Goal: Task Accomplishment & Management: Complete application form

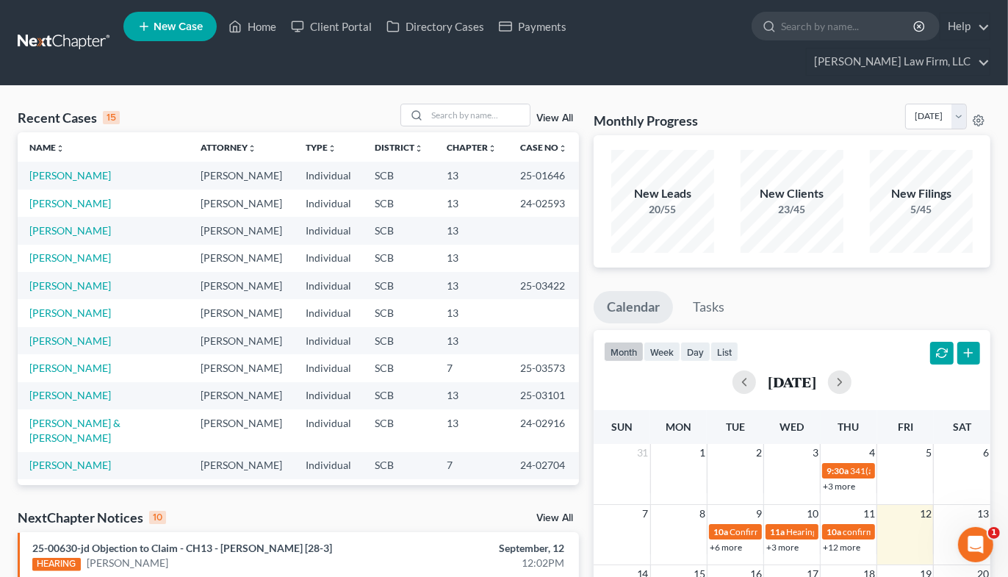
click at [481, 104] on input "search" at bounding box center [478, 114] width 103 height 21
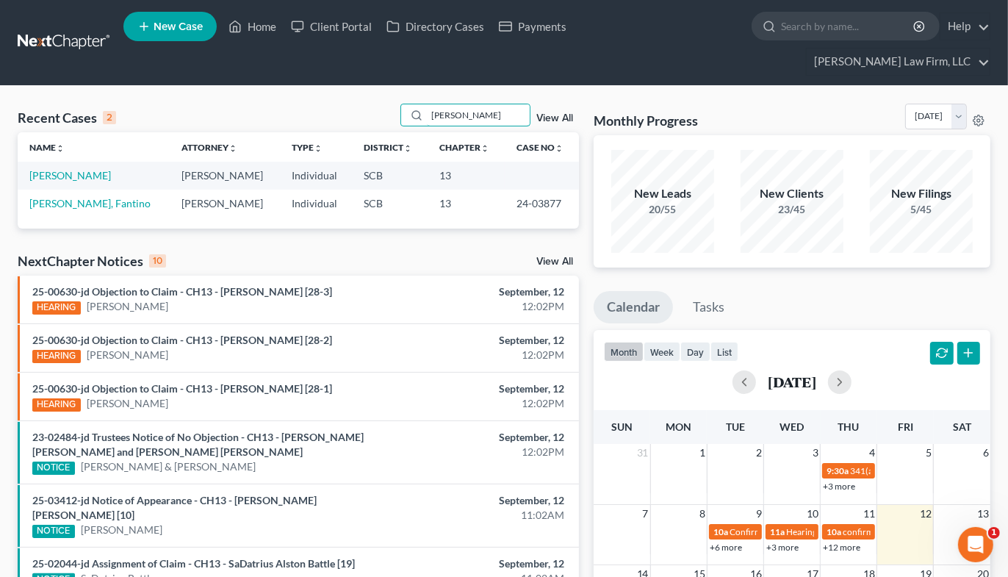
type input "guin"
click at [111, 169] on link "[PERSON_NAME]" at bounding box center [70, 175] width 82 height 12
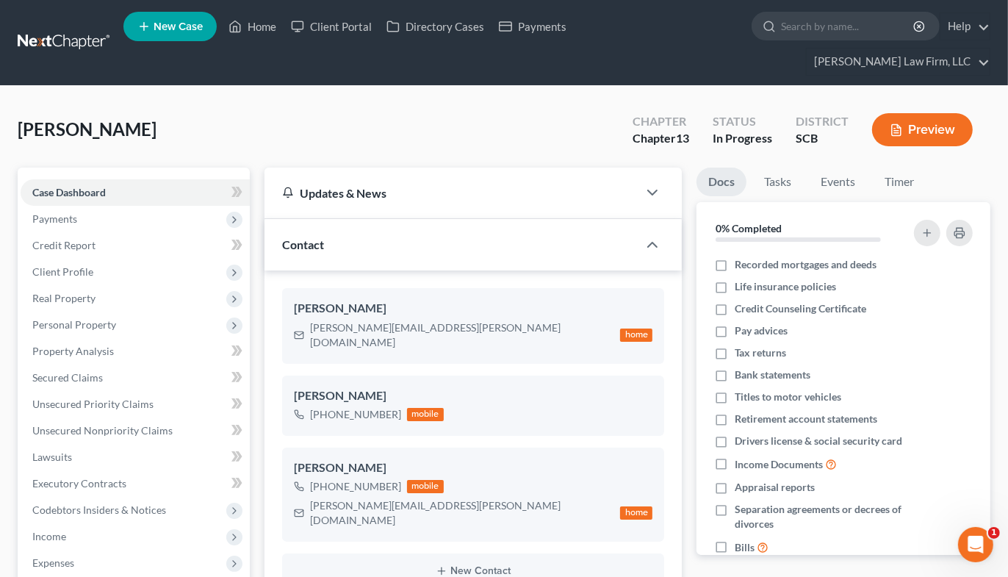
select select "0"
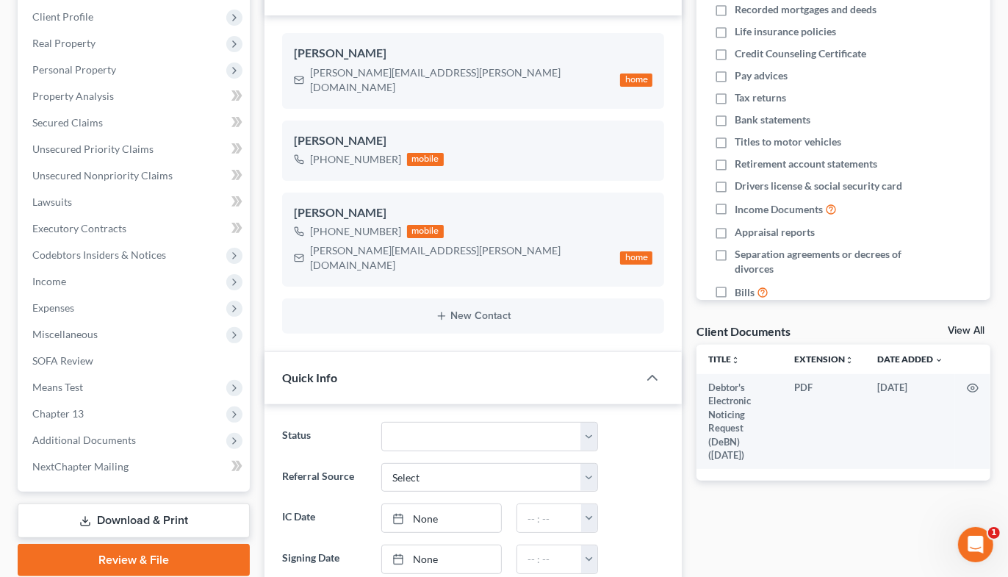
scroll to position [203, 0]
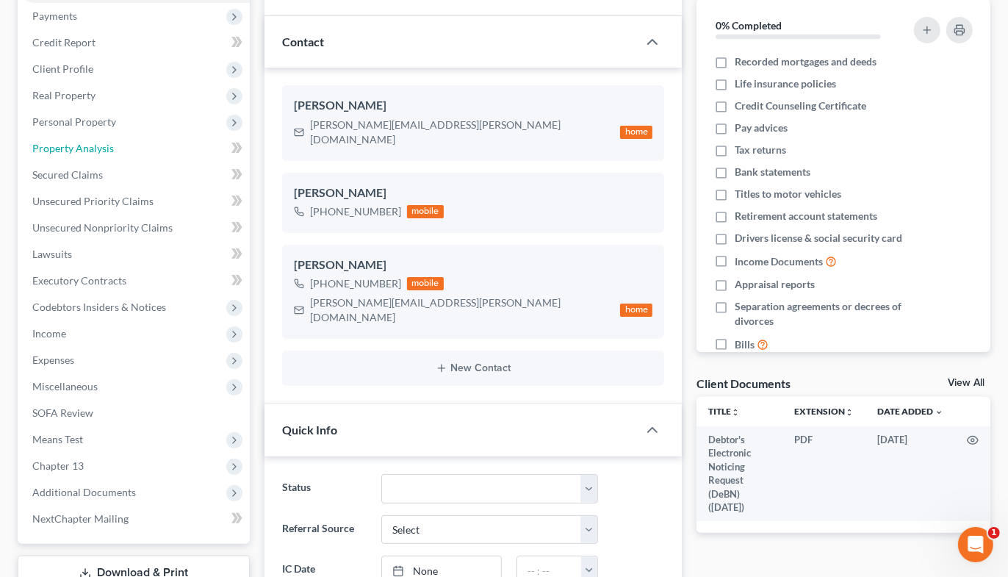
click at [71, 142] on span "Property Analysis" at bounding box center [73, 148] width 82 height 12
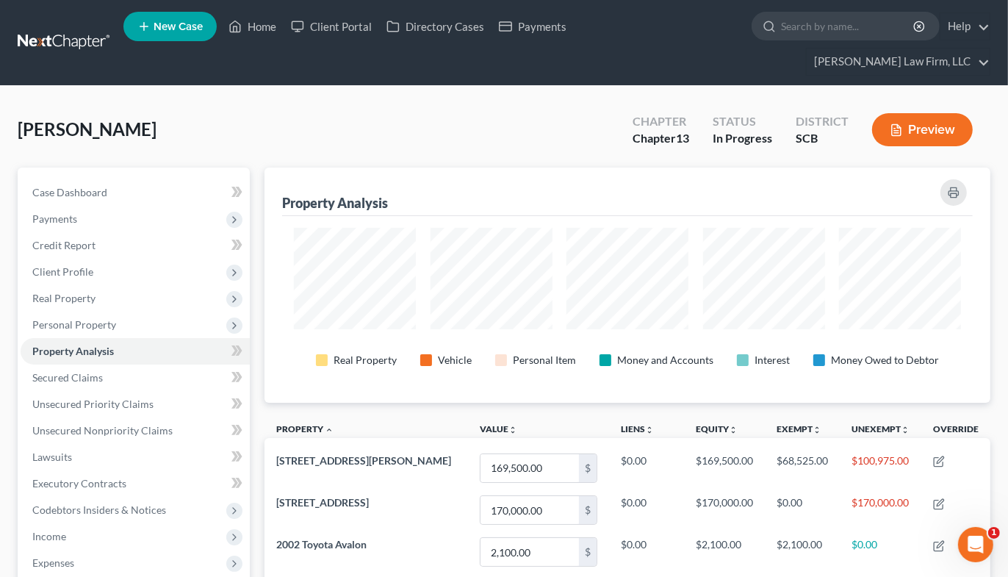
click at [78, 46] on nav "Home New Case Client Portal Directory Cases Payments Meredith Law Firm, LLC ehe…" at bounding box center [504, 42] width 1008 height 85
click at [81, 29] on link at bounding box center [65, 42] width 94 height 26
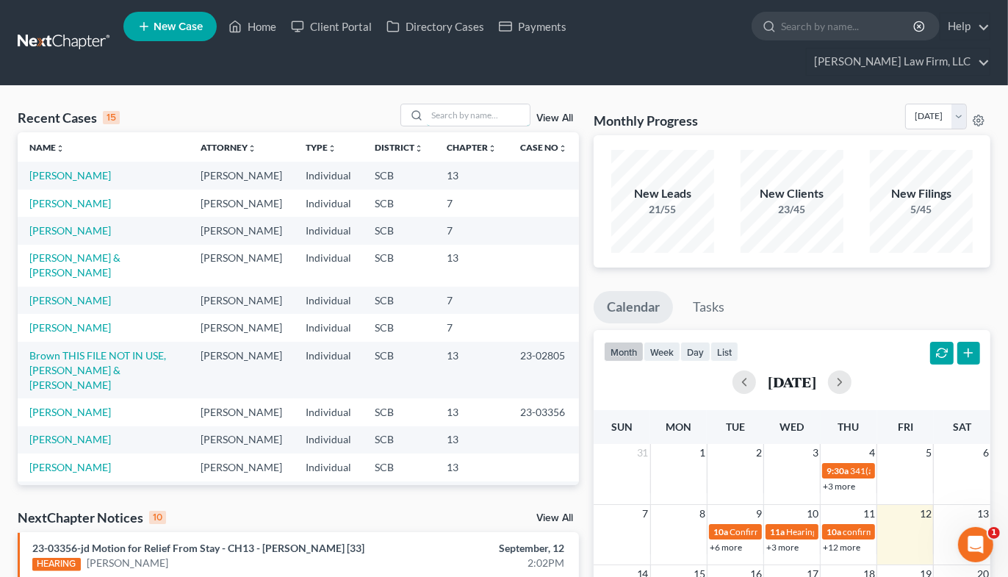
click at [456, 104] on input "search" at bounding box center [478, 114] width 103 height 21
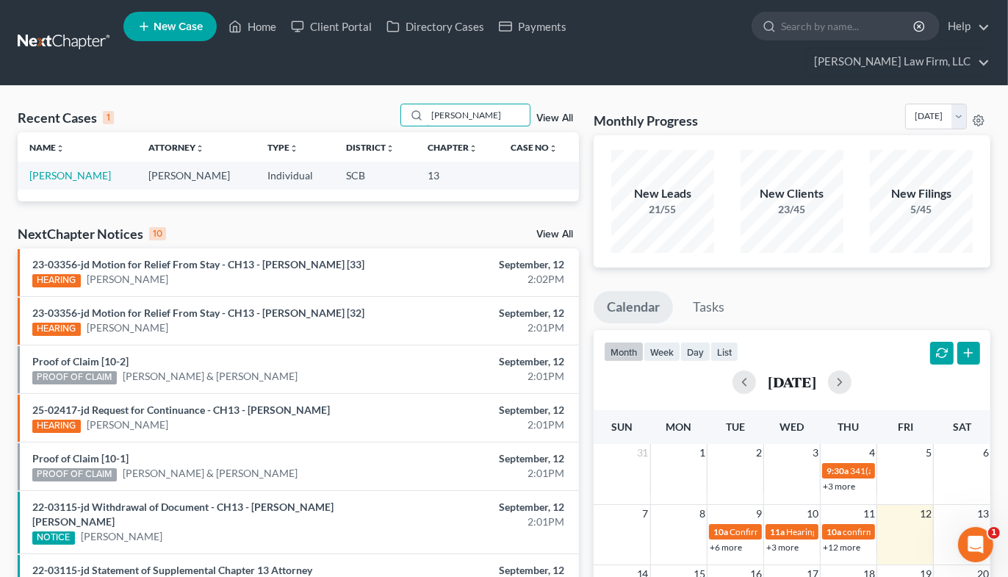
type input "brewer"
click at [60, 169] on link "[PERSON_NAME]" at bounding box center [70, 175] width 82 height 12
select select "4"
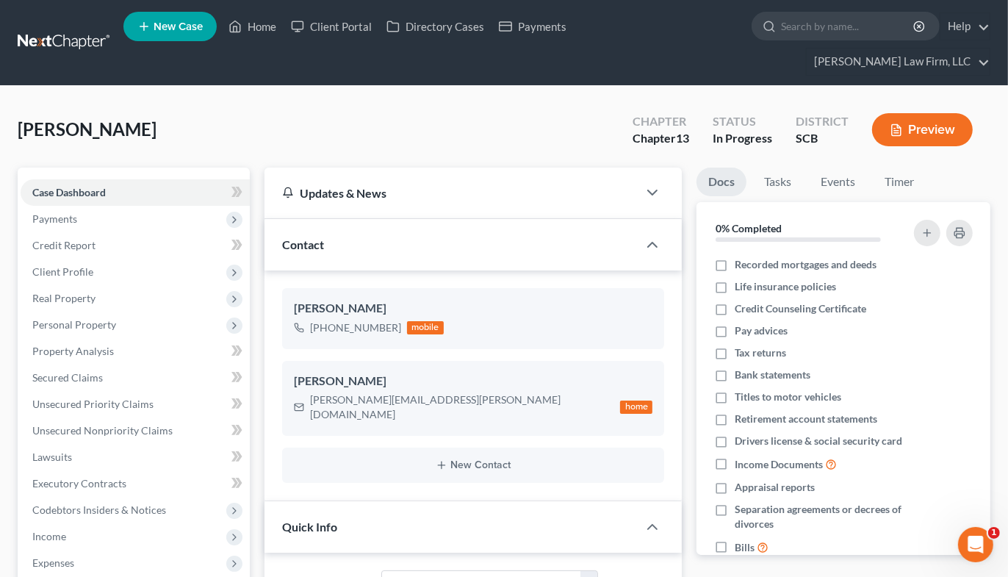
select select "0"
click at [655, 130] on div "Chapter 13" at bounding box center [661, 138] width 57 height 17
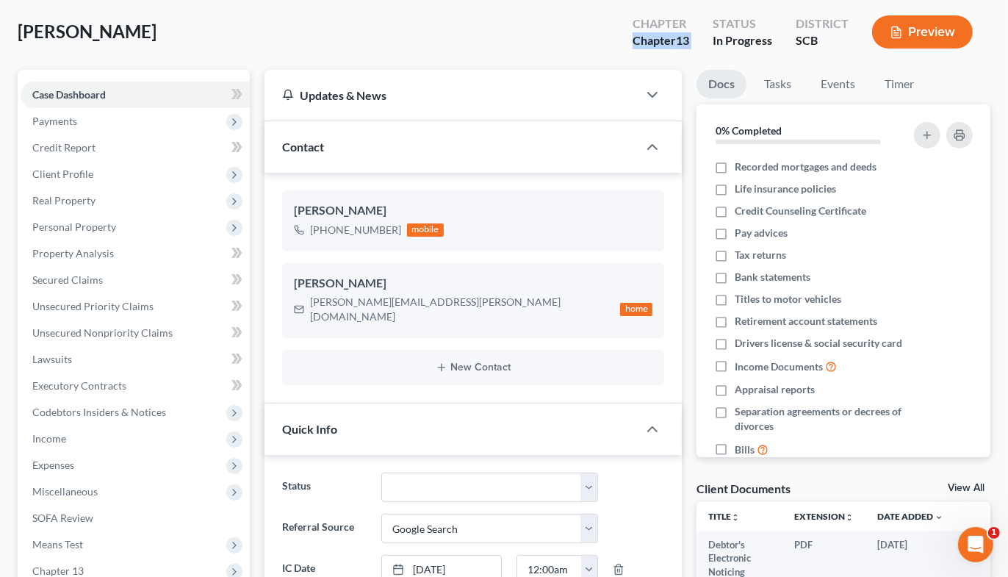
scroll to position [0, 0]
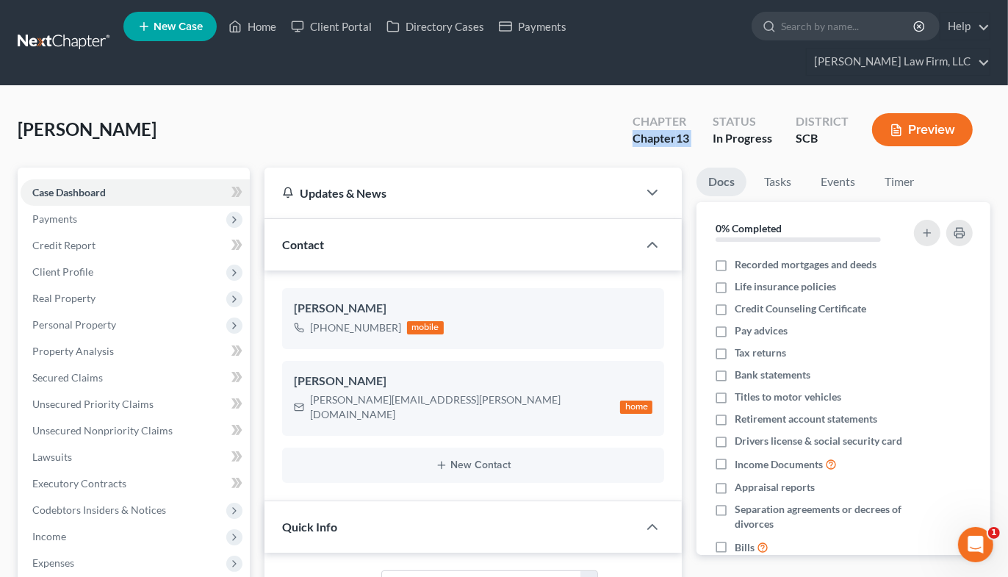
click at [46, 29] on link at bounding box center [65, 42] width 94 height 26
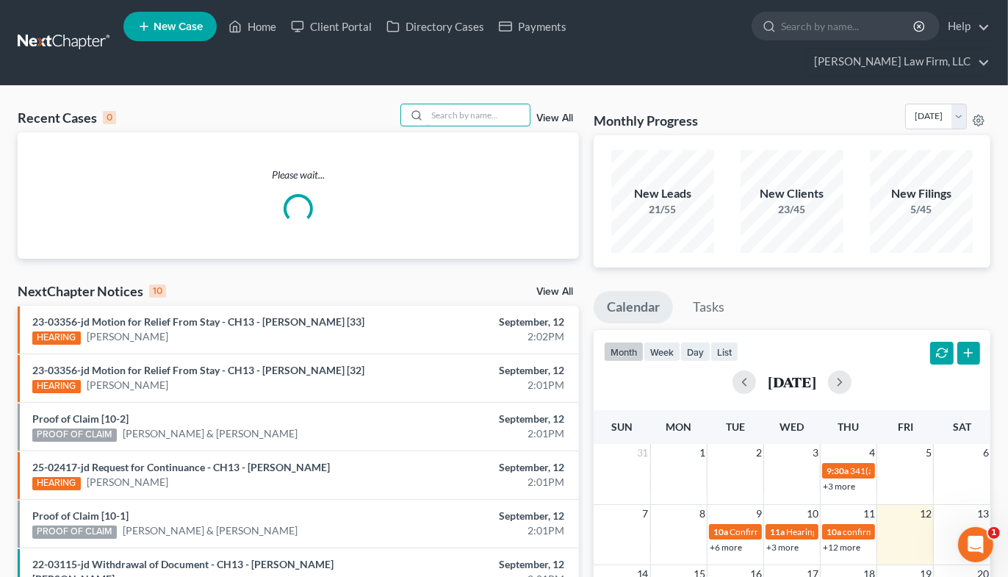
click at [468, 104] on input "search" at bounding box center [478, 114] width 103 height 21
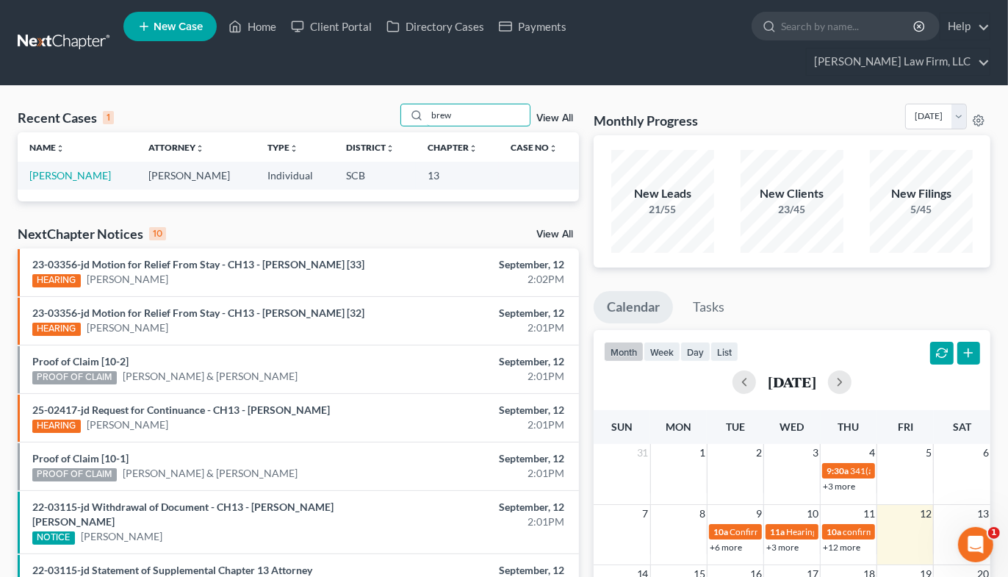
click at [489, 104] on input "brew" at bounding box center [478, 114] width 103 height 21
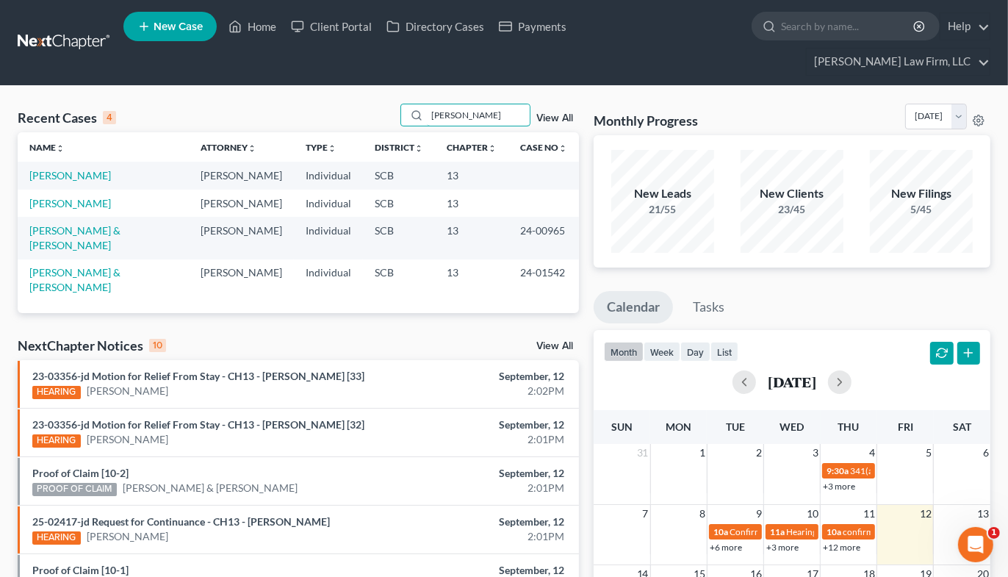
type input "rosa"
click at [90, 169] on link "[PERSON_NAME]" at bounding box center [70, 175] width 82 height 12
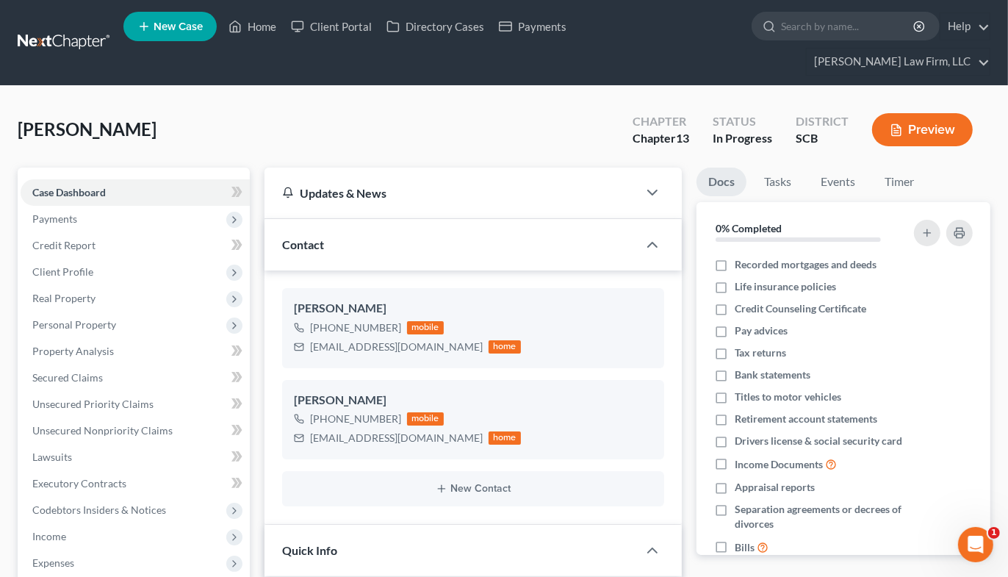
select select "0"
click at [676, 130] on div "Chapter 13" at bounding box center [661, 138] width 57 height 17
click at [724, 130] on div "In Progress" at bounding box center [743, 138] width 60 height 17
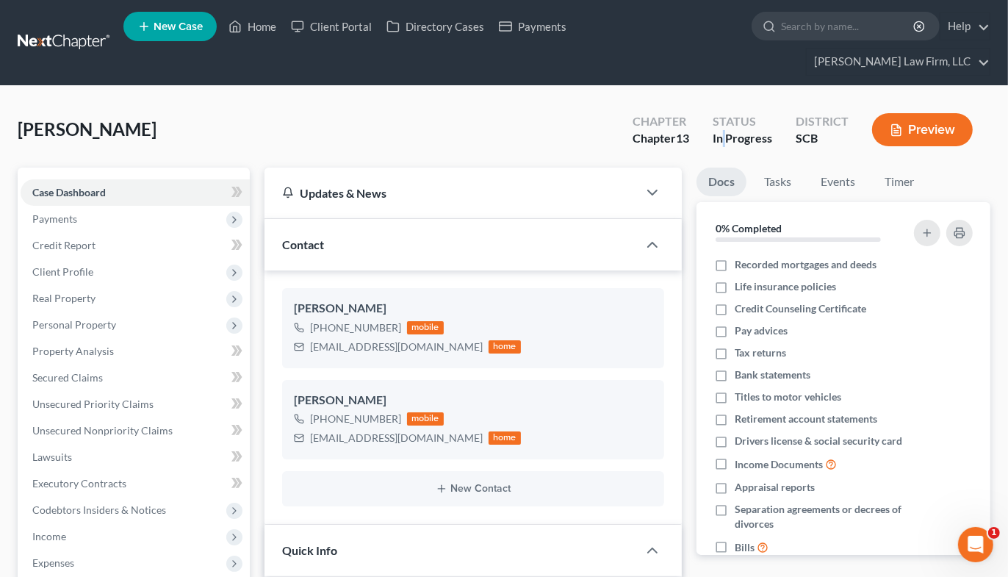
click at [724, 130] on div "In Progress" at bounding box center [743, 138] width 60 height 17
click at [805, 130] on div "SCB" at bounding box center [822, 138] width 53 height 17
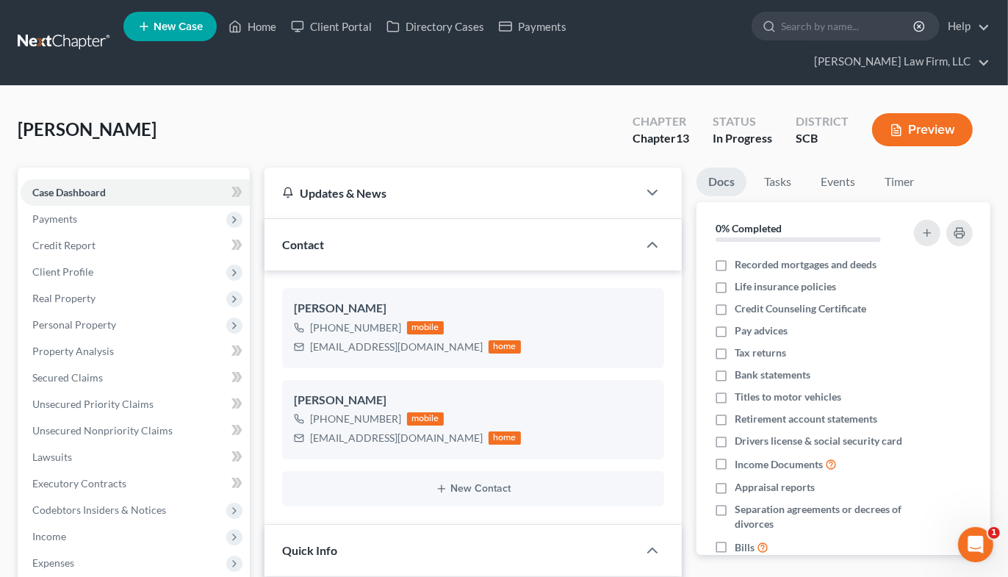
click at [672, 130] on div "Chapter 13" at bounding box center [661, 138] width 57 height 17
click at [726, 130] on div "In Progress" at bounding box center [743, 138] width 60 height 17
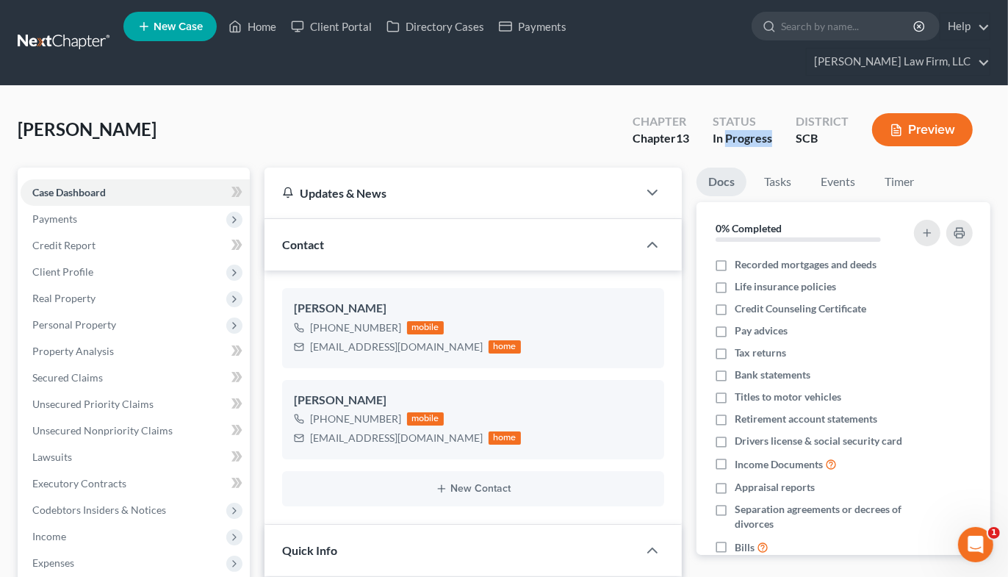
click at [726, 130] on div "In Progress" at bounding box center [743, 138] width 60 height 17
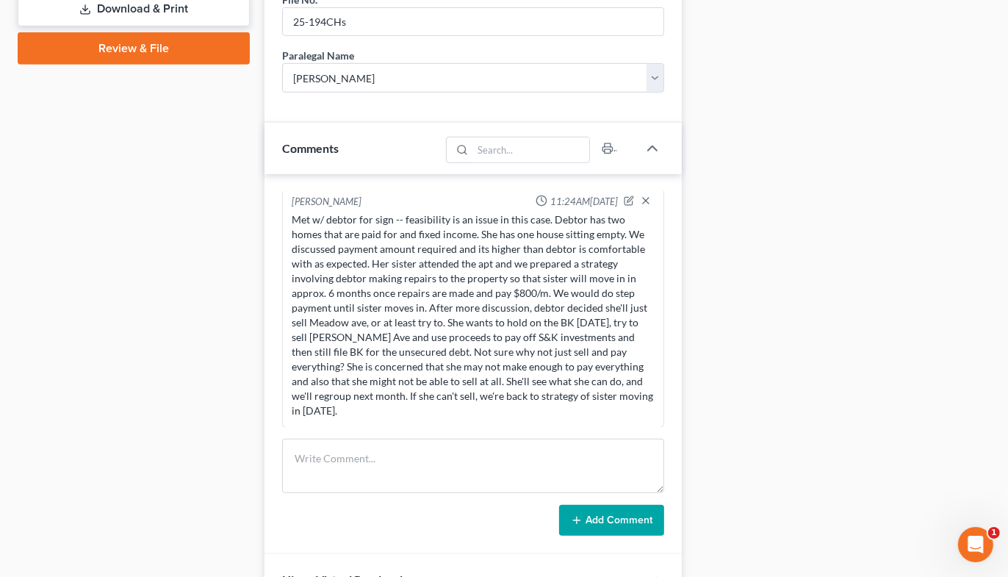
scroll to position [898, 0]
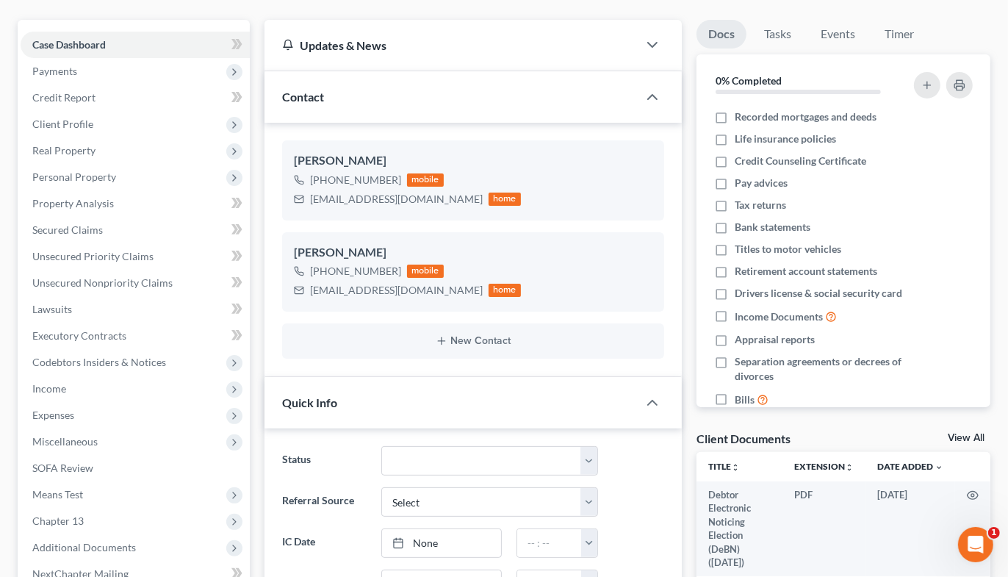
scroll to position [0, 0]
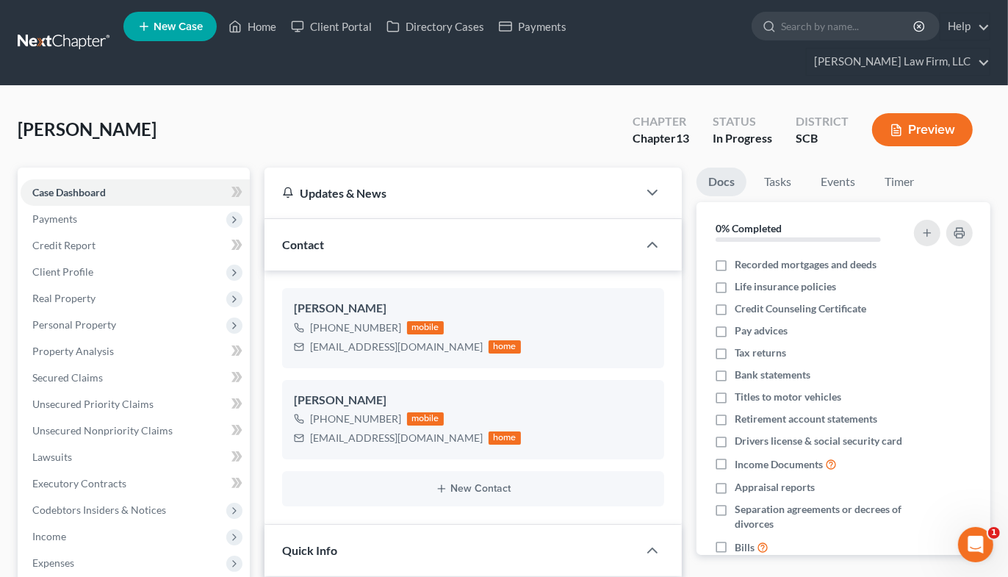
click at [79, 30] on link at bounding box center [65, 42] width 94 height 26
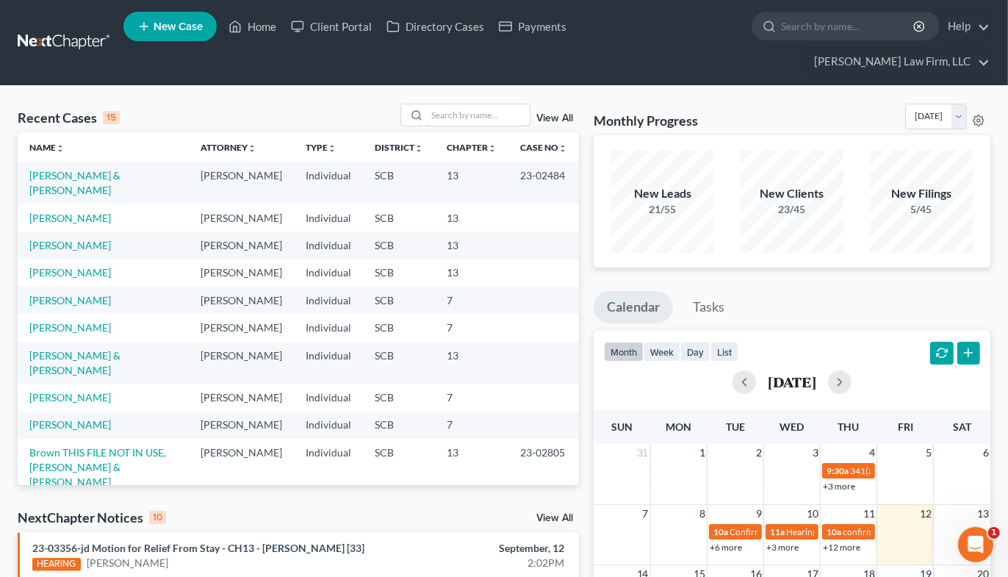
click at [481, 104] on input "search" at bounding box center [478, 114] width 103 height 21
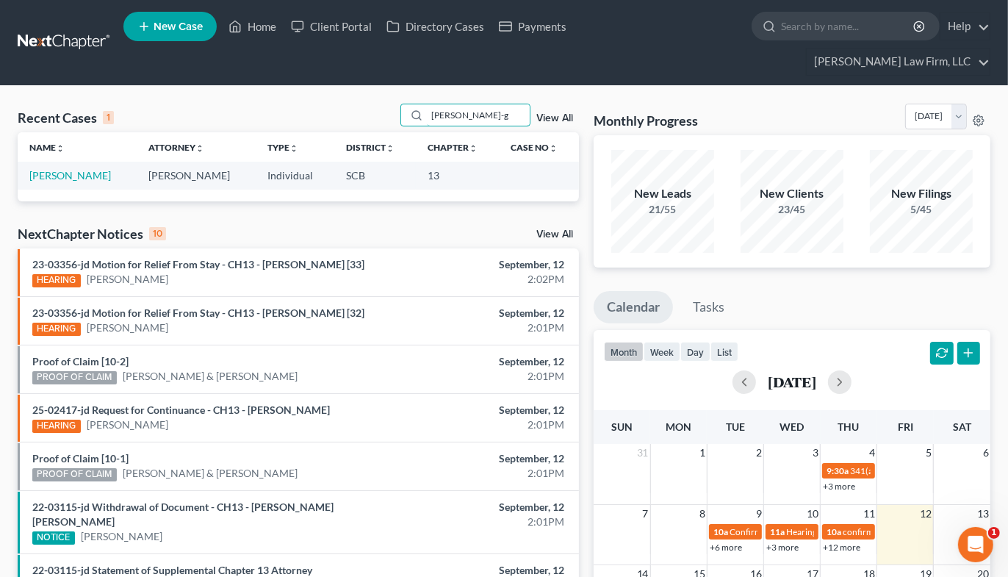
type input "[PERSON_NAME]-g"
click at [111, 169] on link "[PERSON_NAME]" at bounding box center [70, 175] width 82 height 12
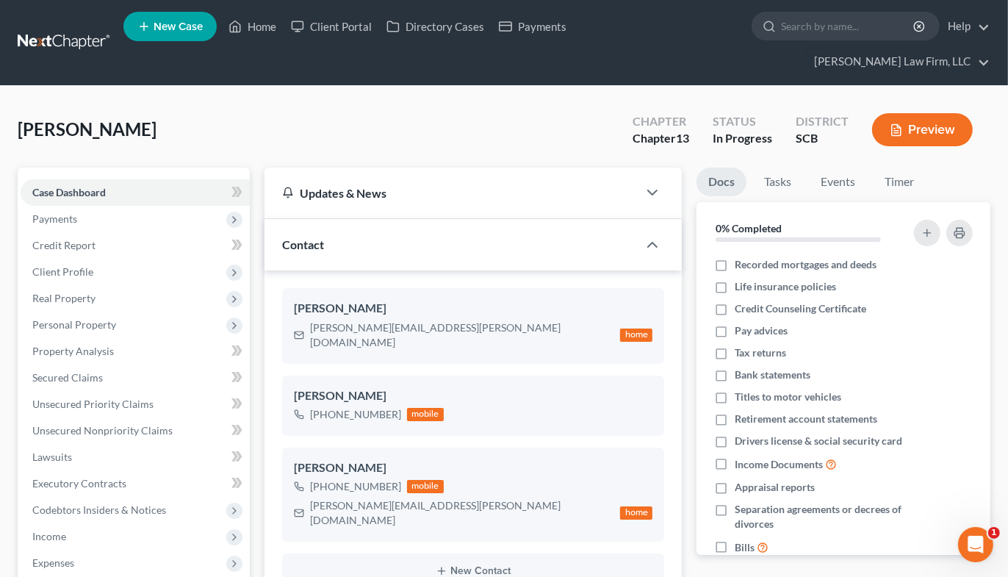
select select "0"
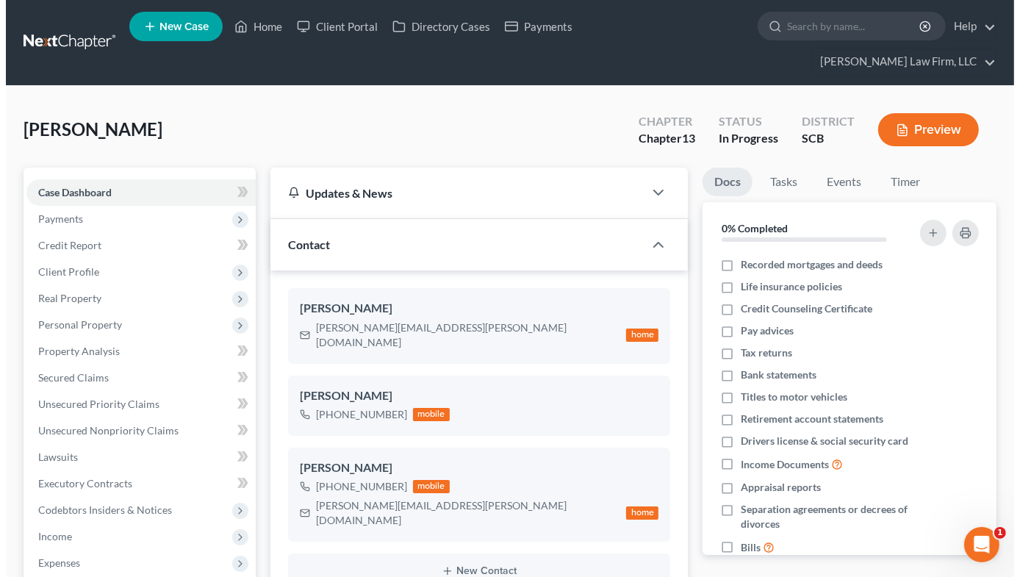
scroll to position [55, 0]
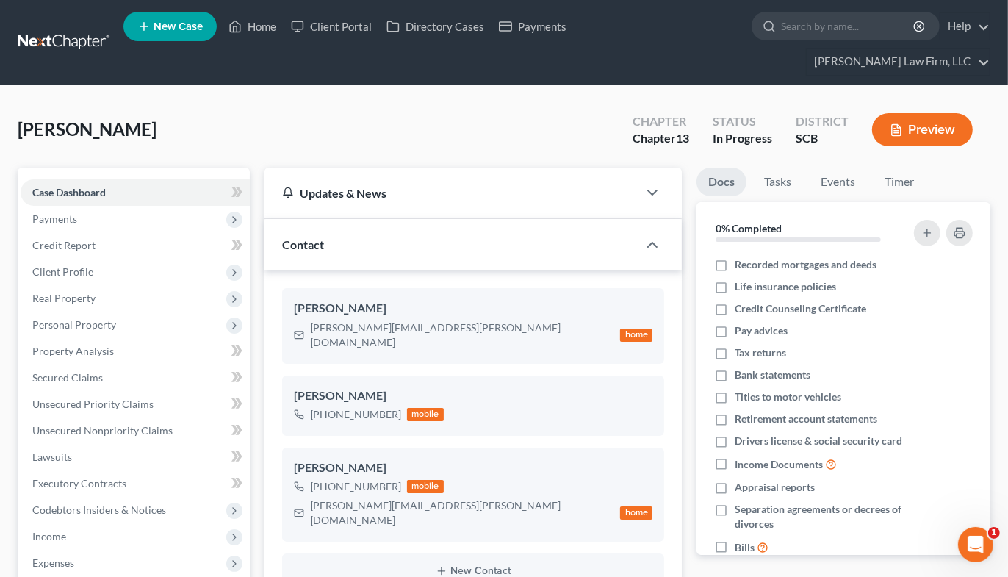
click at [91, 285] on span "Real Property" at bounding box center [135, 298] width 229 height 26
click at [104, 318] on span "Properties Owned" at bounding box center [104, 324] width 84 height 12
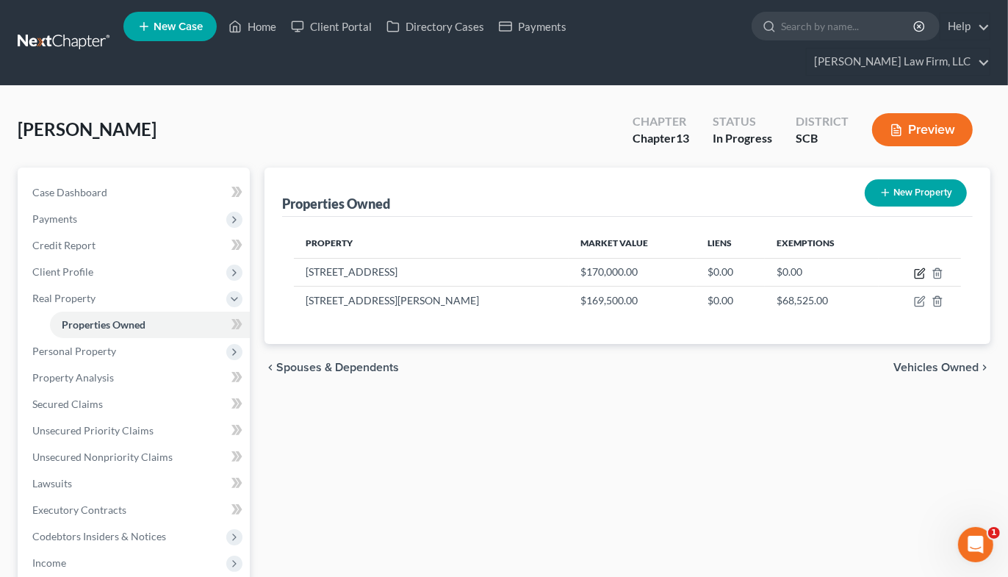
click at [918, 268] on icon "button" at bounding box center [921, 271] width 7 height 7
select select "42"
select select "3"
select select "1"
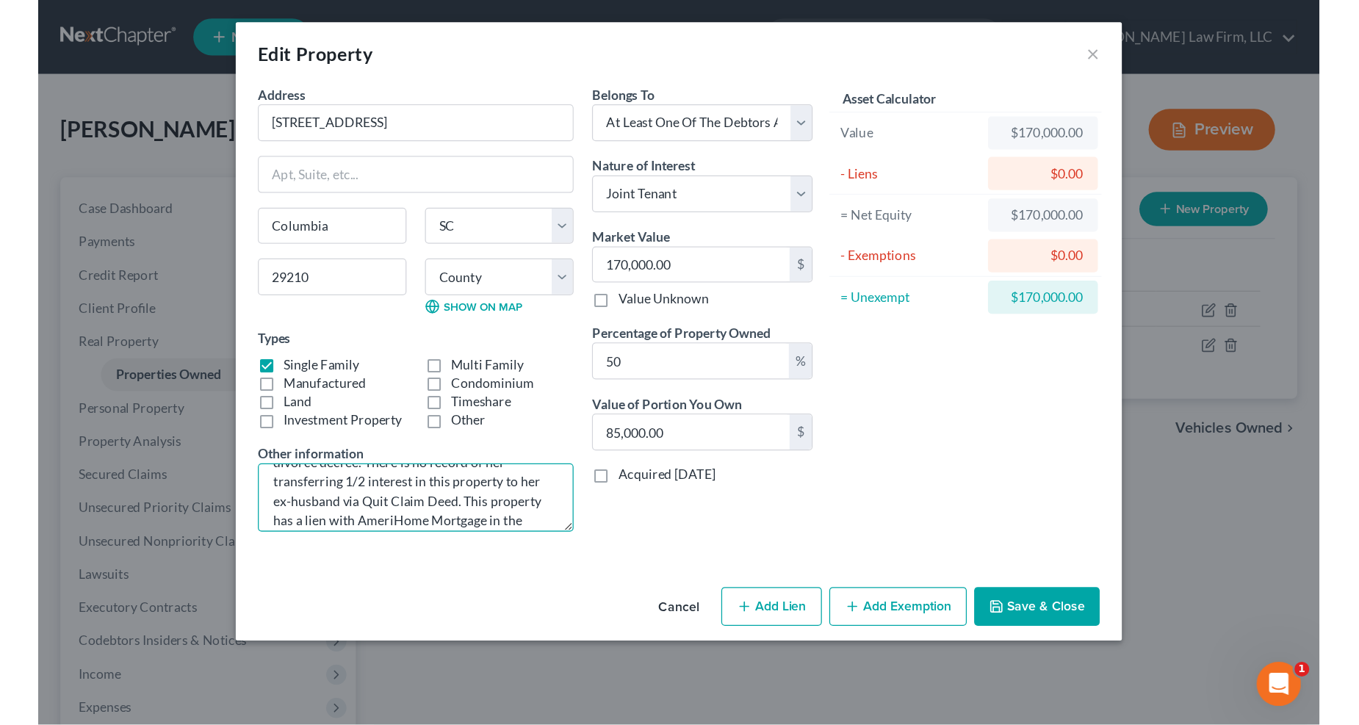
scroll to position [130, 0]
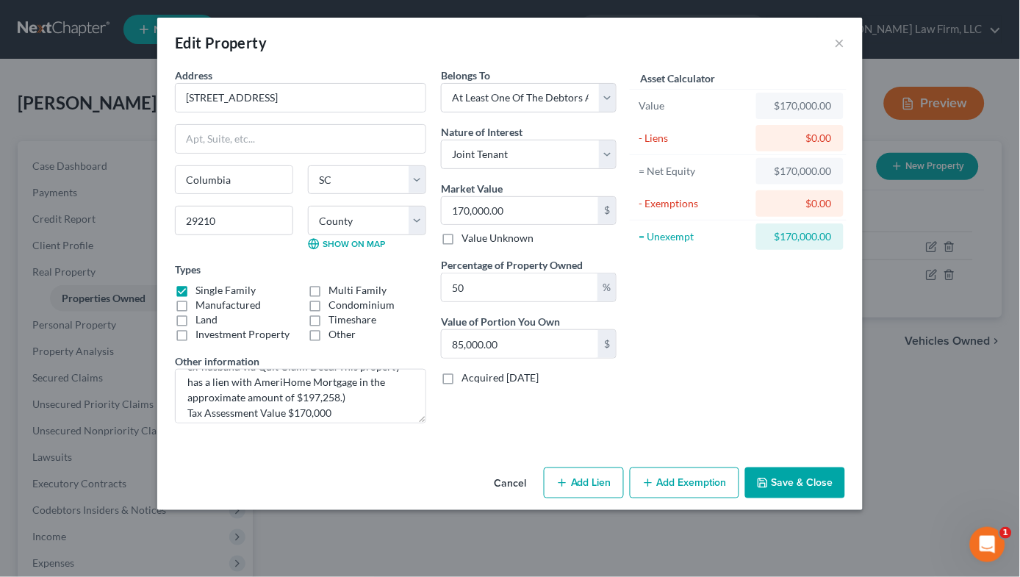
click at [831, 38] on div "Edit Property ×" at bounding box center [509, 43] width 705 height 50
click at [838, 41] on button "×" at bounding box center [840, 43] width 10 height 18
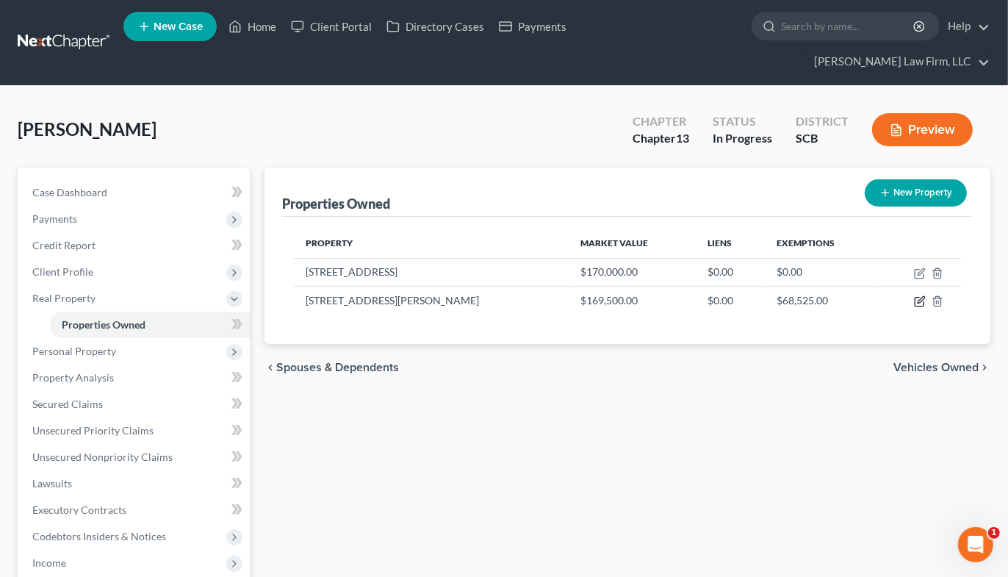
click at [919, 298] on icon "button" at bounding box center [919, 302] width 9 height 9
select select "42"
select select "7"
select select "0"
select select "7"
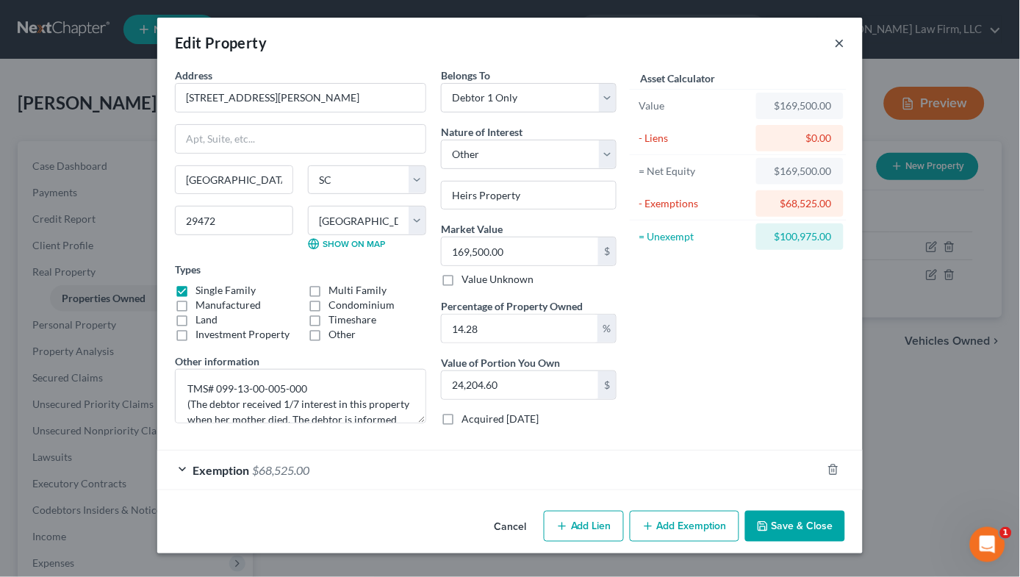
click at [840, 43] on button "×" at bounding box center [840, 43] width 10 height 18
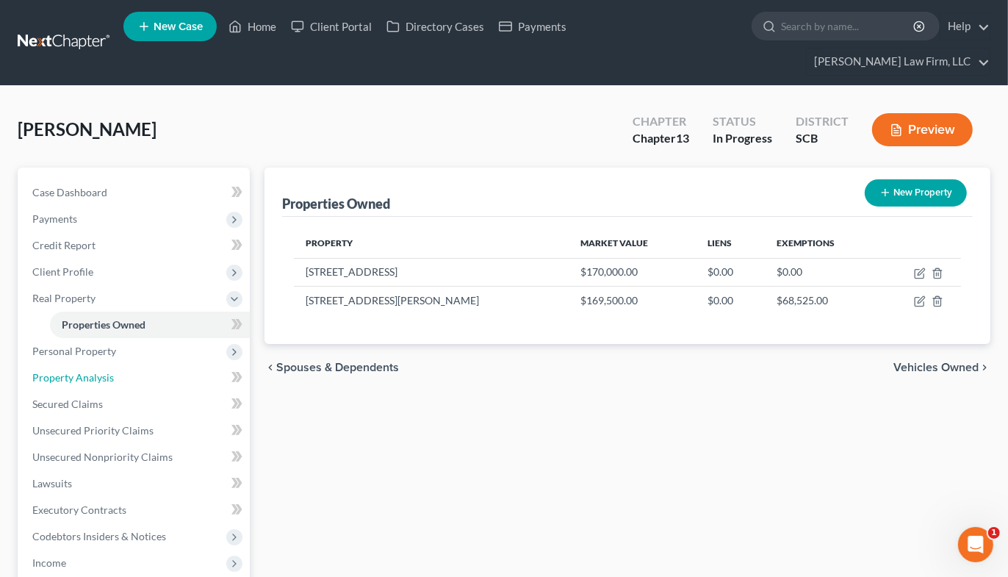
click at [98, 364] on link "Property Analysis" at bounding box center [135, 377] width 229 height 26
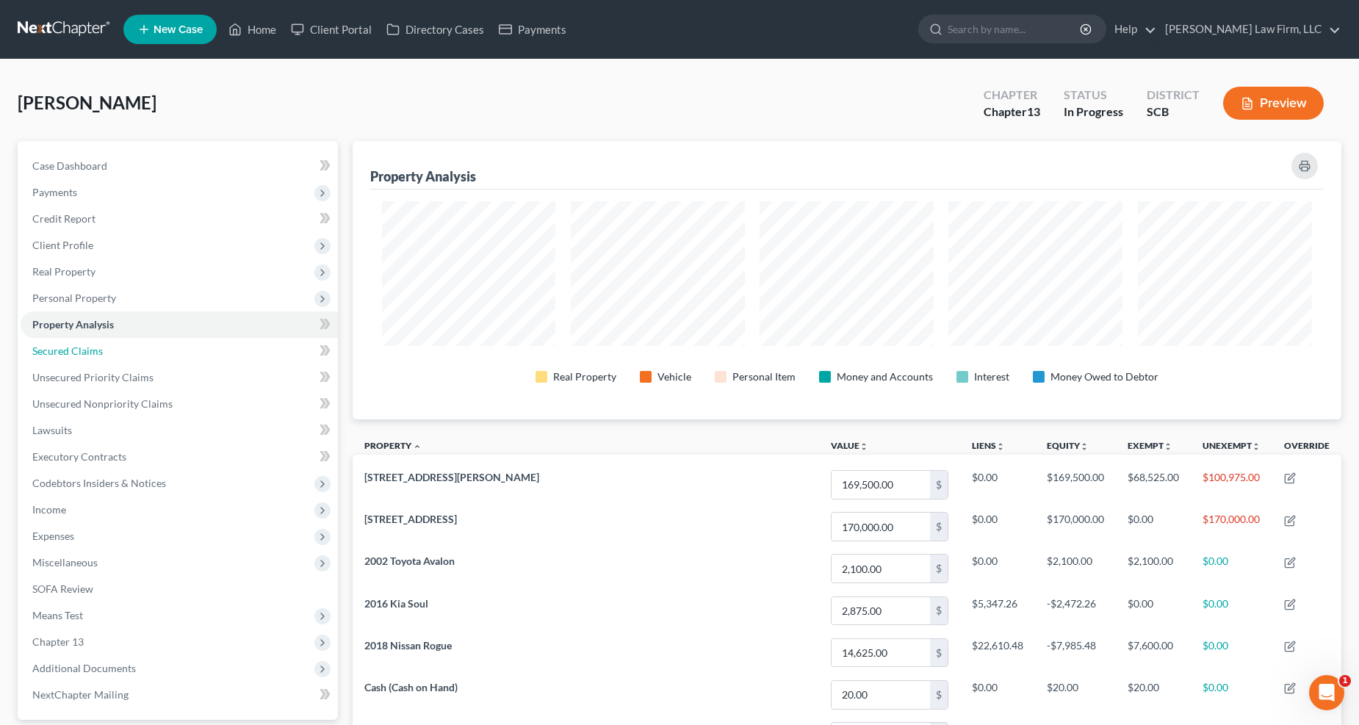
click at [71, 353] on span "Secured Claims" at bounding box center [67, 351] width 71 height 12
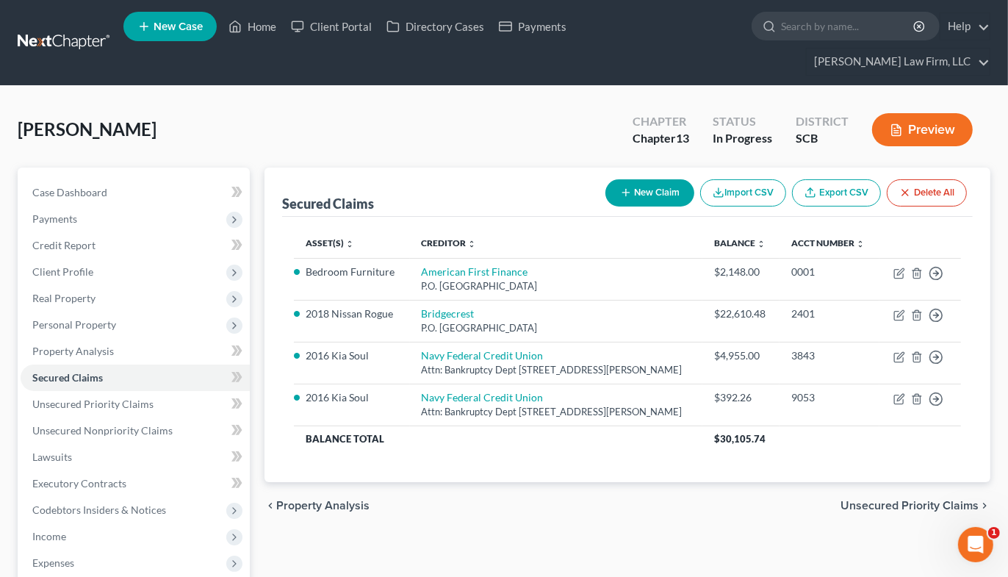
click at [104, 285] on span "Real Property" at bounding box center [135, 298] width 229 height 26
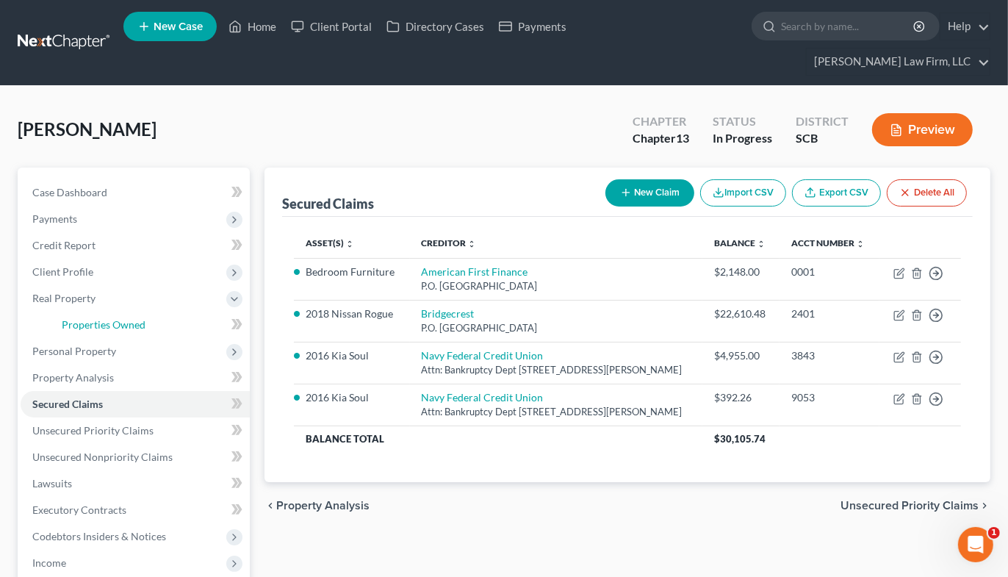
click at [106, 312] on link "Properties Owned" at bounding box center [150, 325] width 200 height 26
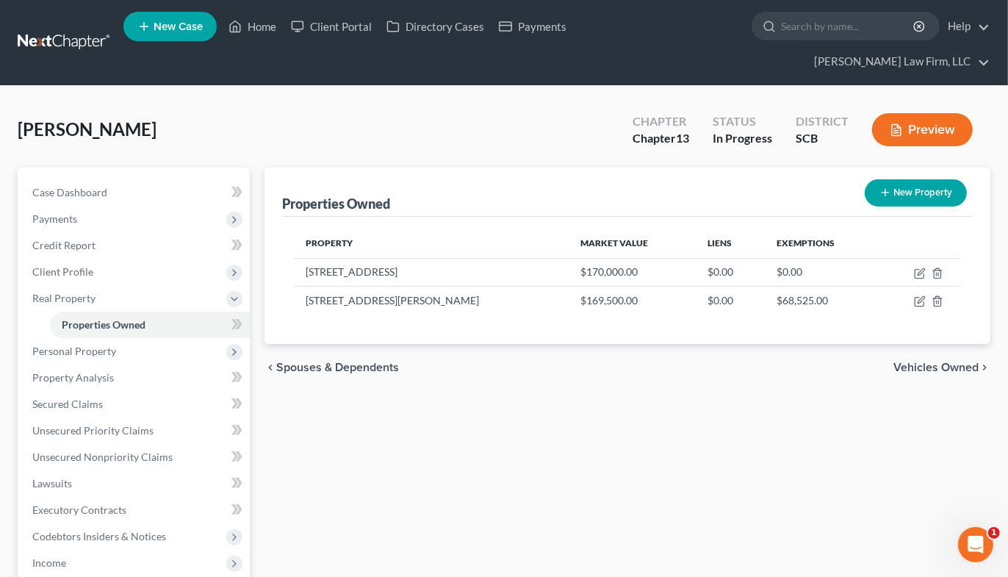
click at [913, 258] on td at bounding box center [920, 272] width 82 height 28
click at [917, 267] on icon "button" at bounding box center [920, 273] width 12 height 12
select select "42"
select select "39"
select select "3"
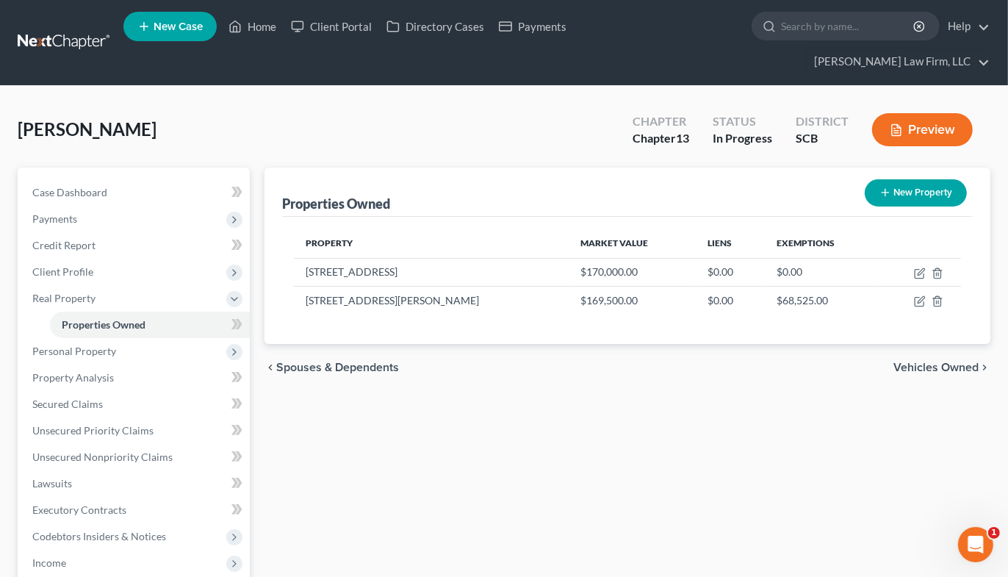
select select "1"
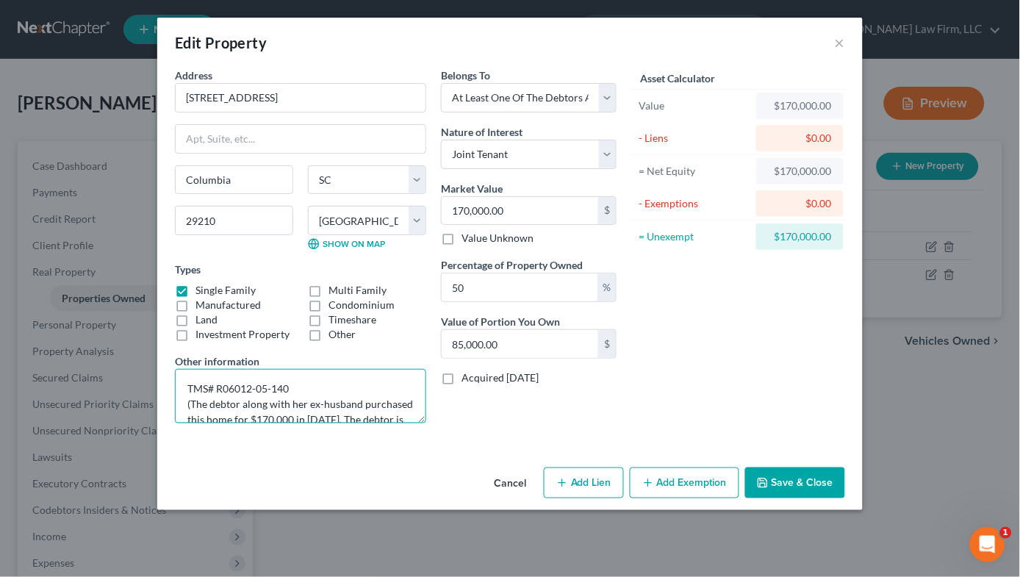
scroll to position [32, 0]
drag, startPoint x: 383, startPoint y: 391, endPoint x: 386, endPoint y: 402, distance: 11.6
click at [386, 402] on textarea "TMS# R06012-05-140 (The debtor along with her ex-husband purchased this home fo…" at bounding box center [300, 396] width 251 height 54
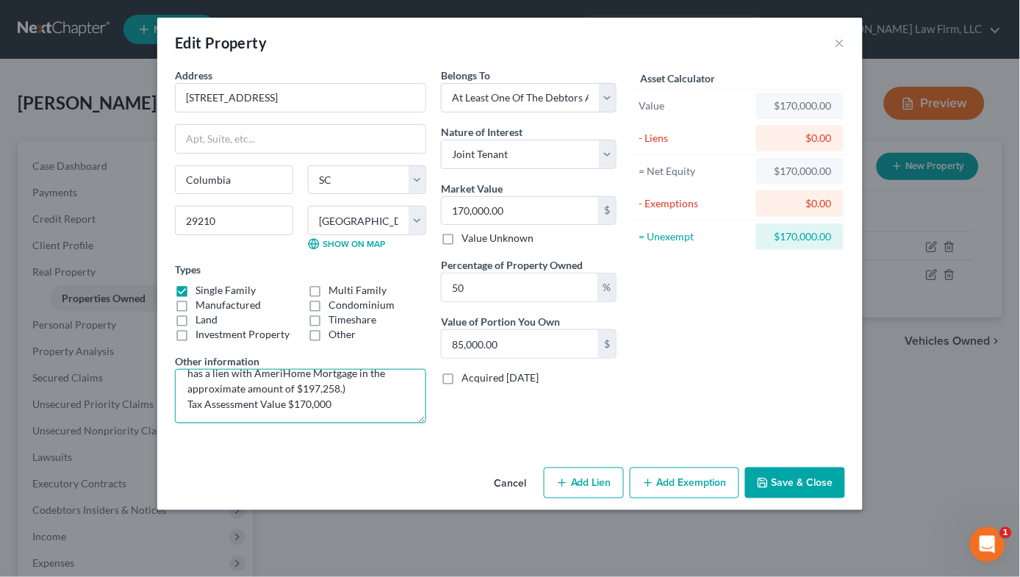
drag, startPoint x: 329, startPoint y: 417, endPoint x: 373, endPoint y: 391, distance: 51.4
click at [373, 391] on textarea "TMS# R06012-05-140 (The debtor along with her ex-husband purchased this home fo…" at bounding box center [300, 396] width 251 height 54
click at [373, 395] on textarea "TMS# R06012-05-140 (The debtor along with her ex-husband purchased this home fo…" at bounding box center [300, 396] width 251 height 54
click at [386, 381] on textarea "TMS# R06012-05-140 (The debtor along with her ex-husband purchased this home fo…" at bounding box center [300, 396] width 251 height 54
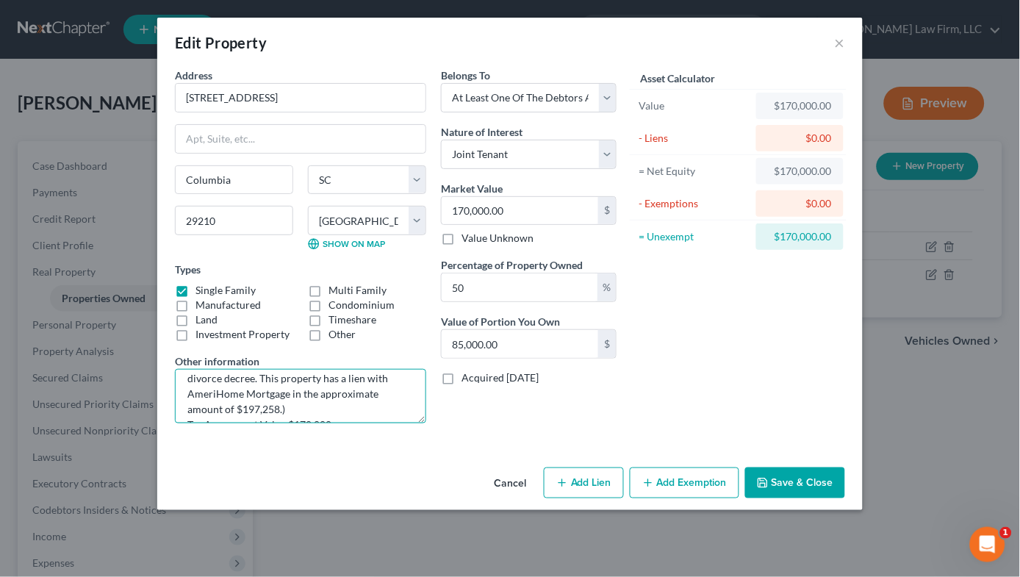
drag, startPoint x: 417, startPoint y: 422, endPoint x: 416, endPoint y: 466, distance: 43.4
click at [416, 466] on div "Edit Property × Address * 200 Chartwell Road Columbia State AL AK AR AZ CA CO C…" at bounding box center [509, 264] width 705 height 492
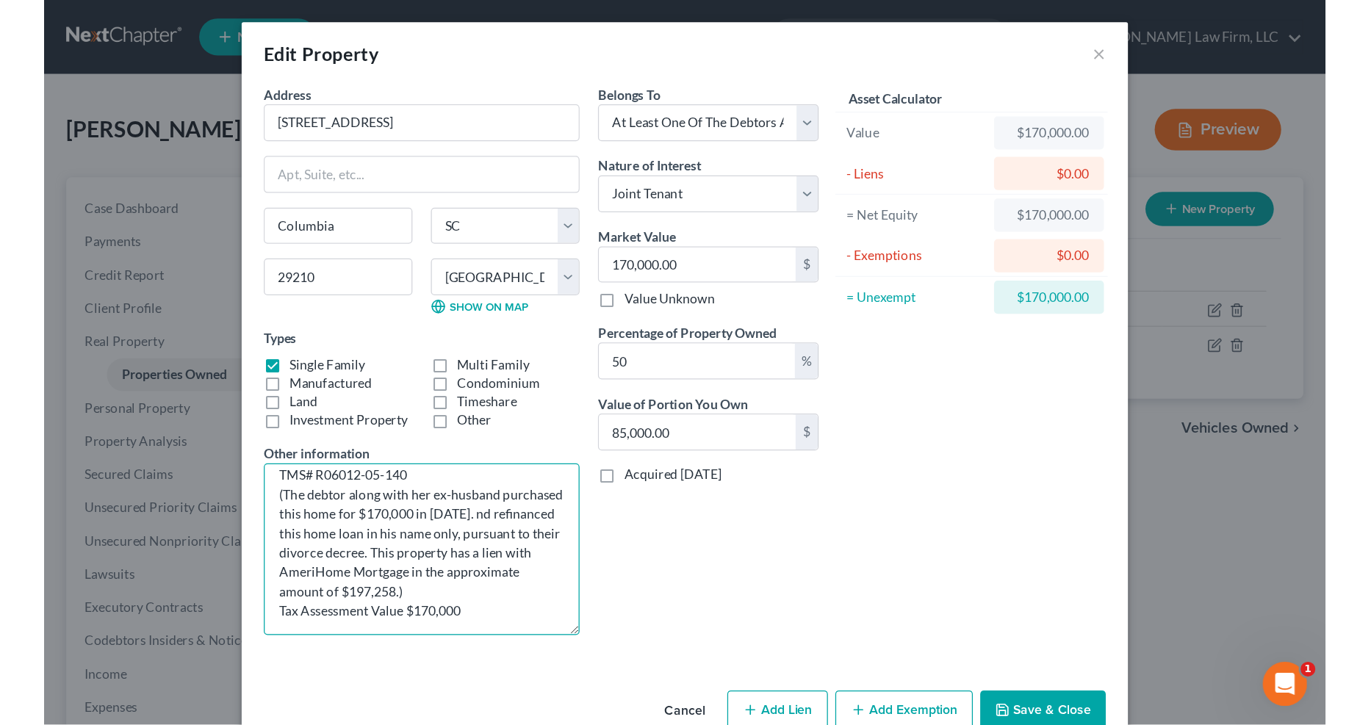
scroll to position [0, 0]
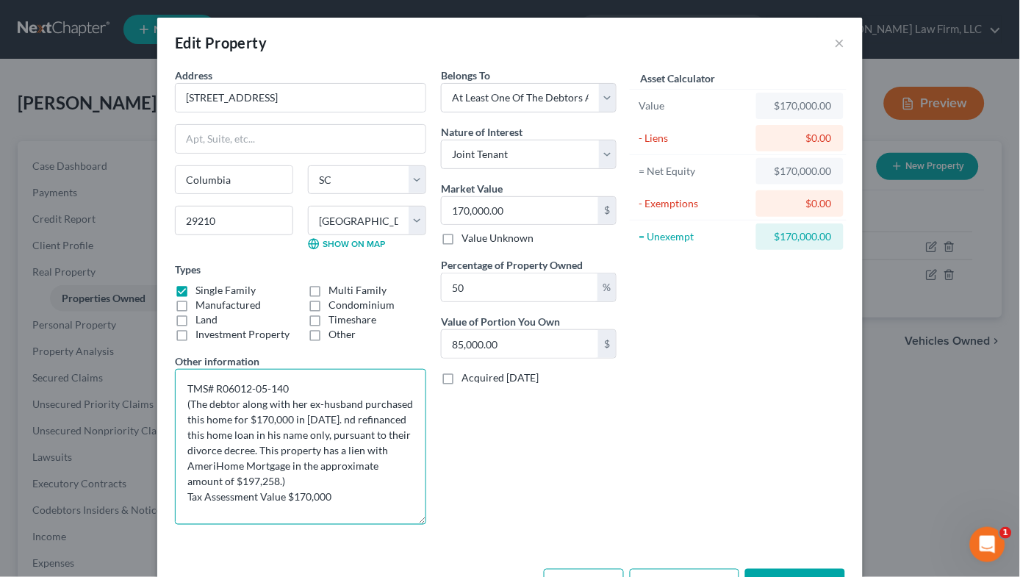
drag, startPoint x: 422, startPoint y: 420, endPoint x: 413, endPoint y: 520, distance: 101.0
click at [413, 520] on textarea "TMS# R06012-05-140 (The debtor along with her ex-husband purchased this home fo…" at bounding box center [300, 447] width 251 height 156
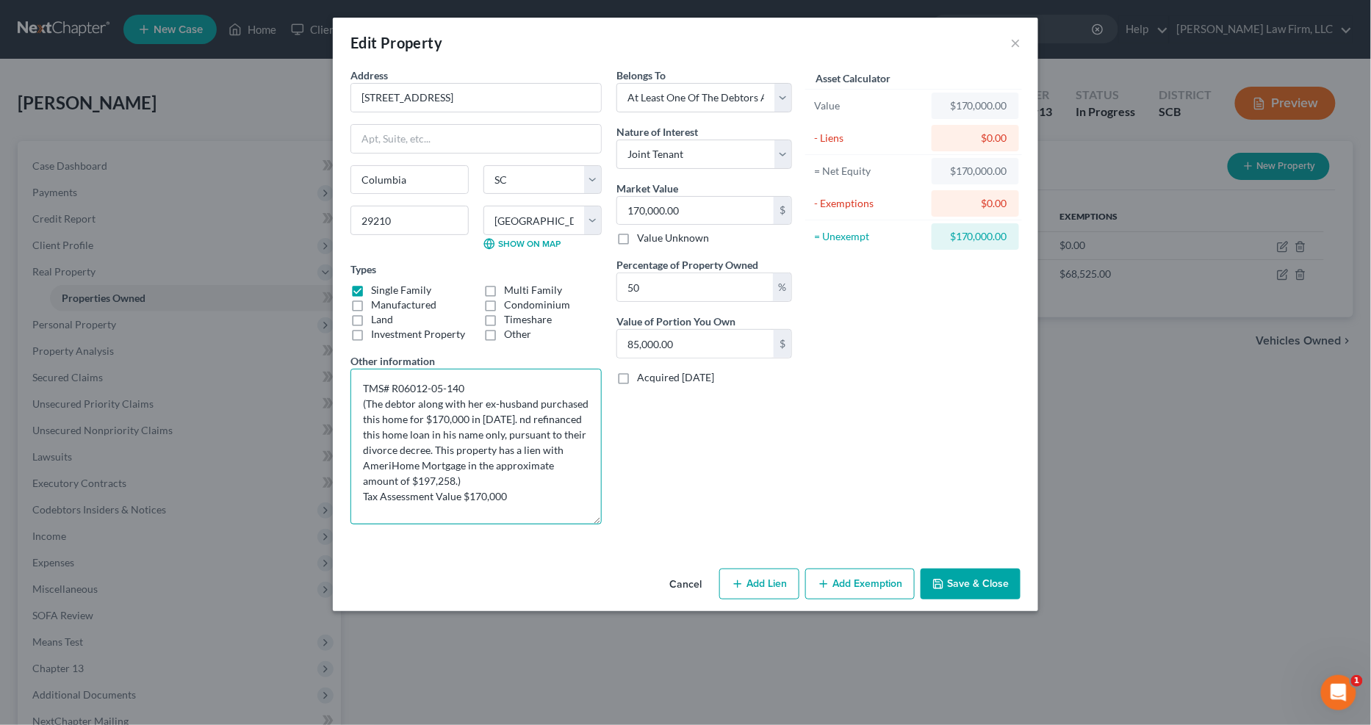
click at [507, 414] on textarea "TMS# R06012-05-140 (The debtor along with her ex-husband purchased this home fo…" at bounding box center [475, 447] width 251 height 156
drag, startPoint x: 384, startPoint y: 479, endPoint x: 417, endPoint y: 478, distance: 33.8
click at [417, 478] on textarea "TMS# R06012-05-140 (The debtor along with her ex-husband purchased this home fo…" at bounding box center [475, 447] width 251 height 156
type textarea "TMS# R06012-05-140 (The debtor along with her ex-husband purchased this home fo…"
drag, startPoint x: 980, startPoint y: 582, endPoint x: 963, endPoint y: 581, distance: 16.9
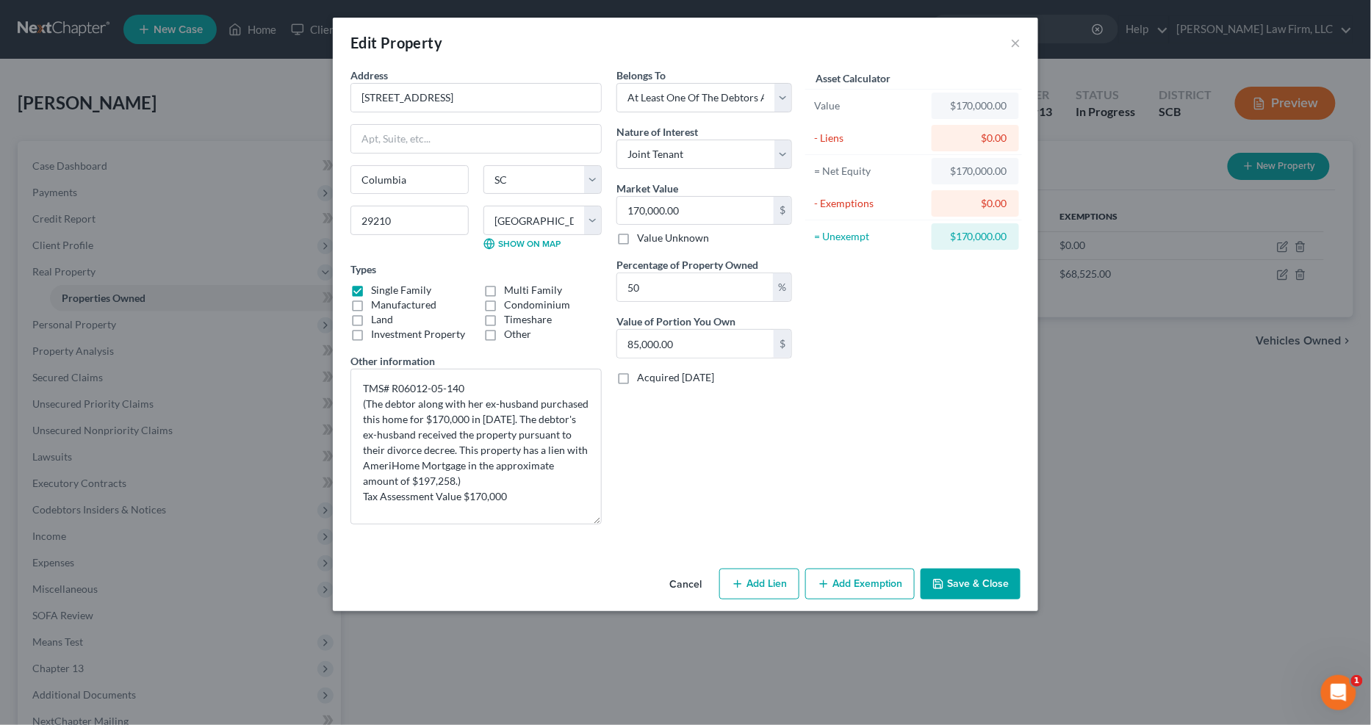
click at [981, 576] on button "Save & Close" at bounding box center [971, 584] width 100 height 31
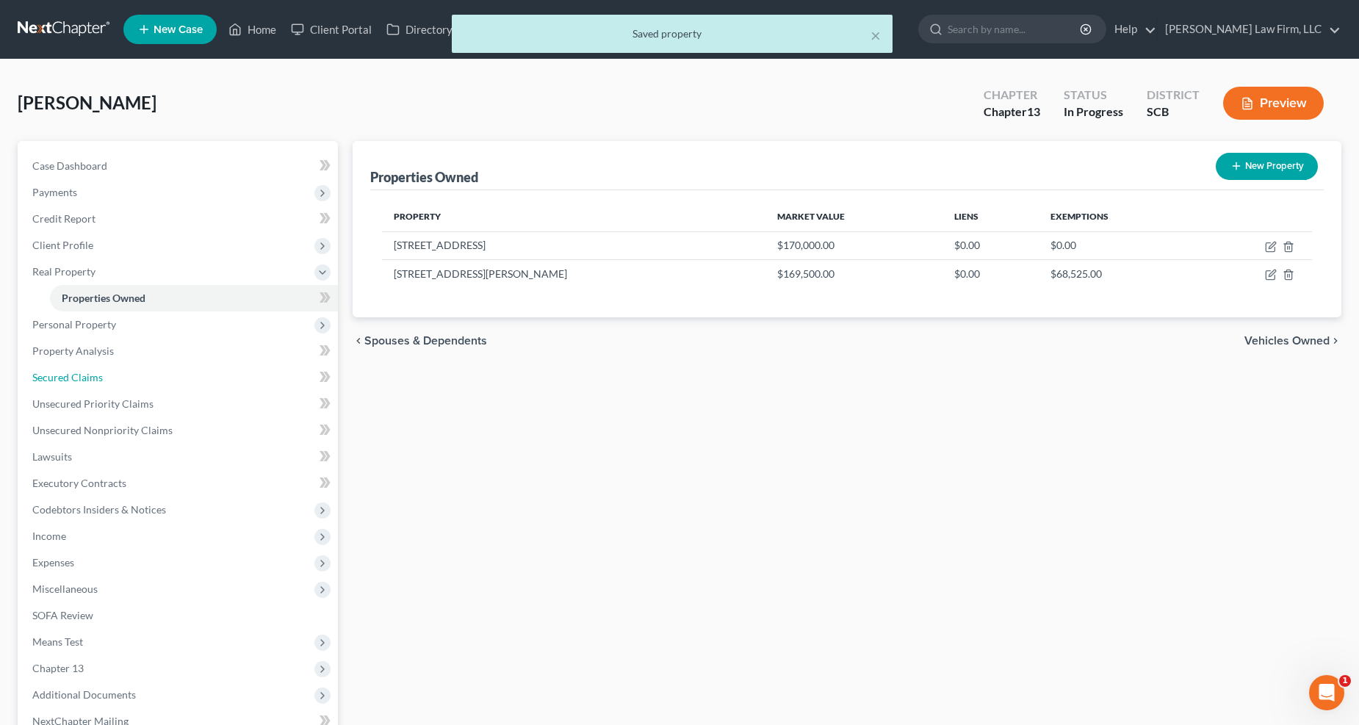
click at [65, 379] on span "Secured Claims" at bounding box center [67, 377] width 71 height 12
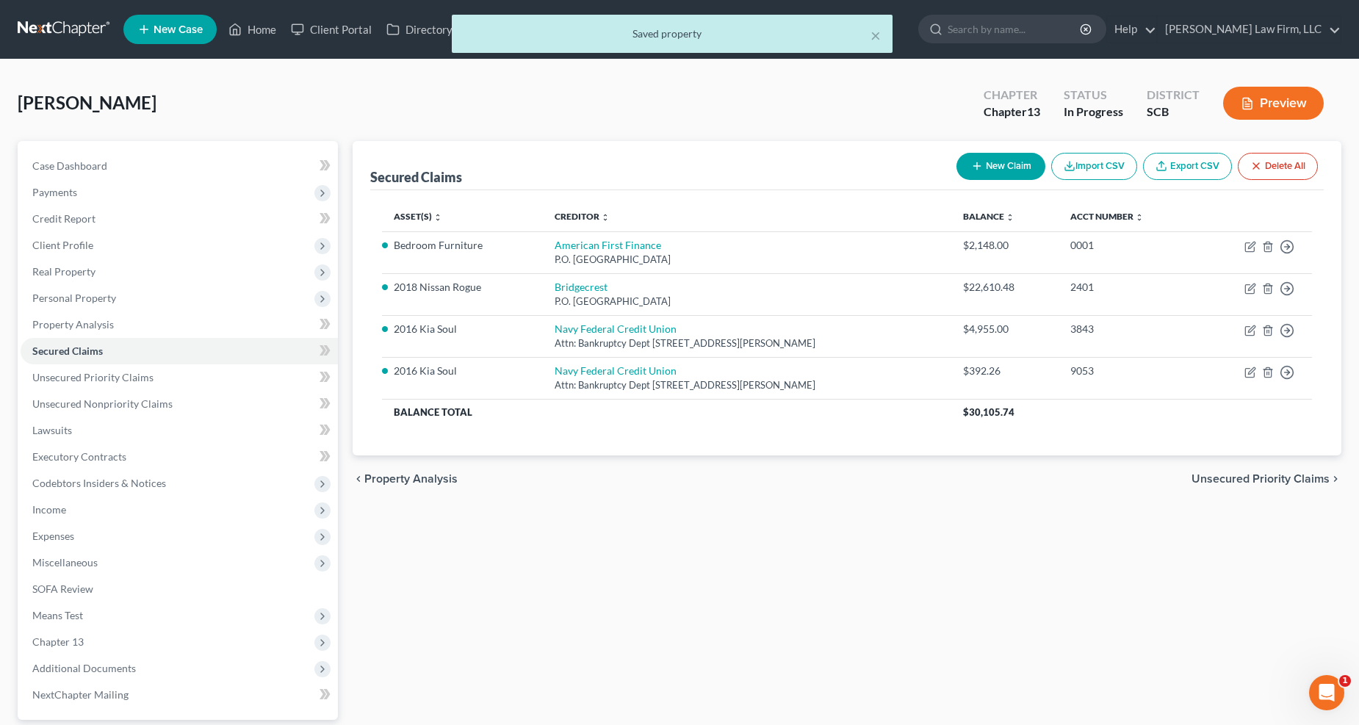
click at [1000, 166] on button "New Claim" at bounding box center [1001, 166] width 89 height 27
select select "0"
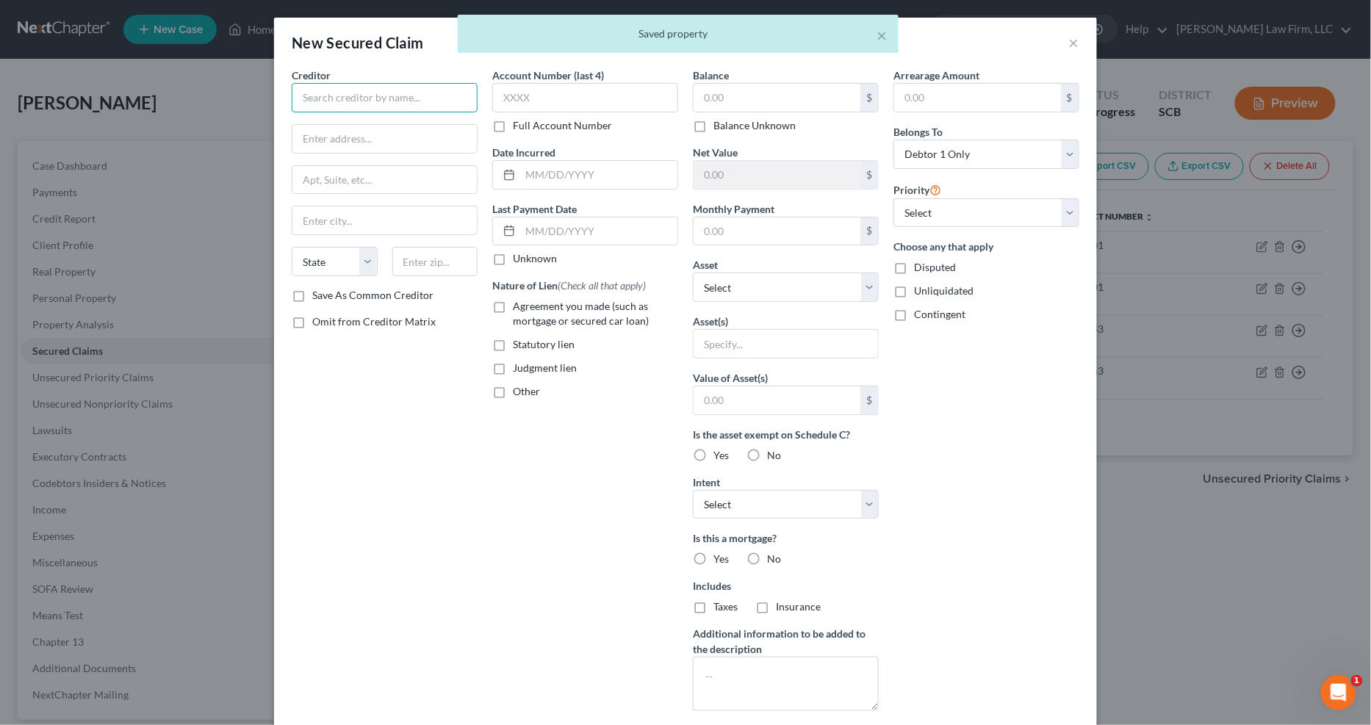
click at [359, 92] on input "text" at bounding box center [385, 97] width 186 height 29
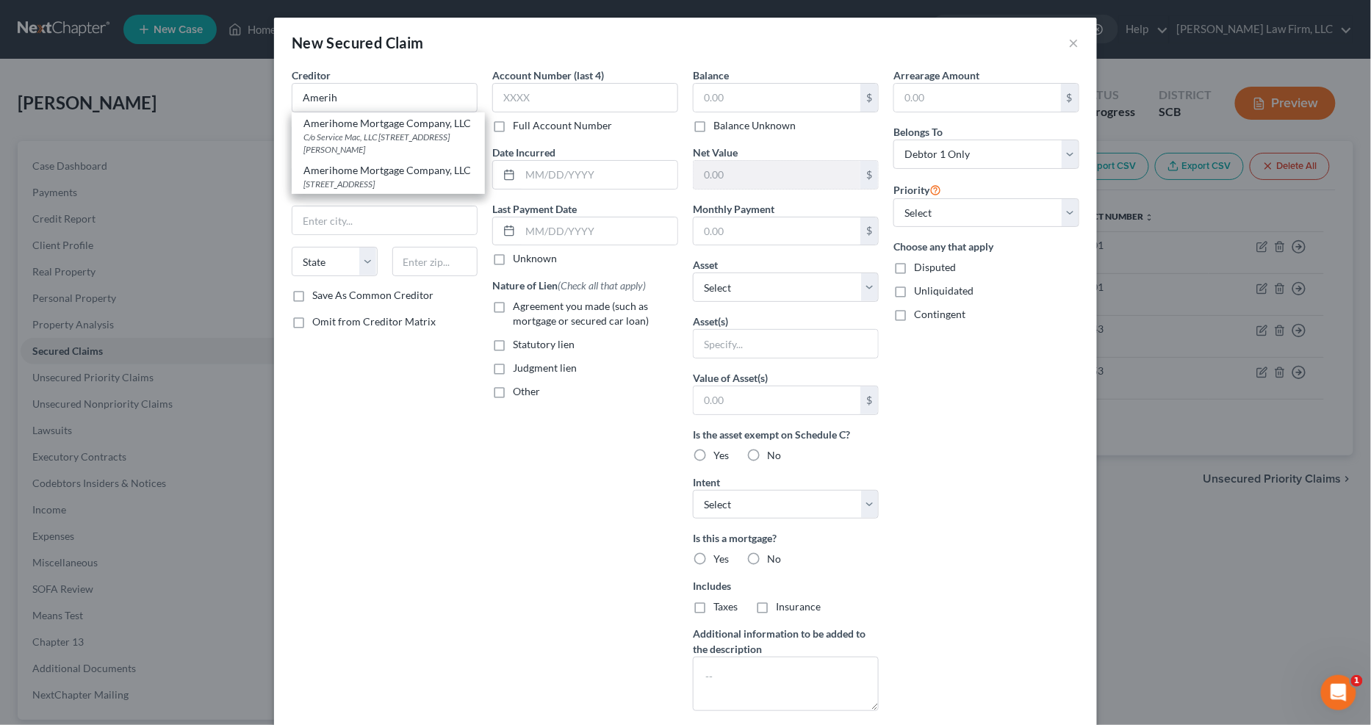
click at [386, 127] on div "Amerihome Mortgage Company, LLC" at bounding box center [388, 123] width 170 height 15
type input "Amerihome Mortgage Company, LLC"
type input "C/o Service Mac, LLC"
type input "9726 Old Bailes Rd., Suite 200"
type input "Woodland Hills"
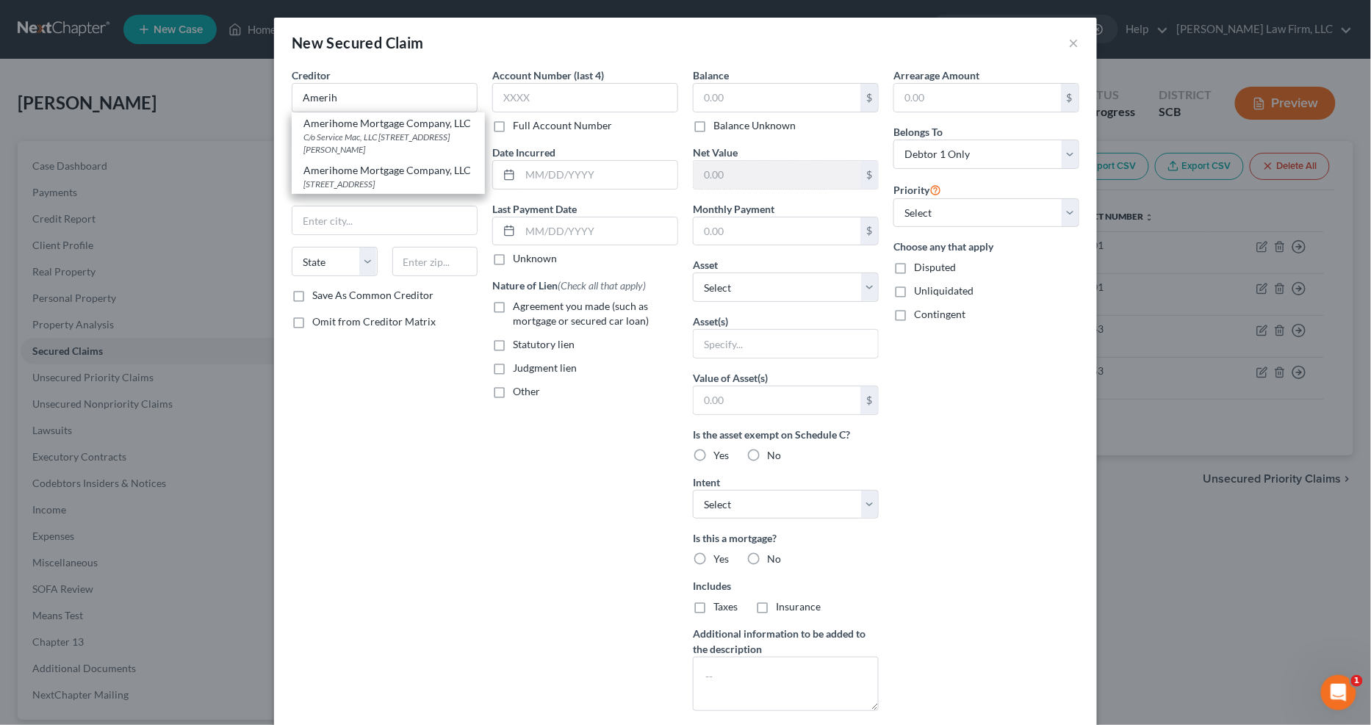
select select "4"
type input "29707"
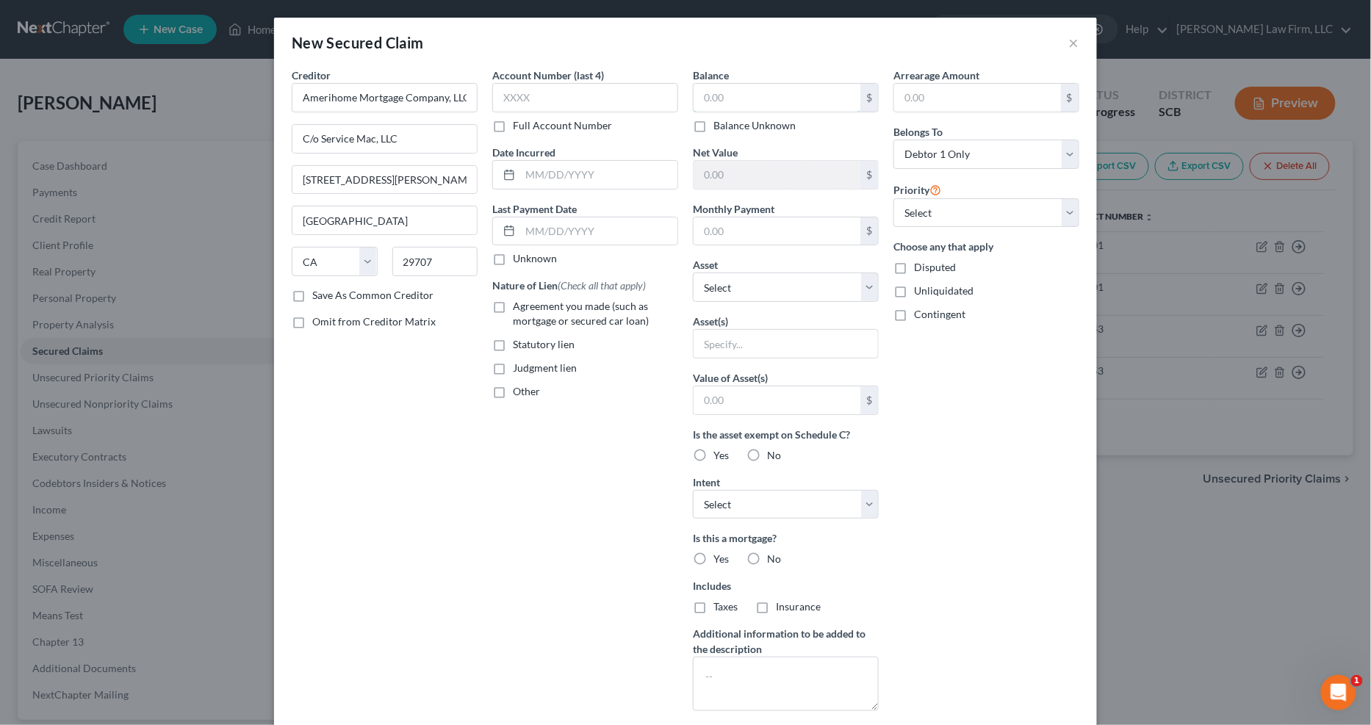
click at [808, 91] on input "text" at bounding box center [777, 98] width 167 height 28
paste input "97,258"
type input "197,258"
click at [812, 399] on input "text" at bounding box center [777, 400] width 167 height 28
drag, startPoint x: 813, startPoint y: 399, endPoint x: 821, endPoint y: 395, distance: 8.2
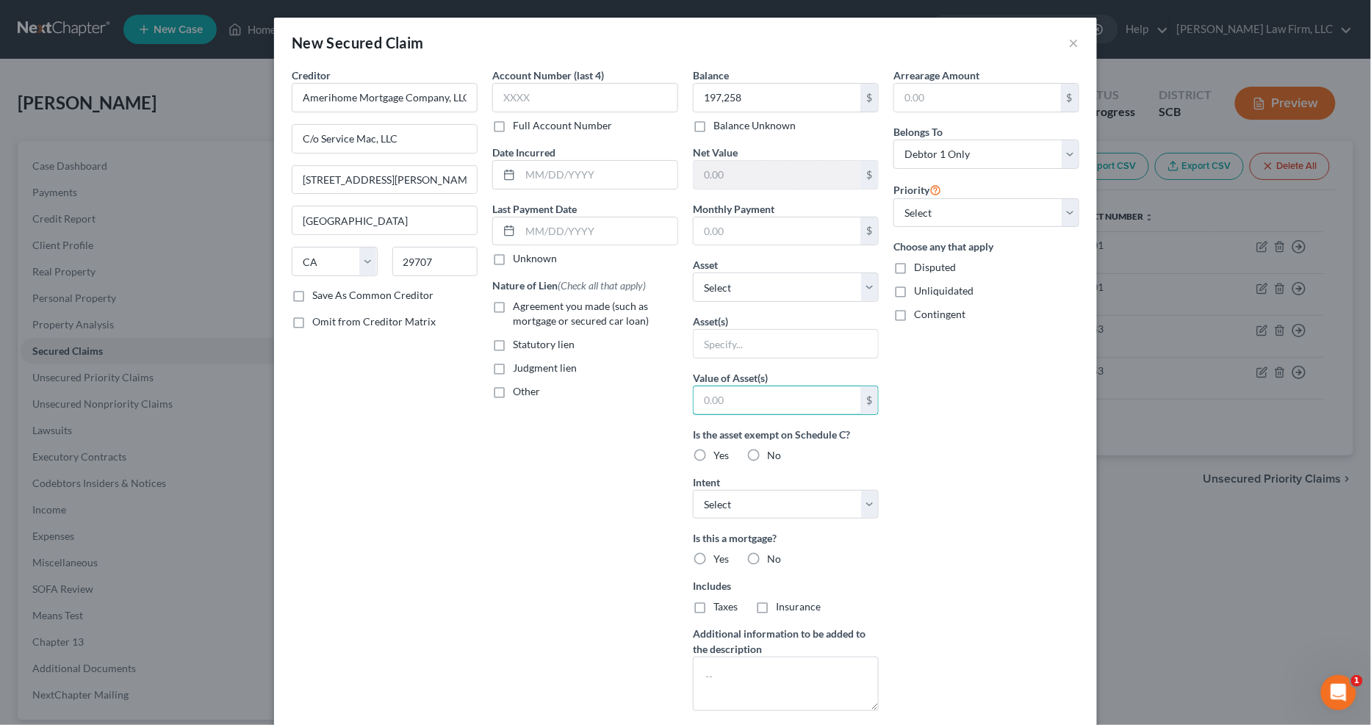
click at [813, 399] on input "text" at bounding box center [777, 400] width 167 height 28
drag, startPoint x: 971, startPoint y: 348, endPoint x: 962, endPoint y: 344, distance: 9.6
click at [972, 348] on div "Arrearage Amount $ Belongs To * Select Debtor 1 Only Debtor 2 Only Debtor 1 And…" at bounding box center [986, 395] width 201 height 655
click at [831, 339] on input "text" at bounding box center [786, 344] width 184 height 28
click at [1019, 398] on div "Arrearage Amount $ Belongs To * Select Debtor 1 Only Debtor 2 Only Debtor 1 And…" at bounding box center [986, 395] width 201 height 655
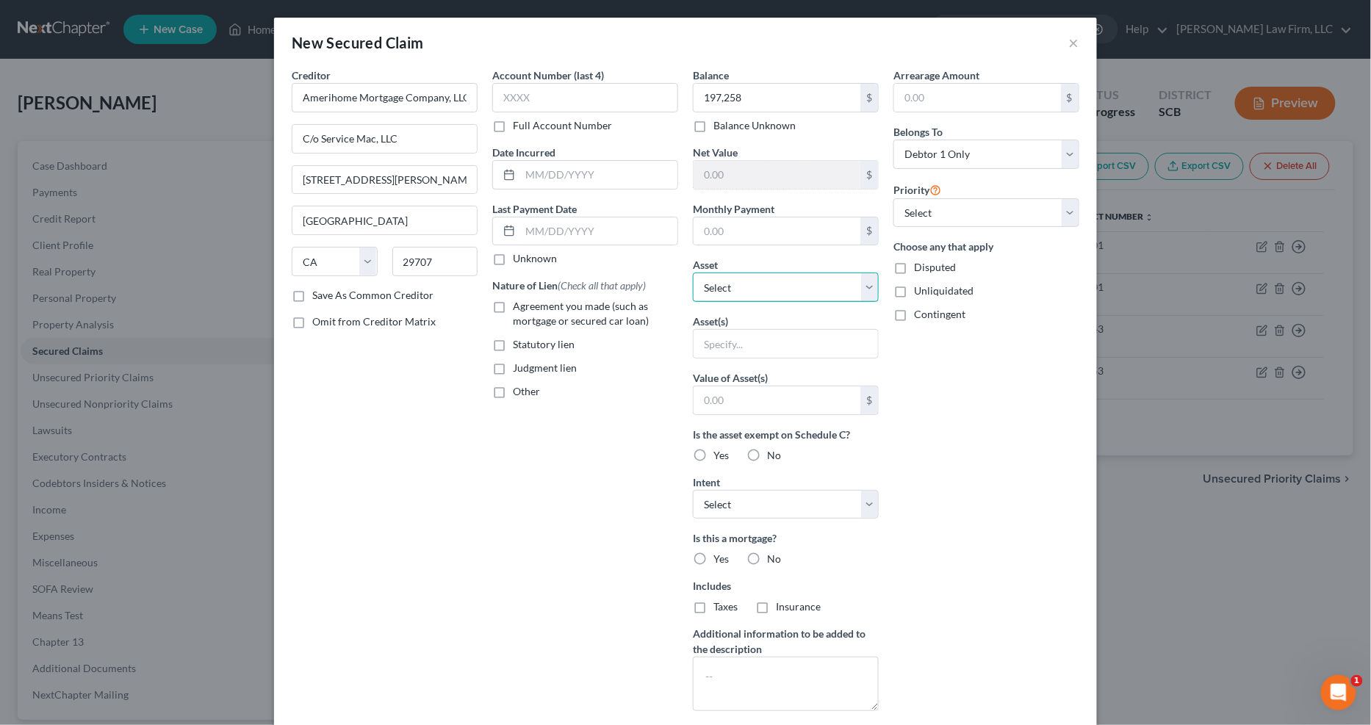
click at [792, 284] on select "Select Other Multiple Assets 200 Chartwell Road - $170000.0 135 Campbell Thicke…" at bounding box center [786, 287] width 186 height 29
select select "2"
click at [693, 273] on select "Select Other Multiple Assets 200 Chartwell Road - $170000.0 135 Campbell Thicke…" at bounding box center [786, 287] width 186 height 29
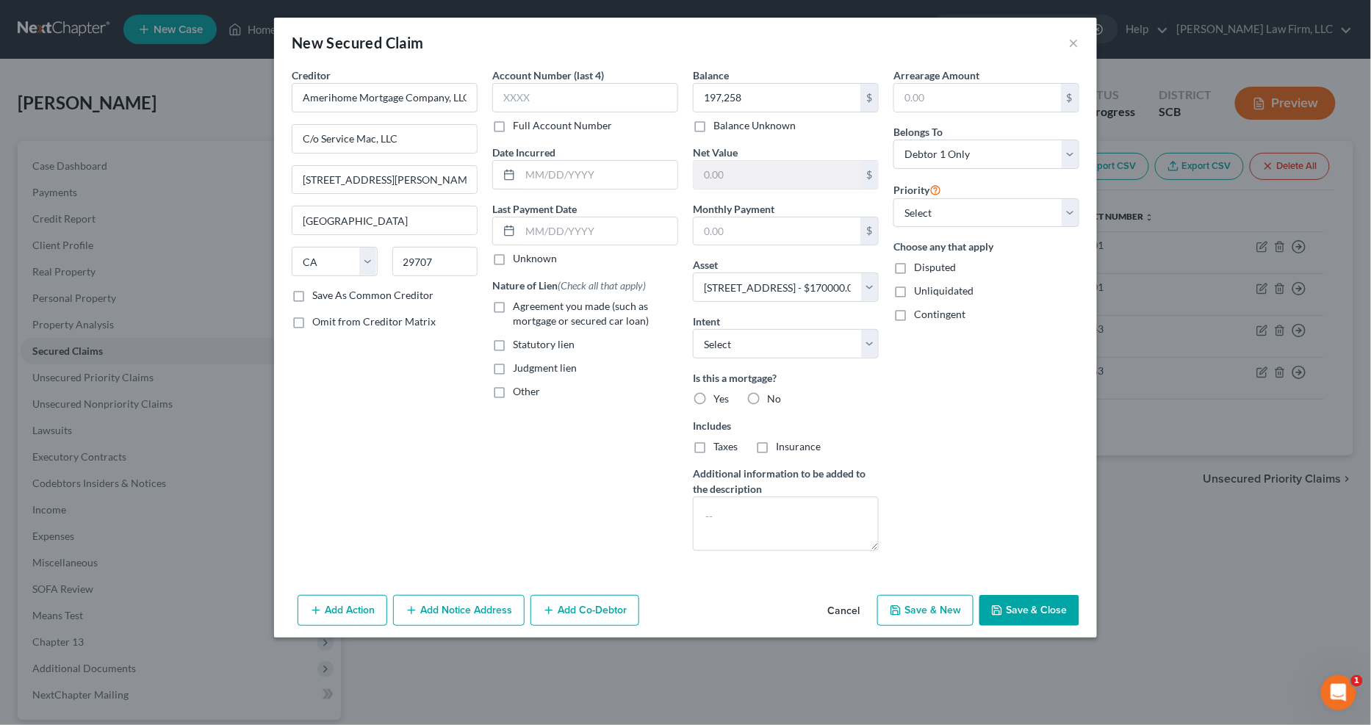
click at [1019, 576] on button "Save & Close" at bounding box center [1029, 610] width 100 height 31
select select
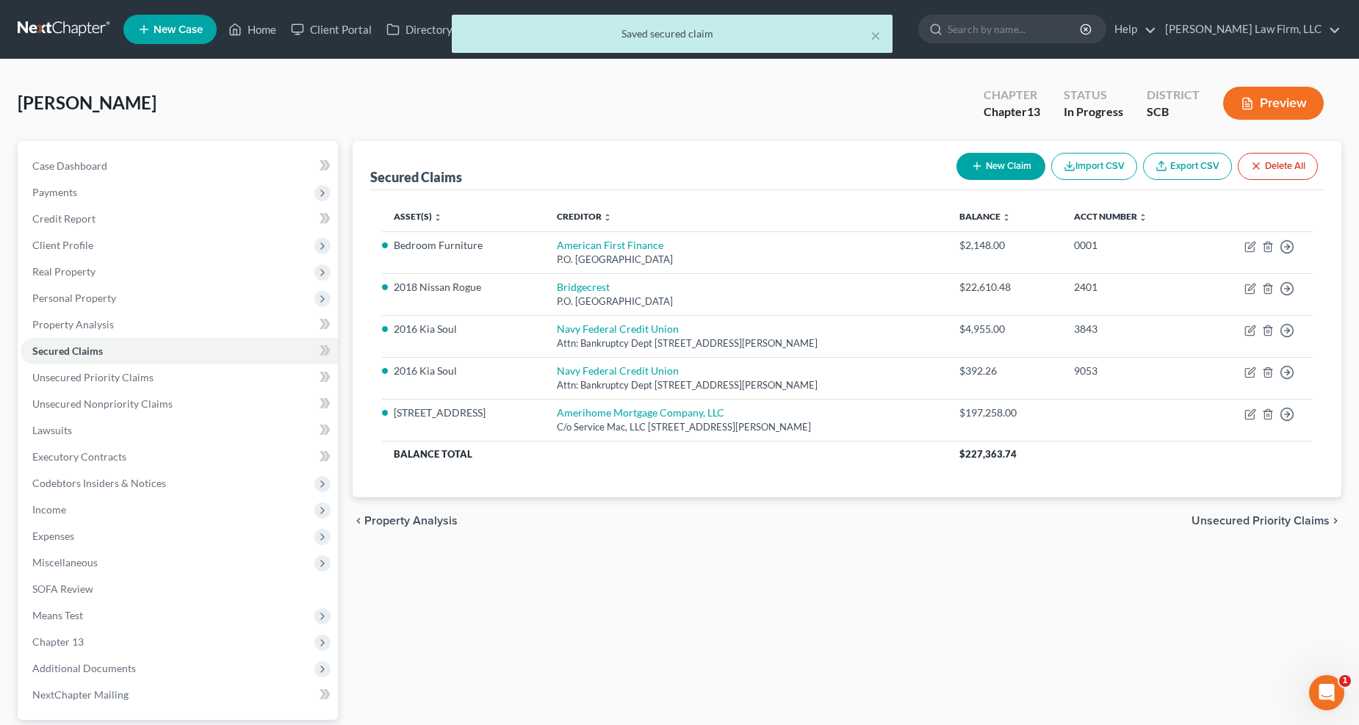
click at [64, 270] on span "Real Property" at bounding box center [63, 271] width 63 height 12
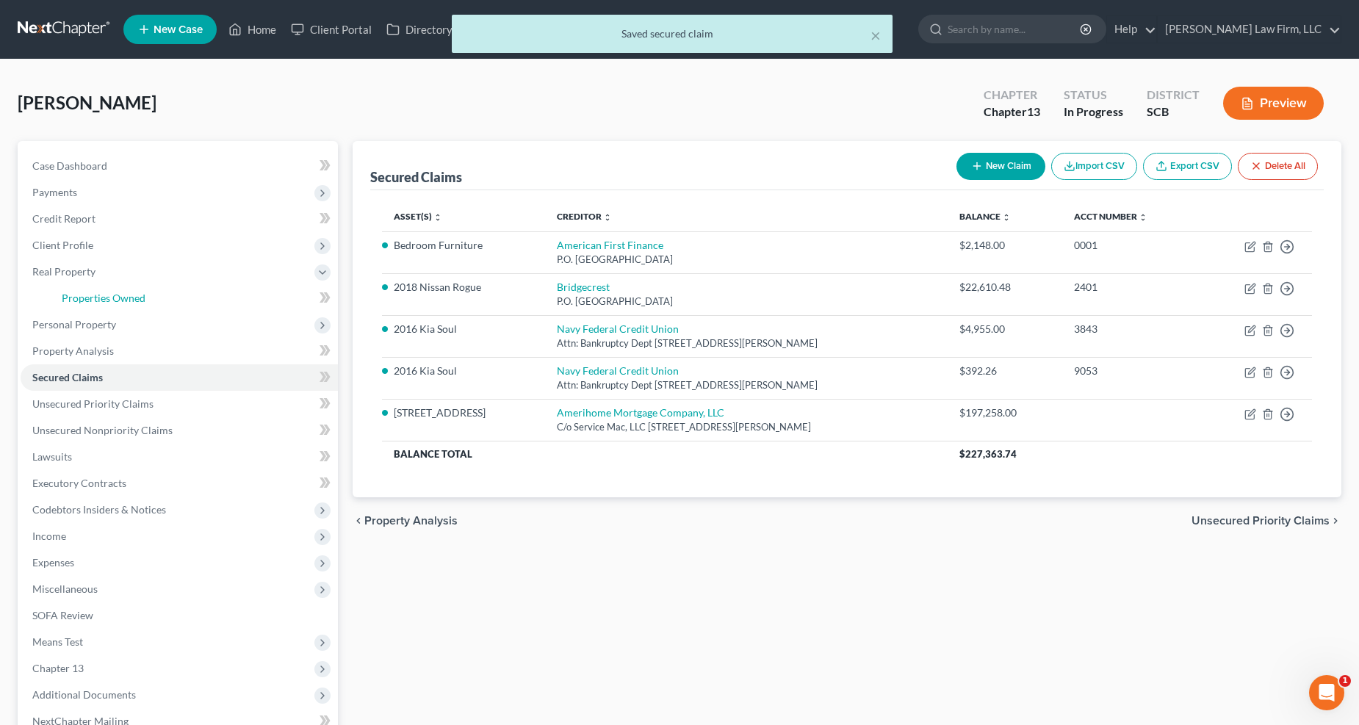
click at [79, 299] on span "Properties Owned" at bounding box center [104, 298] width 84 height 12
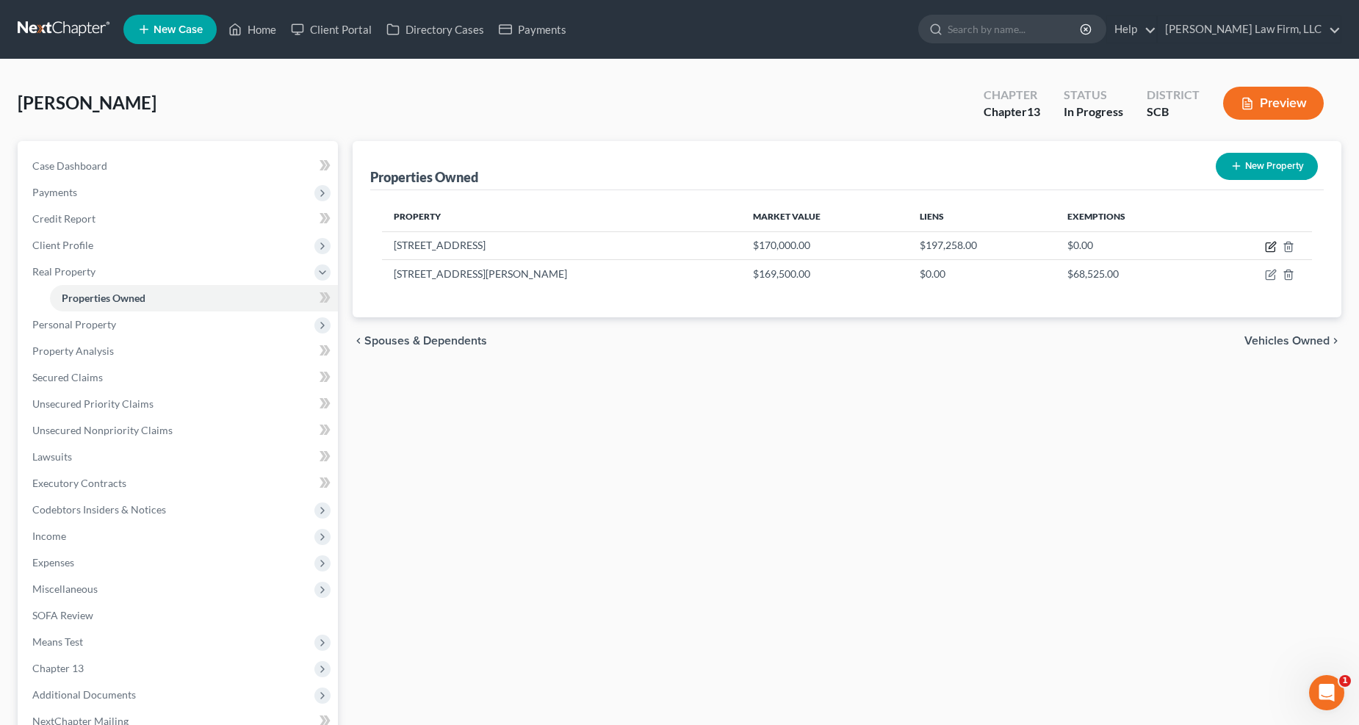
click at [1019, 243] on icon "button" at bounding box center [1271, 247] width 12 height 12
select select "42"
select select "39"
select select "3"
select select "1"
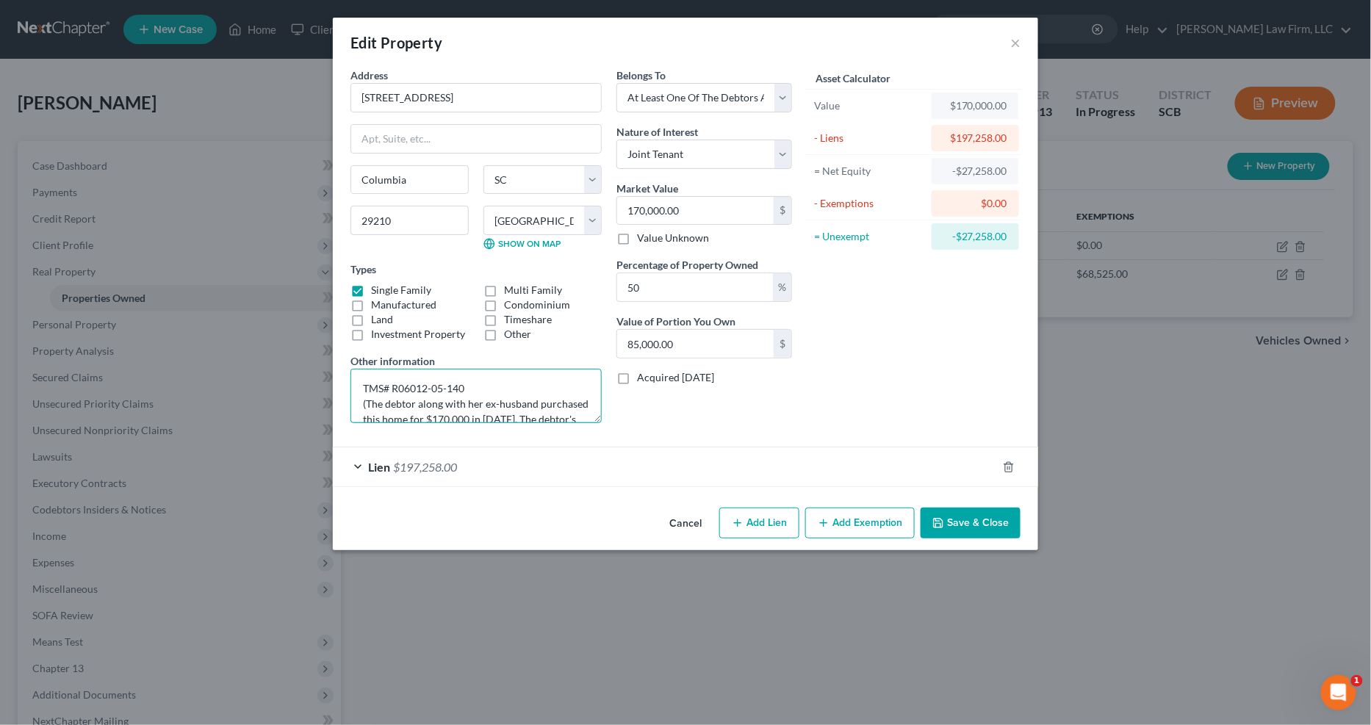
drag, startPoint x: 419, startPoint y: 405, endPoint x: 464, endPoint y: 408, distance: 45.6
click at [464, 408] on textarea "TMS# R06012-05-140 (The debtor along with her ex-husband purchased this home fo…" at bounding box center [475, 396] width 251 height 54
drag, startPoint x: 542, startPoint y: 413, endPoint x: 550, endPoint y: 386, distance: 27.5
click at [550, 386] on textarea "TMS# R06012-05-140 (The debtor and her ex-husband purchased this home for $170,…" at bounding box center [475, 396] width 251 height 54
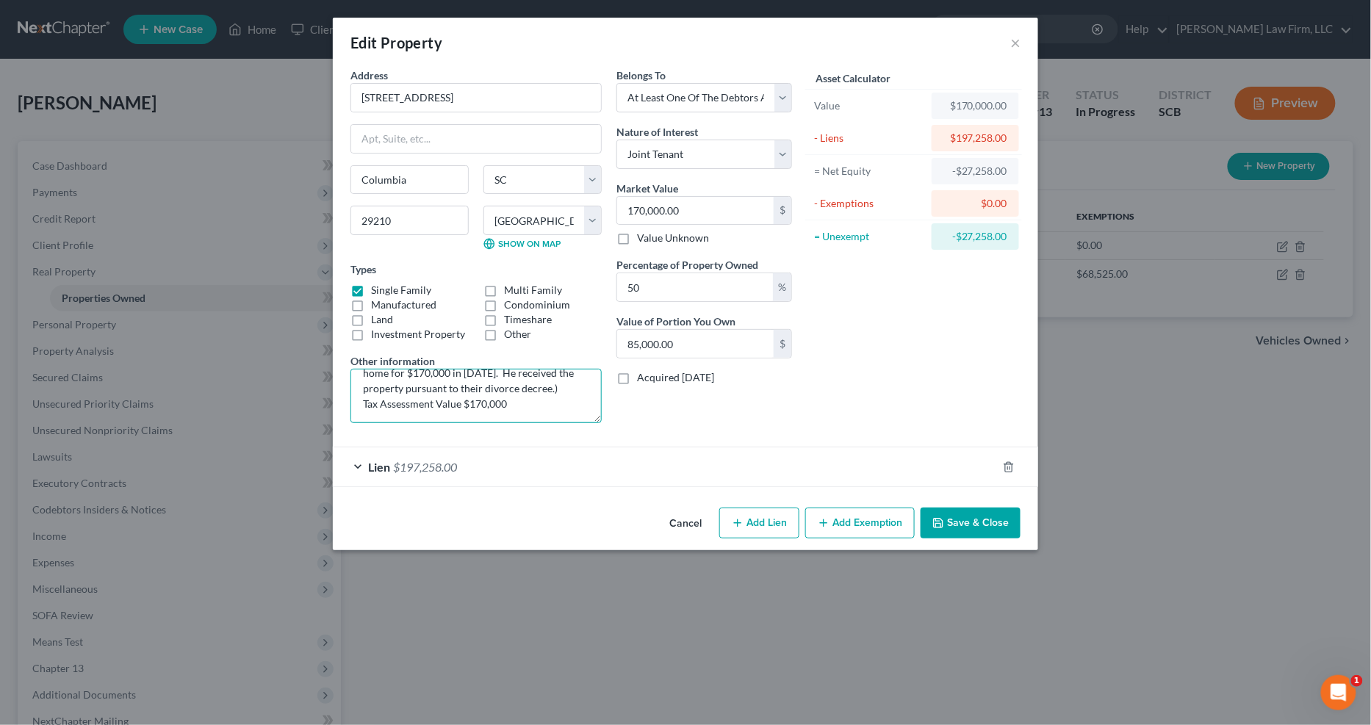
scroll to position [46, 0]
click at [505, 375] on textarea "TMS# R06012-05-140 (The debtor and her ex-husband purchased this home for $170,…" at bounding box center [475, 396] width 251 height 54
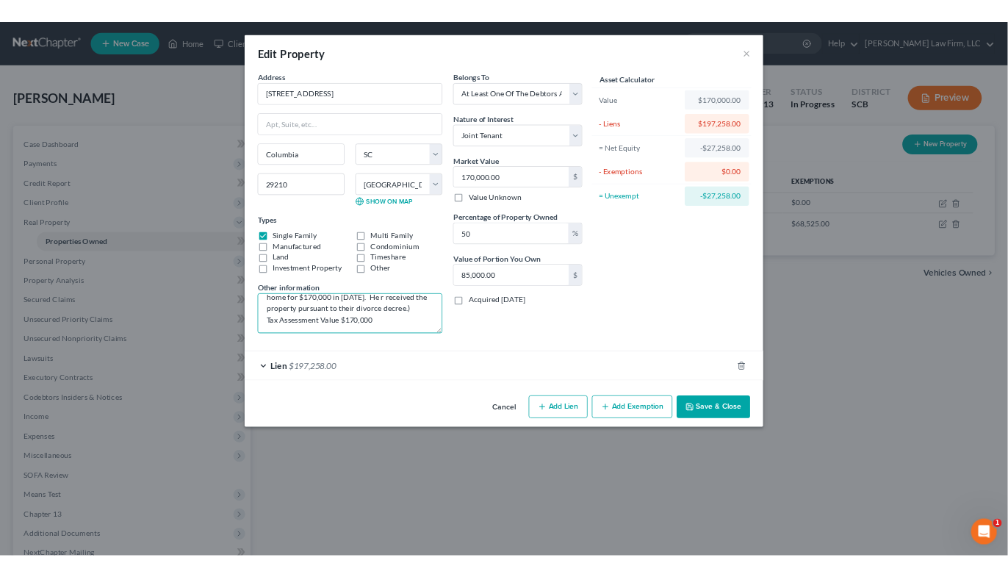
scroll to position [41, 0]
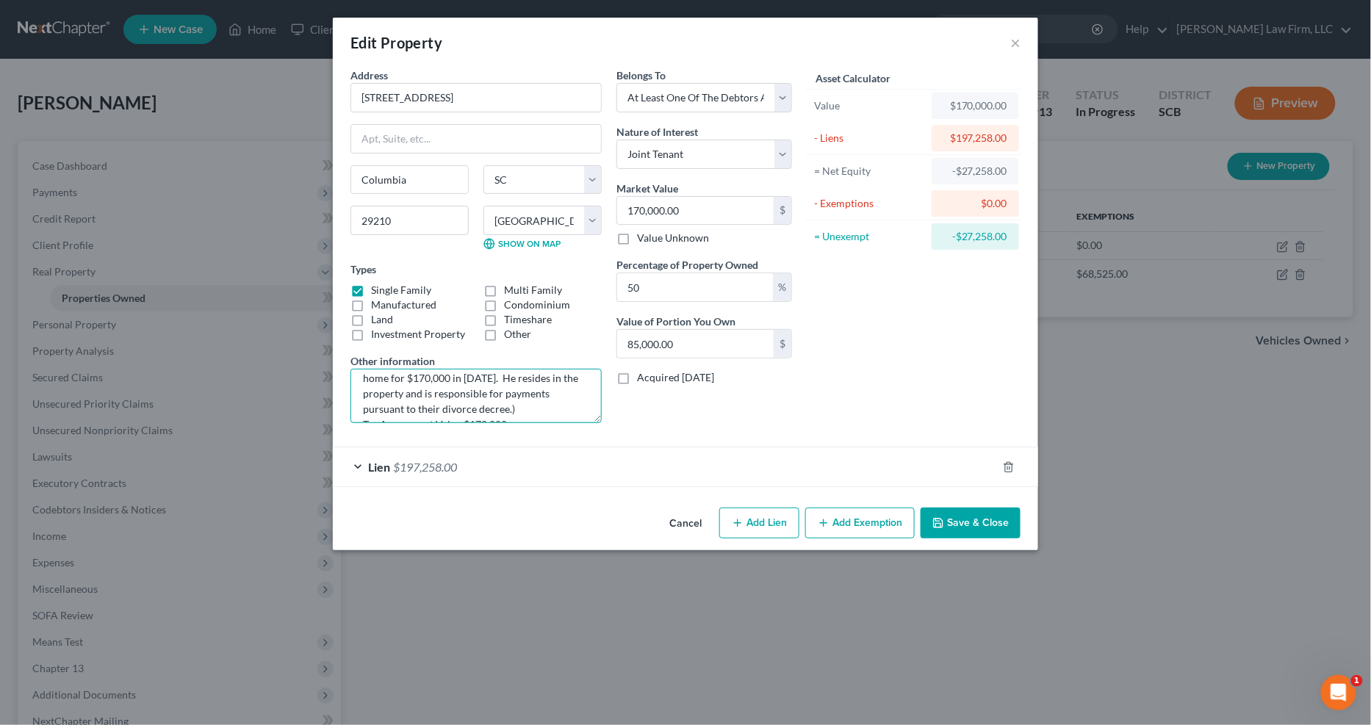
type textarea "TMS# R06012-05-140 (The debtor and her ex-husband purchased this home for $170,…"
click at [962, 515] on button "Save & Close" at bounding box center [971, 523] width 100 height 31
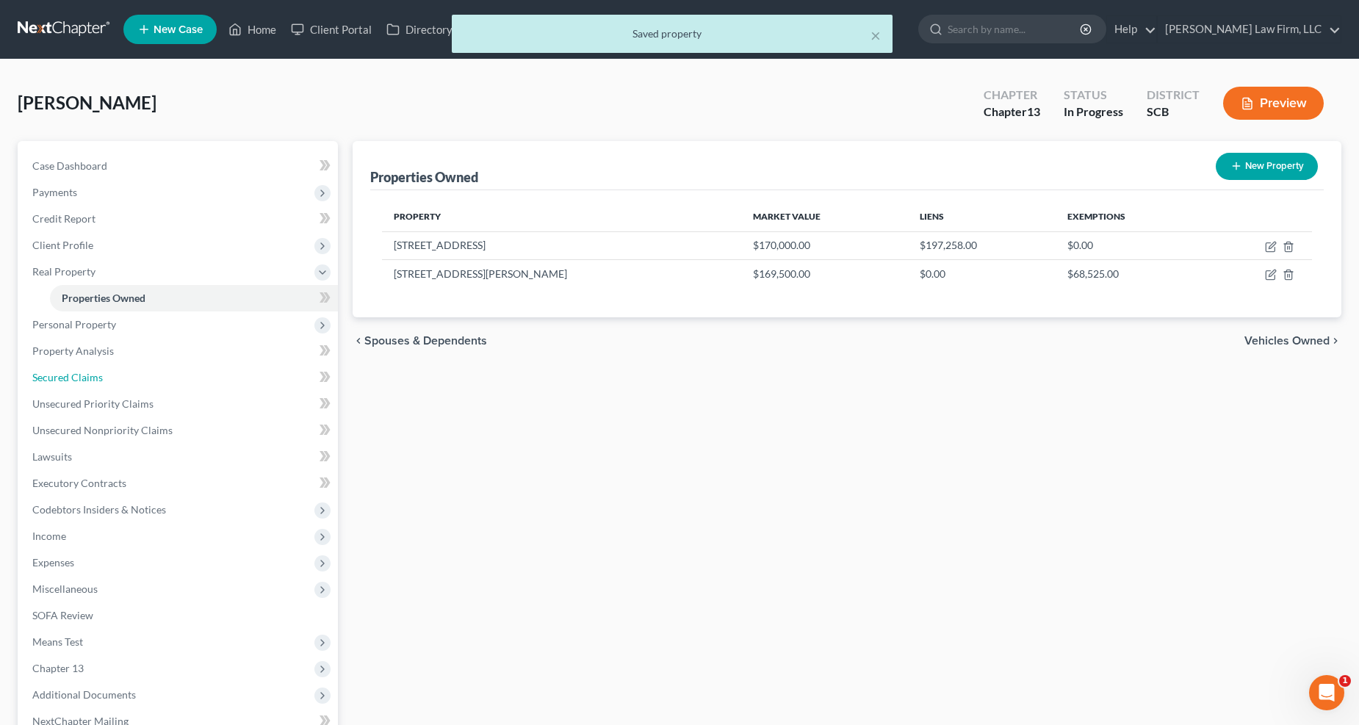
click at [75, 371] on span "Secured Claims" at bounding box center [67, 377] width 71 height 12
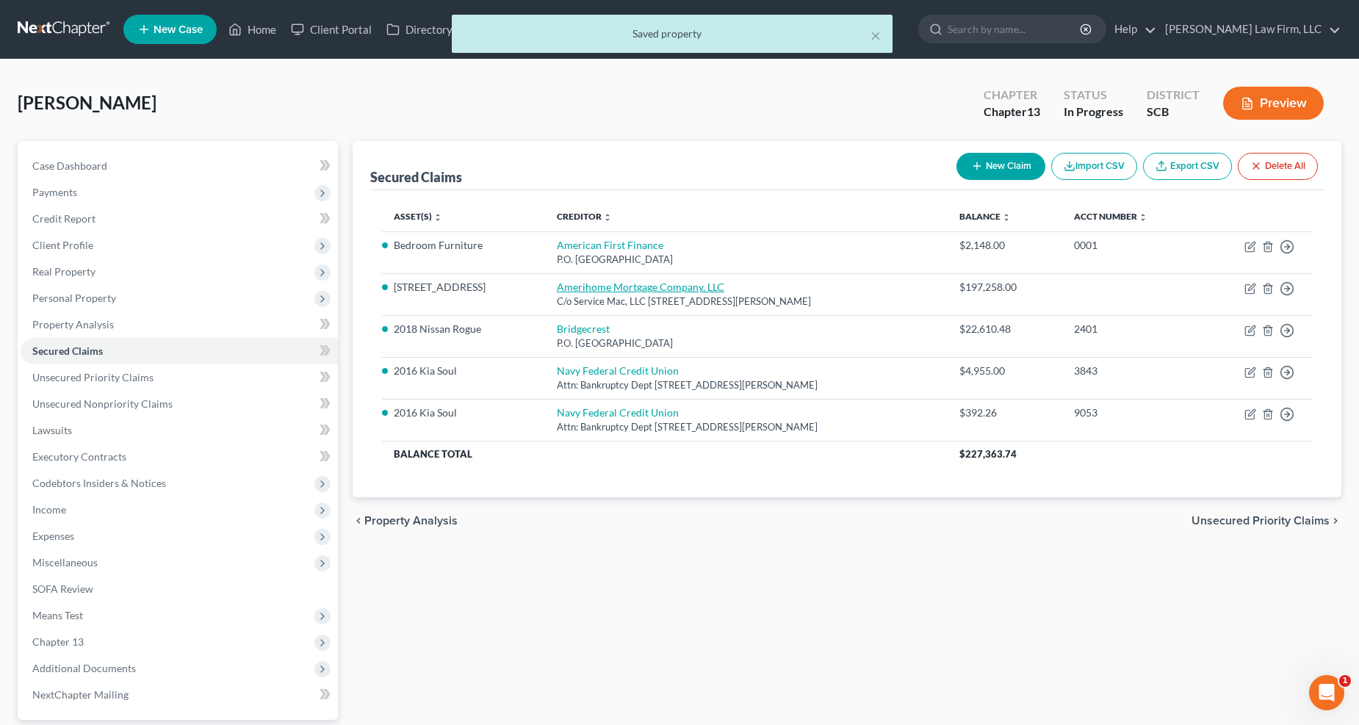
click at [597, 285] on link "Amerihome Mortgage Company, LLC" at bounding box center [641, 287] width 168 height 12
select select "4"
select select "0"
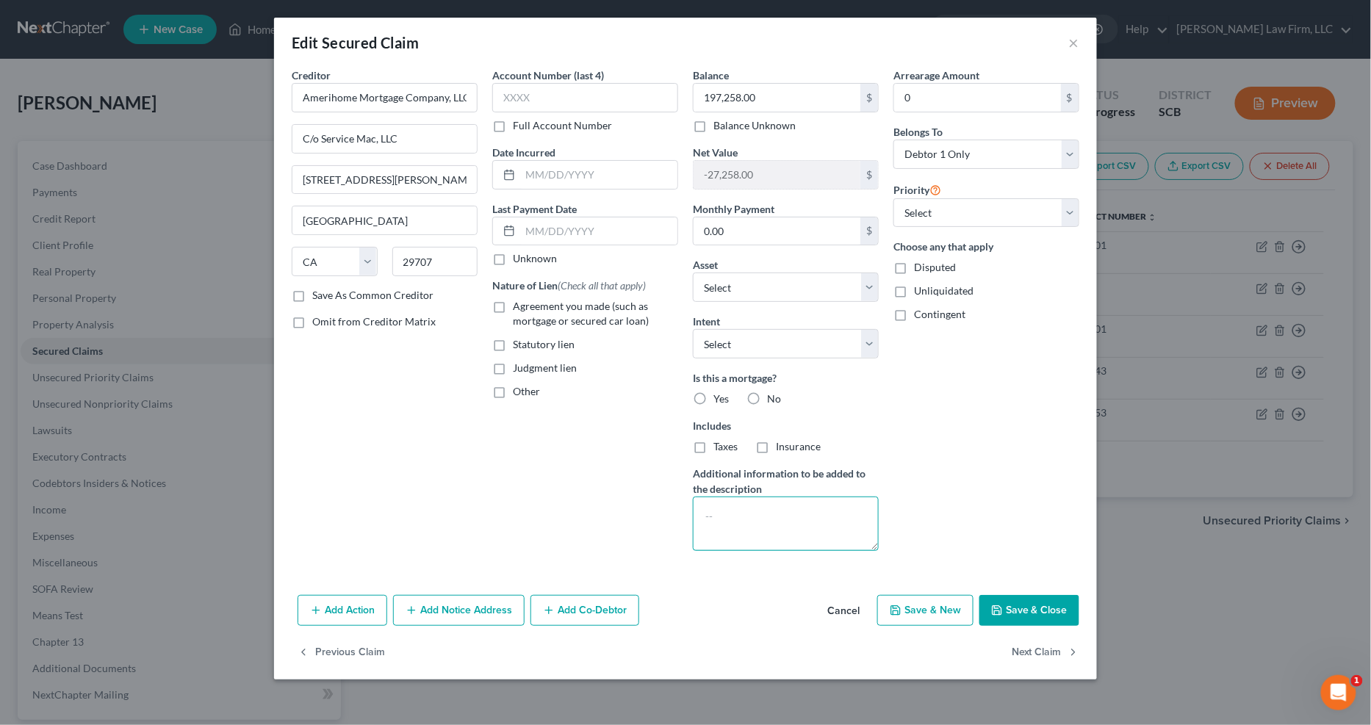
click at [809, 527] on textarea at bounding box center [786, 524] width 186 height 54
type textarea "(Arrearage unknown - Surrender)"
click at [1001, 576] on icon "button" at bounding box center [997, 610] width 9 height 9
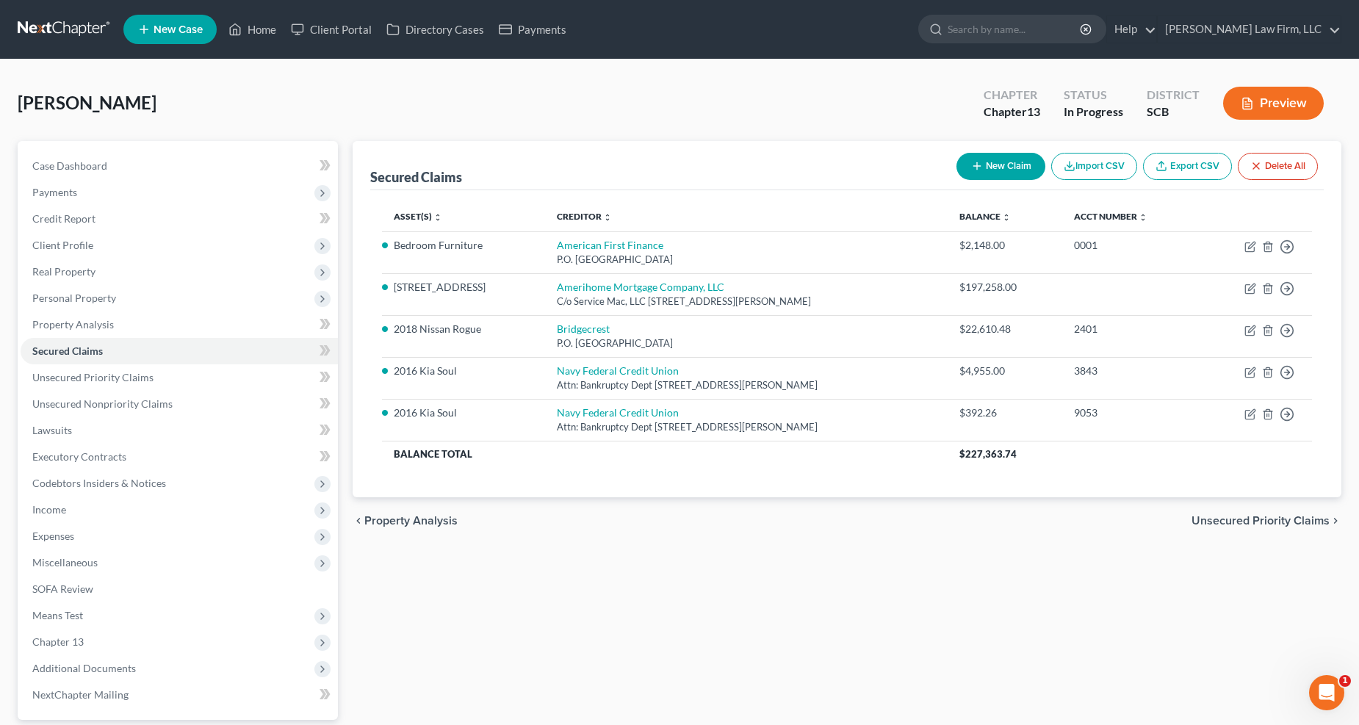
click at [46, 530] on span "Expenses" at bounding box center [53, 536] width 42 height 12
click at [68, 556] on span "Home" at bounding box center [76, 562] width 28 height 12
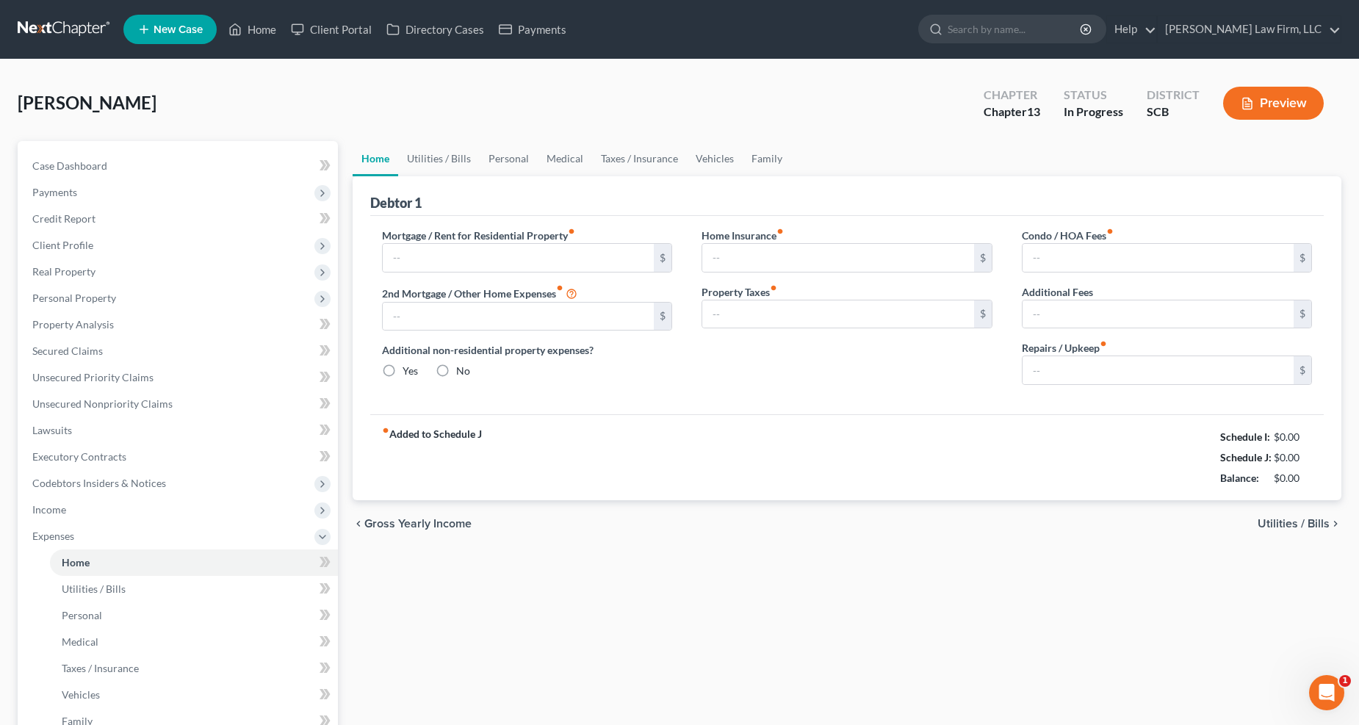
type input "0.00"
radio input "true"
type input "27.00"
type input "0.00"
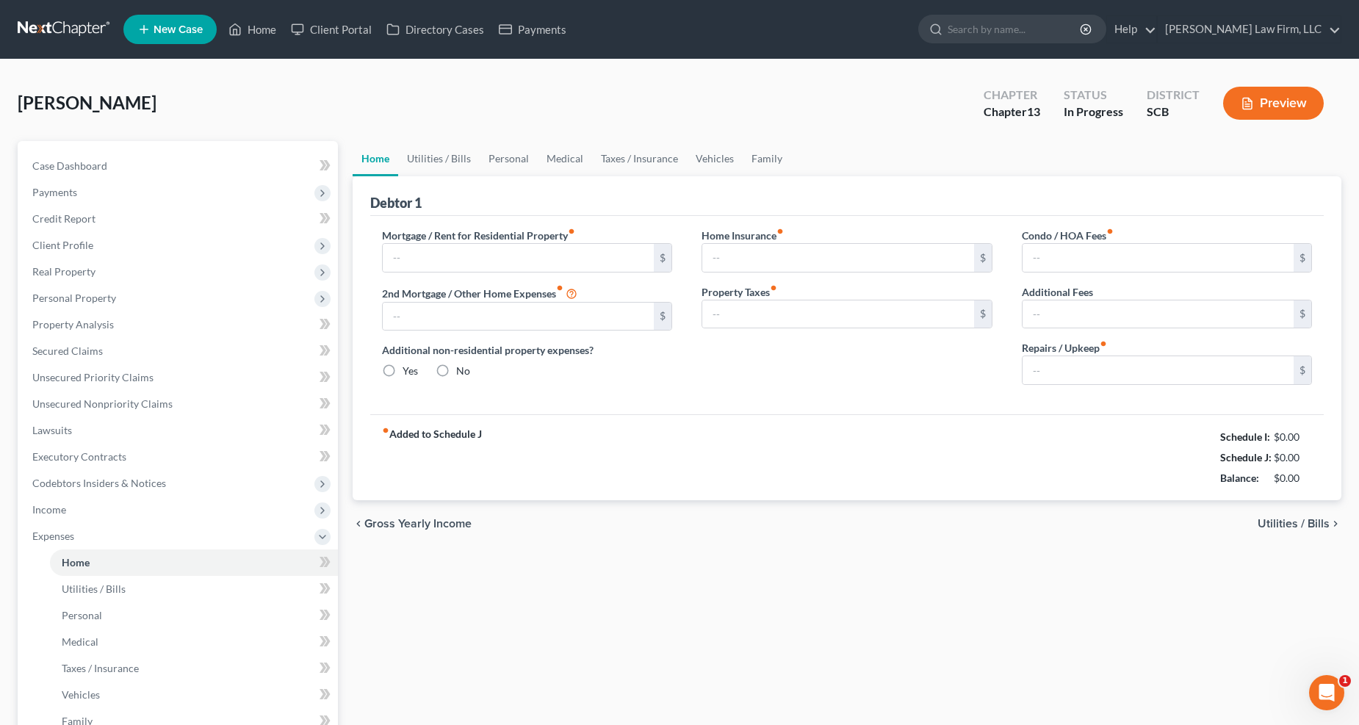
type input "0.00"
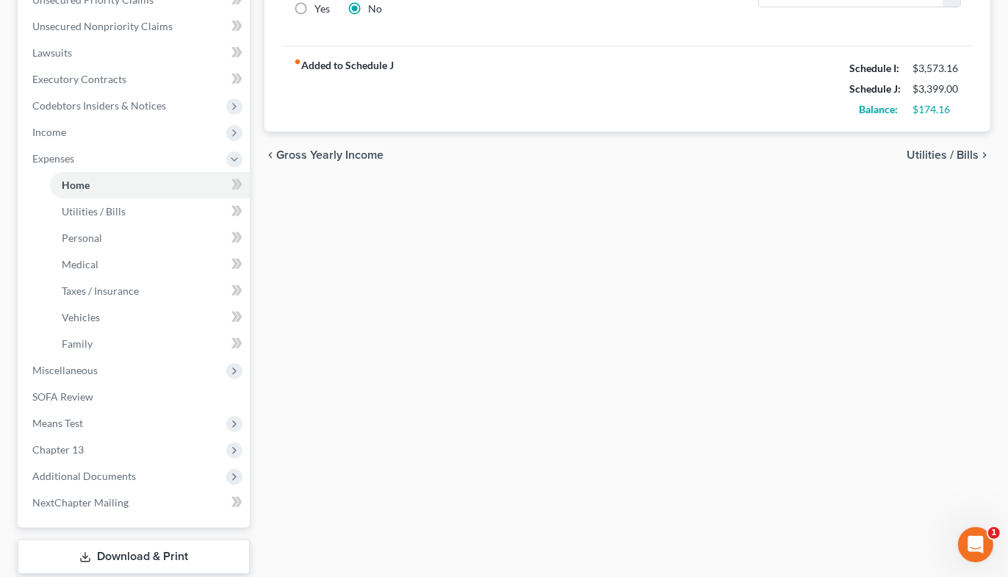
scroll to position [467, 0]
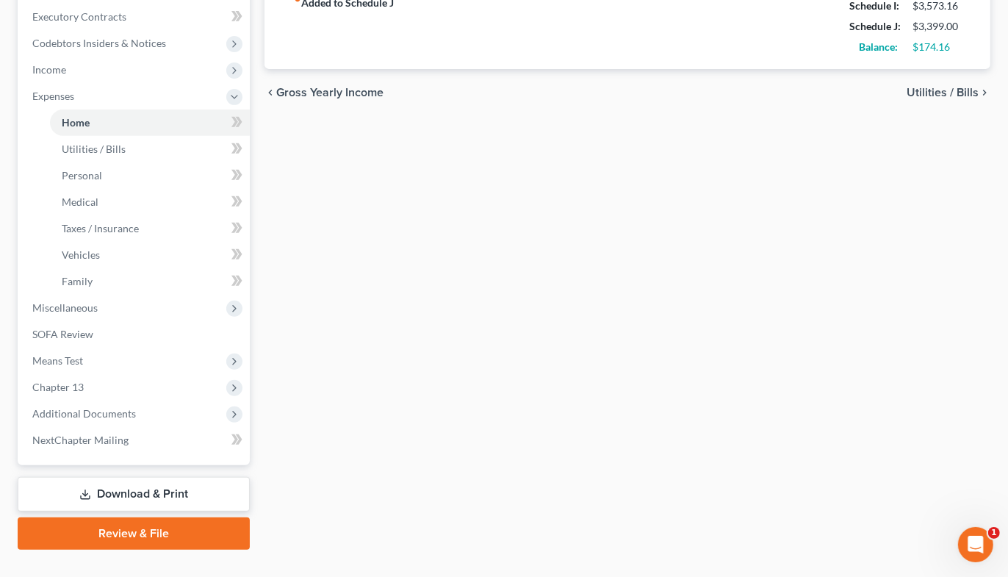
click at [132, 477] on link "Download & Print" at bounding box center [134, 494] width 232 height 35
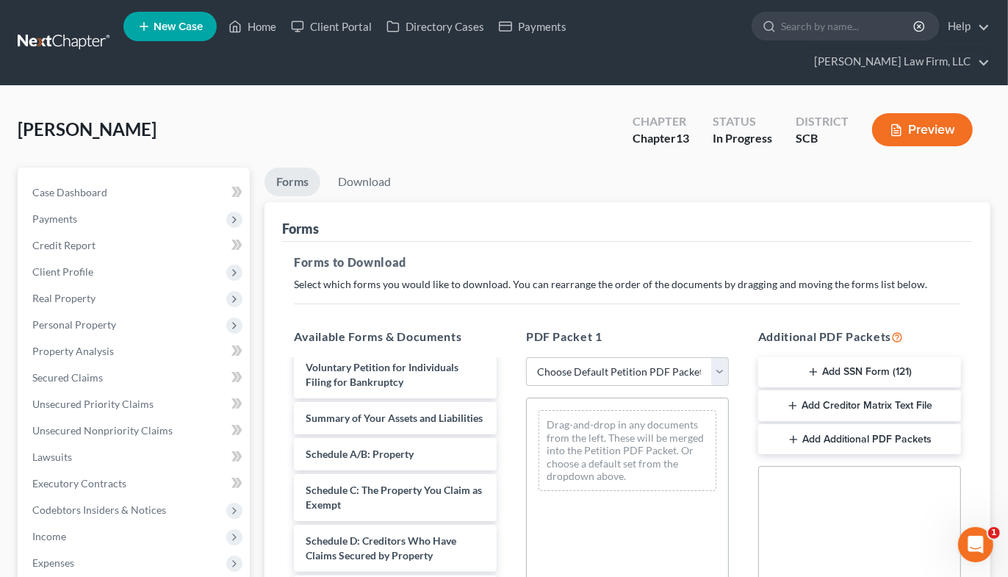
scroll to position [82, 0]
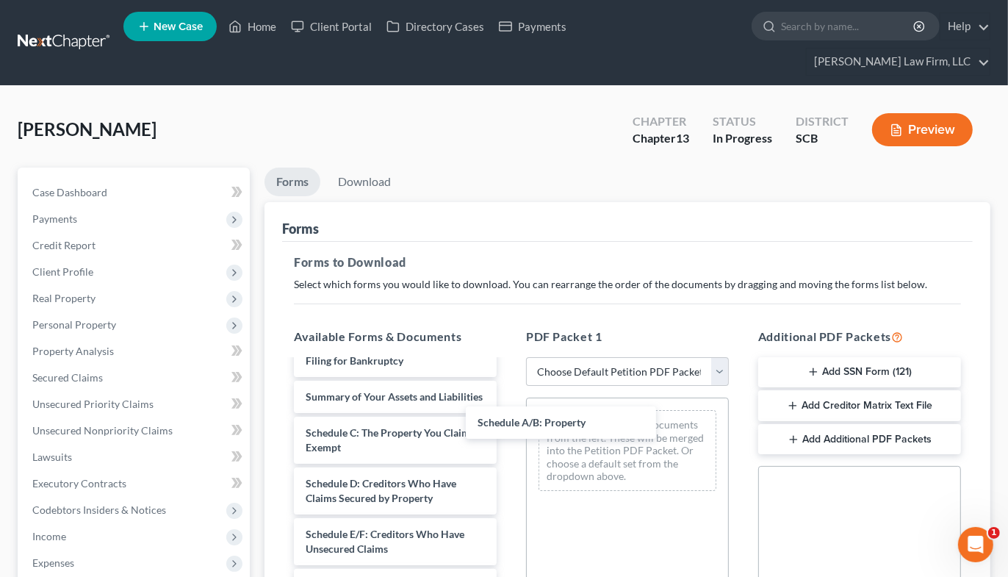
drag, startPoint x: 539, startPoint y: 421, endPoint x: 582, endPoint y: 423, distance: 43.4
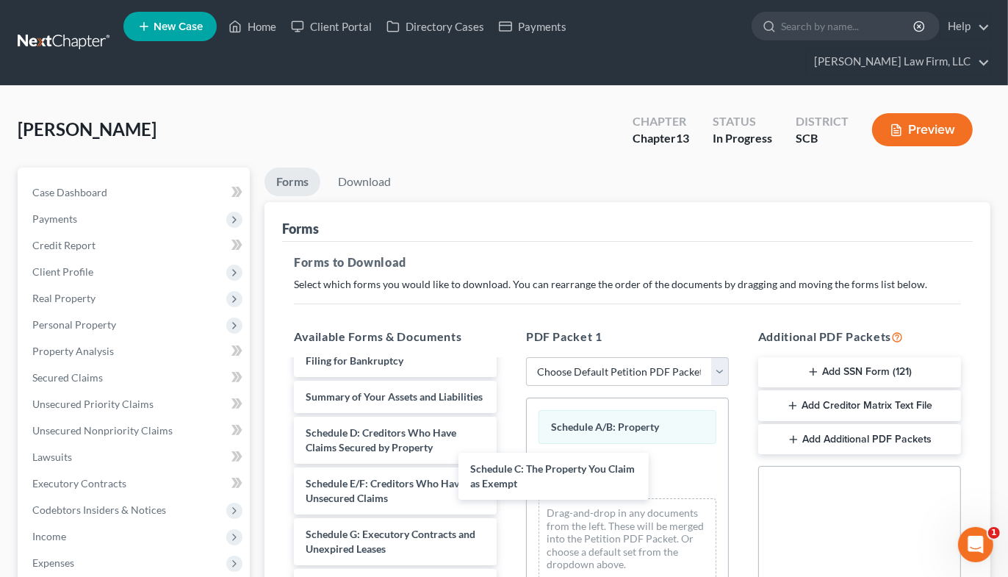
drag, startPoint x: 425, startPoint y: 424, endPoint x: 598, endPoint y: 472, distance: 180.0
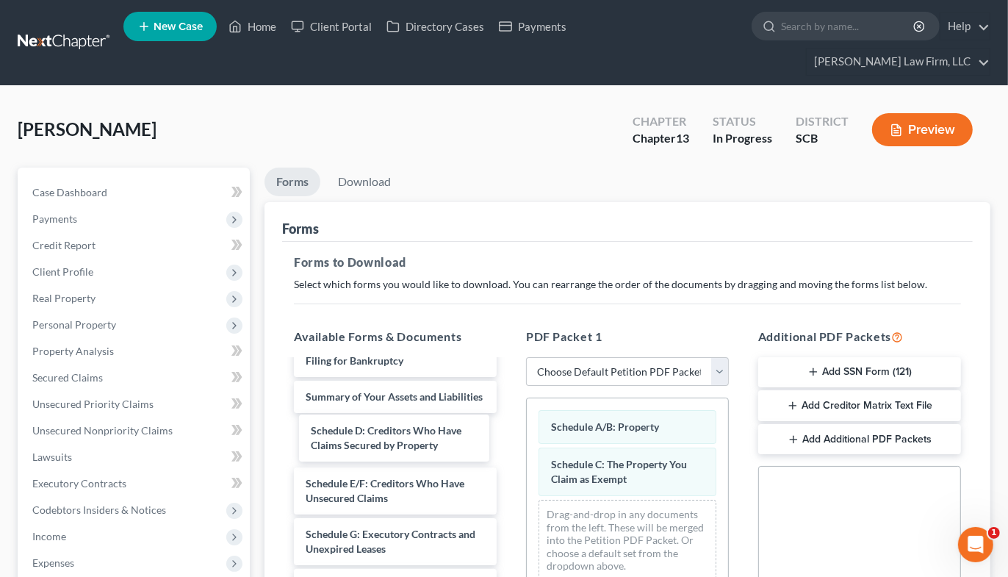
drag, startPoint x: 458, startPoint y: 442, endPoint x: 603, endPoint y: 525, distance: 167.2
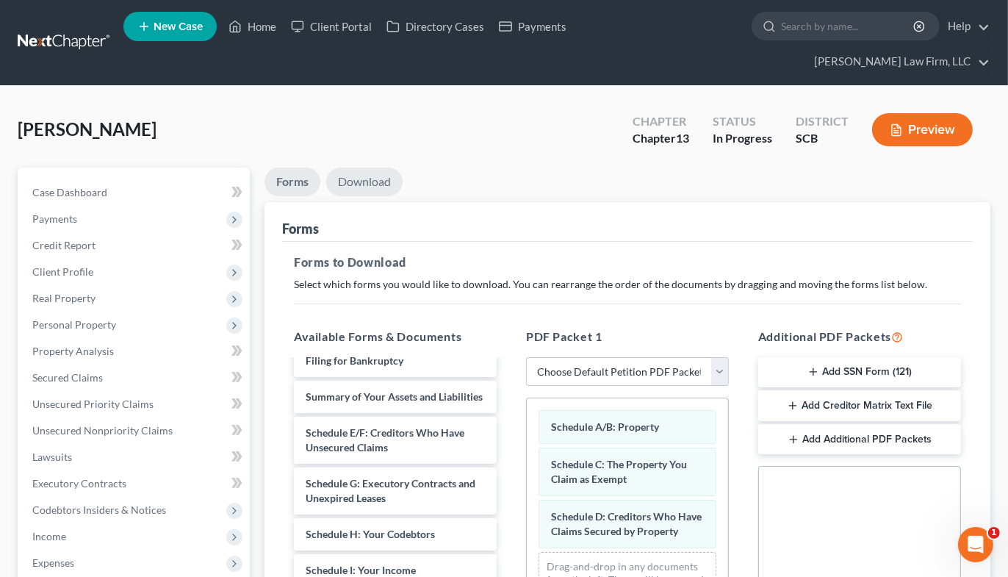
click at [348, 168] on link "Download" at bounding box center [364, 182] width 76 height 29
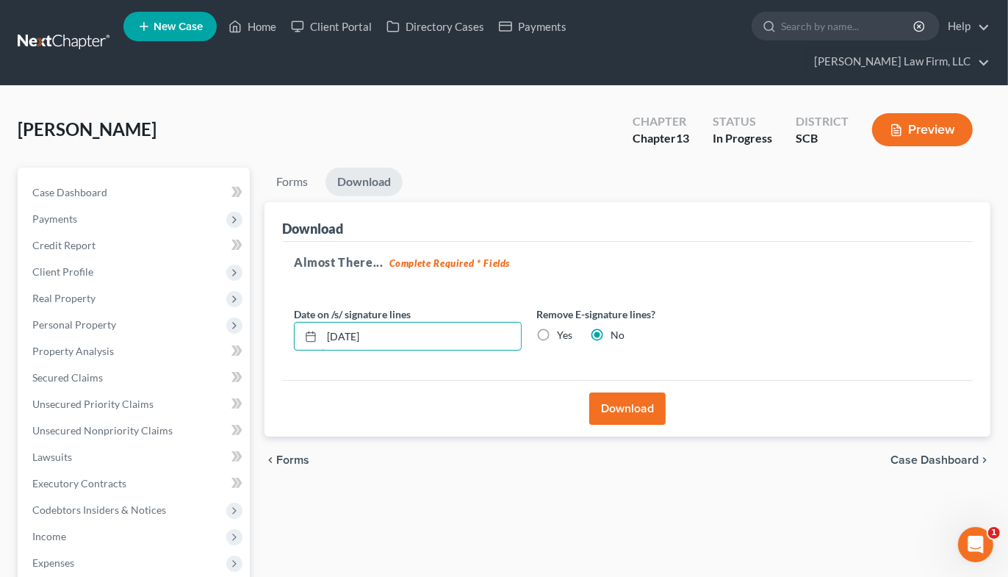
drag, startPoint x: 390, startPoint y: 304, endPoint x: 288, endPoint y: 318, distance: 103.1
click at [288, 318] on div "Date on /s/ signature lines 09/12/2025" at bounding box center [408, 328] width 242 height 45
click at [557, 328] on label "Yes" at bounding box center [564, 335] width 15 height 15
click at [563, 328] on input "Yes" at bounding box center [568, 333] width 10 height 10
radio input "true"
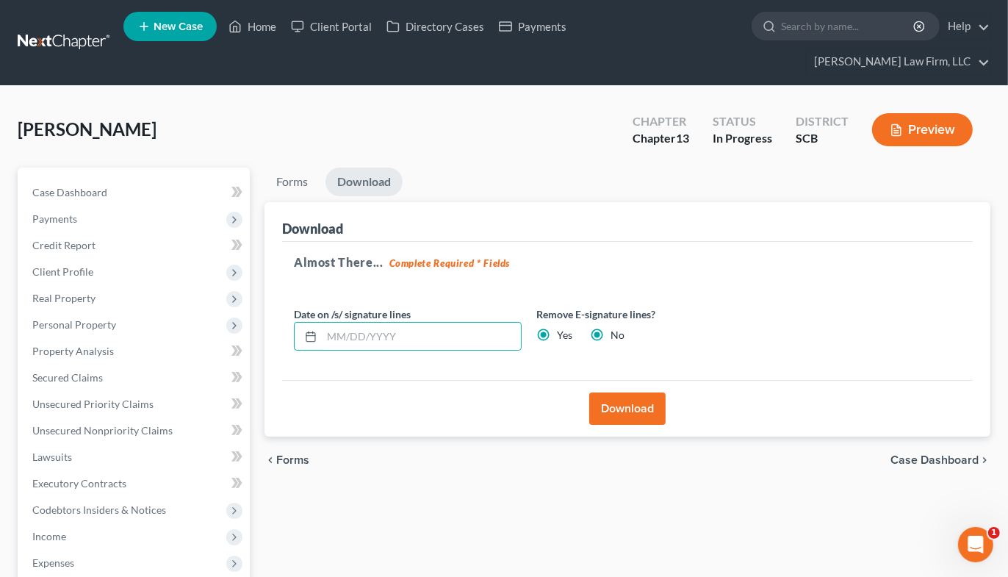
radio input "false"
click at [640, 397] on button "Download" at bounding box center [627, 408] width 76 height 32
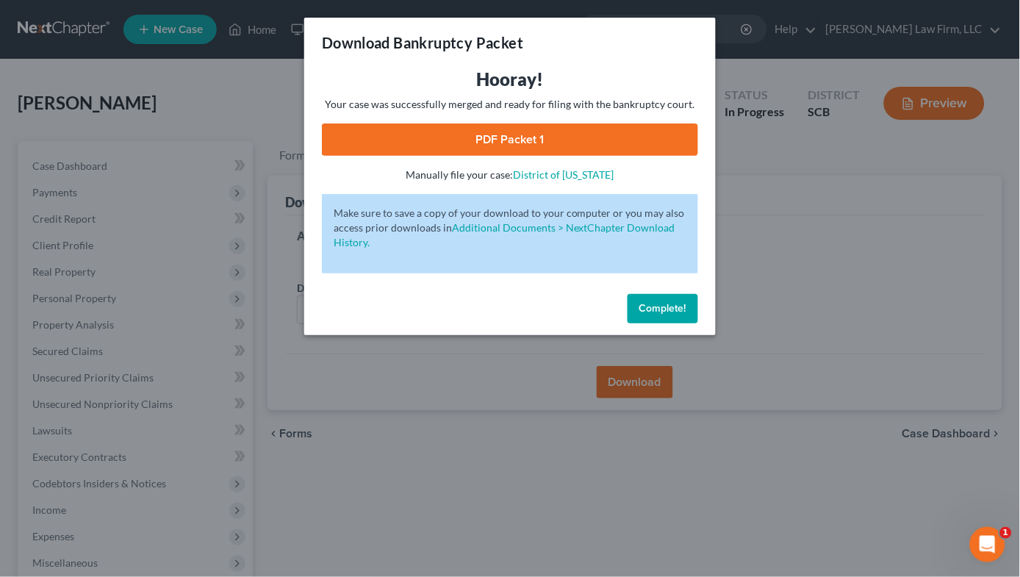
click at [478, 126] on link "PDF Packet 1" at bounding box center [510, 139] width 376 height 32
click at [267, 83] on div "Download Bankruptcy Packet Hooray! Your case was successfully merged and ready …" at bounding box center [510, 288] width 1020 height 577
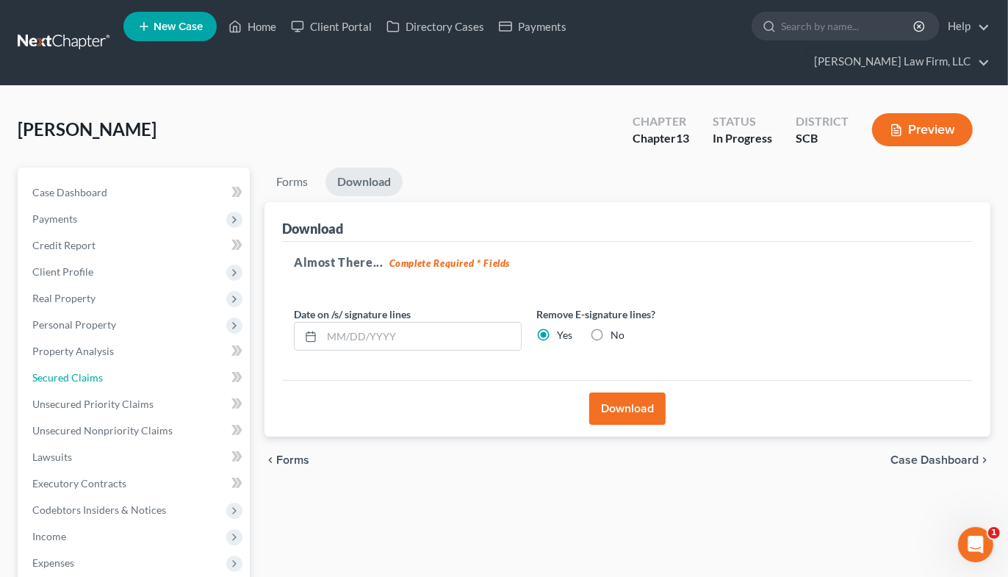
click at [98, 364] on link "Secured Claims" at bounding box center [135, 377] width 229 height 26
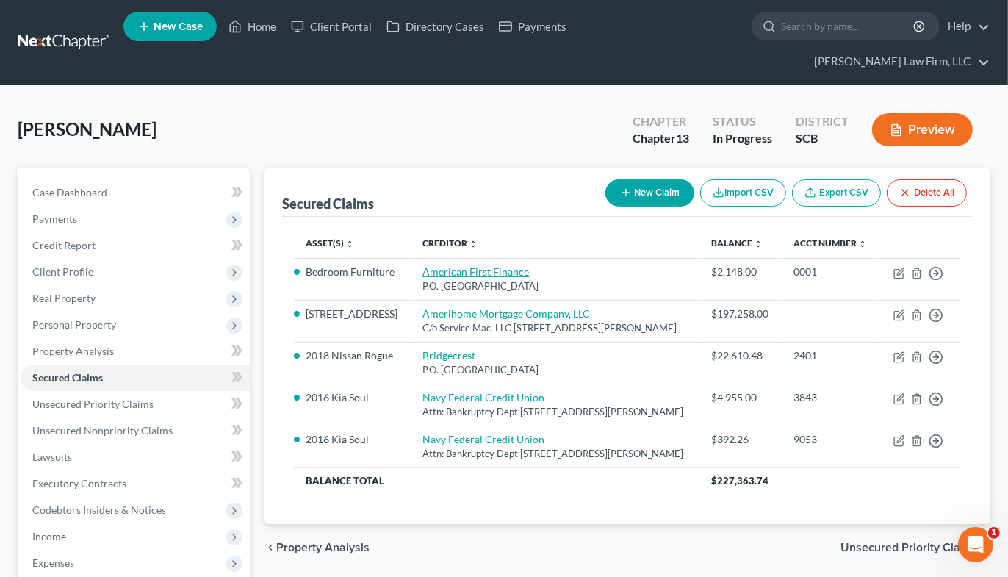
click at [422, 265] on link "American First Finance" at bounding box center [475, 271] width 107 height 12
select select "45"
select select "0"
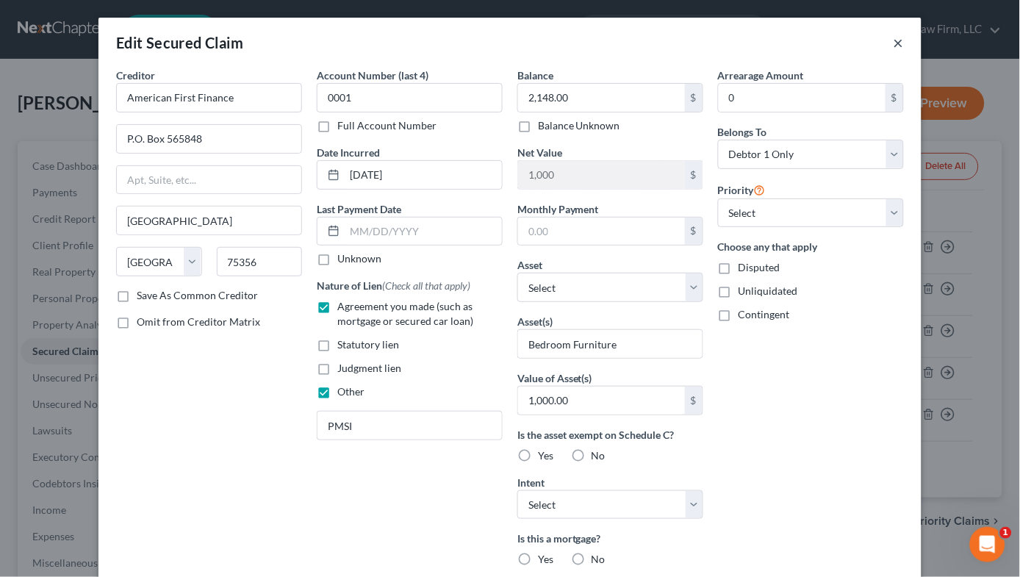
click at [893, 44] on button "×" at bounding box center [898, 43] width 10 height 18
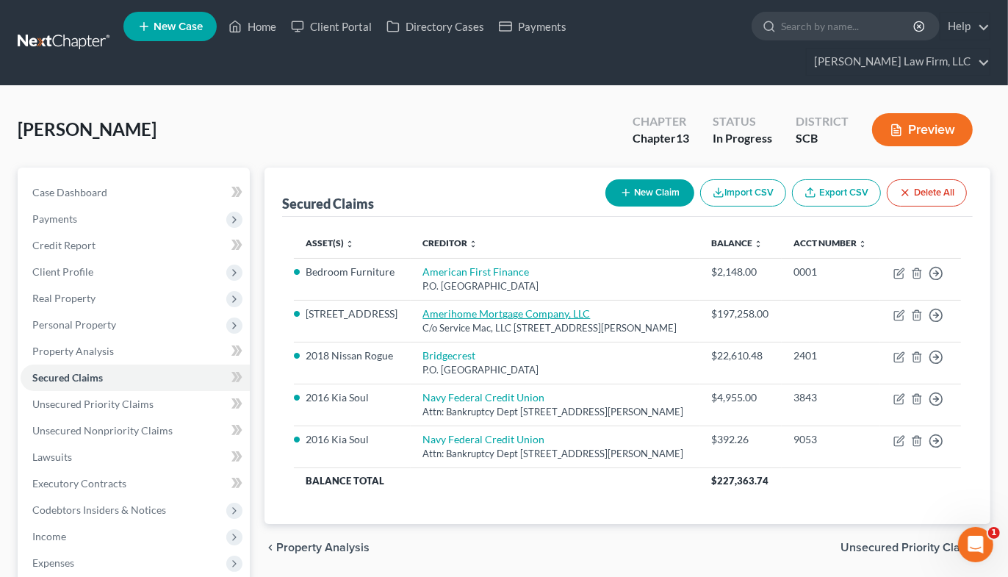
click at [444, 307] on link "Amerihome Mortgage Company, LLC" at bounding box center [506, 313] width 168 height 12
select select "4"
select select "2"
select select "0"
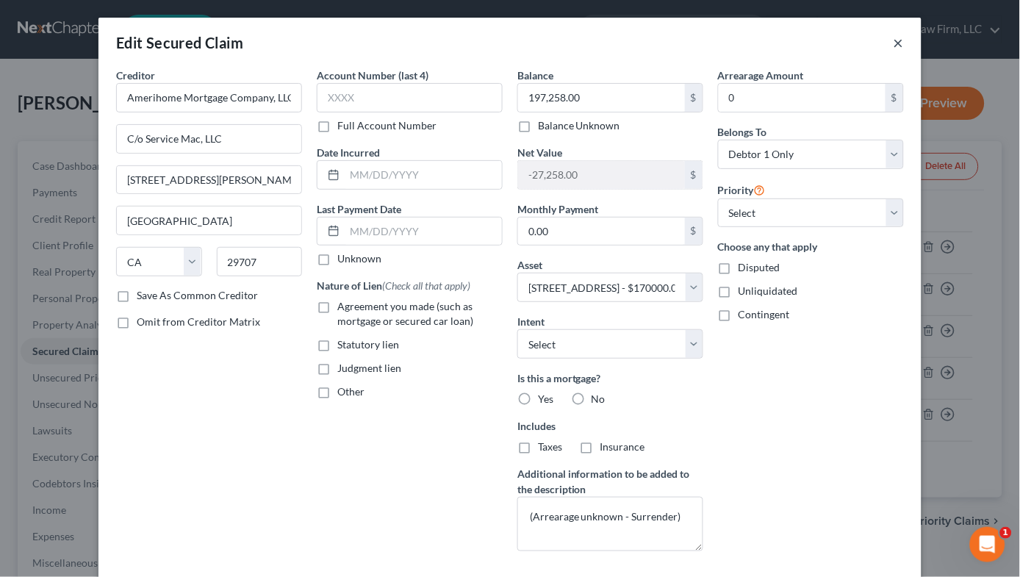
click at [895, 37] on button "×" at bounding box center [898, 43] width 10 height 18
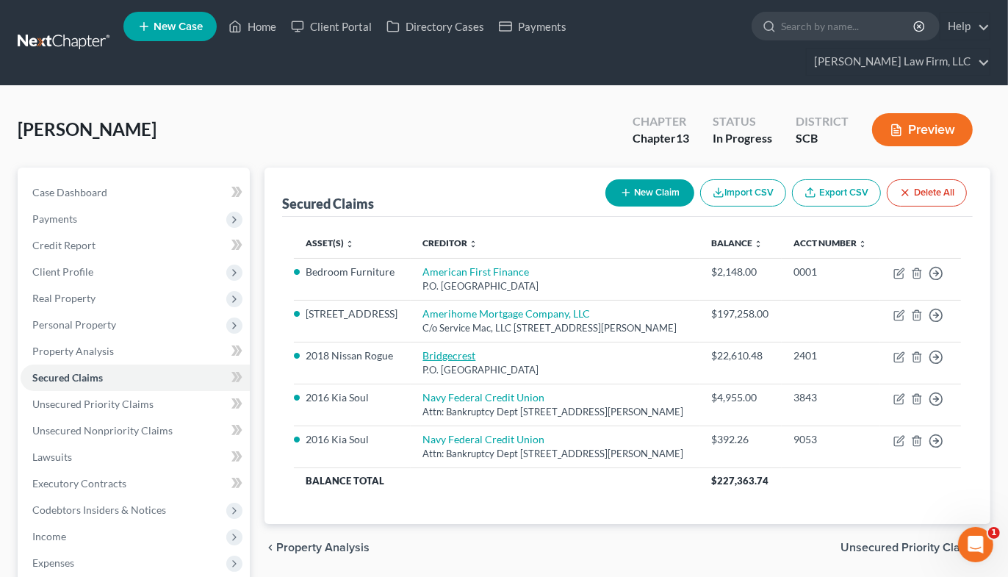
click at [434, 357] on link "Bridgecrest" at bounding box center [448, 355] width 53 height 12
select select "3"
select select "0"
select select "6"
select select "0"
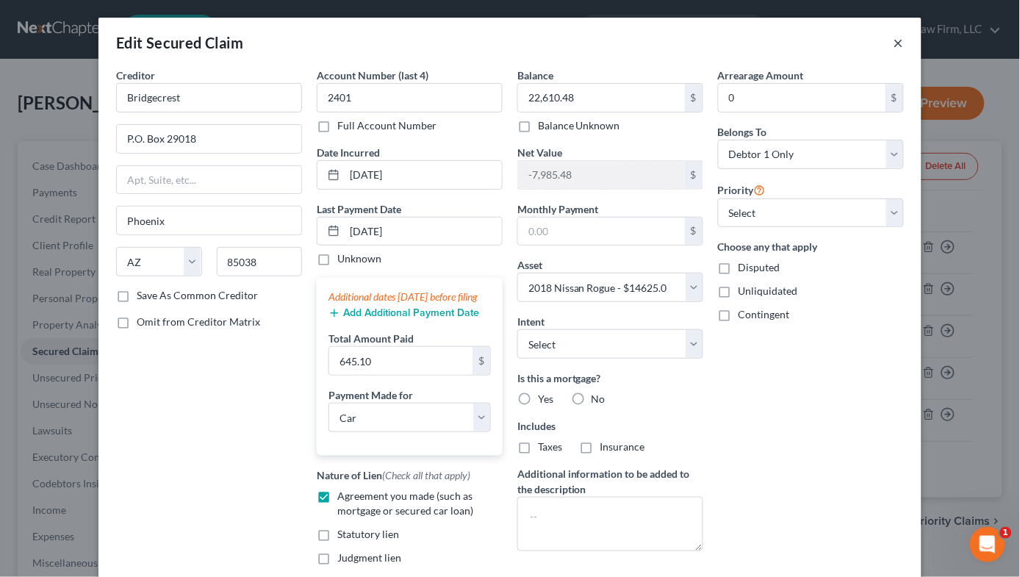
click at [893, 38] on button "×" at bounding box center [898, 43] width 10 height 18
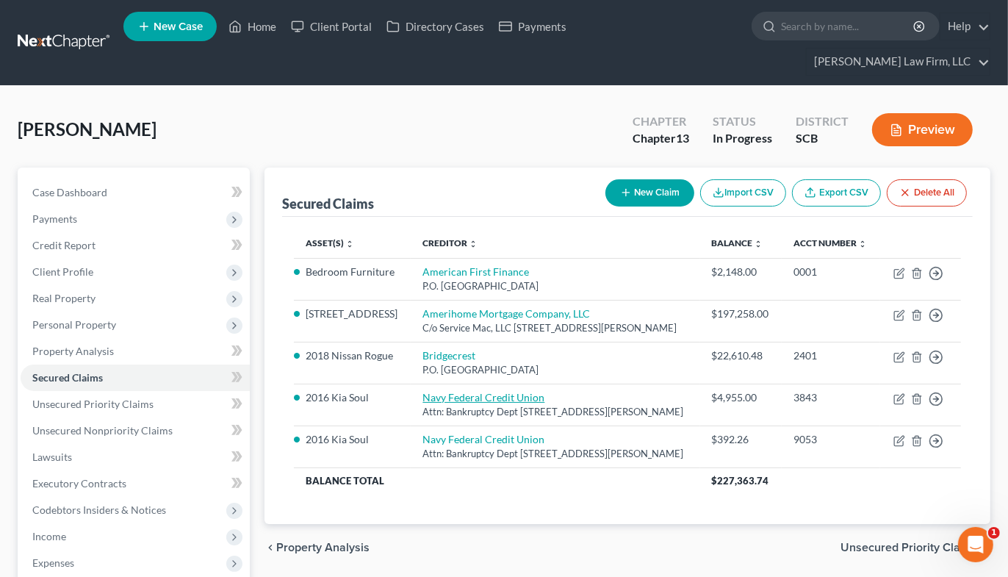
click at [490, 399] on link "Navy Federal Credit Union" at bounding box center [483, 397] width 122 height 12
select select "48"
select select "4"
select select "0"
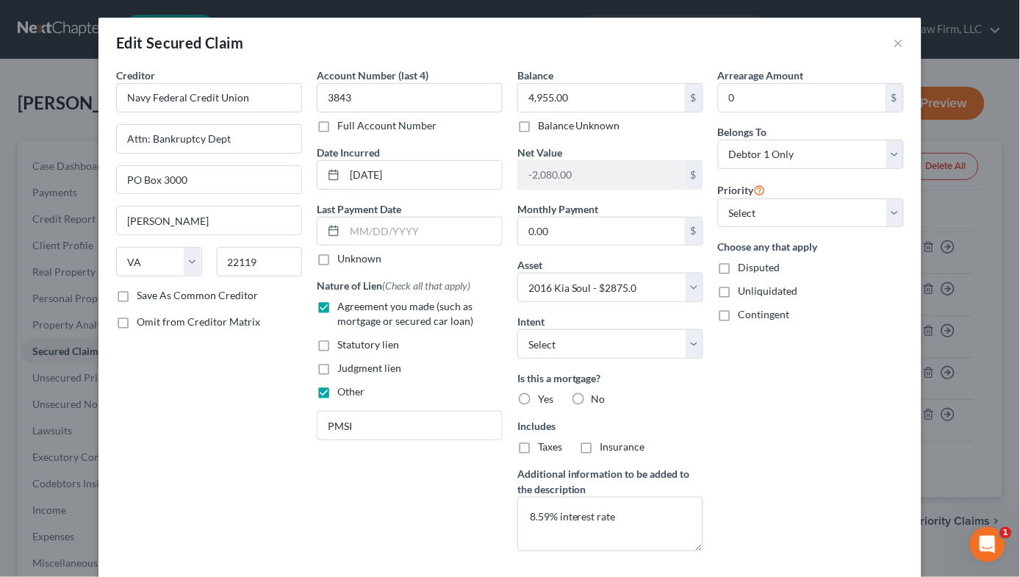
click at [798, 33] on div "Edit Secured Claim ×" at bounding box center [509, 43] width 823 height 50
click at [893, 40] on button "×" at bounding box center [898, 43] width 10 height 18
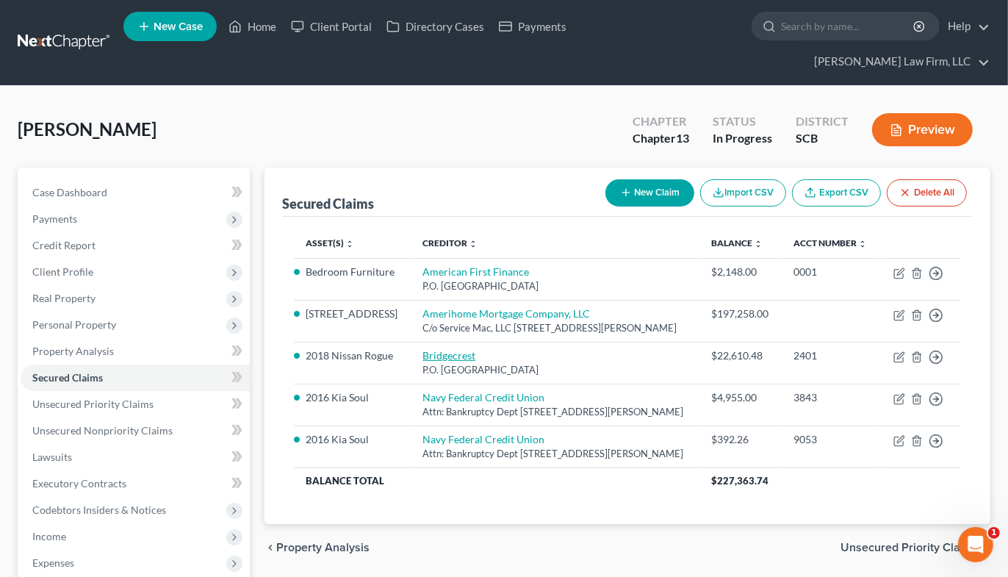
click at [439, 358] on link "Bridgecrest" at bounding box center [448, 355] width 53 height 12
select select "3"
select select "0"
select select "6"
select select "0"
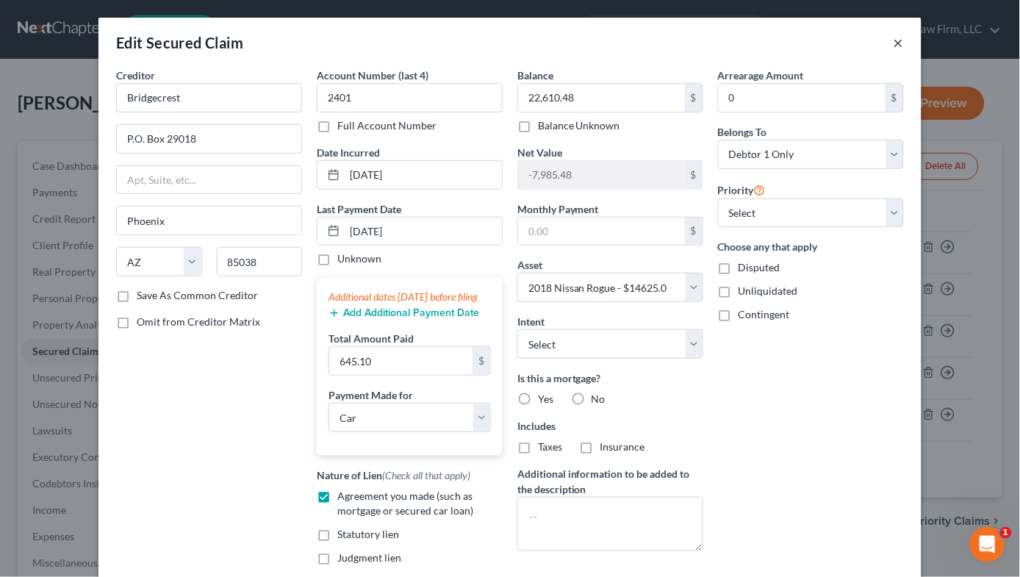
click at [894, 41] on button "×" at bounding box center [898, 43] width 10 height 18
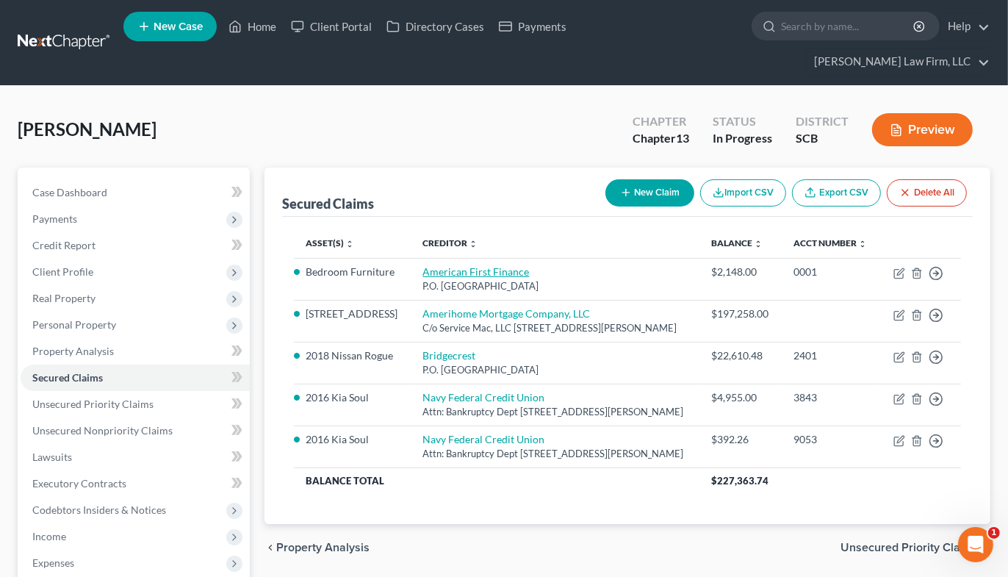
click at [491, 265] on link "American First Finance" at bounding box center [475, 271] width 107 height 12
select select "45"
select select "0"
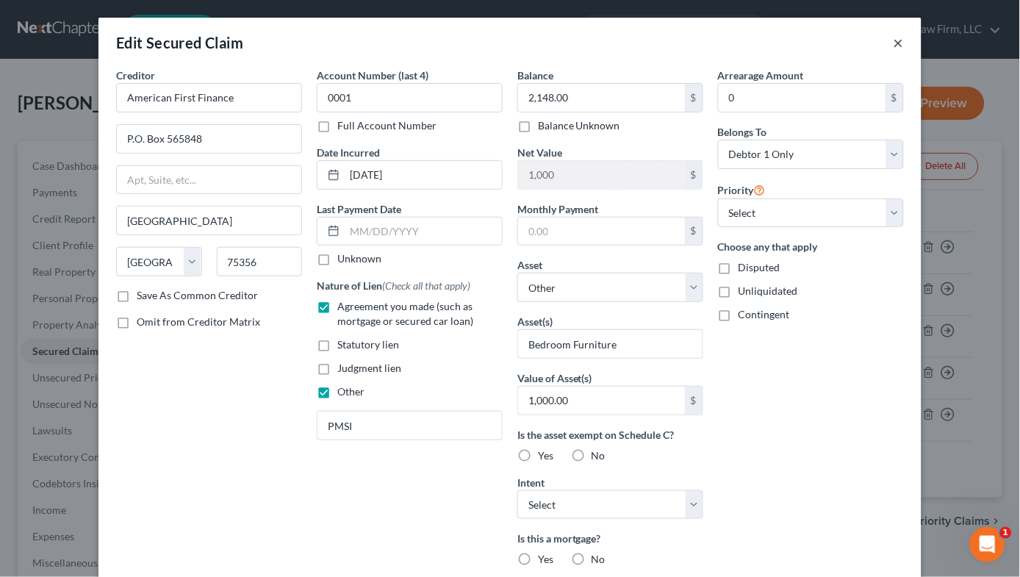
click at [896, 38] on button "×" at bounding box center [898, 43] width 10 height 18
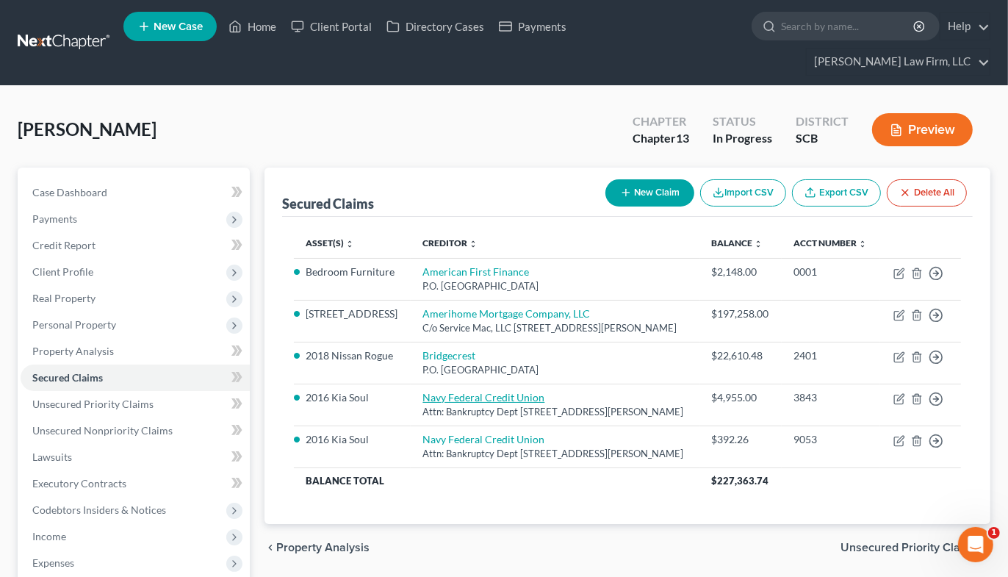
click at [482, 402] on link "Navy Federal Credit Union" at bounding box center [483, 397] width 122 height 12
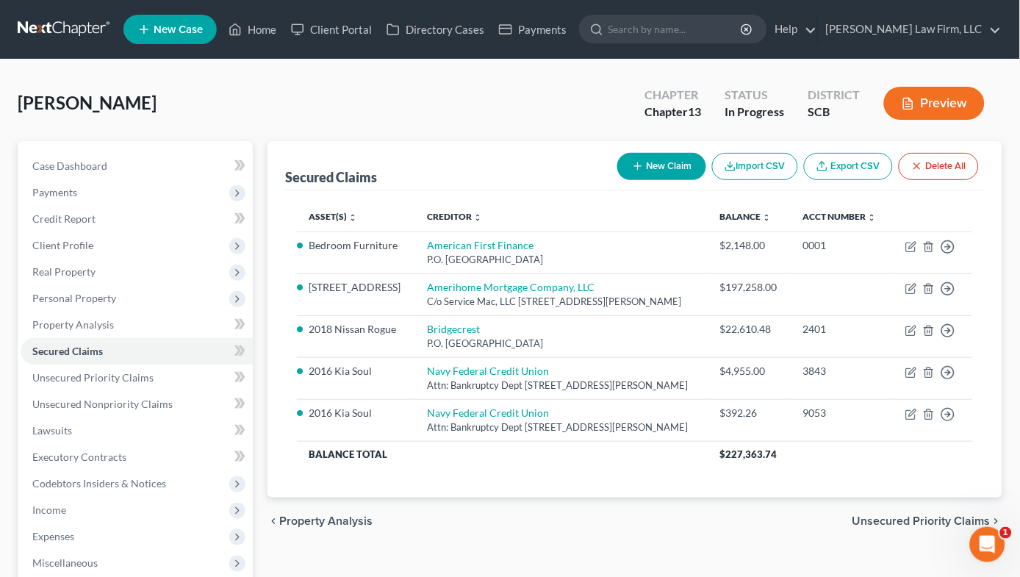
select select "48"
select select "4"
select select "0"
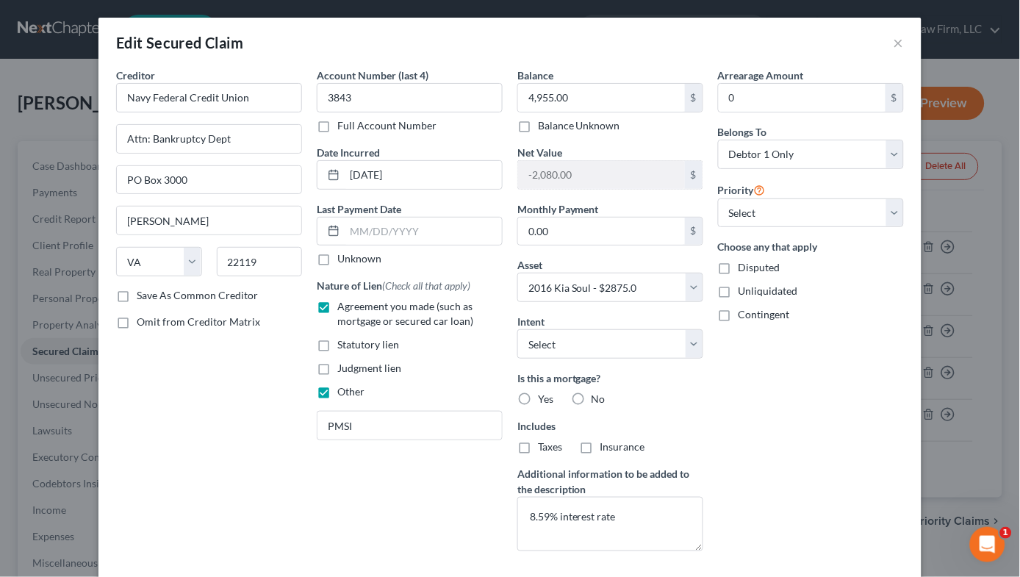
click at [900, 40] on div "Edit Secured Claim ×" at bounding box center [509, 43] width 823 height 50
click at [893, 44] on button "×" at bounding box center [898, 43] width 10 height 18
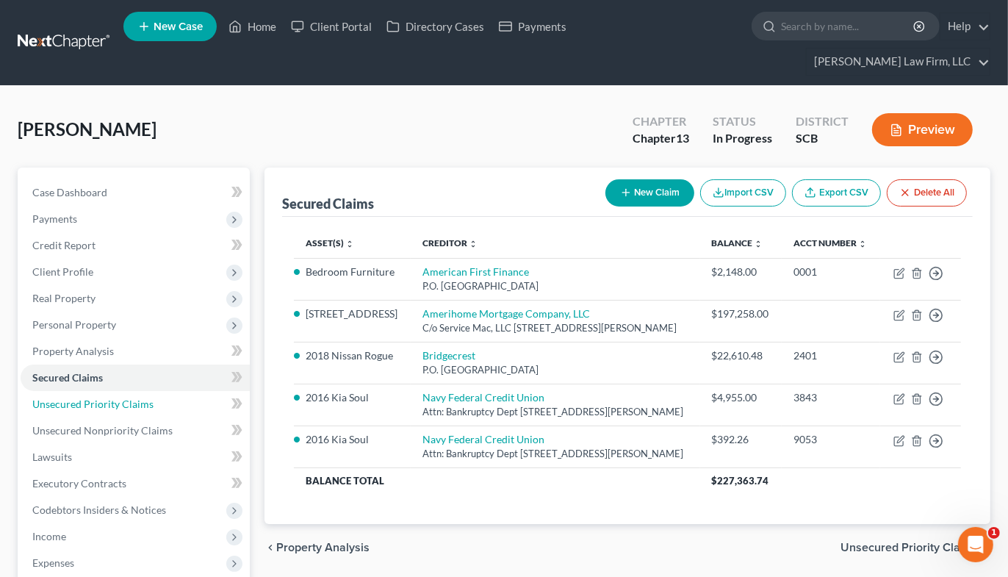
click at [96, 397] on span "Unsecured Priority Claims" at bounding box center [92, 403] width 121 height 12
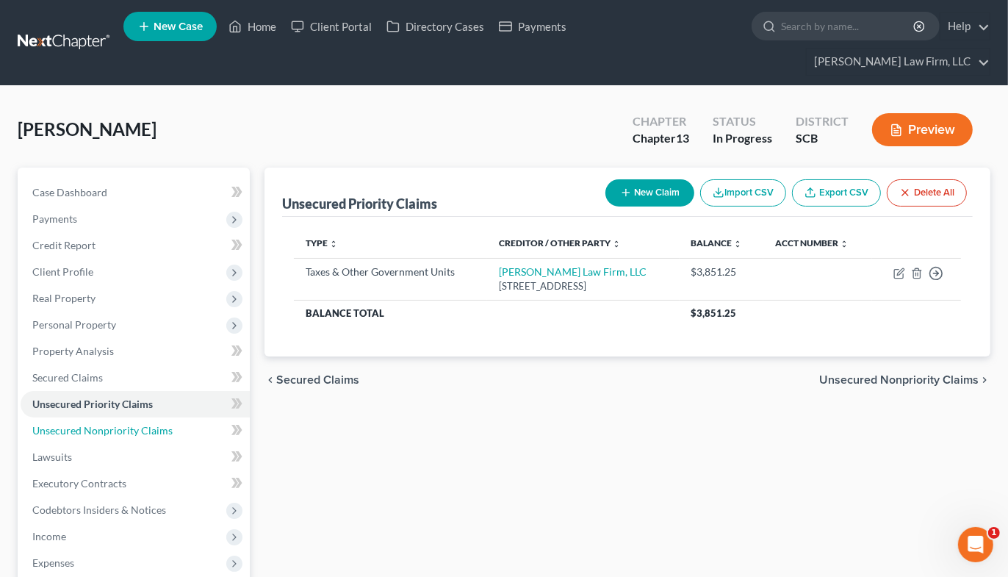
click at [112, 424] on span "Unsecured Nonpriority Claims" at bounding box center [102, 430] width 140 height 12
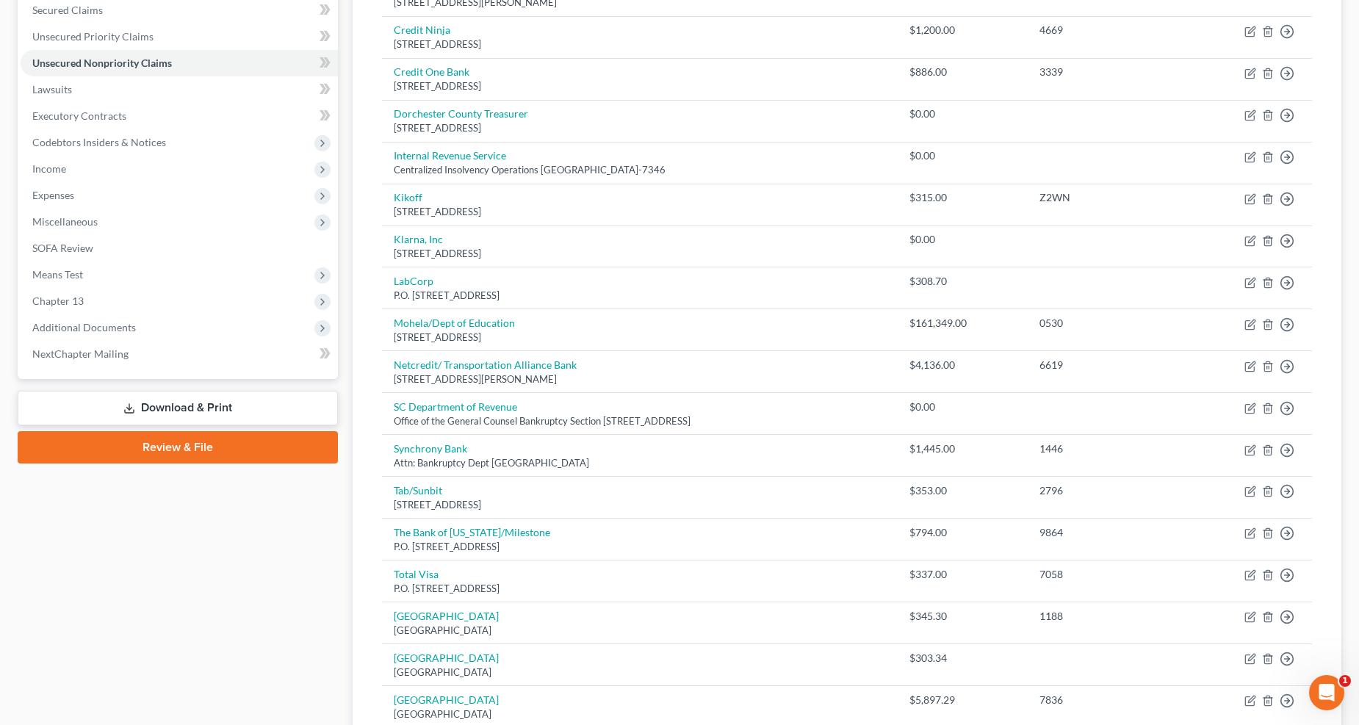
scroll to position [259, 0]
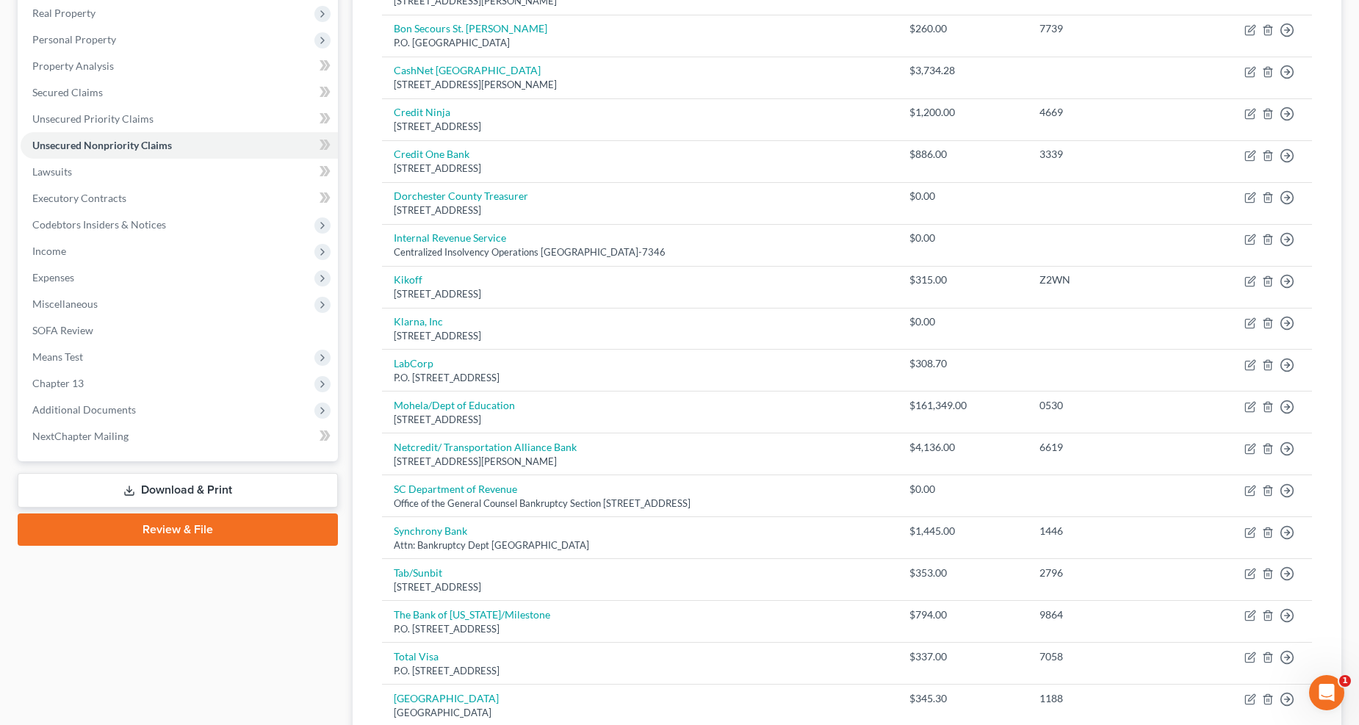
click at [48, 273] on span "Expenses" at bounding box center [53, 277] width 42 height 12
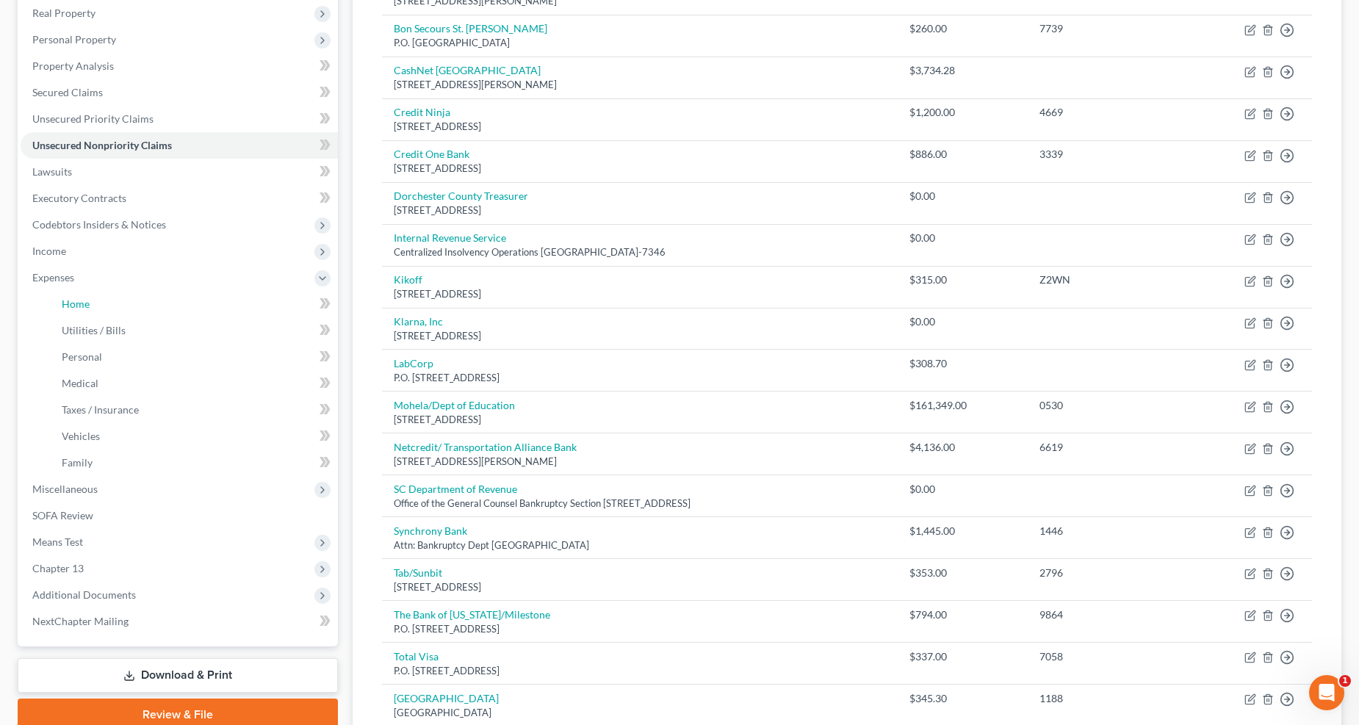
click at [66, 298] on span "Home" at bounding box center [76, 304] width 28 height 12
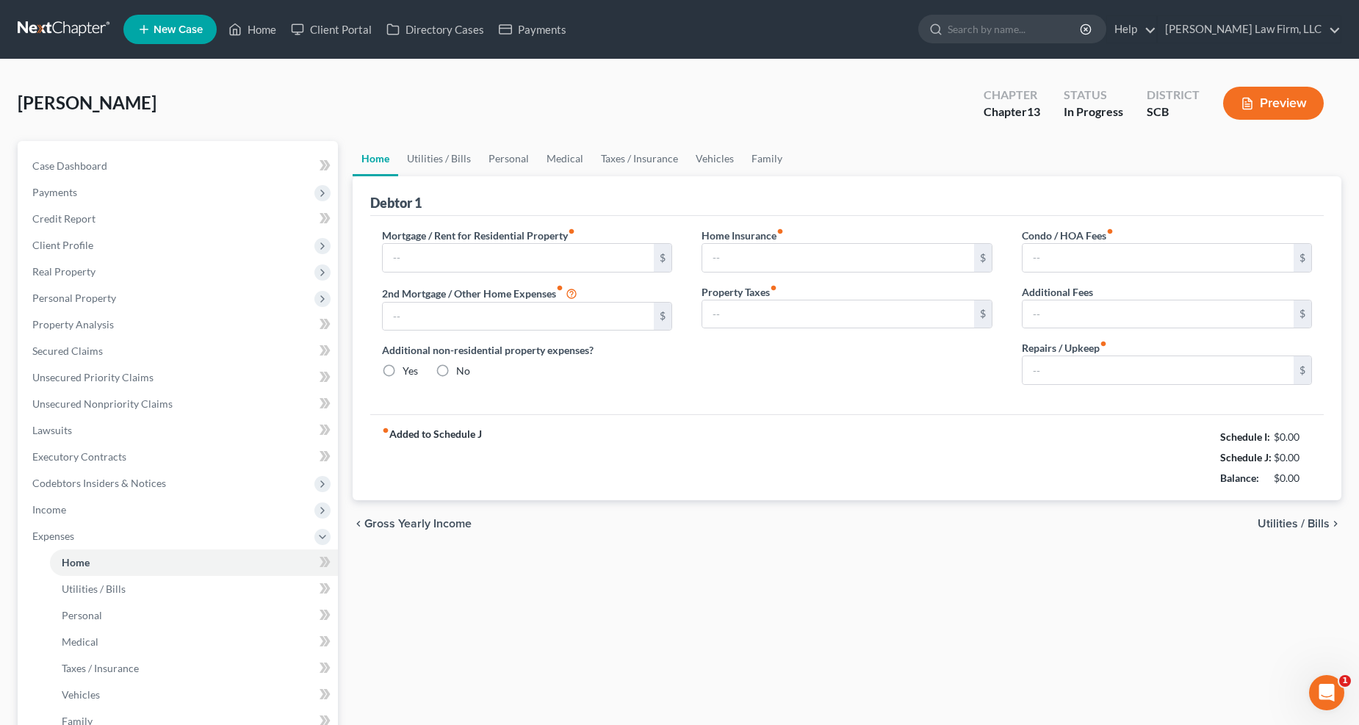
type input "0.00"
radio input "true"
type input "27.00"
type input "0.00"
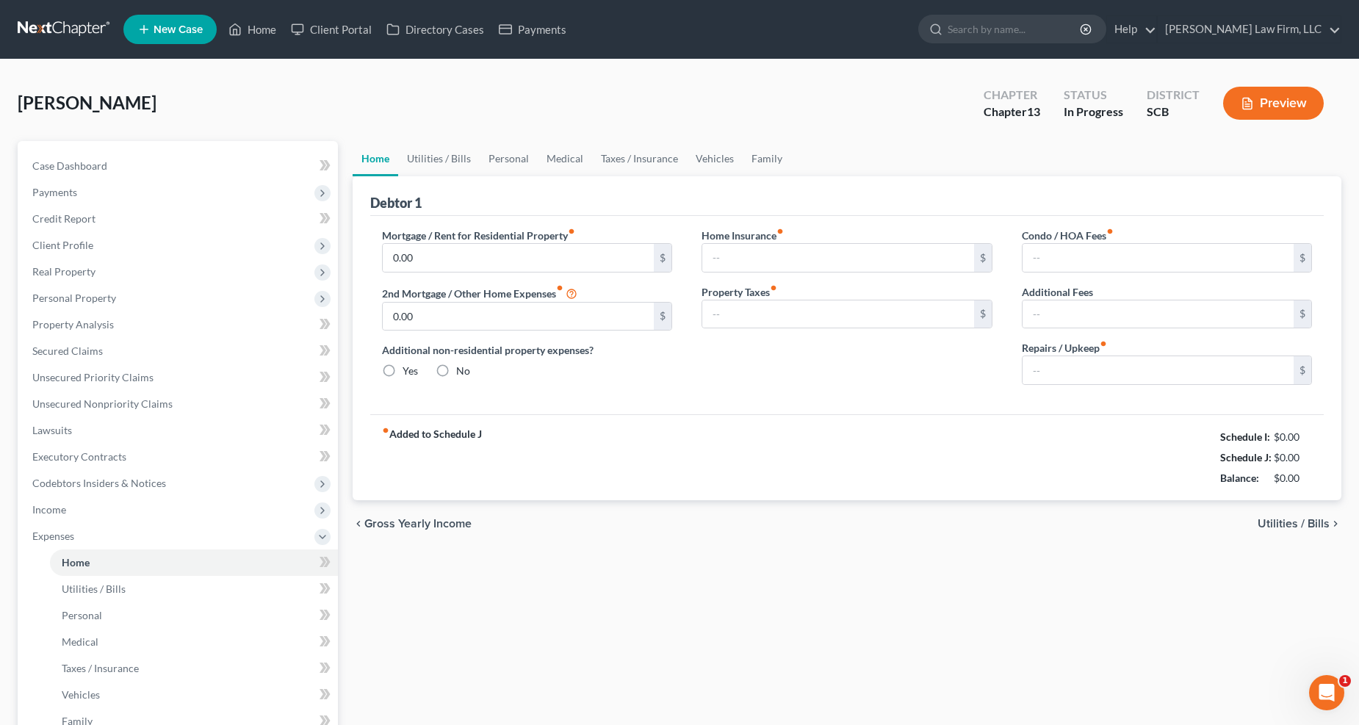
type input "0.00"
click at [467, 159] on link "Utilities / Bills" at bounding box center [439, 158] width 82 height 35
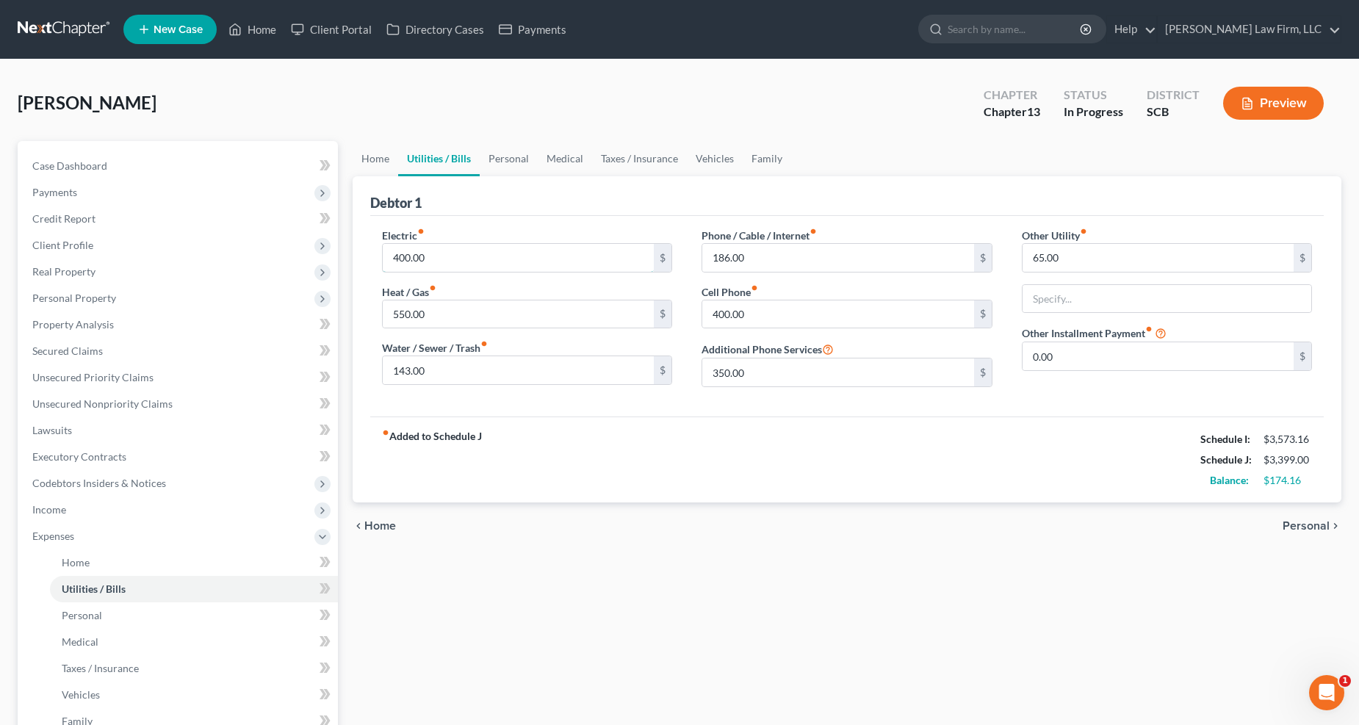
click at [447, 250] on input "400.00" at bounding box center [519, 258] width 272 height 28
click at [463, 303] on input "550.00" at bounding box center [519, 314] width 272 height 28
click at [754, 255] on input "186.00" at bounding box center [838, 258] width 272 height 28
type input "178"
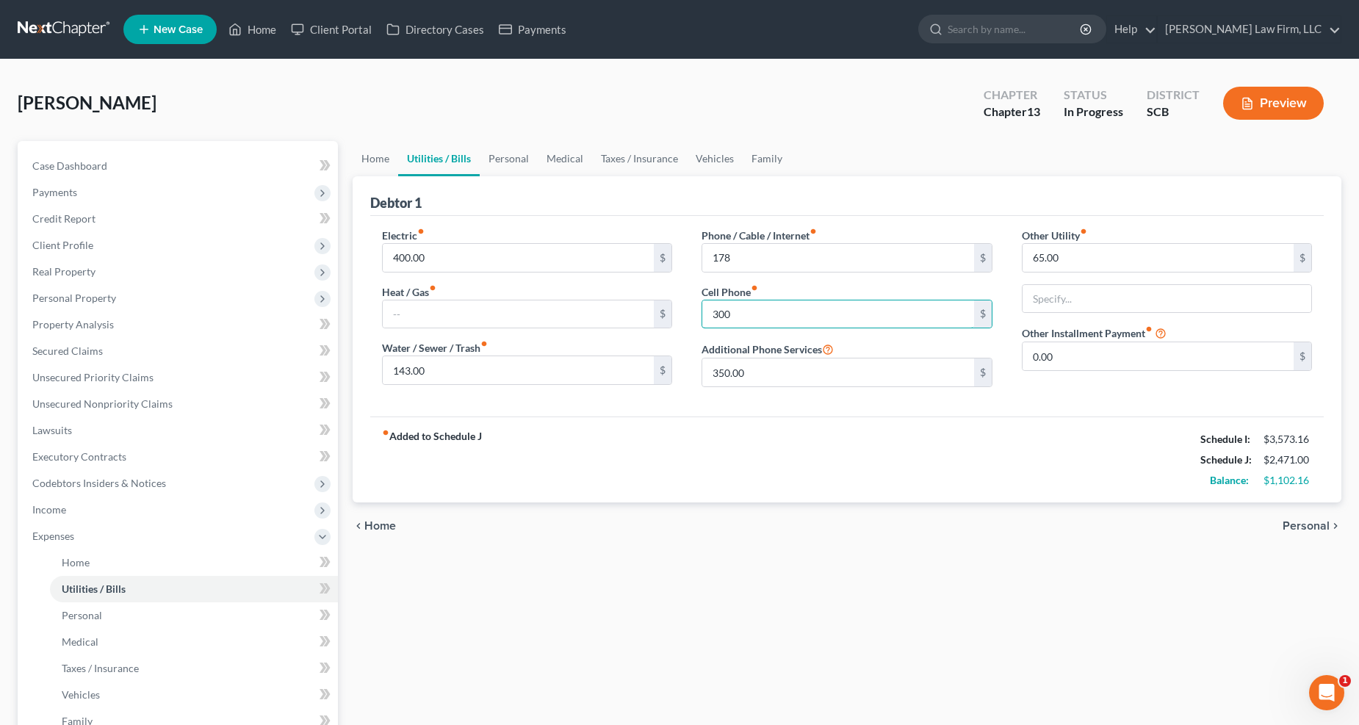
type input "300"
click at [504, 154] on link "Personal" at bounding box center [509, 158] width 58 height 35
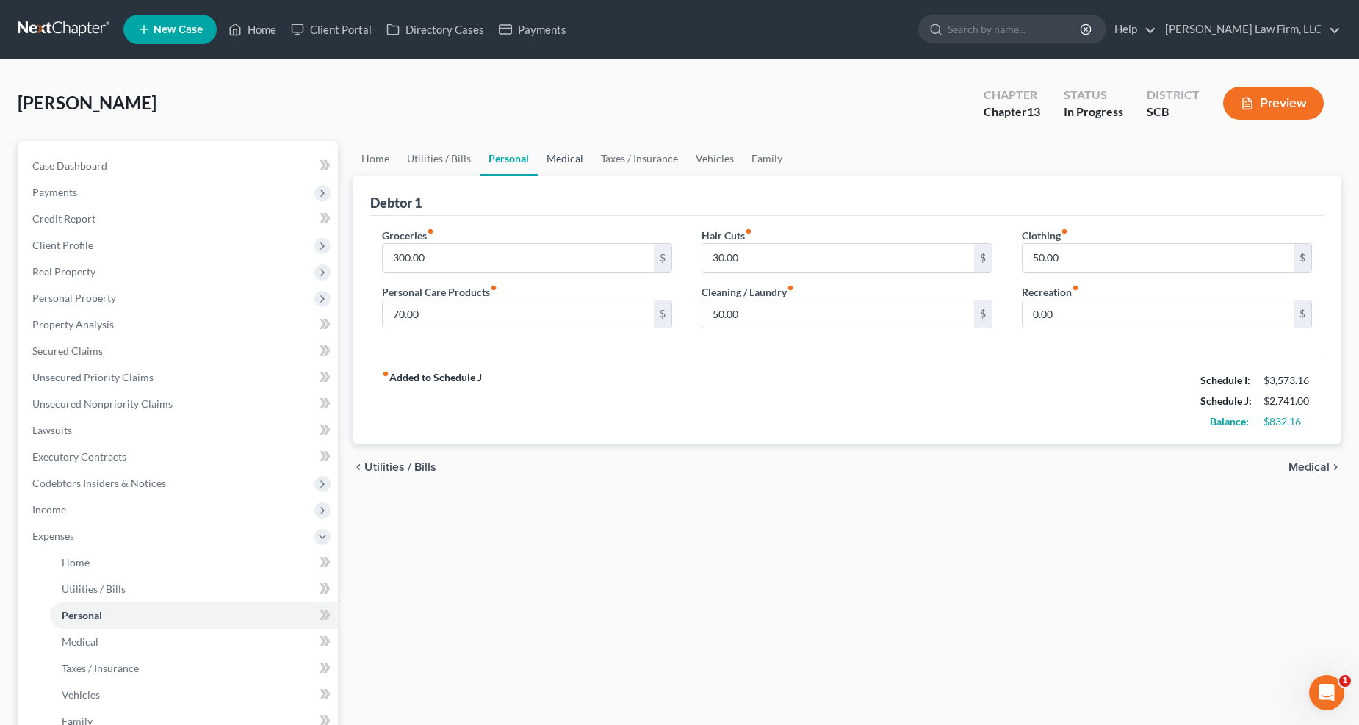
click at [571, 159] on link "Medical" at bounding box center [565, 158] width 54 height 35
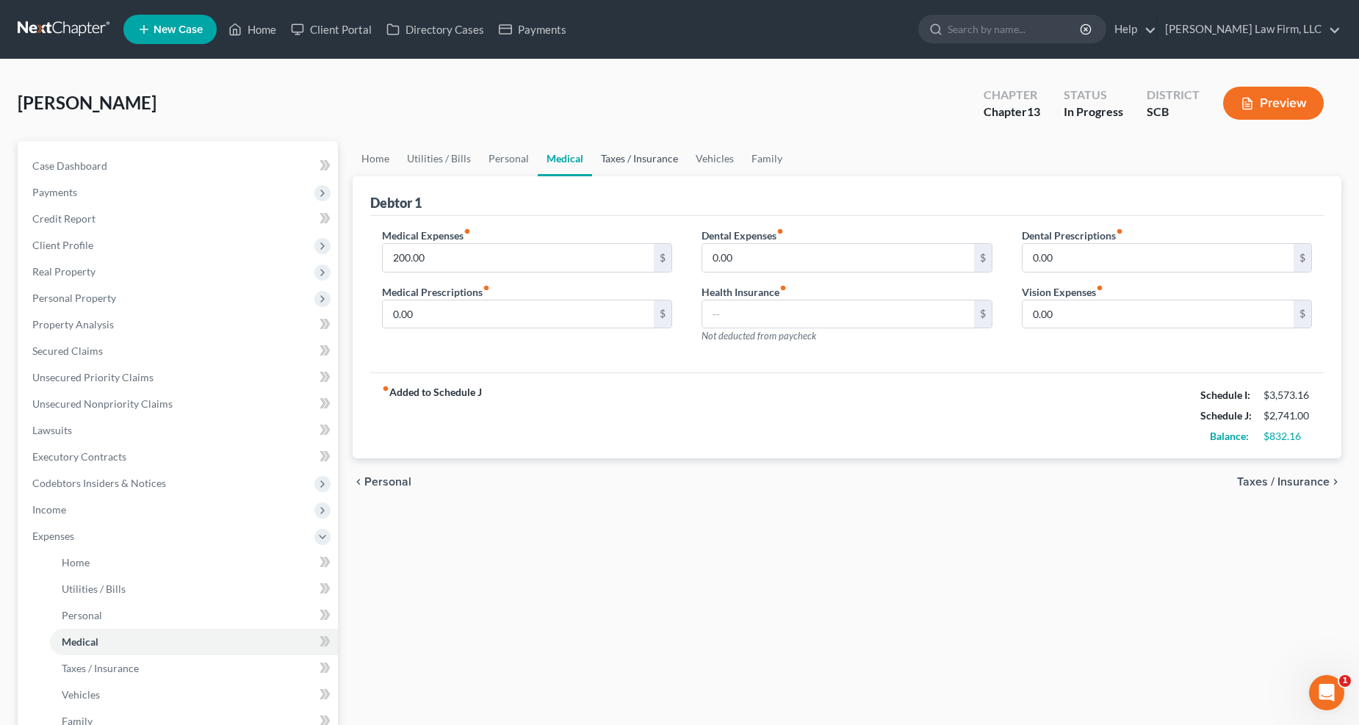
click at [601, 160] on link "Taxes / Insurance" at bounding box center [639, 158] width 95 height 35
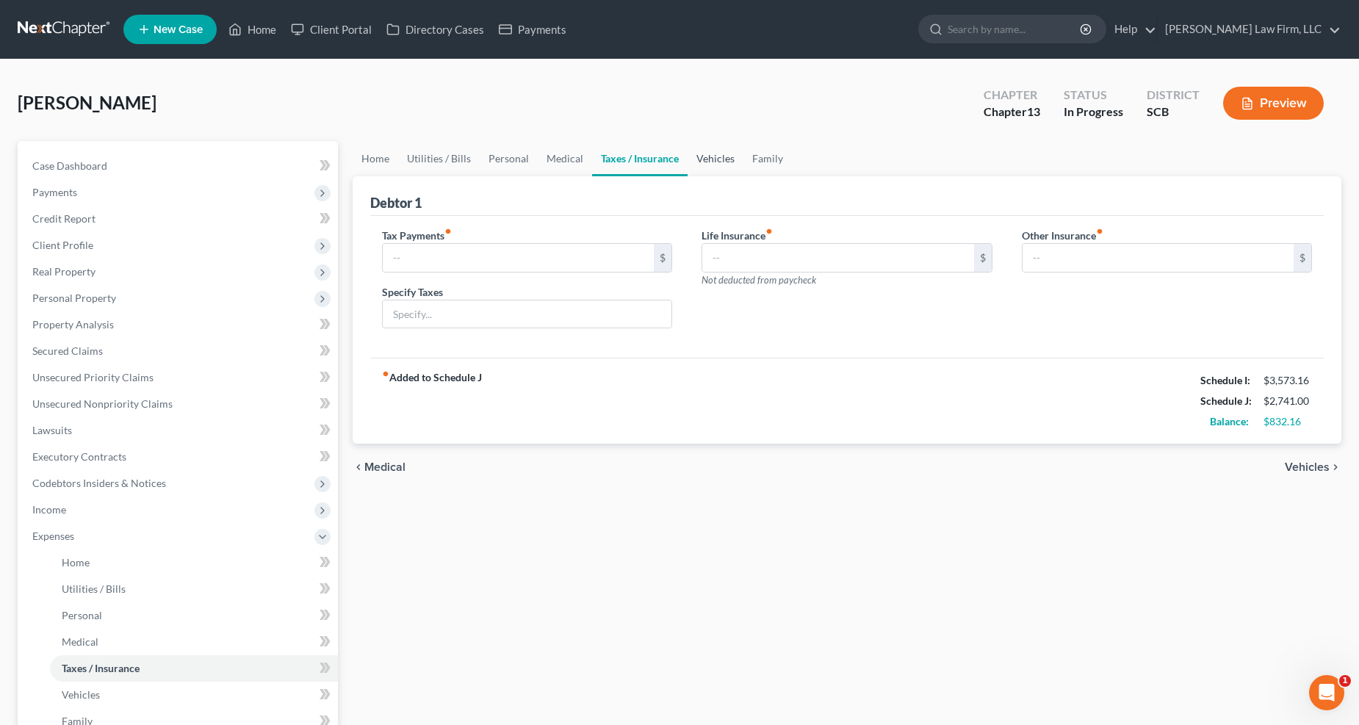
click at [716, 156] on link "Vehicles" at bounding box center [716, 158] width 56 height 35
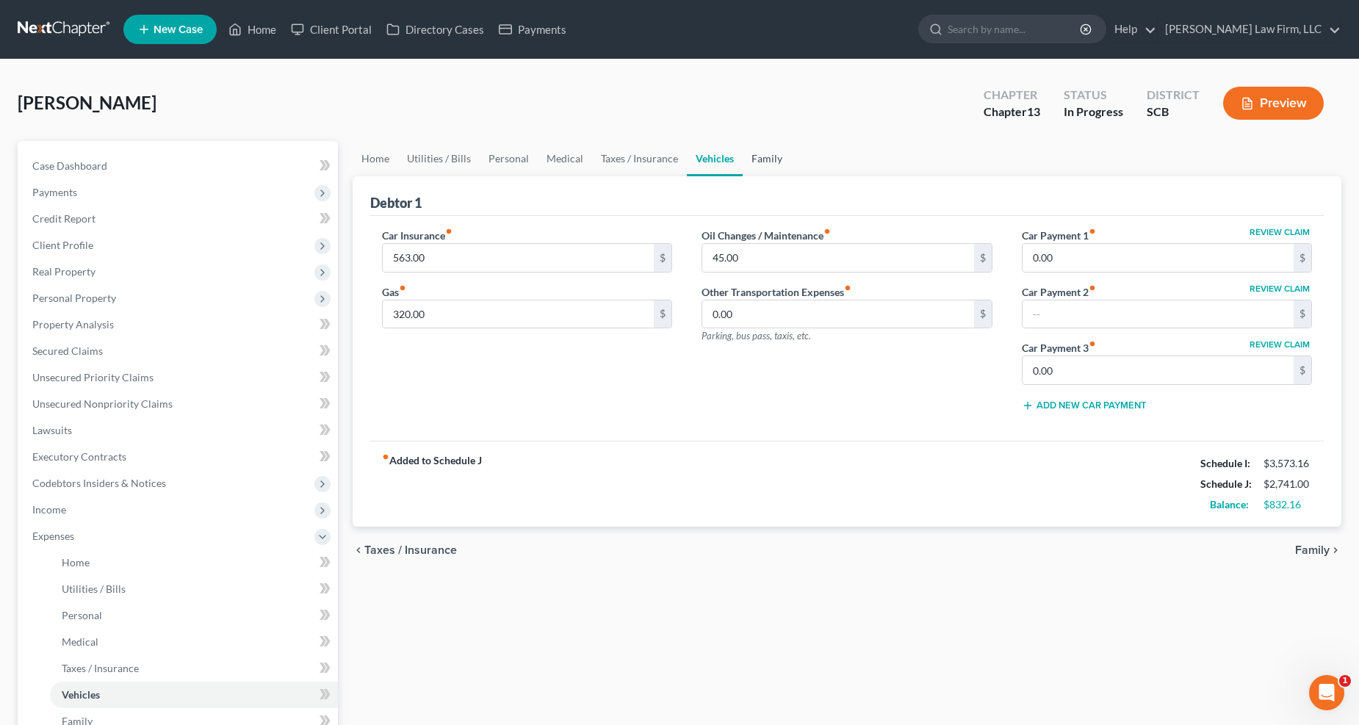
click at [750, 155] on link "Family" at bounding box center [767, 158] width 48 height 35
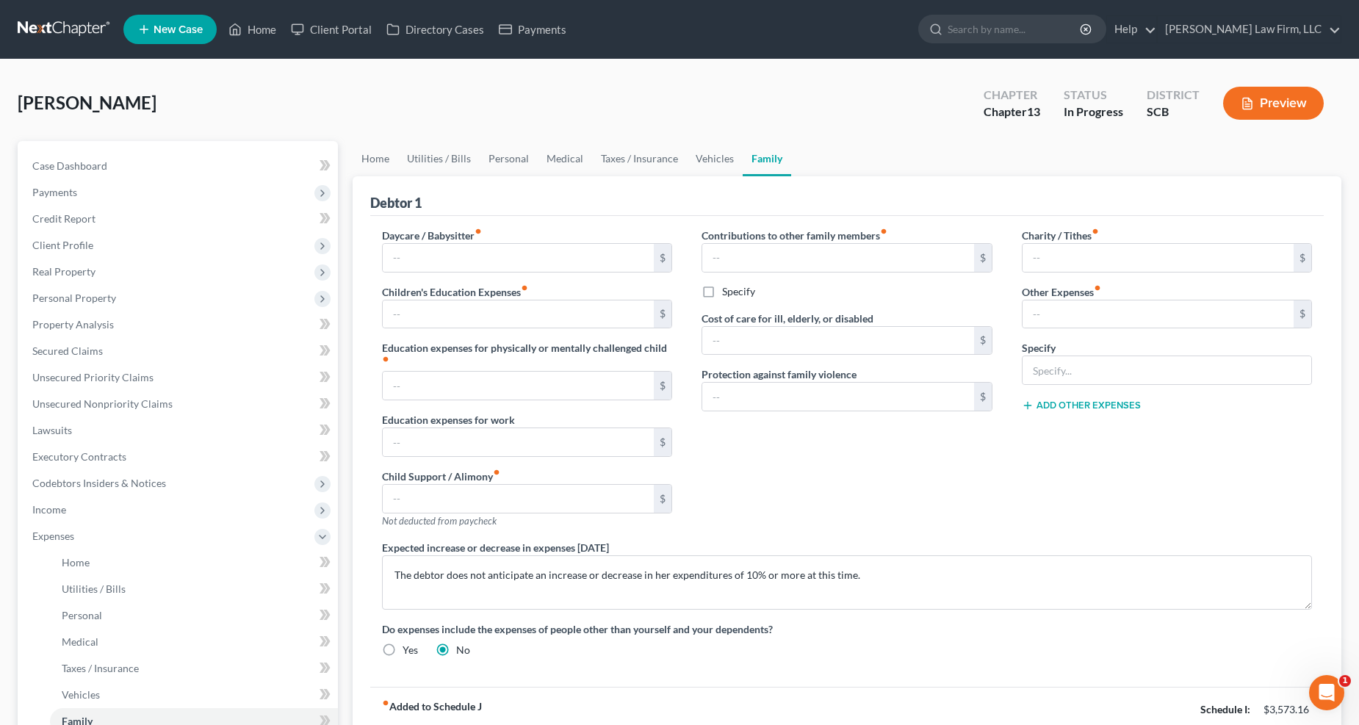
scroll to position [318, 0]
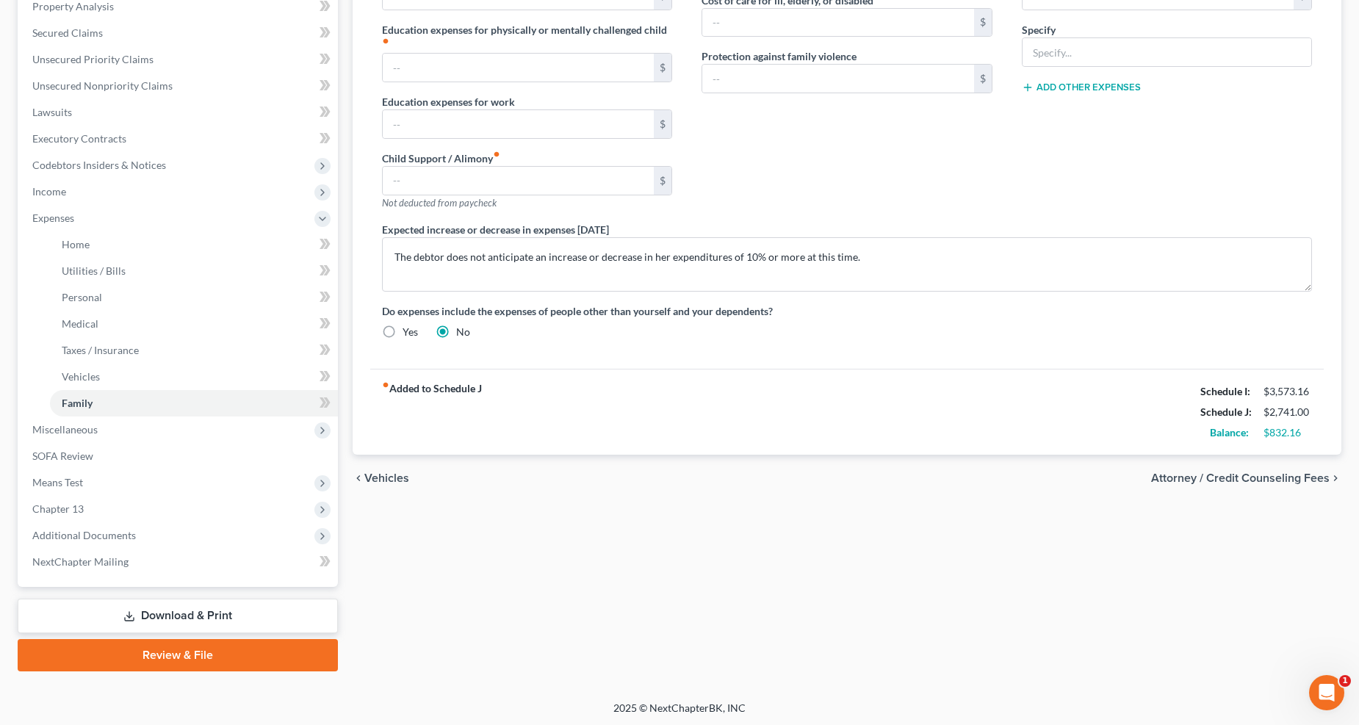
click at [214, 576] on link "Download & Print" at bounding box center [178, 616] width 320 height 35
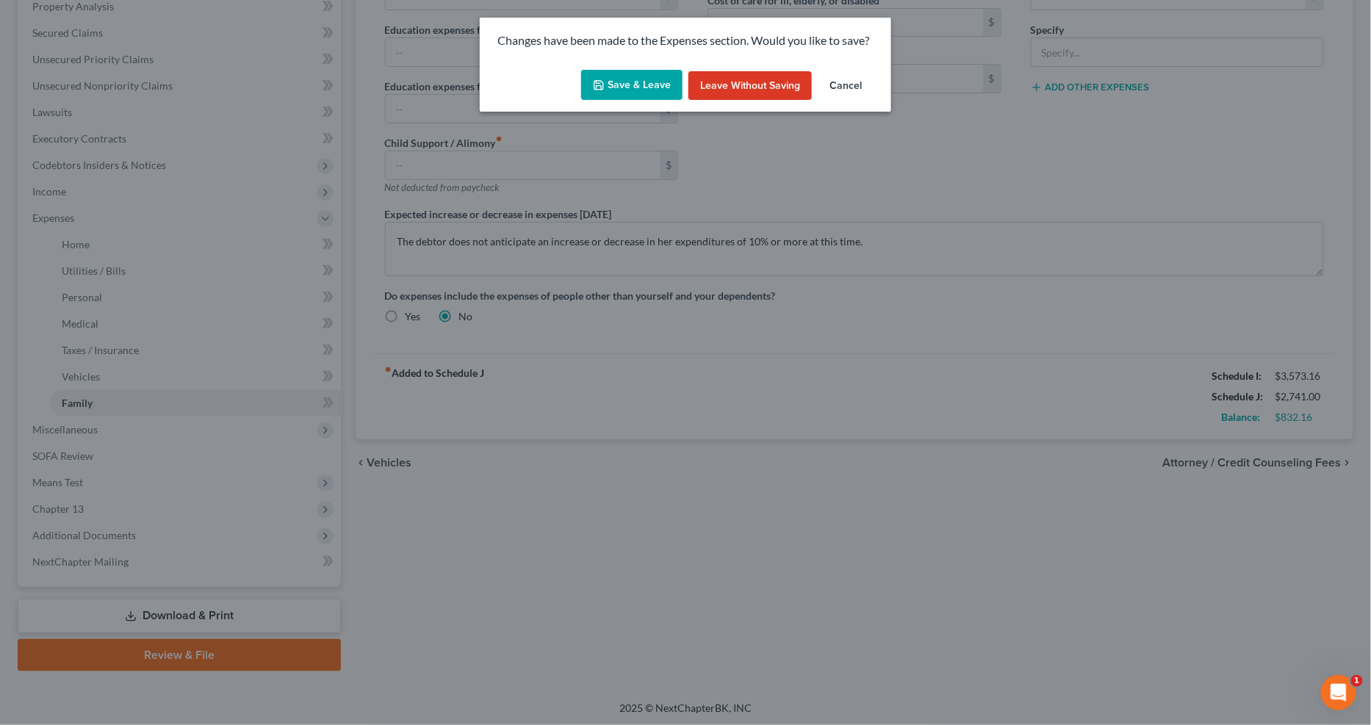
click at [640, 79] on button "Save & Leave" at bounding box center [631, 85] width 101 height 31
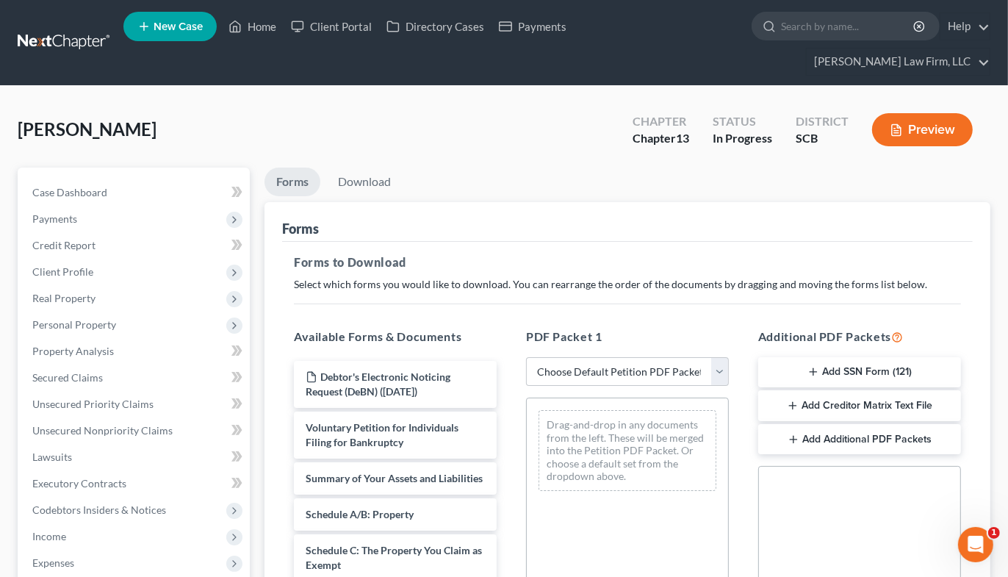
click at [62, 265] on span "Client Profile" at bounding box center [62, 271] width 61 height 12
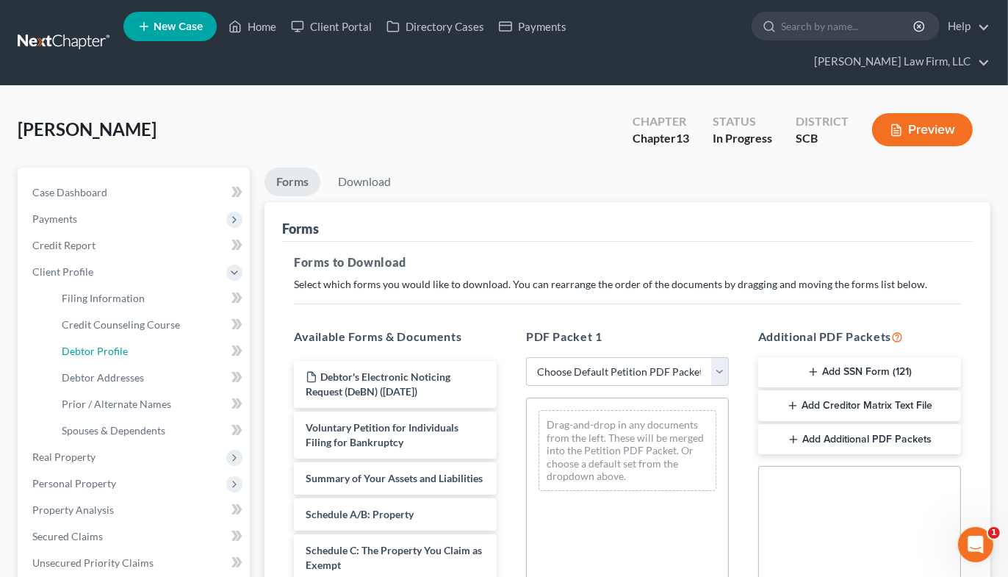
click at [68, 345] on span "Debtor Profile" at bounding box center [95, 351] width 66 height 12
select select "3"
select select "1"
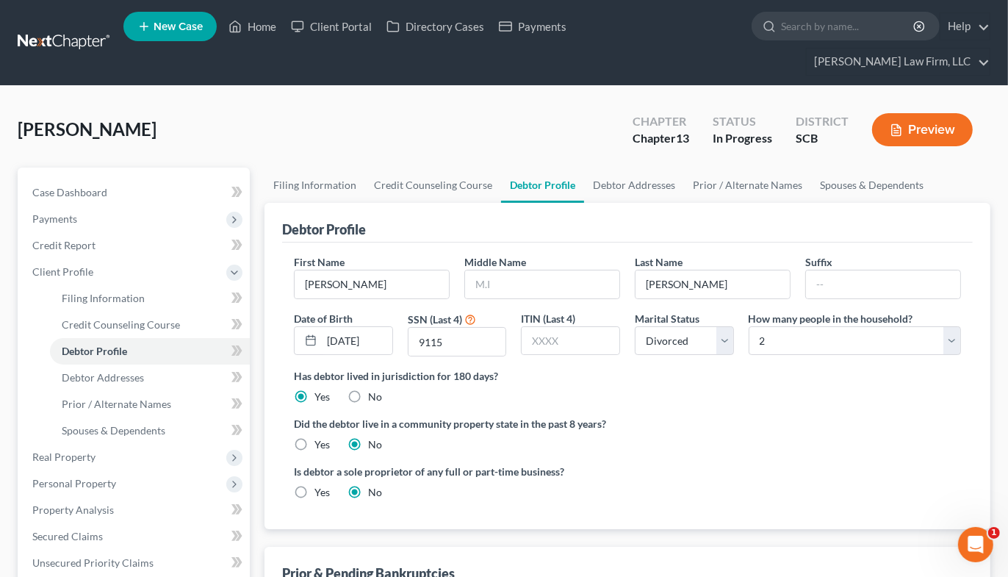
radio input "true"
click at [82, 530] on span "Secured Claims" at bounding box center [67, 536] width 71 height 12
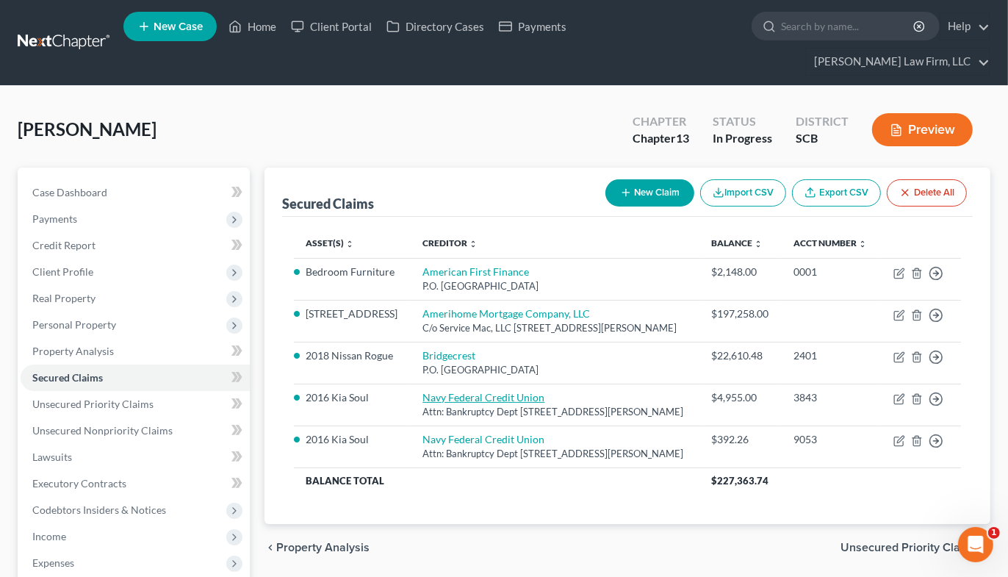
click at [467, 399] on link "Navy Federal Credit Union" at bounding box center [483, 397] width 122 height 12
select select "48"
select select "4"
select select "0"
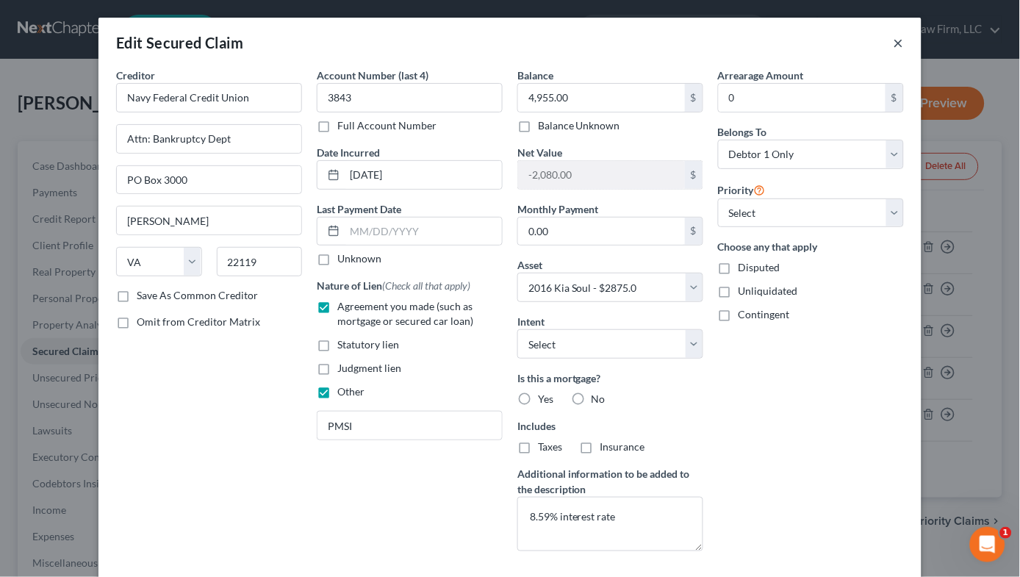
drag, startPoint x: 891, startPoint y: 41, endPoint x: 999, endPoint y: 92, distance: 119.3
click at [893, 41] on button "×" at bounding box center [898, 43] width 10 height 18
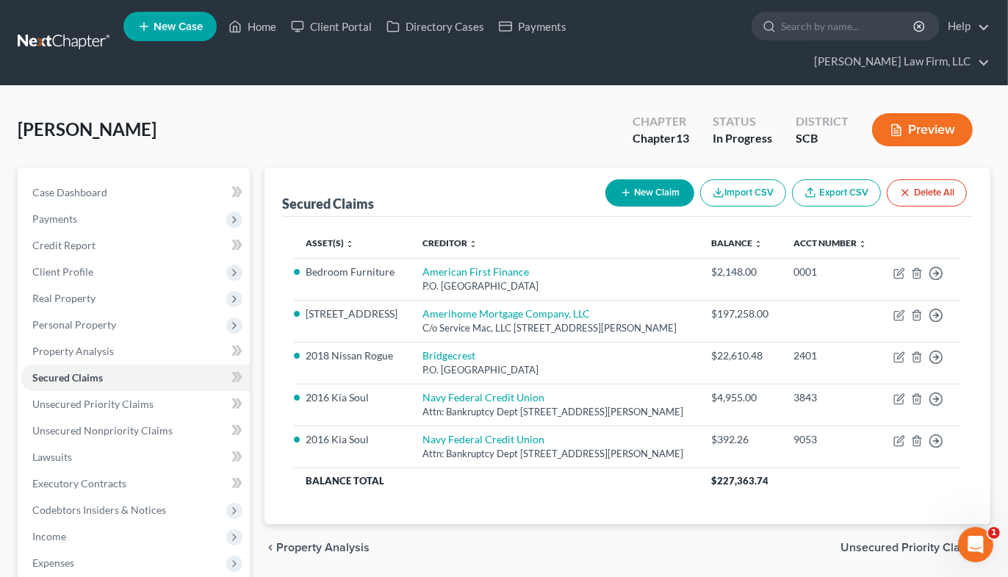
click at [76, 292] on span "Real Property" at bounding box center [63, 298] width 63 height 12
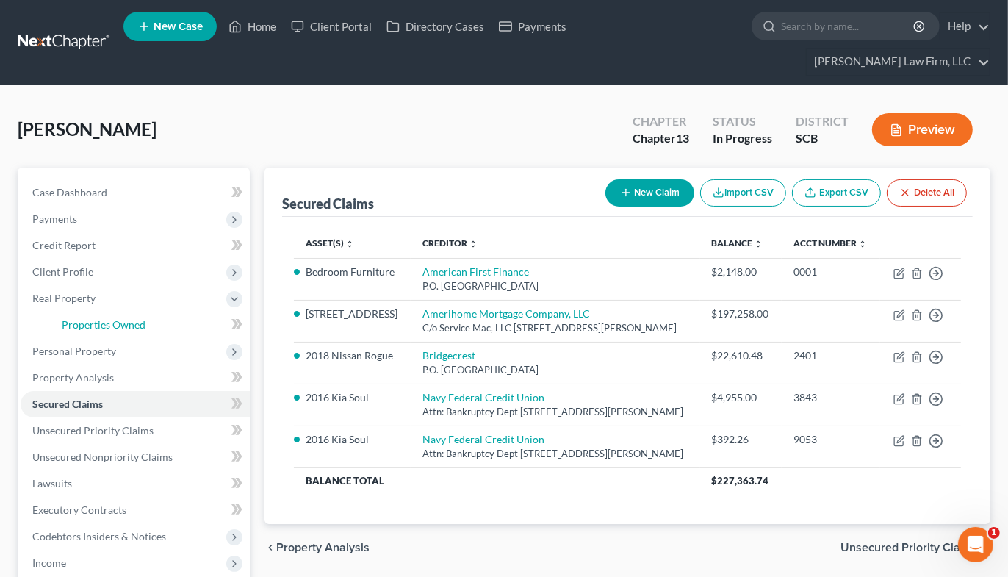
click at [83, 318] on span "Properties Owned" at bounding box center [104, 324] width 84 height 12
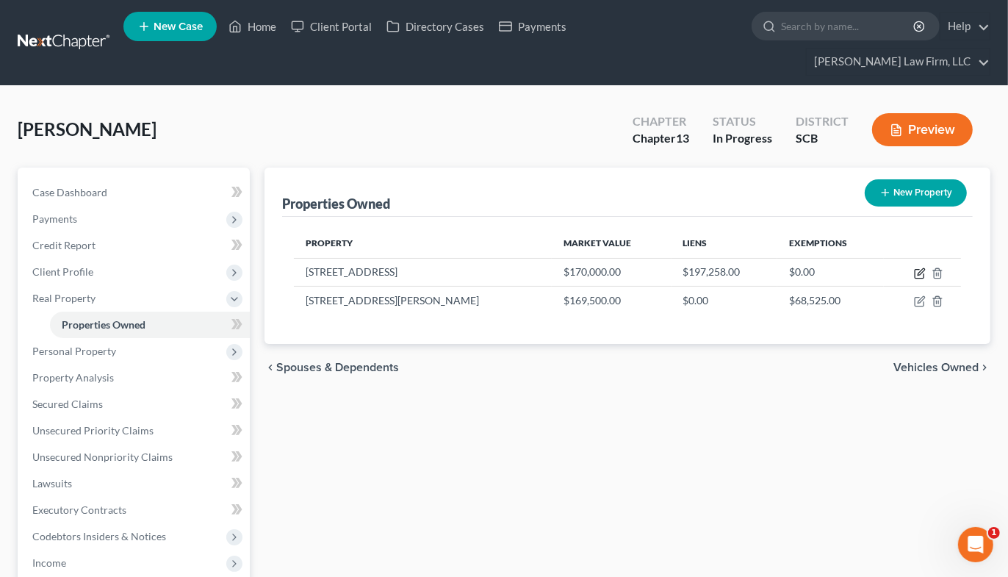
click at [919, 267] on icon "button" at bounding box center [920, 273] width 12 height 12
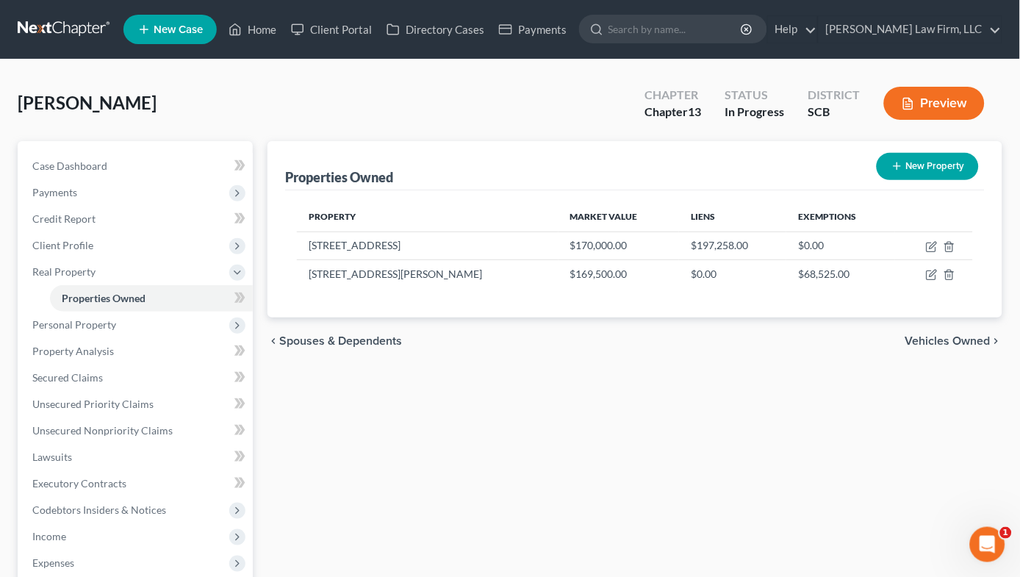
select select "42"
select select "39"
select select "3"
select select "1"
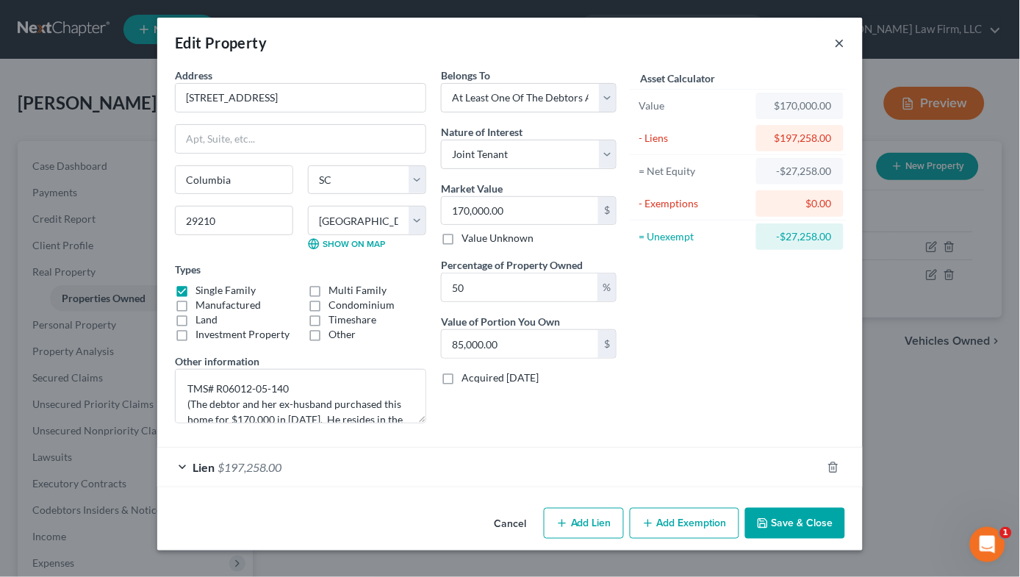
click at [841, 35] on button "×" at bounding box center [840, 43] width 10 height 18
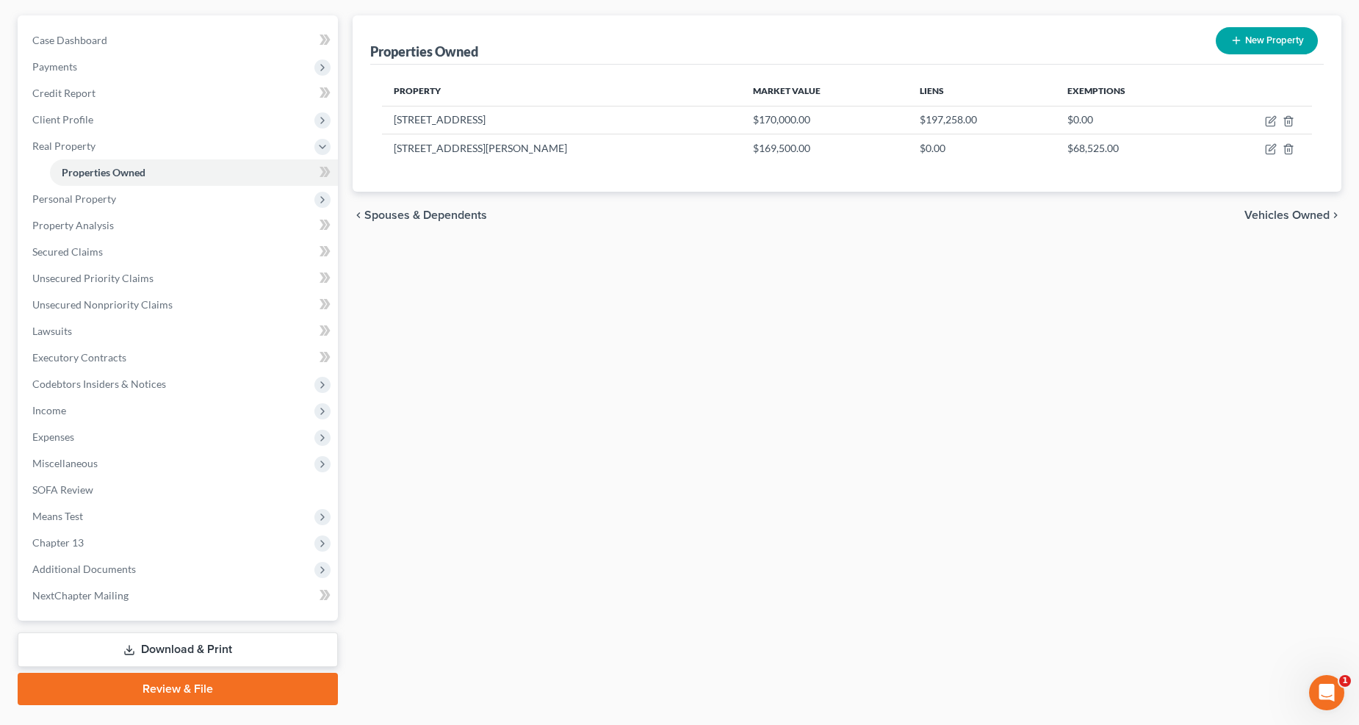
scroll to position [159, 0]
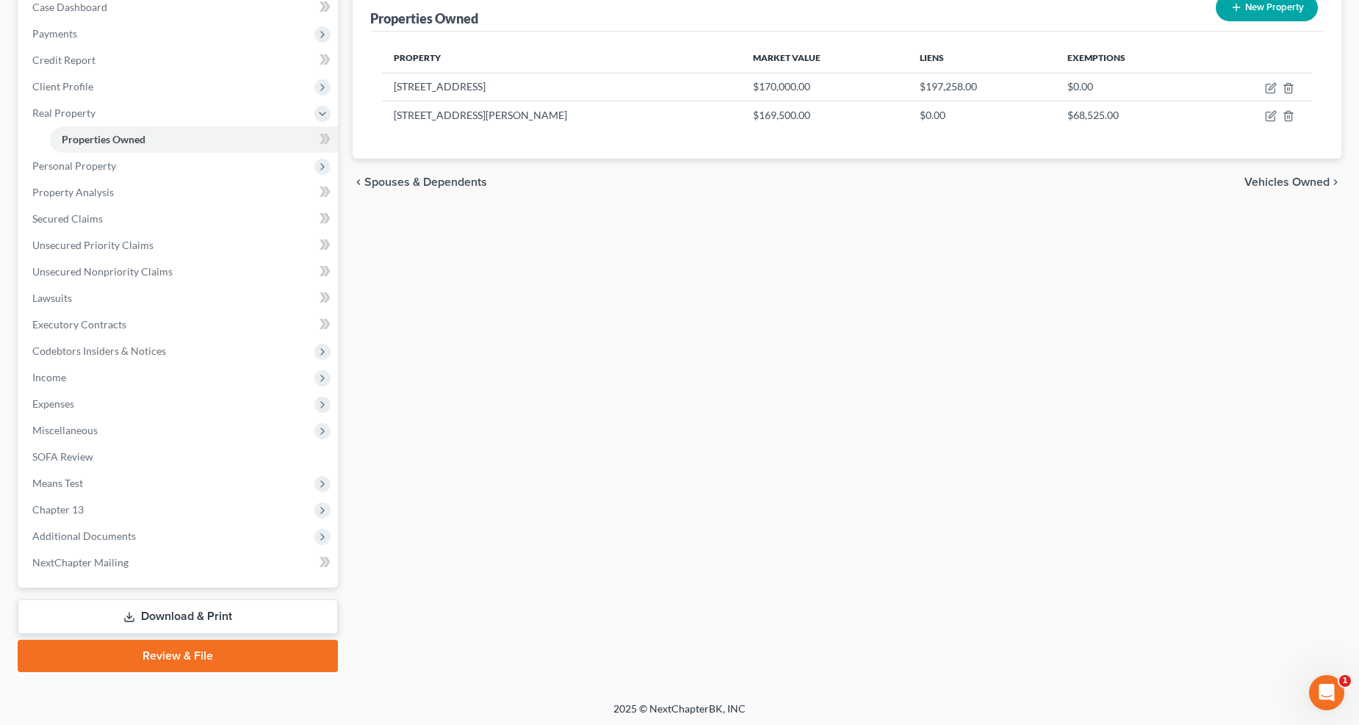
click at [79, 379] on span "Income" at bounding box center [179, 377] width 317 height 26
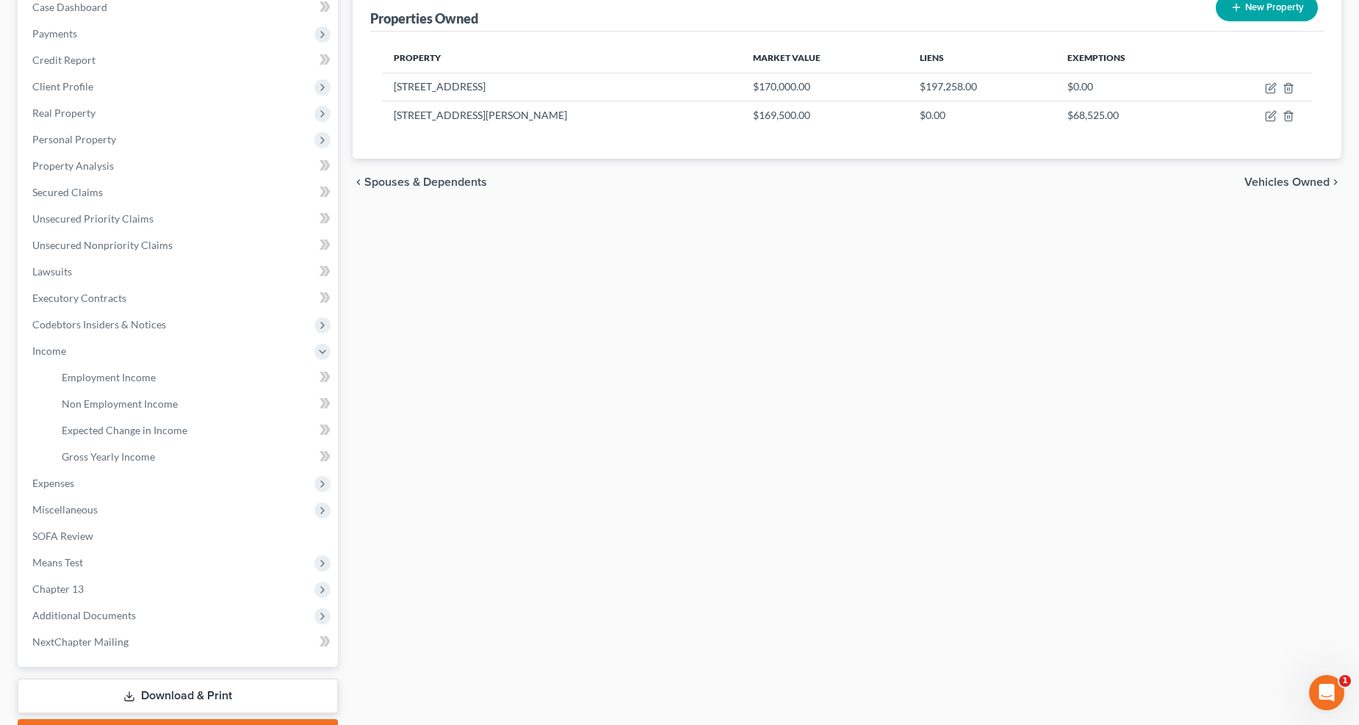
click at [37, 487] on span "Expenses" at bounding box center [53, 483] width 42 height 12
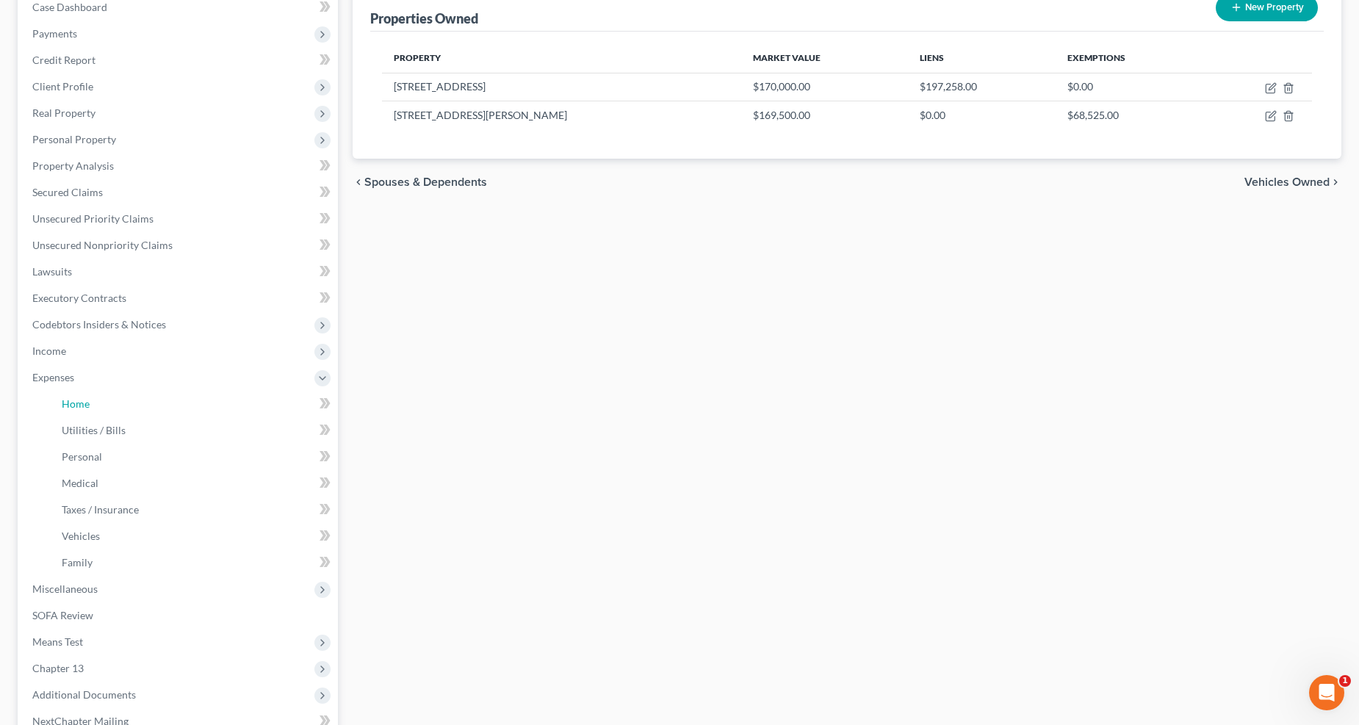
click at [96, 404] on link "Home" at bounding box center [194, 404] width 288 height 26
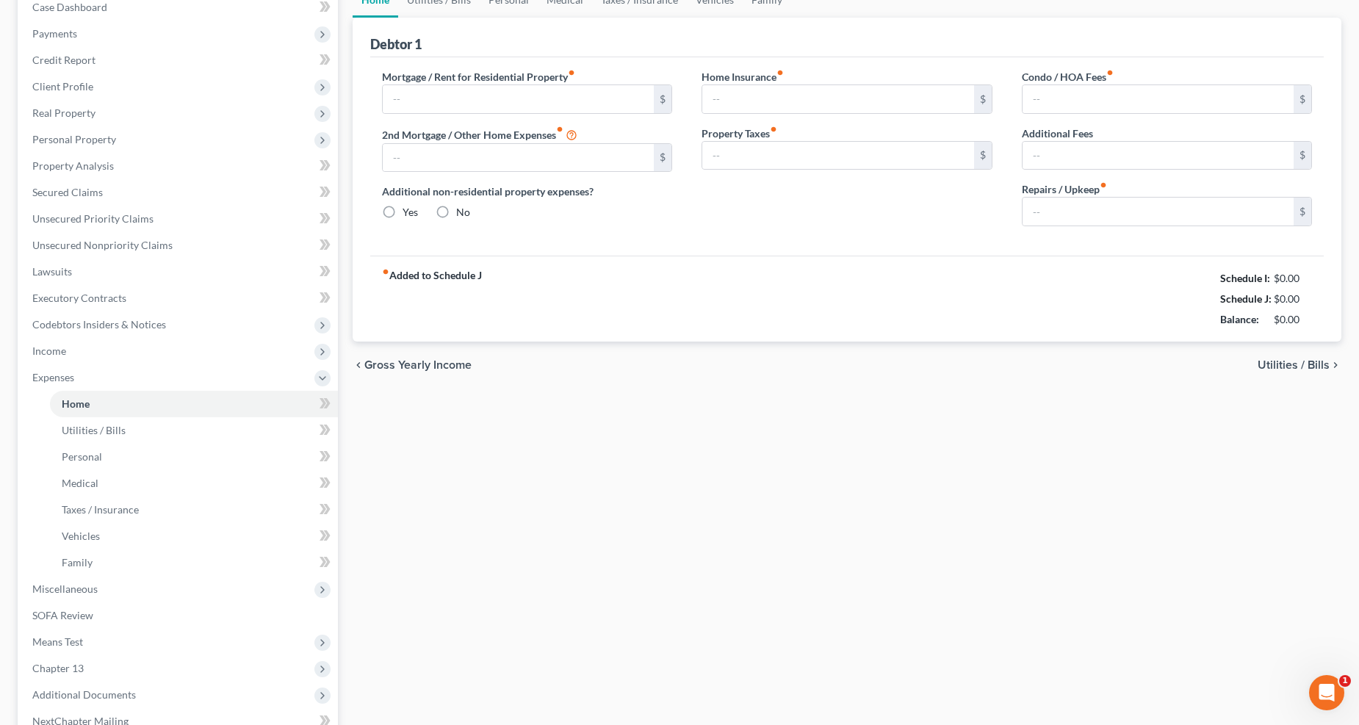
scroll to position [22, 0]
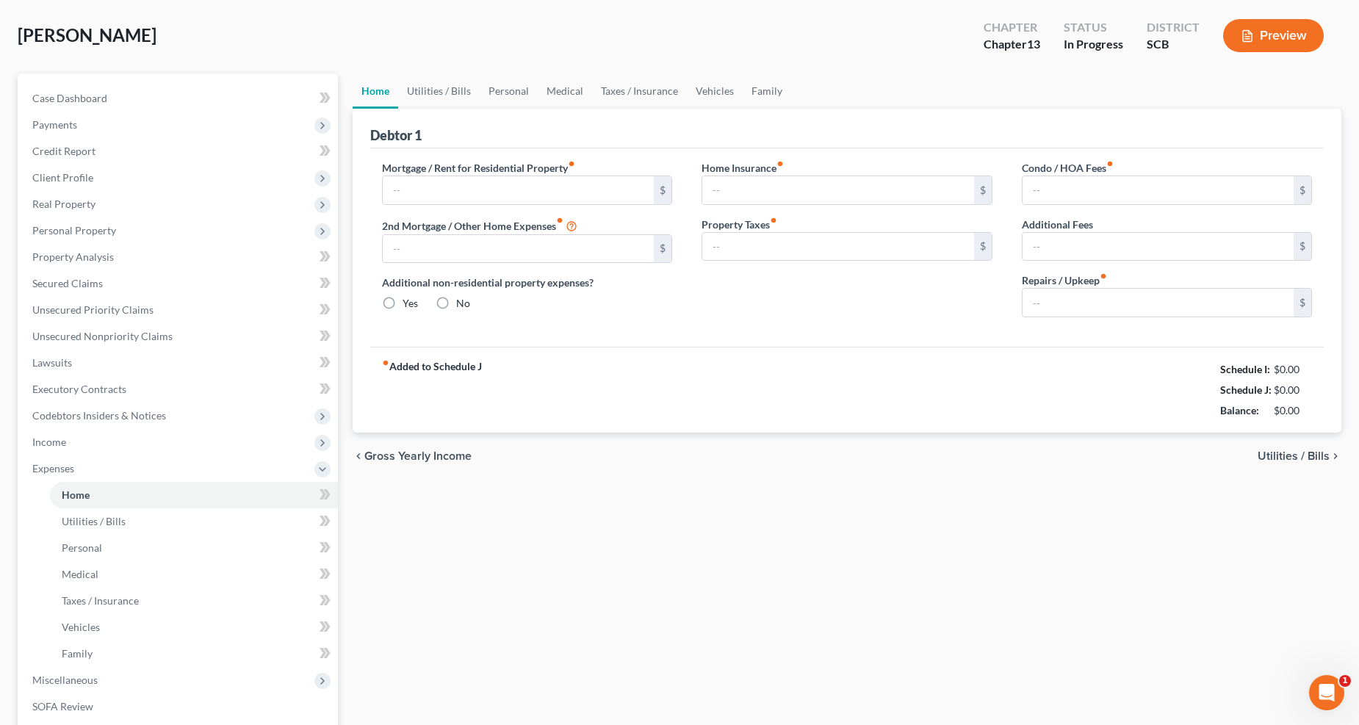
type input "0.00"
radio input "true"
type input "27.00"
type input "0.00"
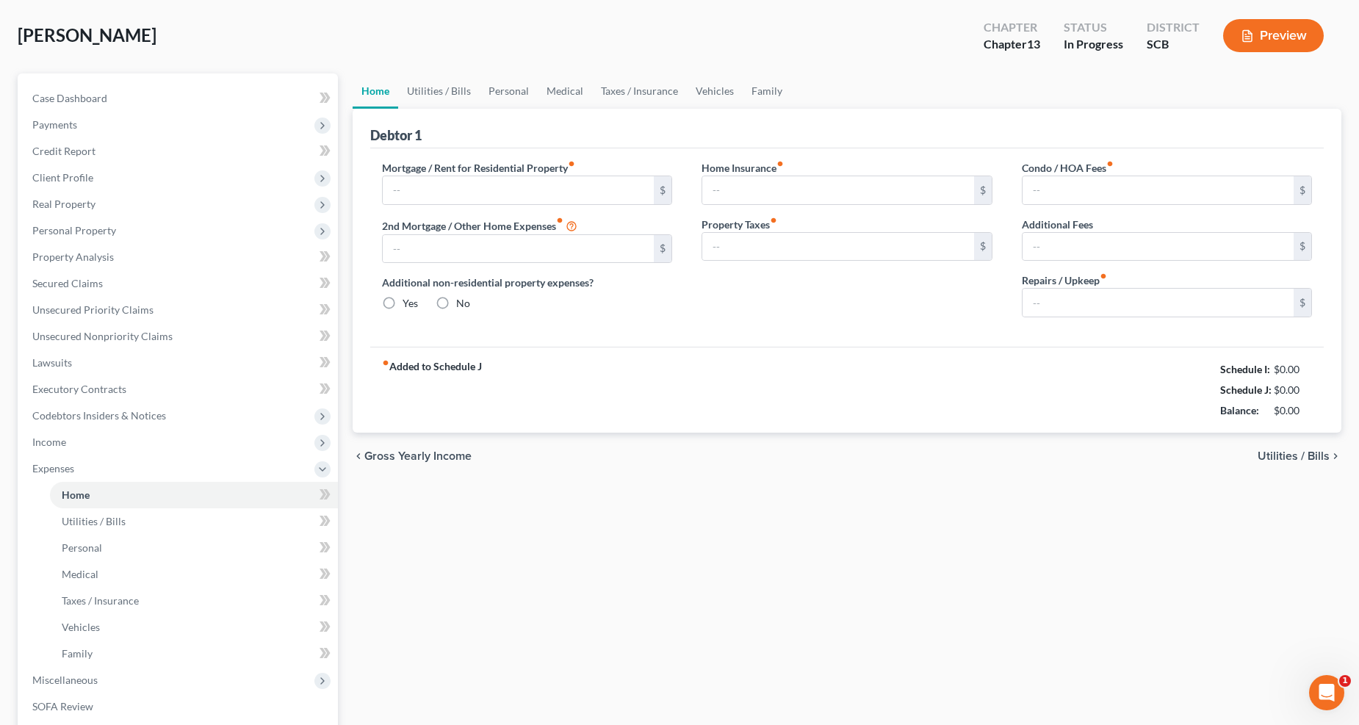
type input "0.00"
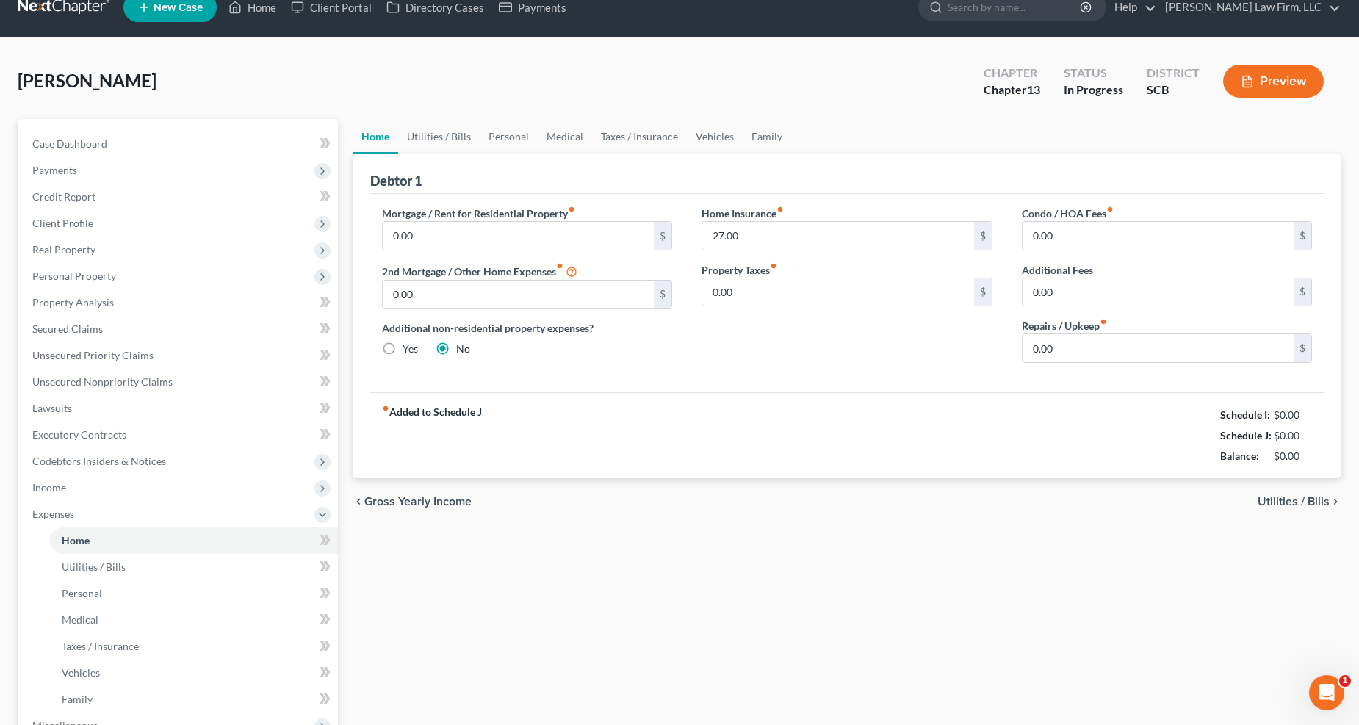
scroll to position [0, 0]
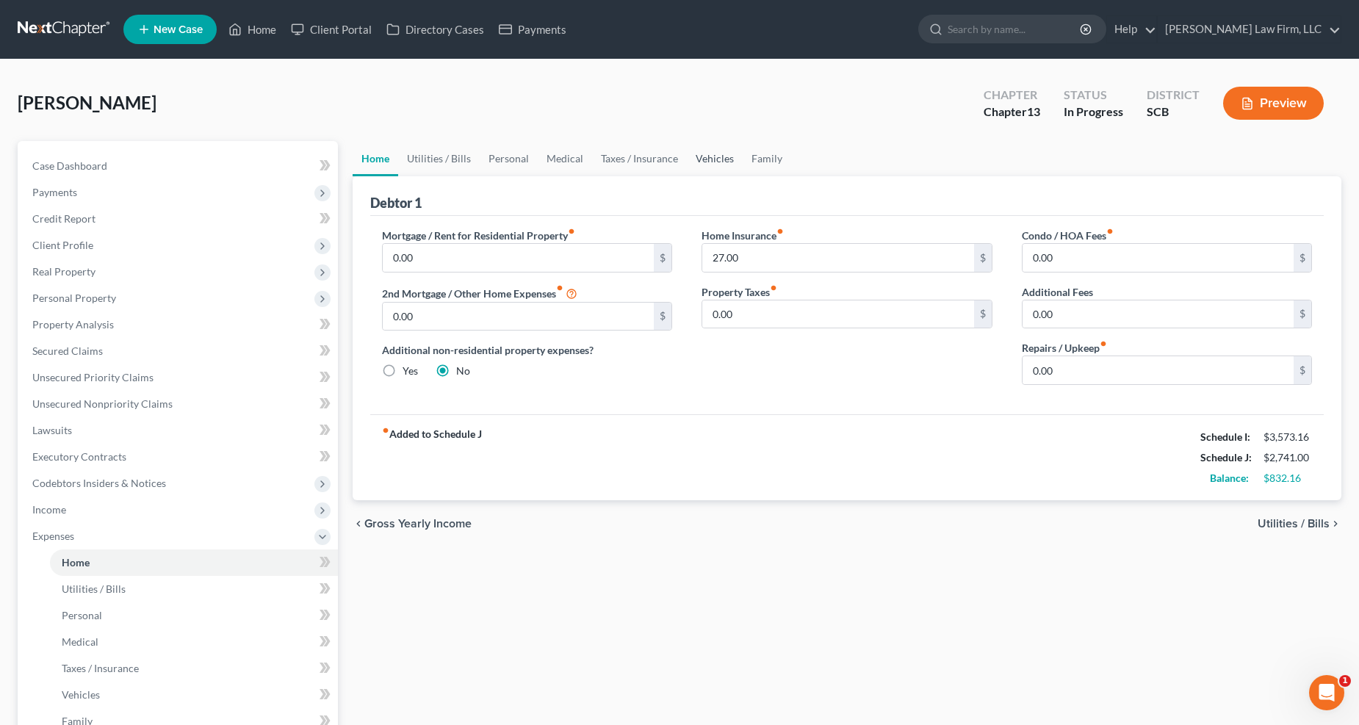
click at [722, 145] on link "Vehicles" at bounding box center [715, 158] width 56 height 35
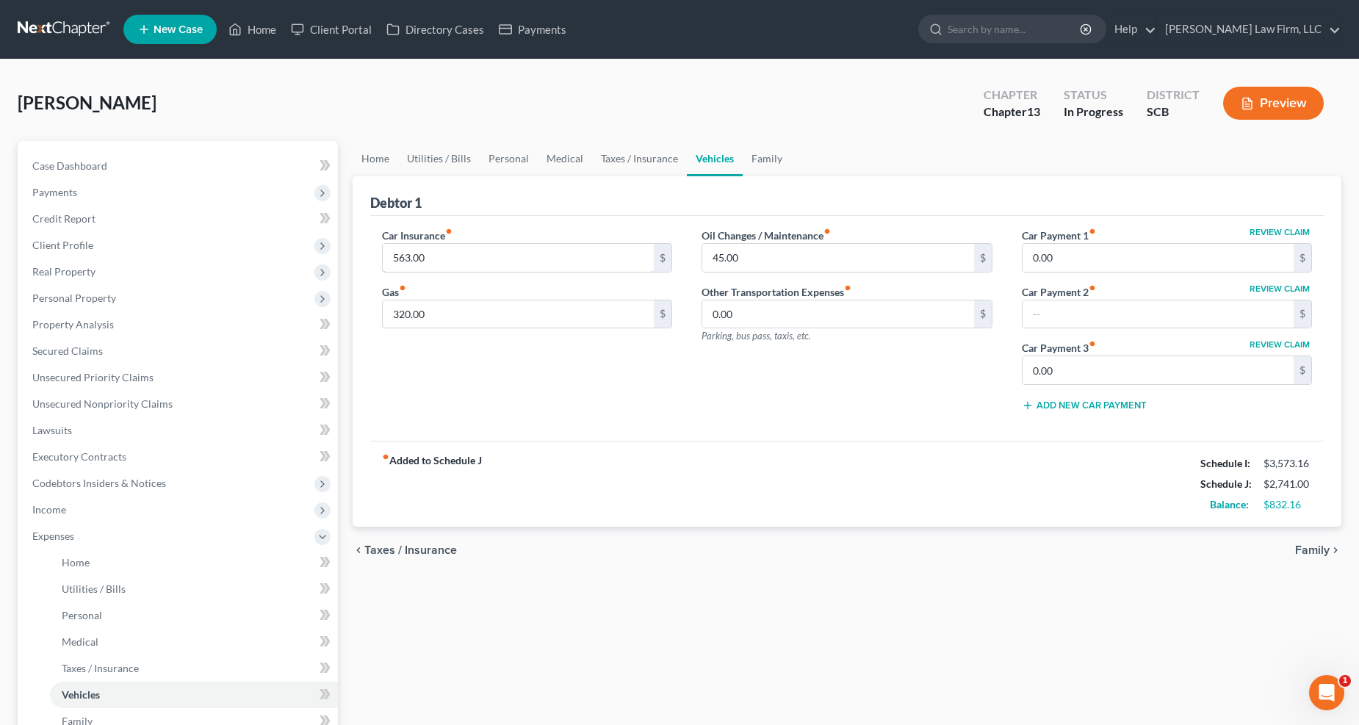
click at [416, 267] on input "563.00" at bounding box center [519, 258] width 272 height 28
type input "0"
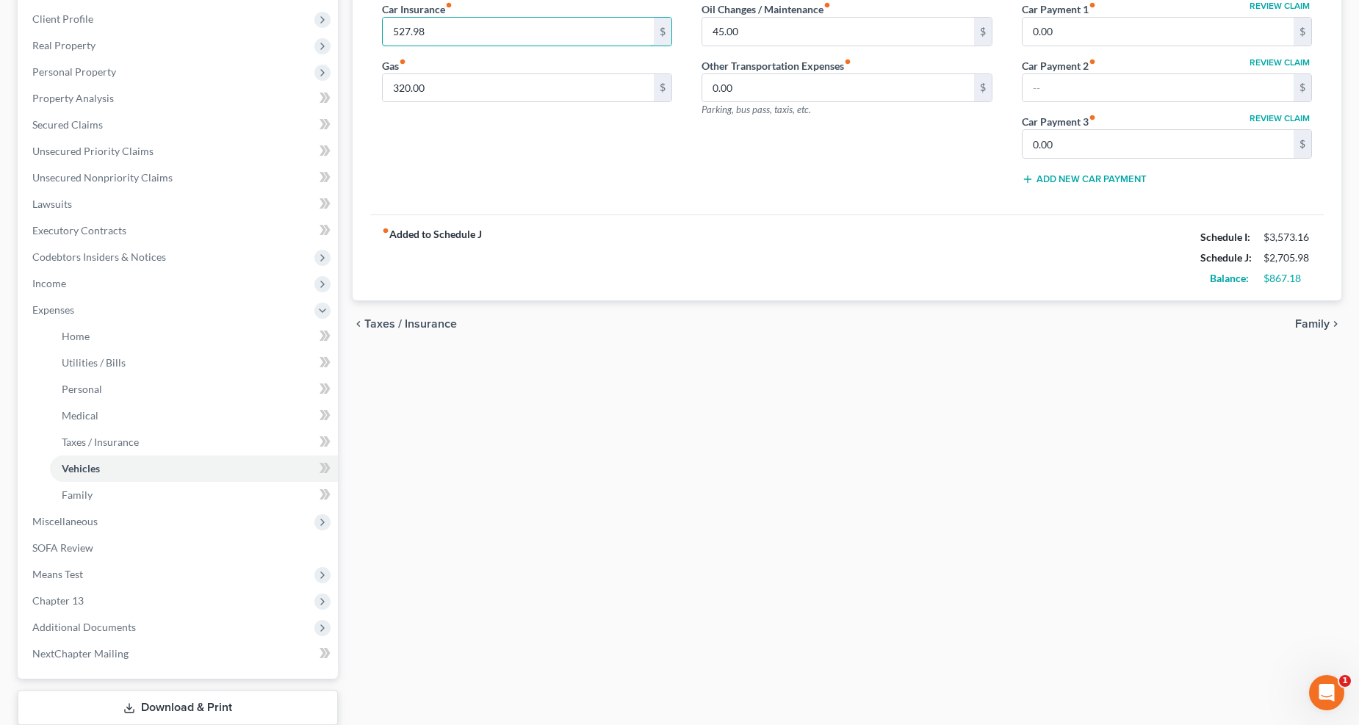
scroll to position [318, 0]
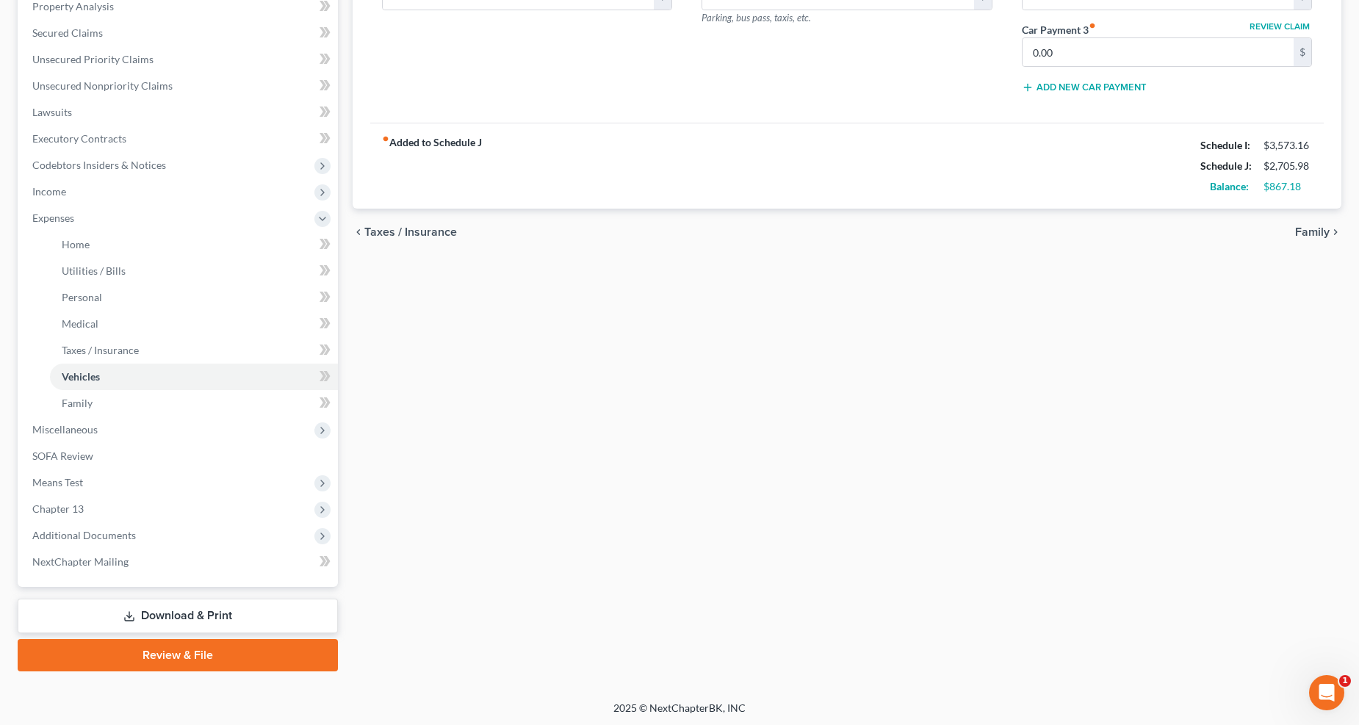
type input "527.98"
click at [180, 576] on link "Download & Print" at bounding box center [178, 616] width 320 height 35
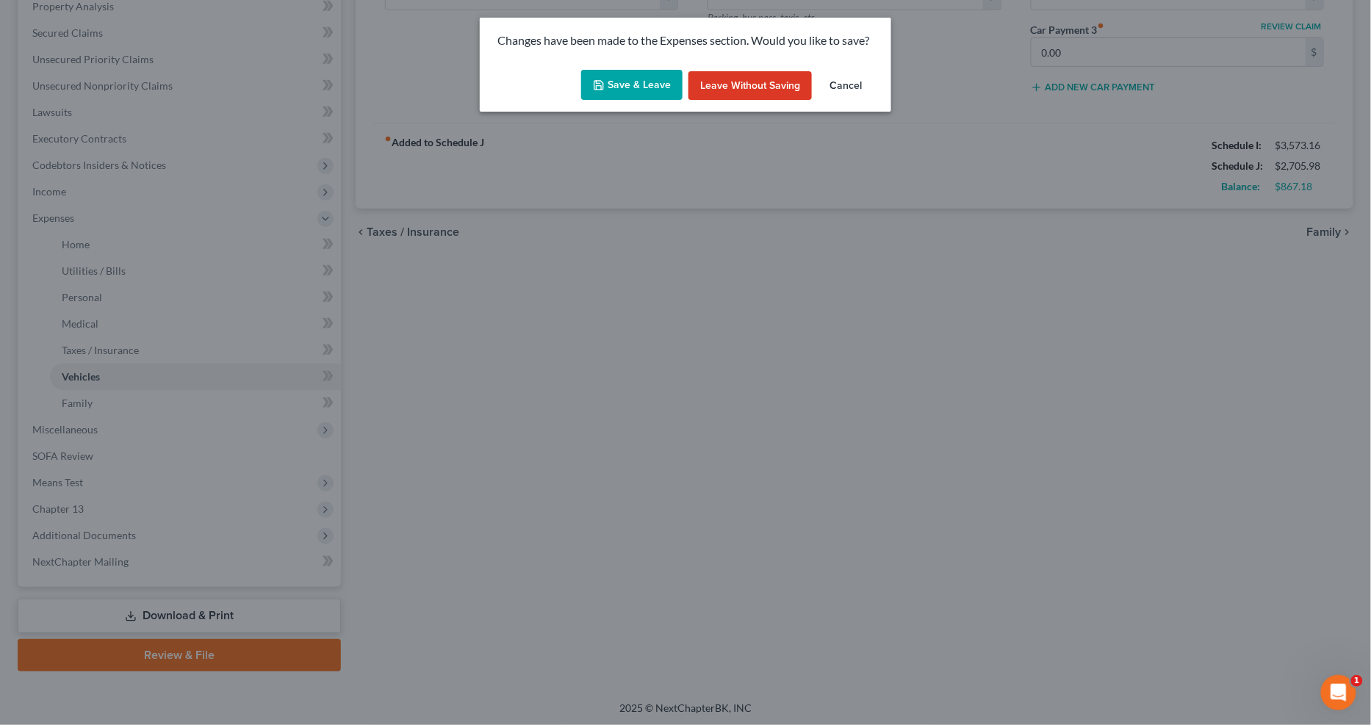
click at [635, 83] on button "Save & Leave" at bounding box center [631, 85] width 101 height 31
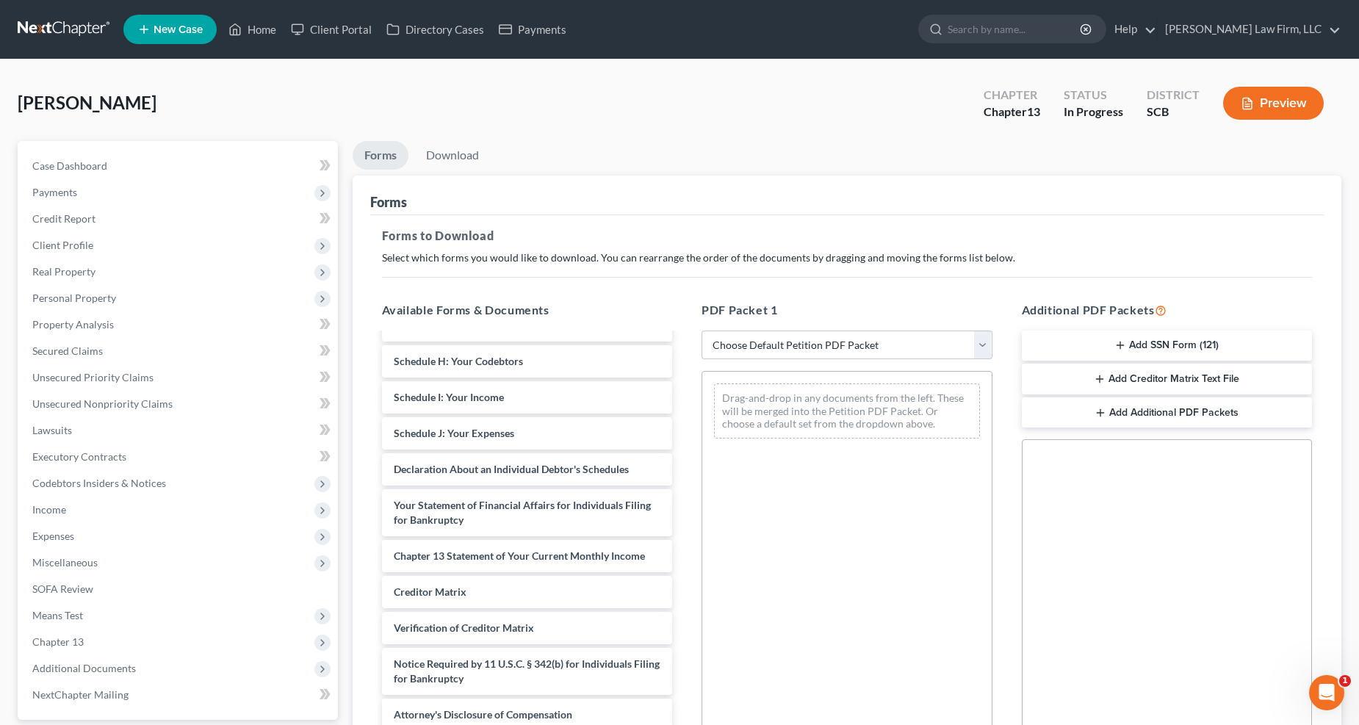
scroll to position [306, 0]
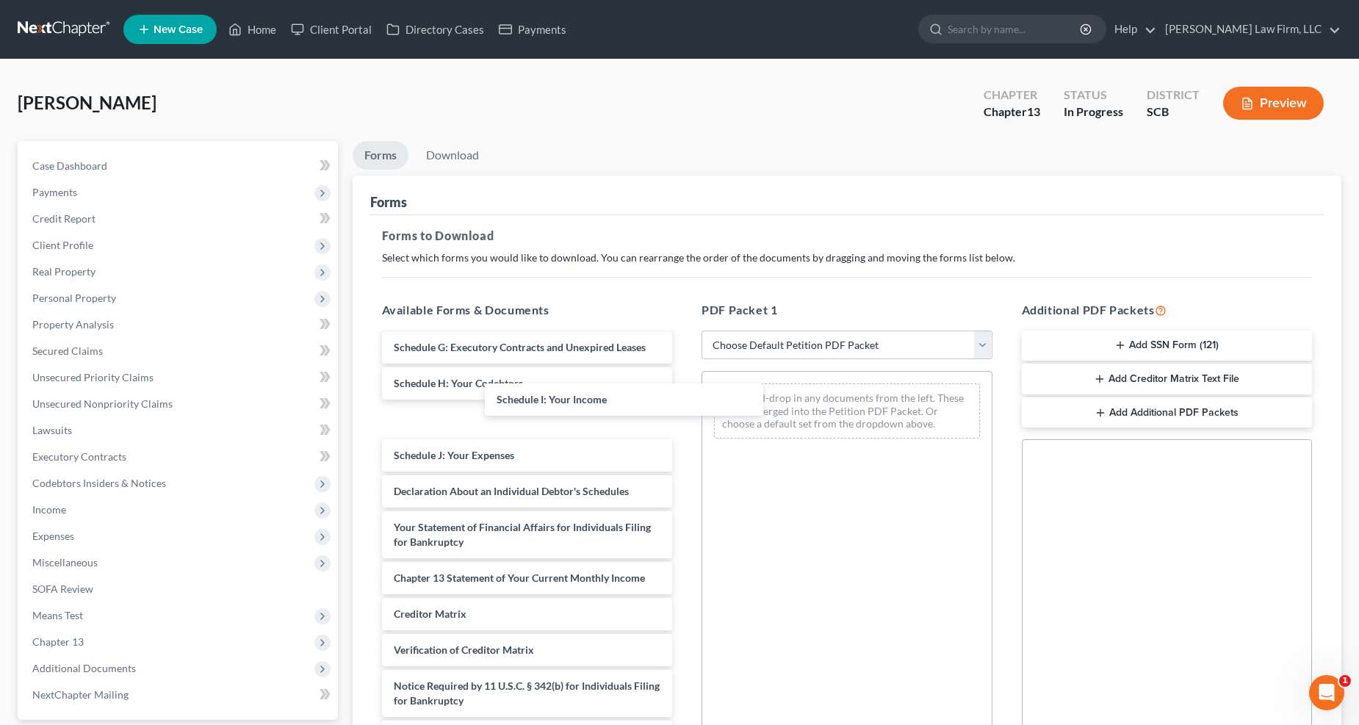
drag, startPoint x: 511, startPoint y: 400, endPoint x: 744, endPoint y: 420, distance: 233.8
click at [685, 410] on div "Schedule I: Your Income Debtor's Electronic Noticing Request (DeBN) (09/09/2025…" at bounding box center [527, 409] width 314 height 688
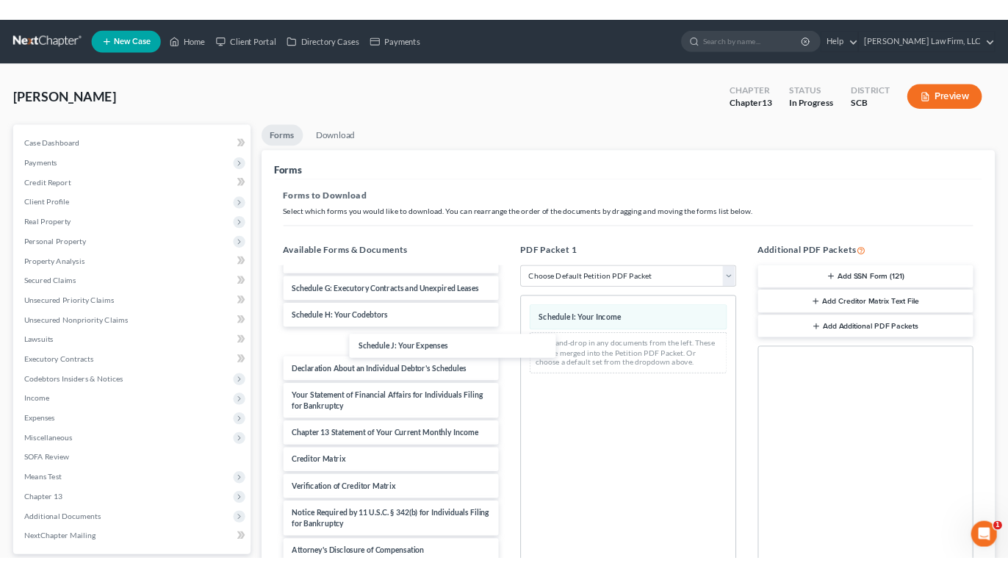
scroll to position [234, 0]
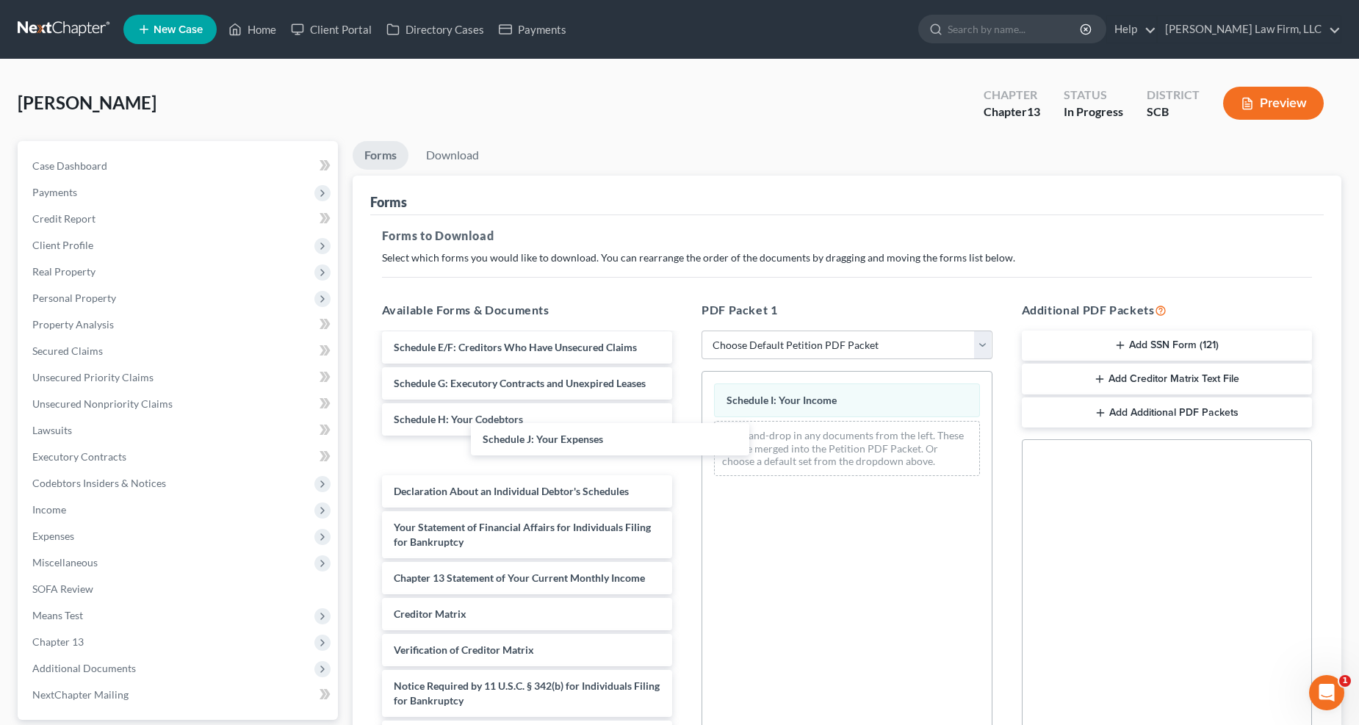
drag, startPoint x: 589, startPoint y: 432, endPoint x: 728, endPoint y: 459, distance: 142.2
click at [685, 458] on div "Schedule J: Your Expenses Debtor's Electronic Noticing Request (DeBN) (09/09/20…" at bounding box center [527, 427] width 314 height 652
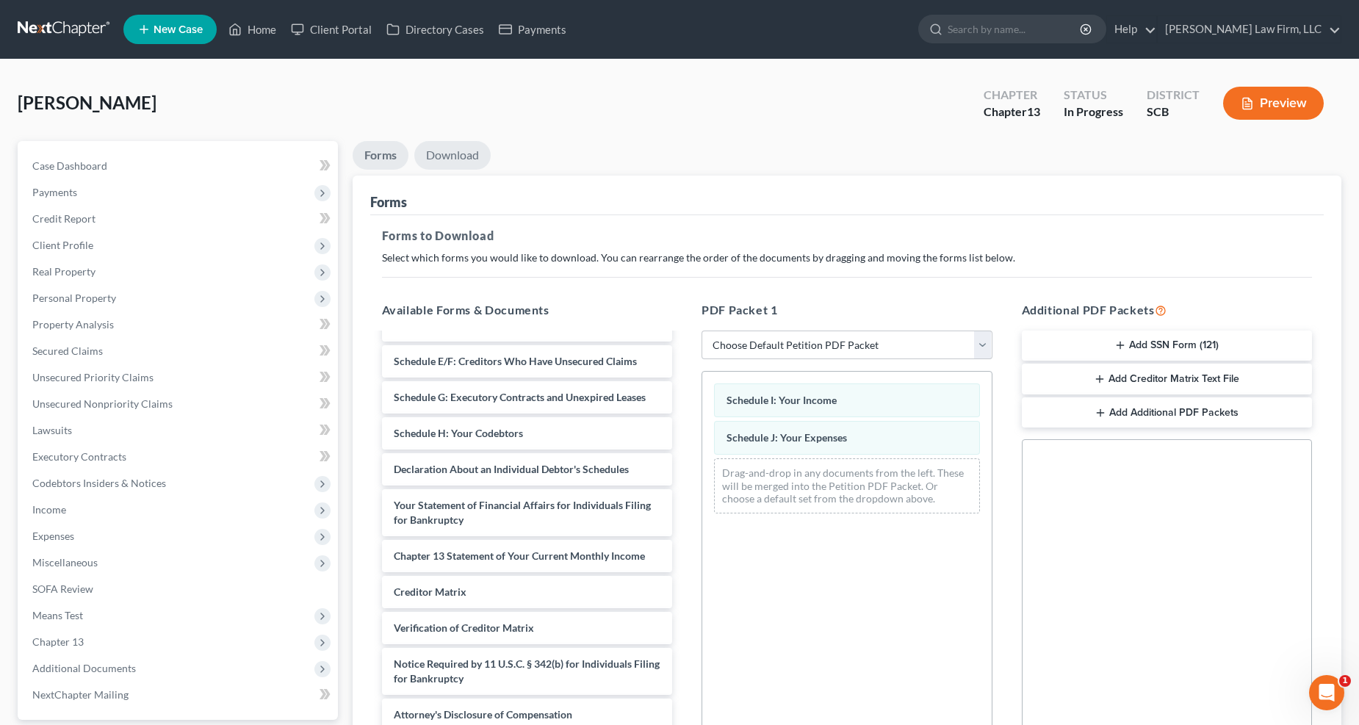
click at [453, 145] on link "Download" at bounding box center [452, 155] width 76 height 29
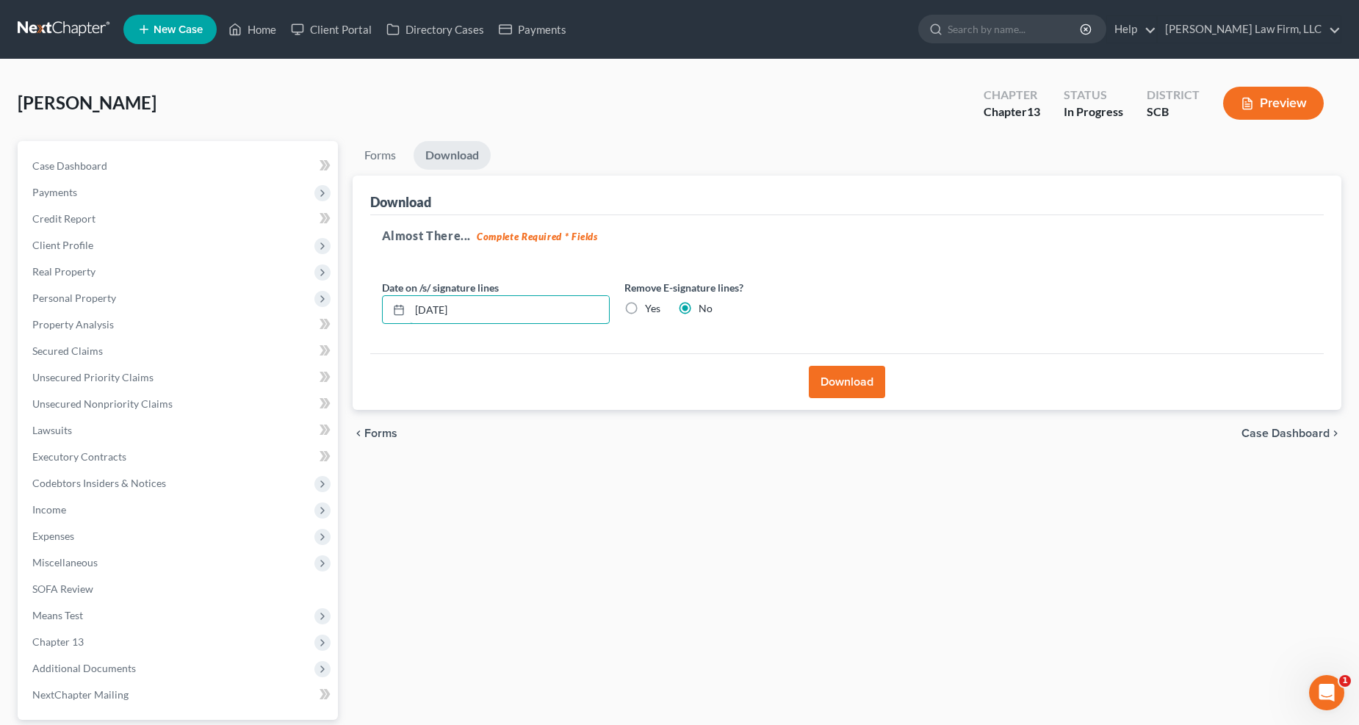
drag, startPoint x: 500, startPoint y: 305, endPoint x: 387, endPoint y: 320, distance: 114.1
click at [387, 320] on div "09/12/2025" at bounding box center [496, 309] width 228 height 29
click at [645, 309] on label "Yes" at bounding box center [652, 308] width 15 height 15
click at [651, 309] on input "Yes" at bounding box center [656, 306] width 10 height 10
radio input "true"
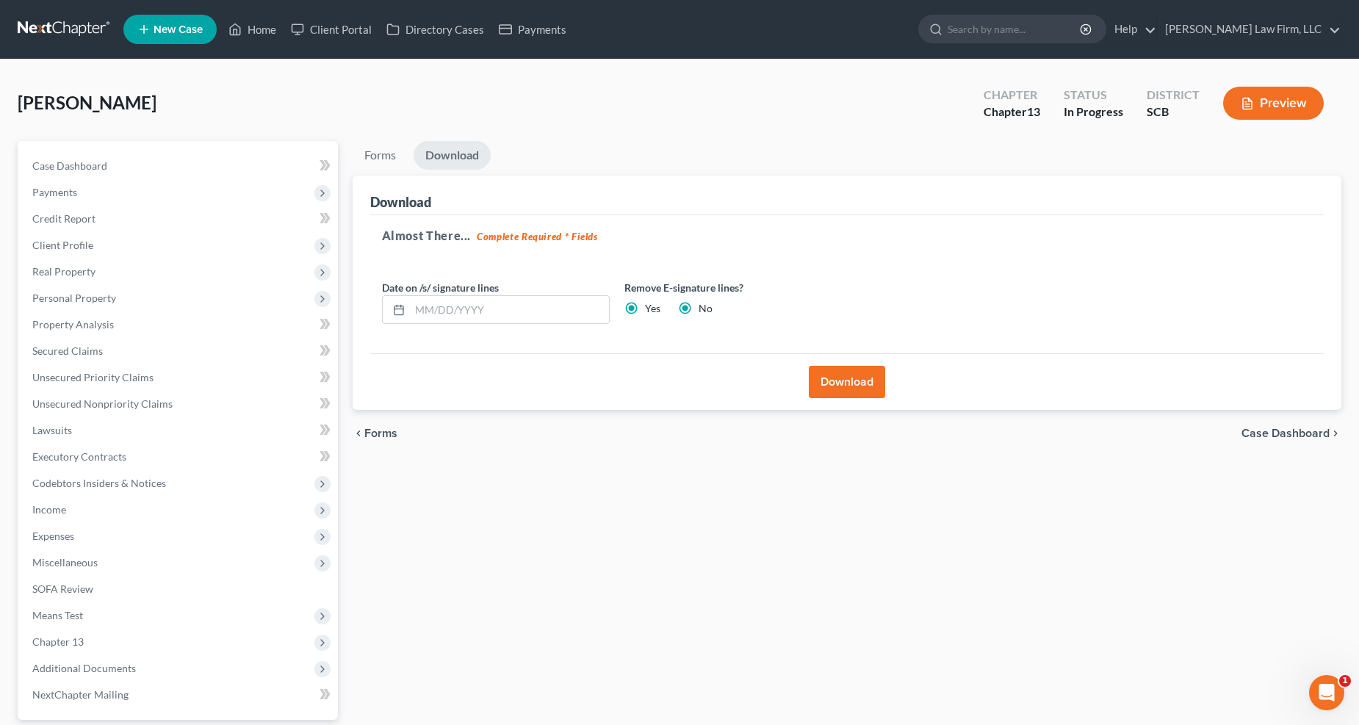
radio input "false"
click at [867, 381] on button "Download" at bounding box center [847, 382] width 76 height 32
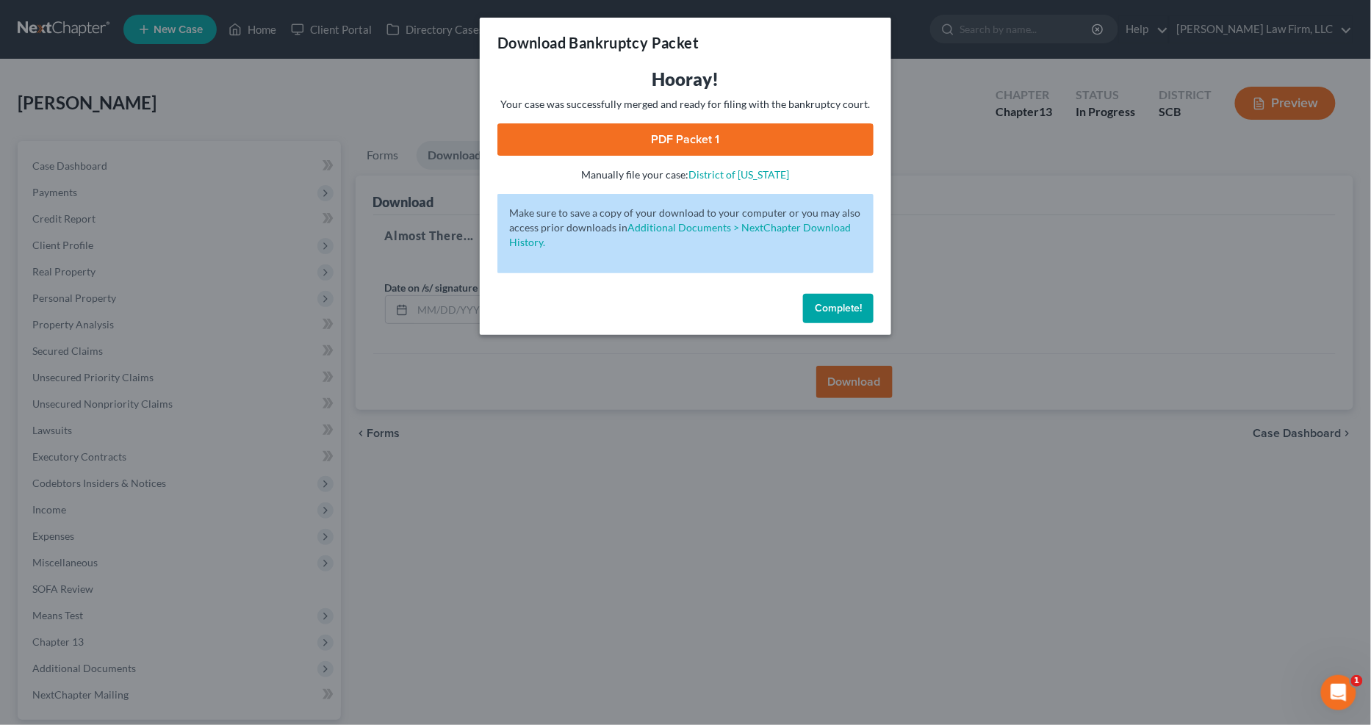
click at [711, 125] on link "PDF Packet 1" at bounding box center [685, 139] width 376 height 32
click at [414, 137] on div "Download Bankruptcy Packet Hooray! Your case was successfully merged and ready …" at bounding box center [685, 362] width 1371 height 725
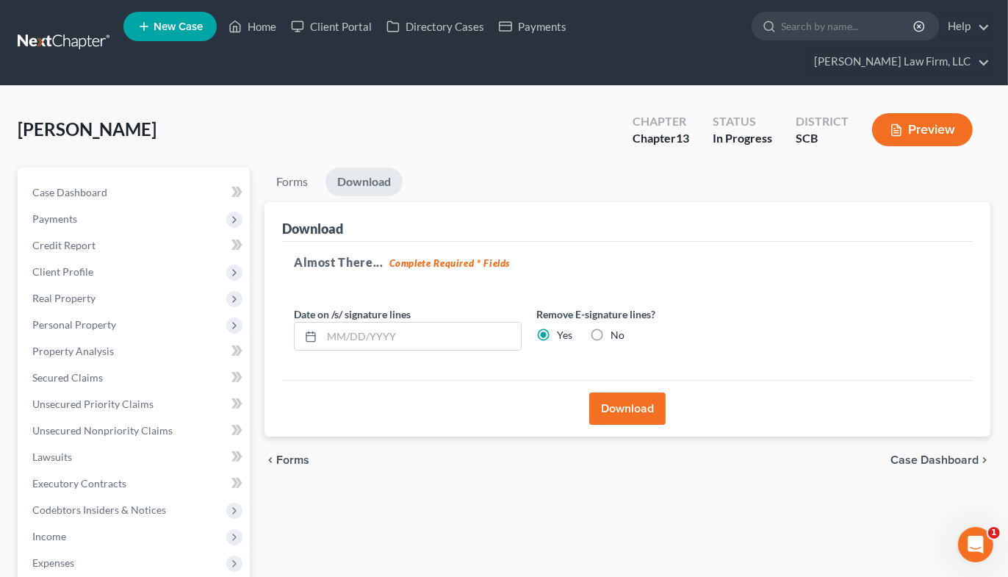
click at [67, 30] on link at bounding box center [65, 42] width 94 height 26
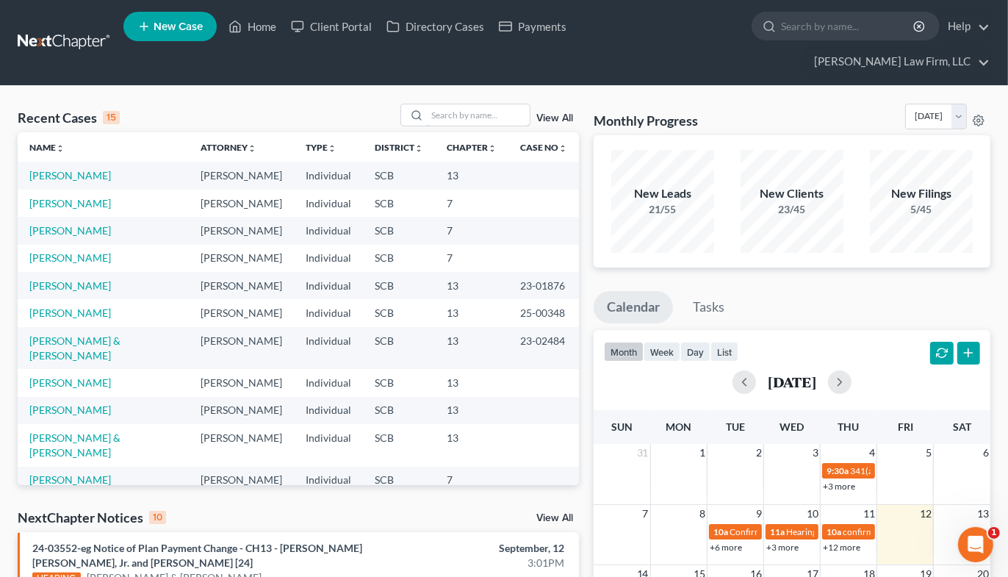
click at [458, 104] on input "search" at bounding box center [478, 114] width 103 height 21
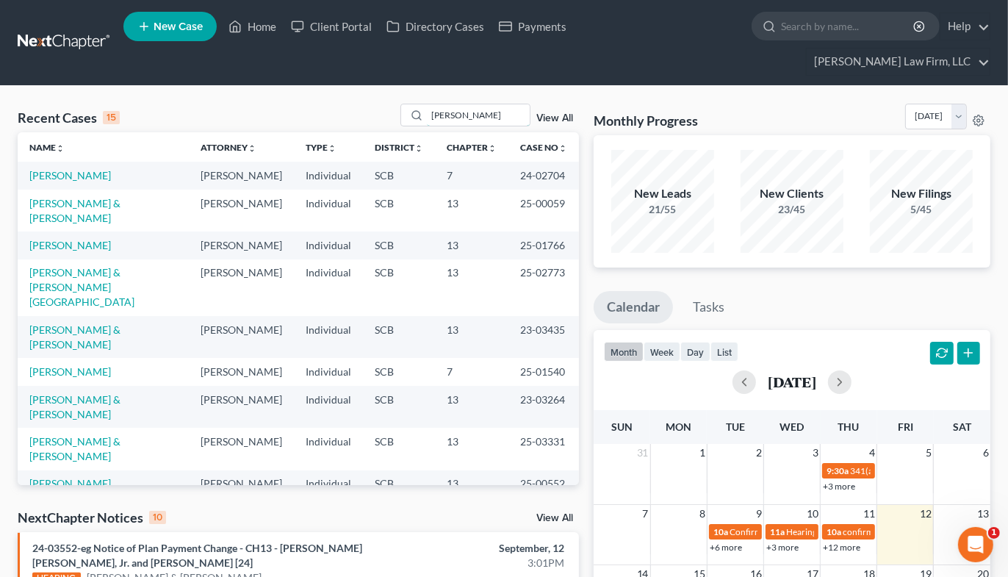
click at [500, 104] on input "smith" at bounding box center [478, 114] width 103 height 21
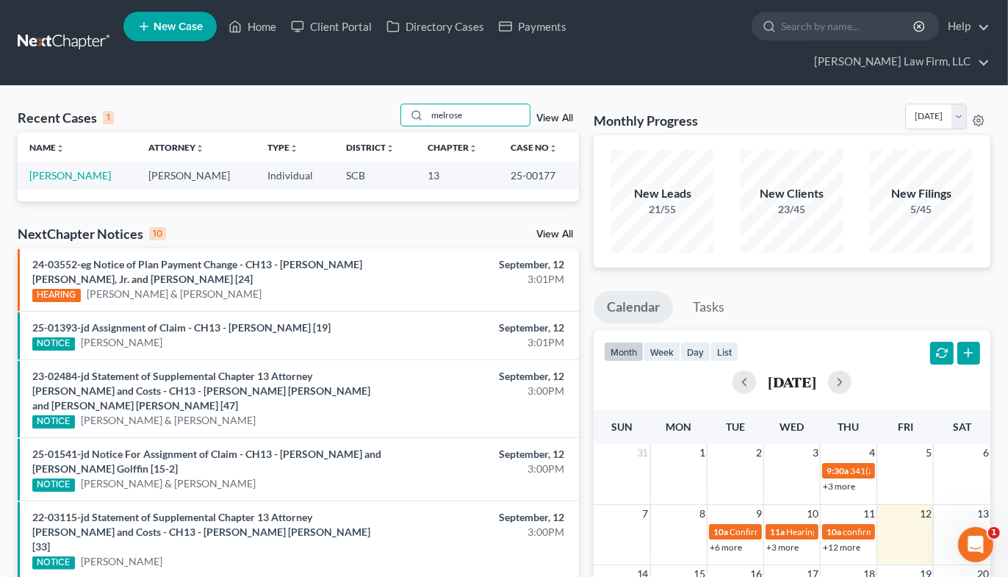
type input "melrose"
click at [76, 169] on link "[PERSON_NAME]" at bounding box center [70, 175] width 82 height 12
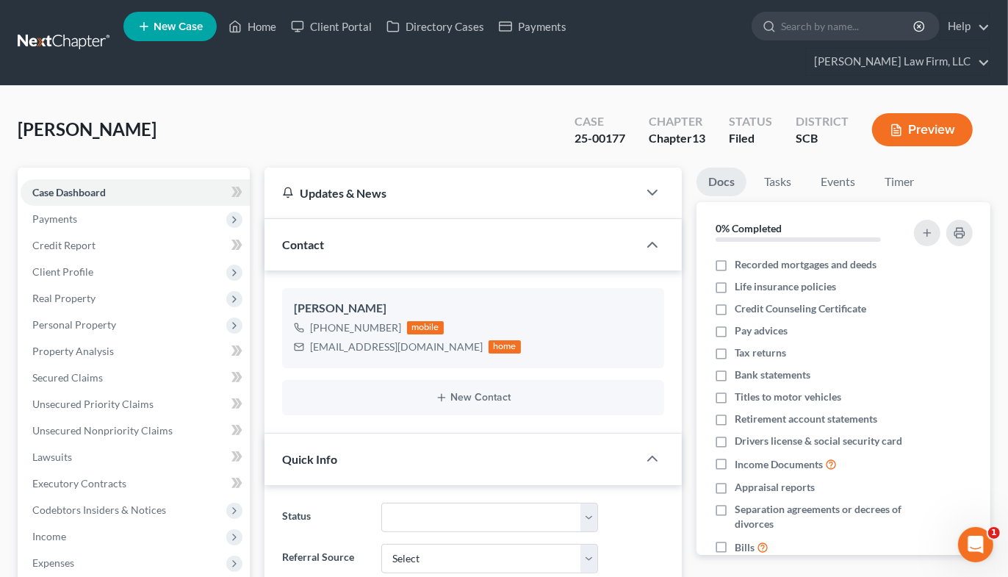
select select "0"
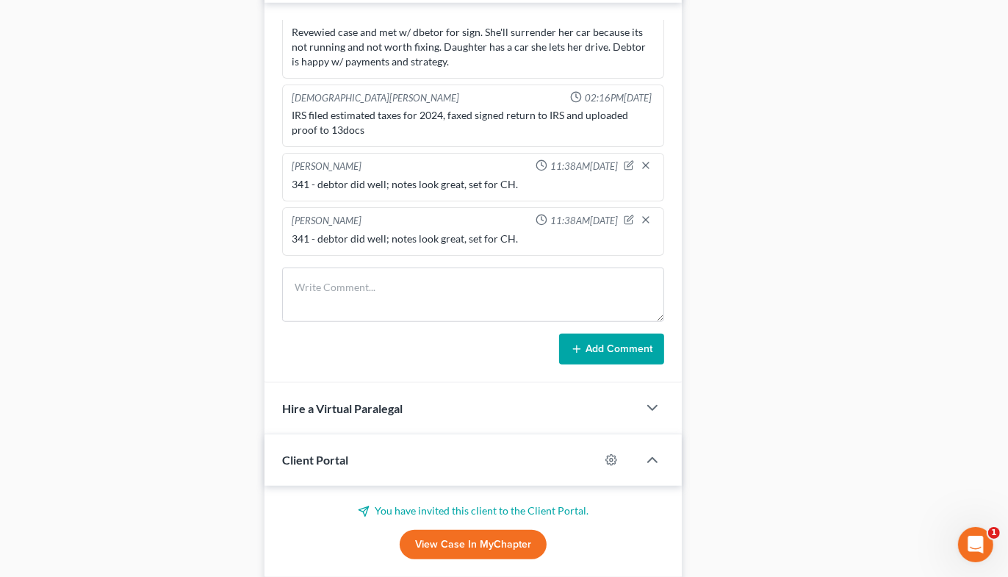
scroll to position [929, 0]
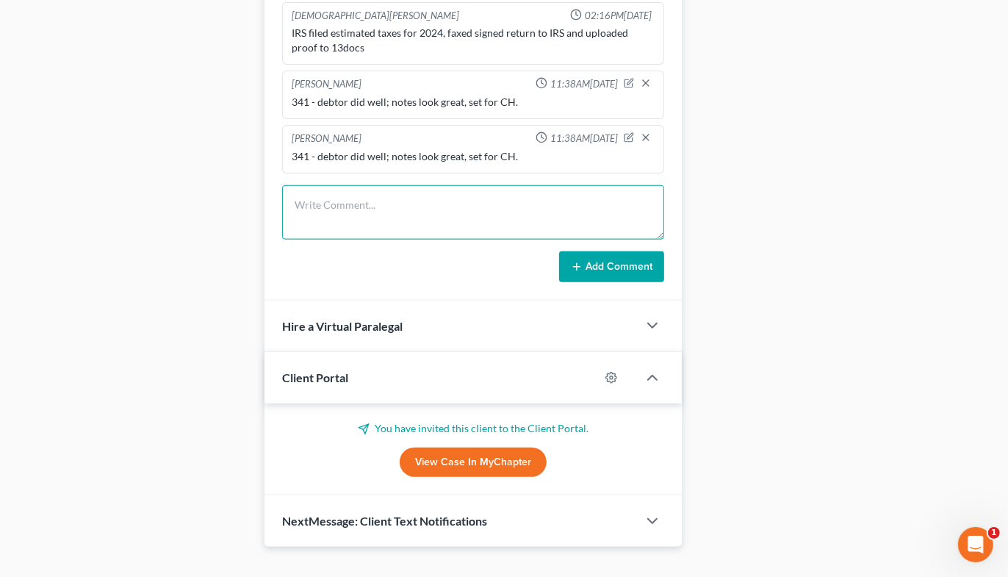
click at [428, 190] on textarea at bounding box center [473, 212] width 382 height 54
click at [443, 191] on textarea "Returned call" at bounding box center [473, 212] width 382 height 54
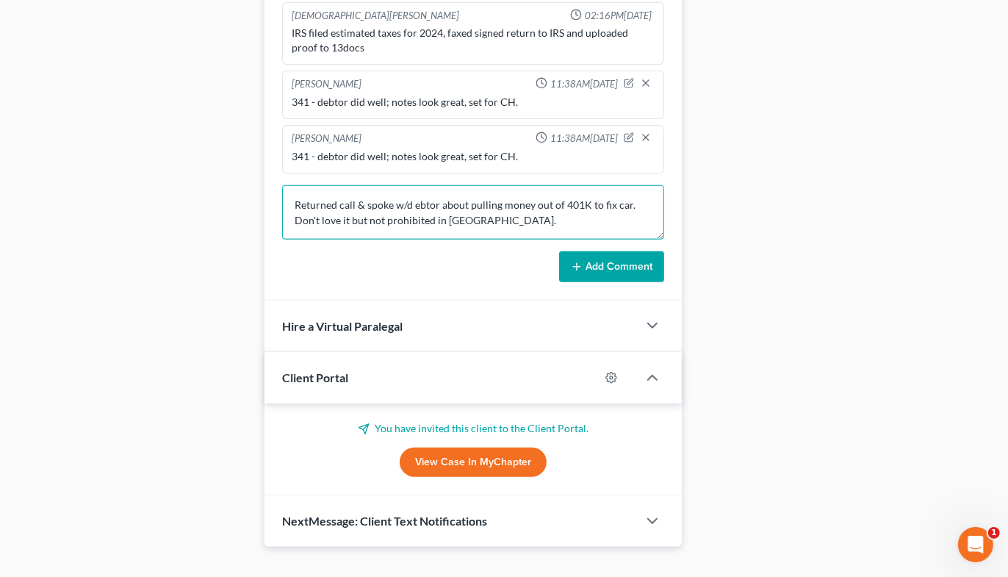
type textarea "Returned call & spoke w/d ebtor about pulling money out of 401K to fix car. Don…"
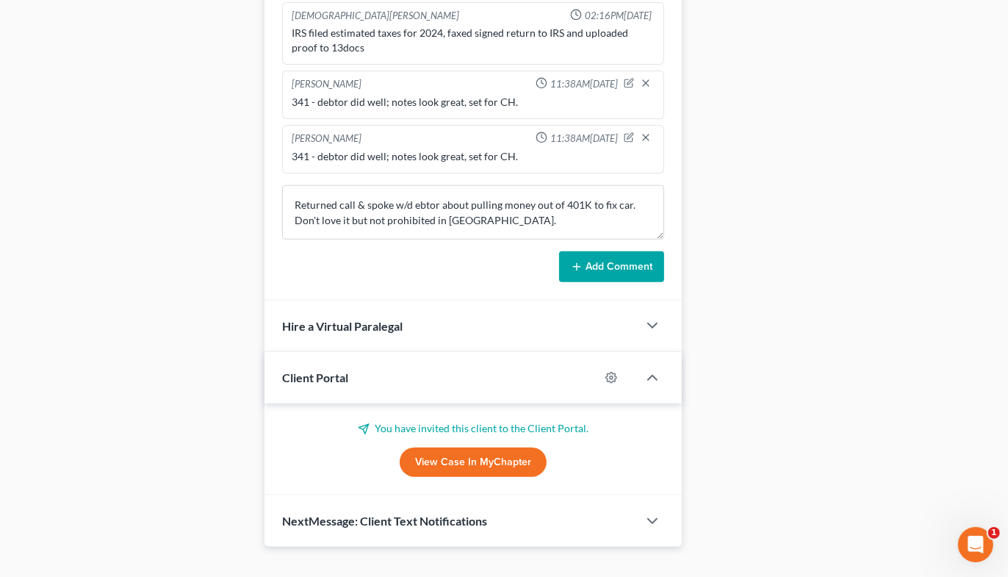
click at [613, 251] on button "Add Comment" at bounding box center [611, 266] width 105 height 31
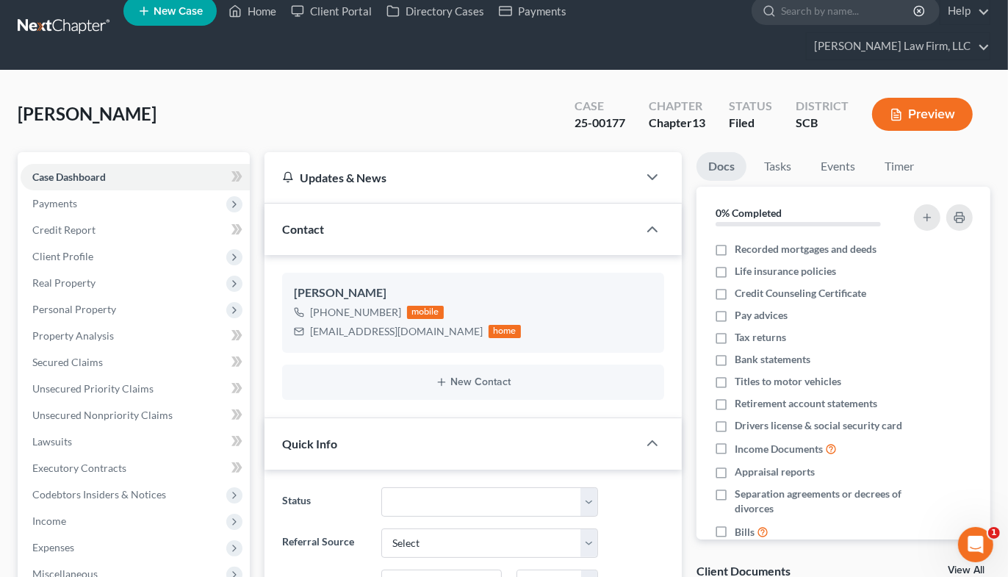
scroll to position [0, 0]
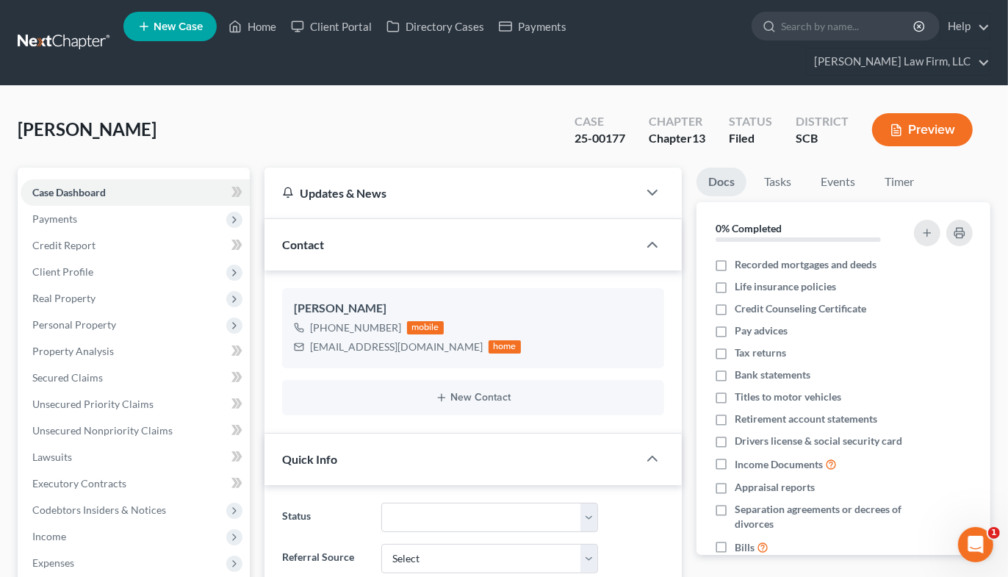
click at [59, 29] on link at bounding box center [65, 42] width 94 height 26
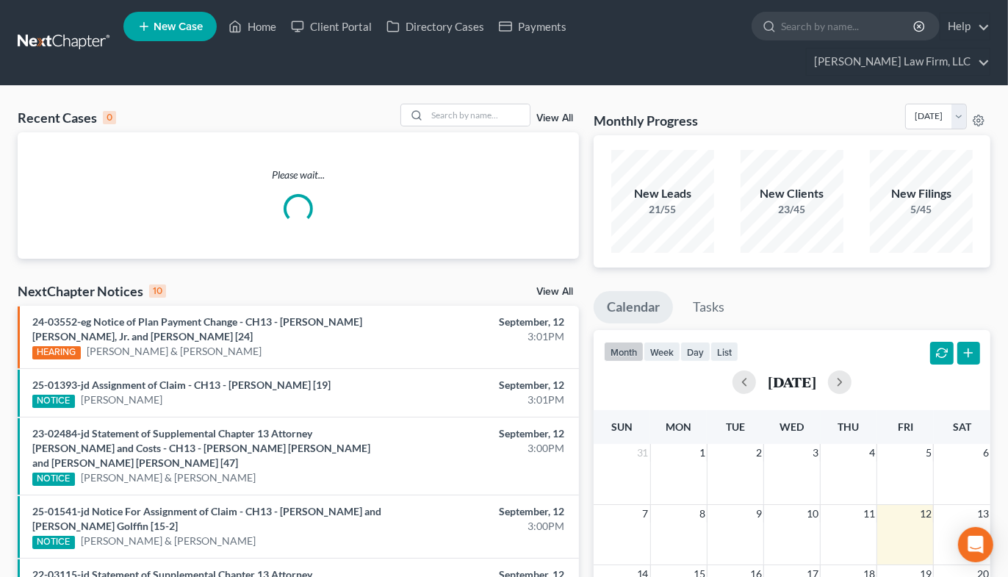
click at [781, 30] on input "search" at bounding box center [848, 25] width 134 height 27
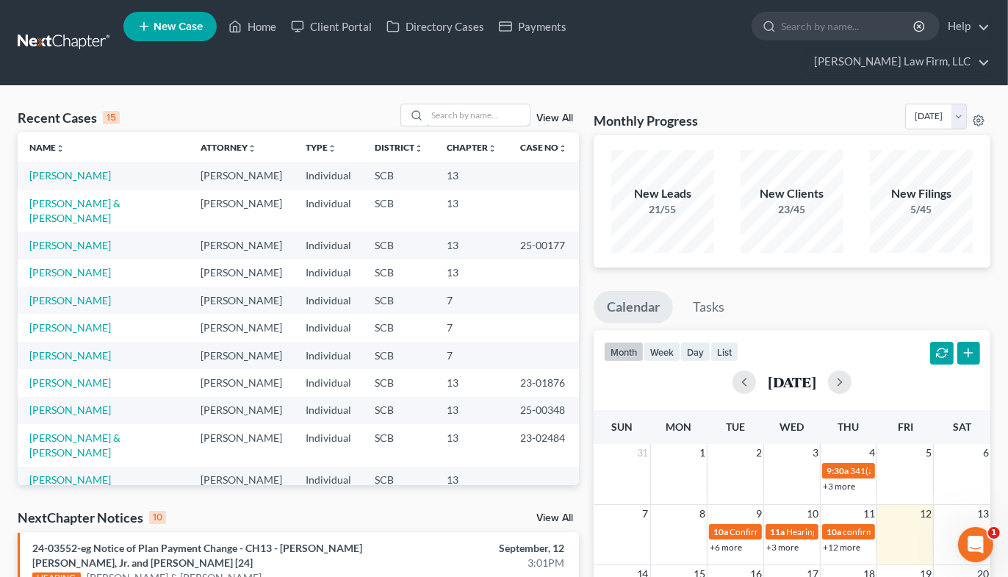
click at [487, 104] on input "search" at bounding box center [478, 114] width 103 height 21
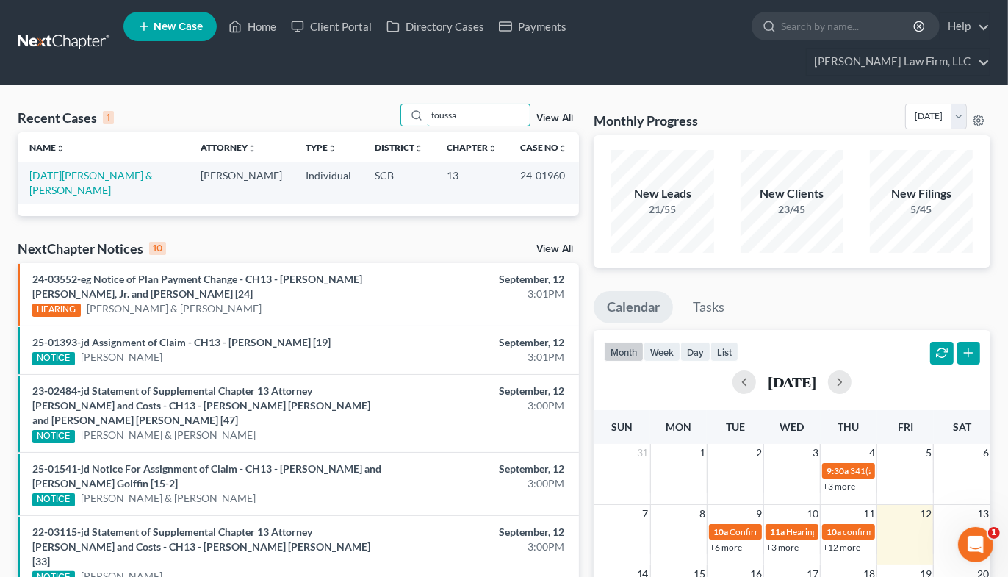
type input "toussa"
click at [90, 169] on link "[DATE][PERSON_NAME] & [PERSON_NAME]" at bounding box center [90, 182] width 123 height 27
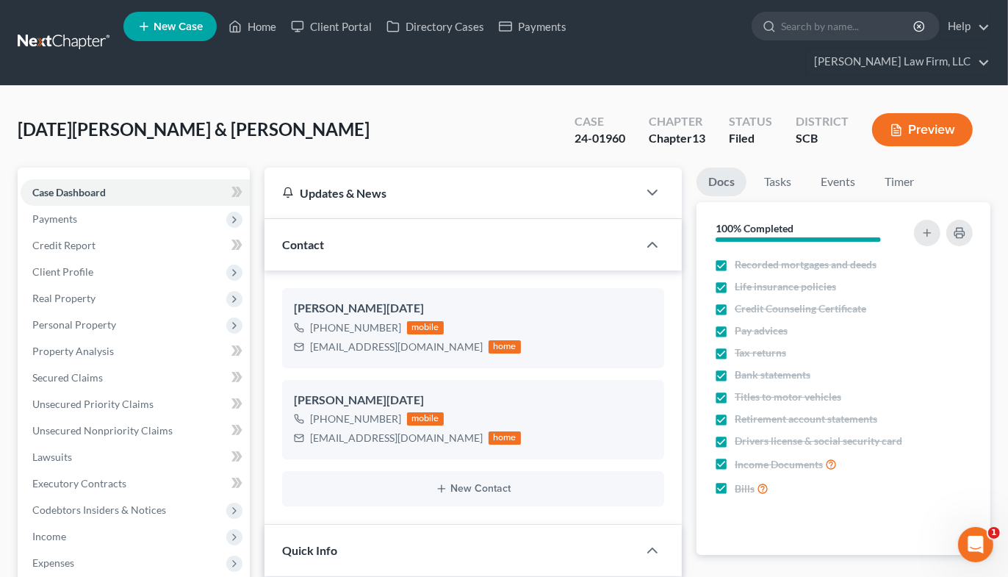
select select "1"
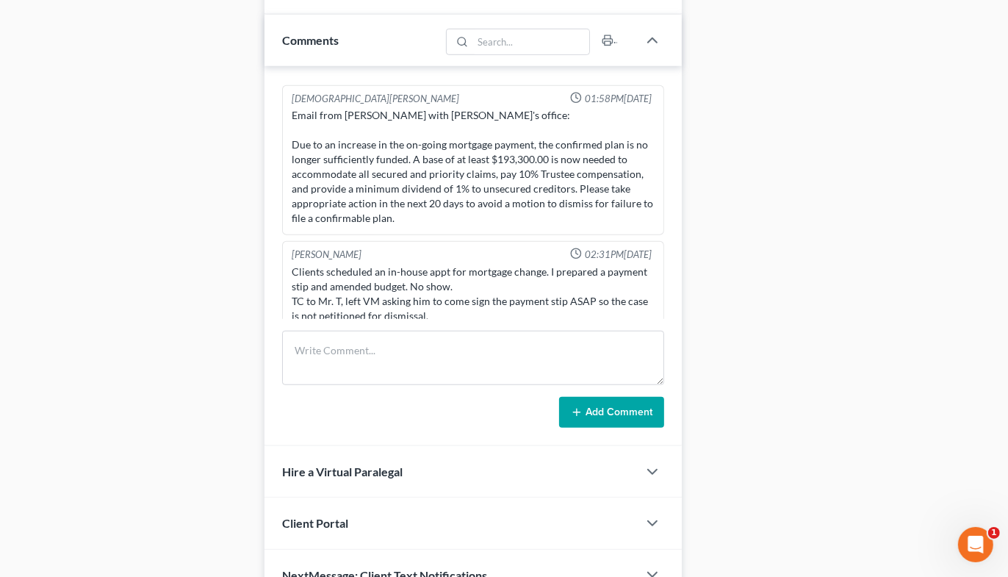
scroll to position [929, 0]
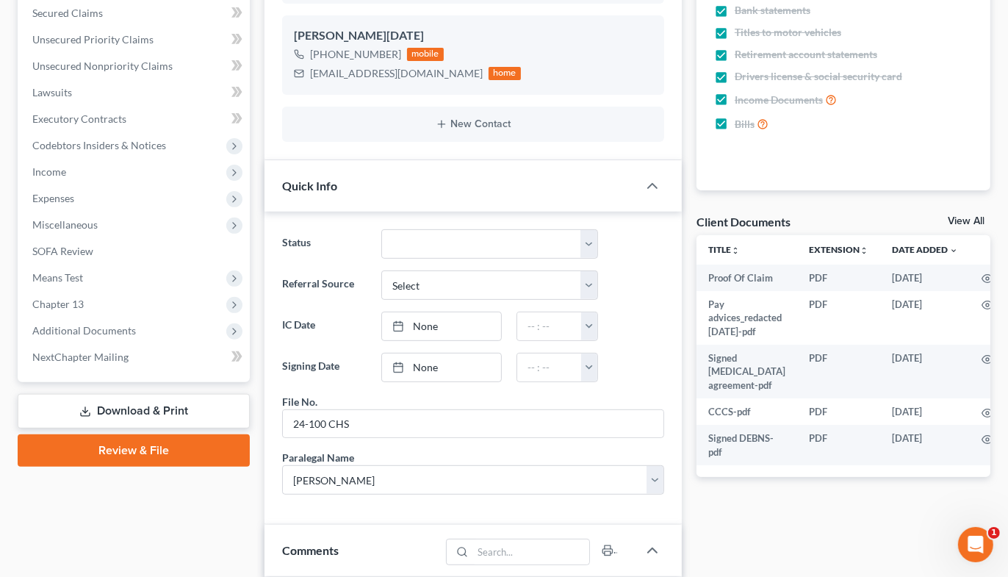
scroll to position [112, 0]
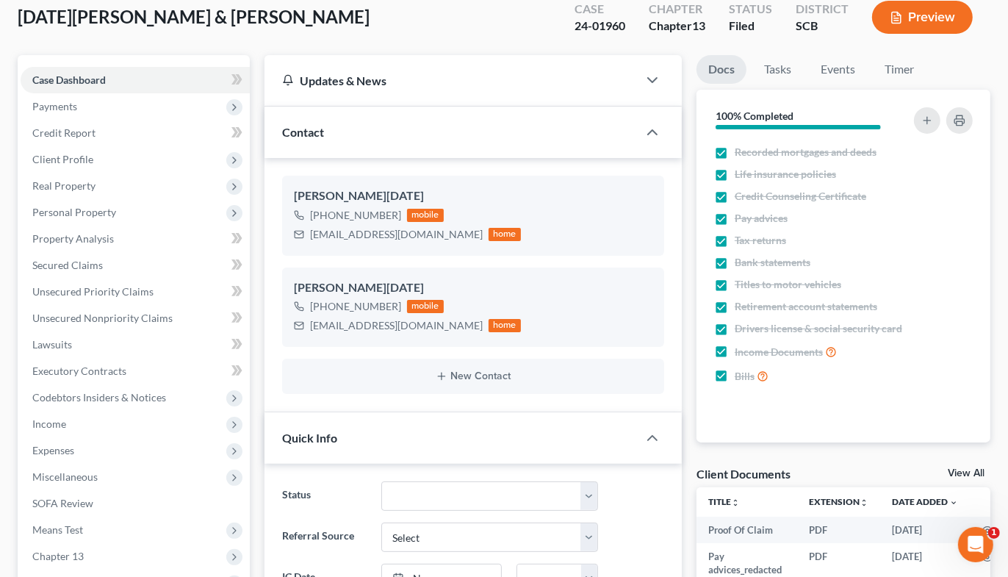
click at [48, 444] on span "Expenses" at bounding box center [53, 450] width 42 height 12
click at [66, 470] on span "Home" at bounding box center [76, 476] width 28 height 12
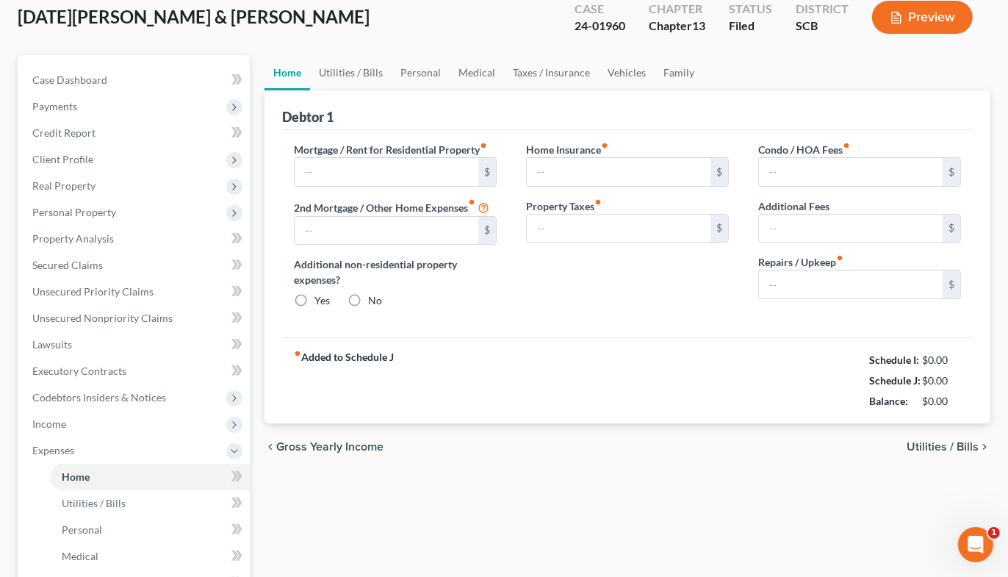
scroll to position [4, 0]
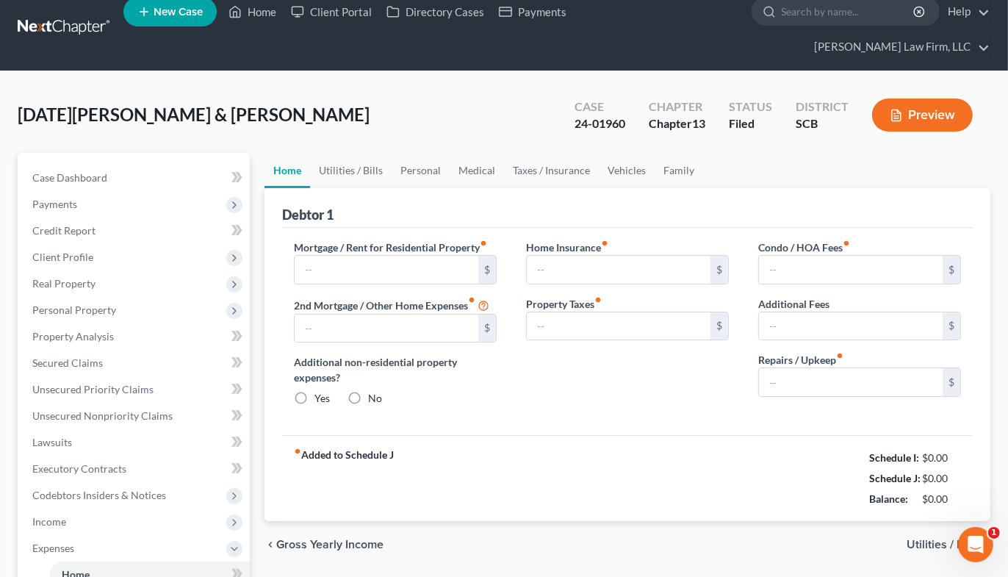
type input "0.00"
radio input "true"
type input "0.00"
type input "33.33"
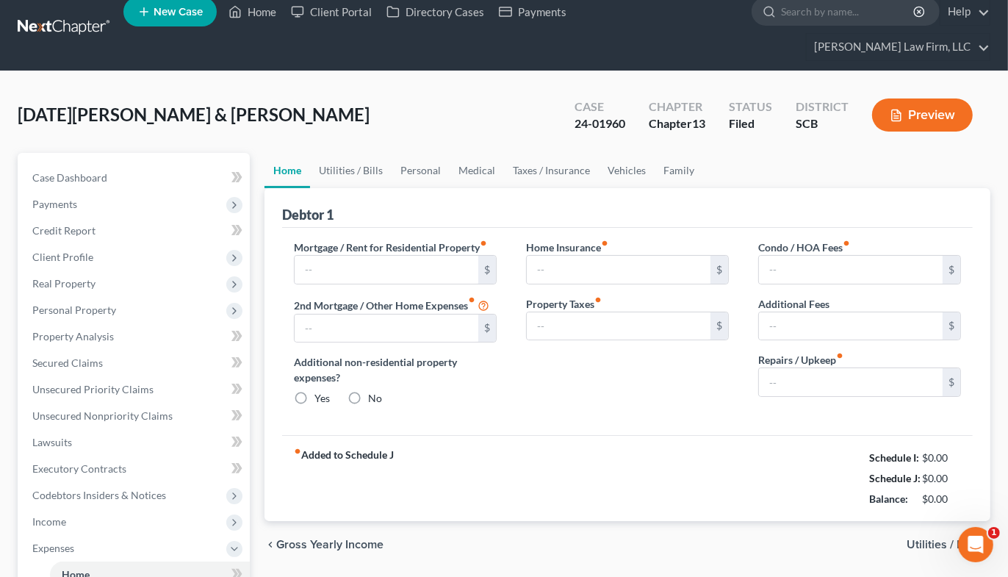
type input "0.00"
type input "150.00"
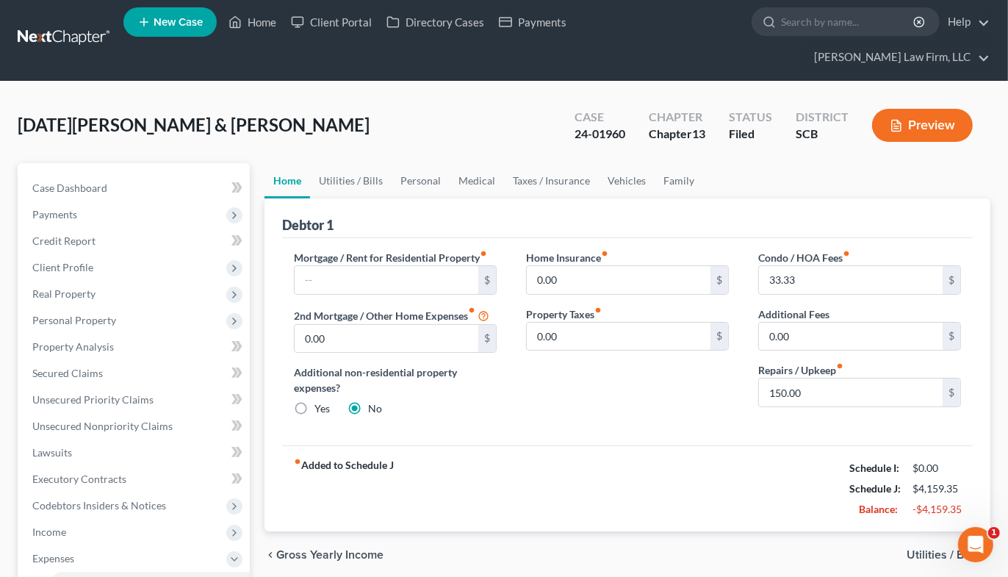
scroll to position [0, 0]
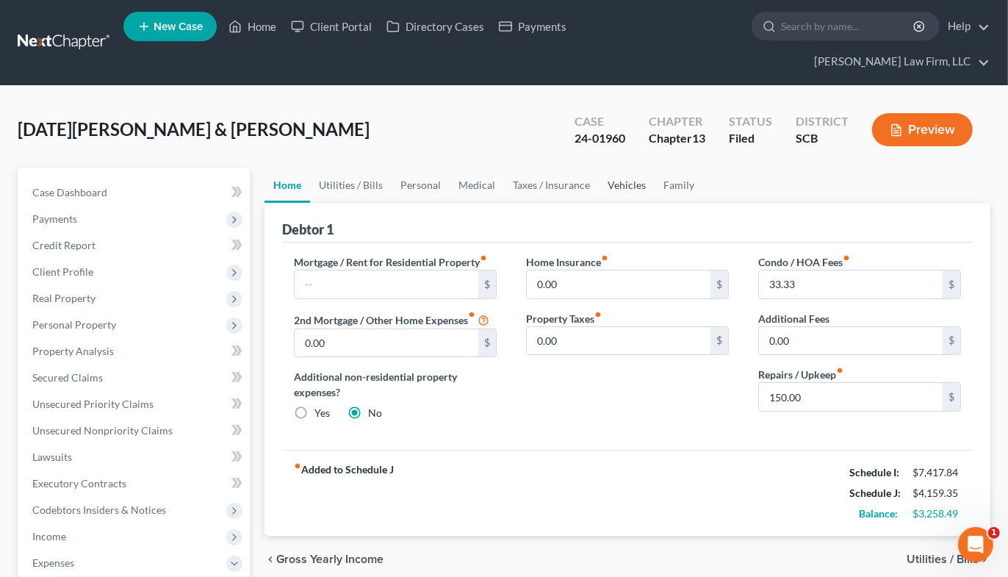
click at [618, 168] on link "Vehicles" at bounding box center [627, 185] width 56 height 35
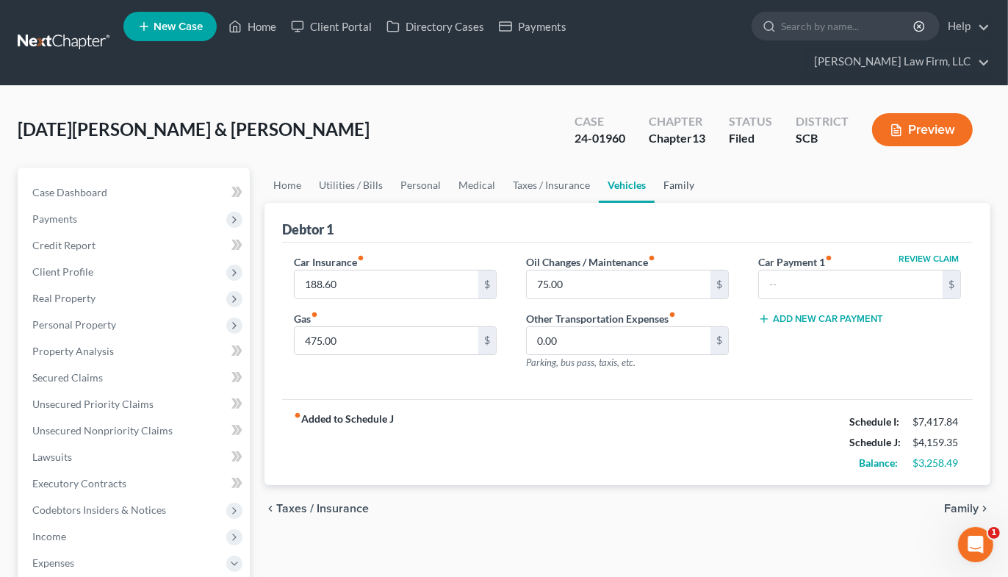
click at [676, 168] on link "Family" at bounding box center [679, 185] width 48 height 35
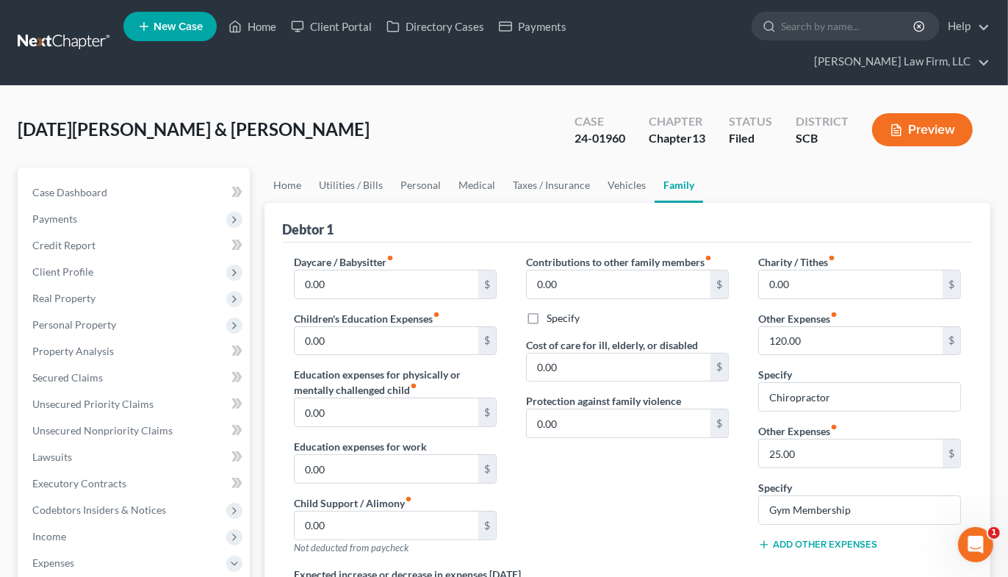
drag, startPoint x: 75, startPoint y: 8, endPoint x: 76, endPoint y: 15, distance: 7.4
click at [75, 9] on nav "Home New Case Client Portal Directory Cases Payments Meredith Law Firm, LLC ehe…" at bounding box center [504, 42] width 1008 height 85
click at [77, 34] on link at bounding box center [65, 42] width 94 height 26
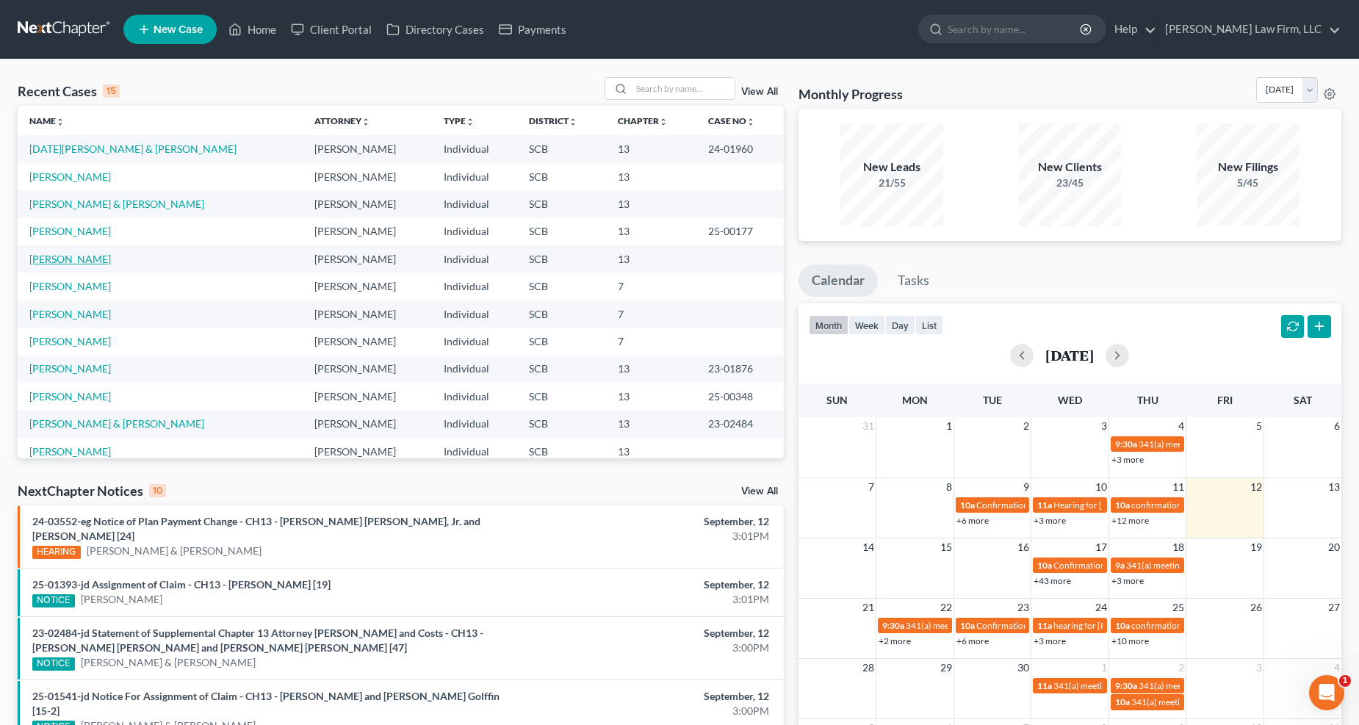
click at [111, 257] on link "[PERSON_NAME]" at bounding box center [70, 259] width 82 height 12
select select "3"
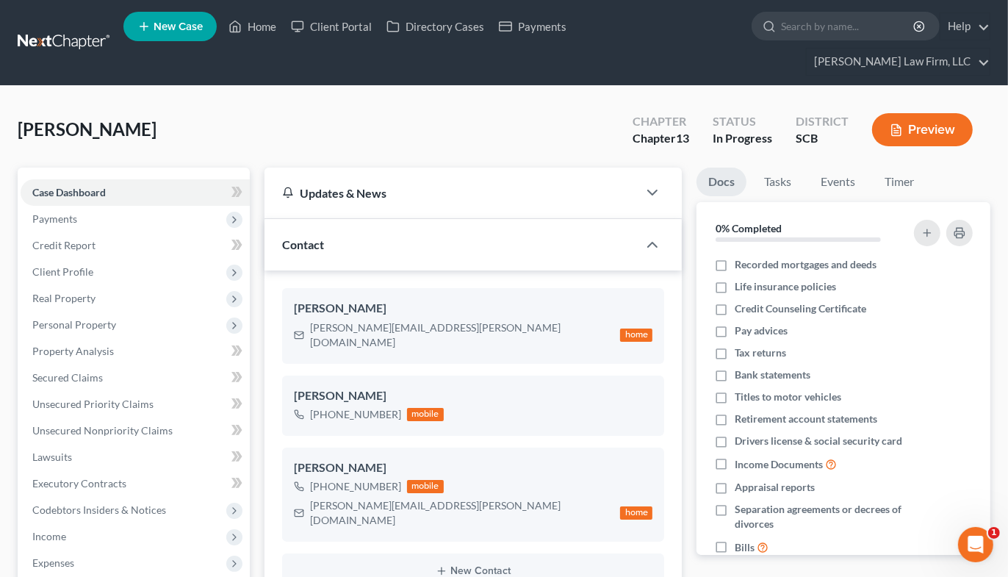
select select "0"
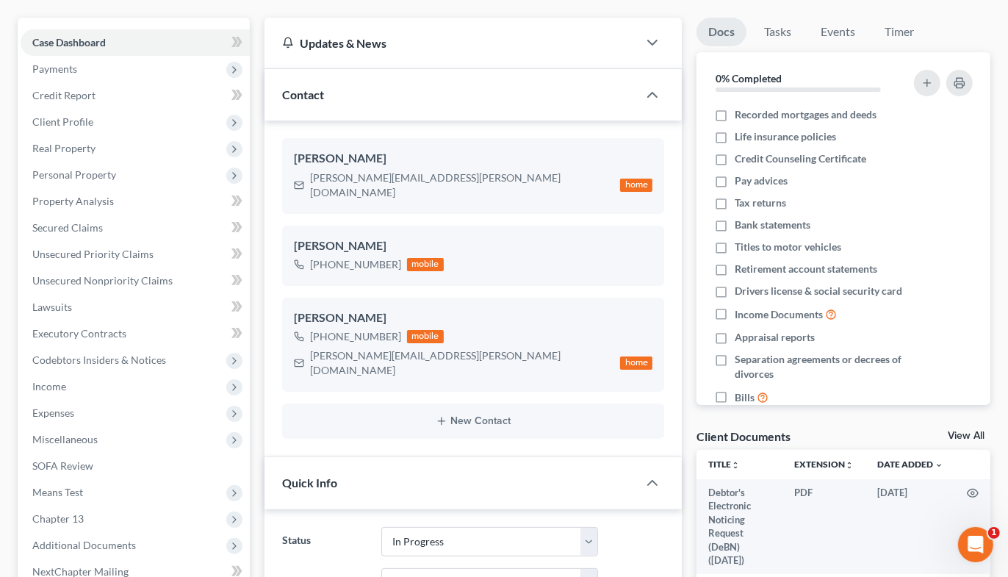
scroll to position [408, 0]
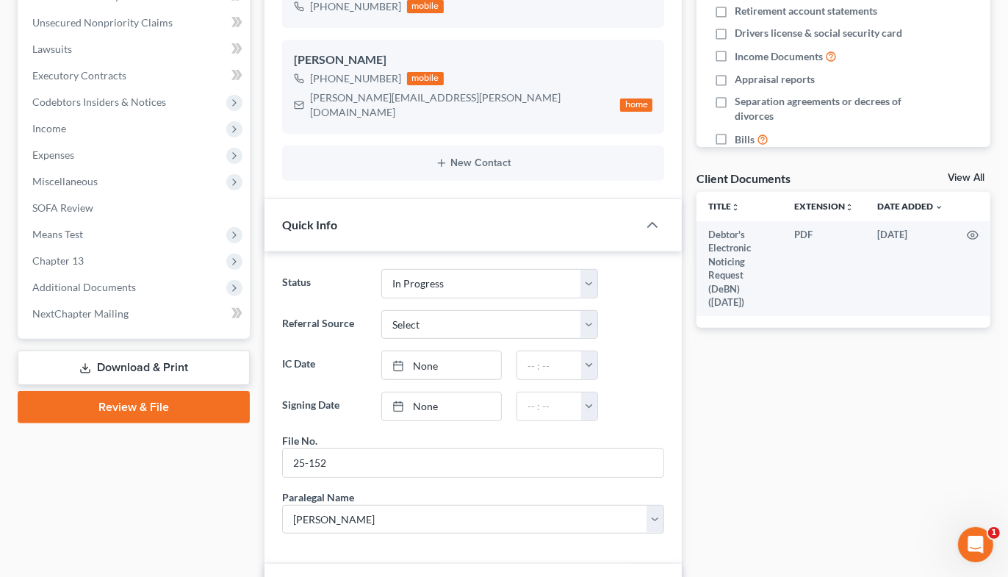
click at [65, 122] on span "Income" at bounding box center [49, 128] width 34 height 12
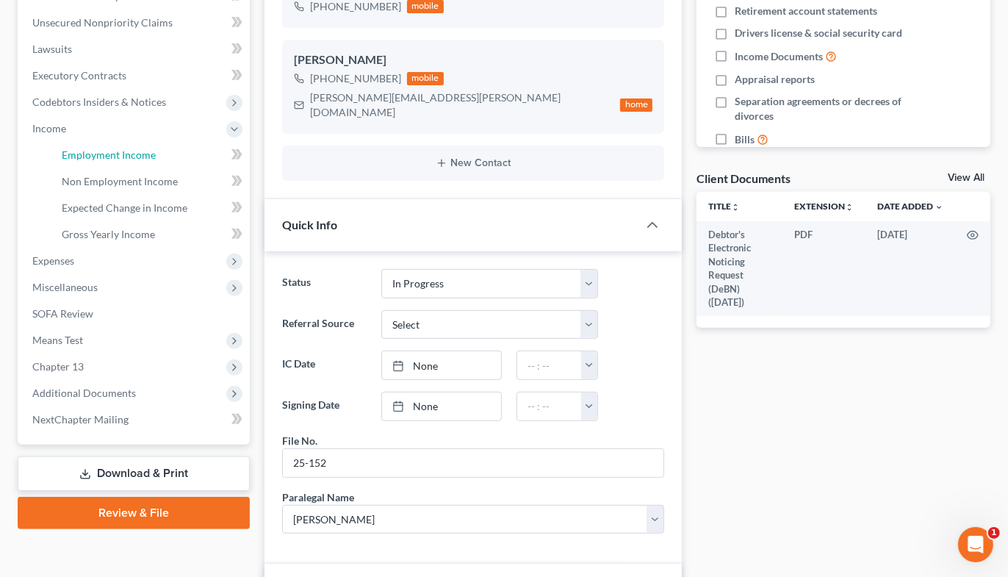
click at [77, 148] on span "Employment Income" at bounding box center [109, 154] width 94 height 12
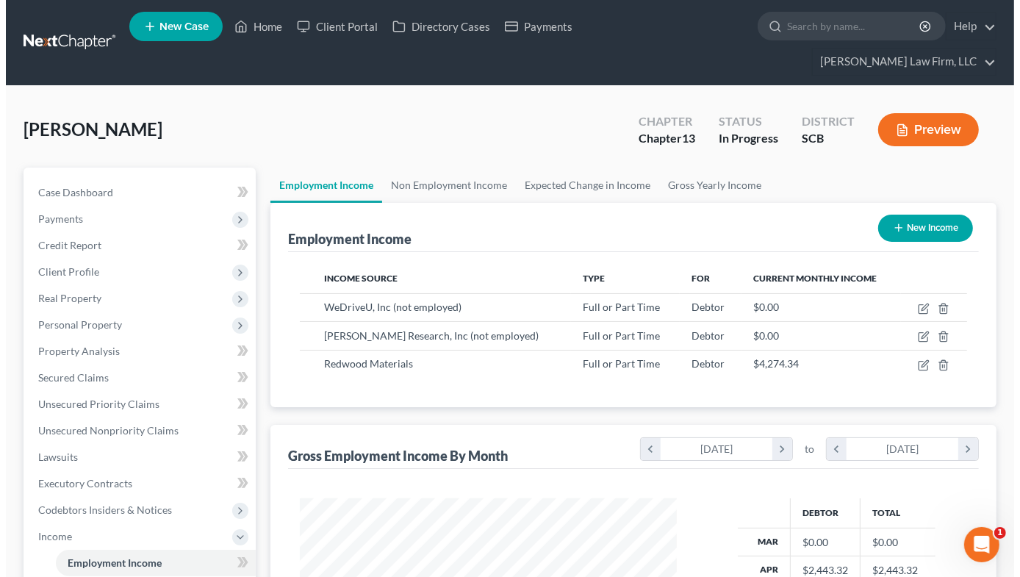
scroll to position [263, 406]
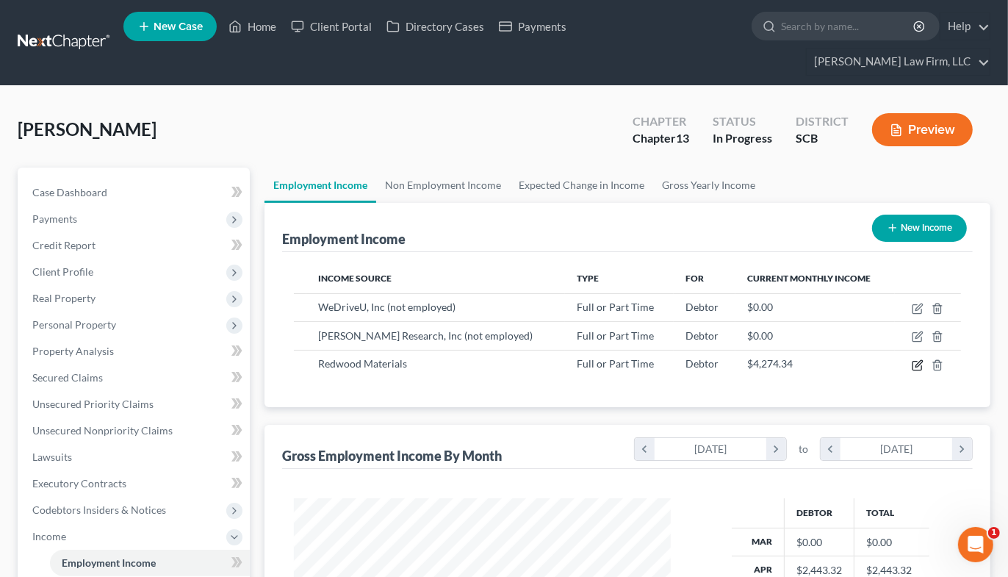
click at [916, 360] on icon "button" at bounding box center [918, 363] width 7 height 7
select select "0"
select select "42"
select select "2"
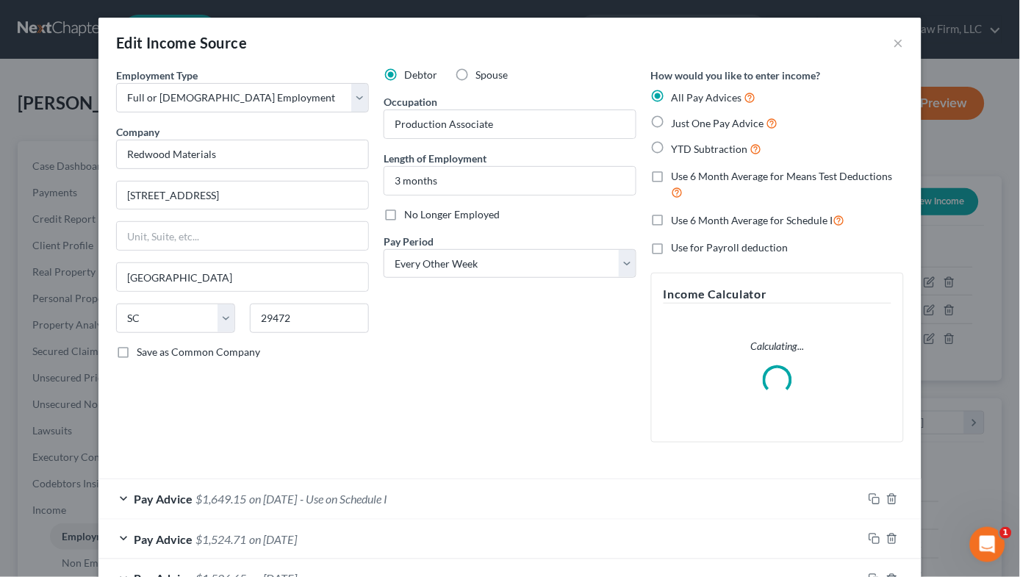
scroll to position [263, 412]
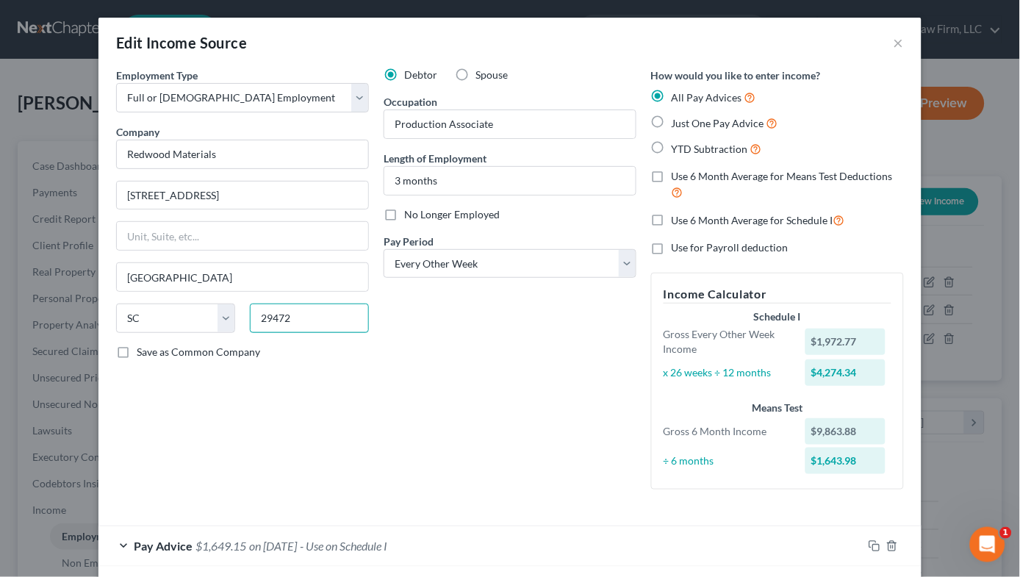
click at [314, 314] on input "29472" at bounding box center [309, 317] width 119 height 29
type input "89706"
type input "Carson City"
select select "31"
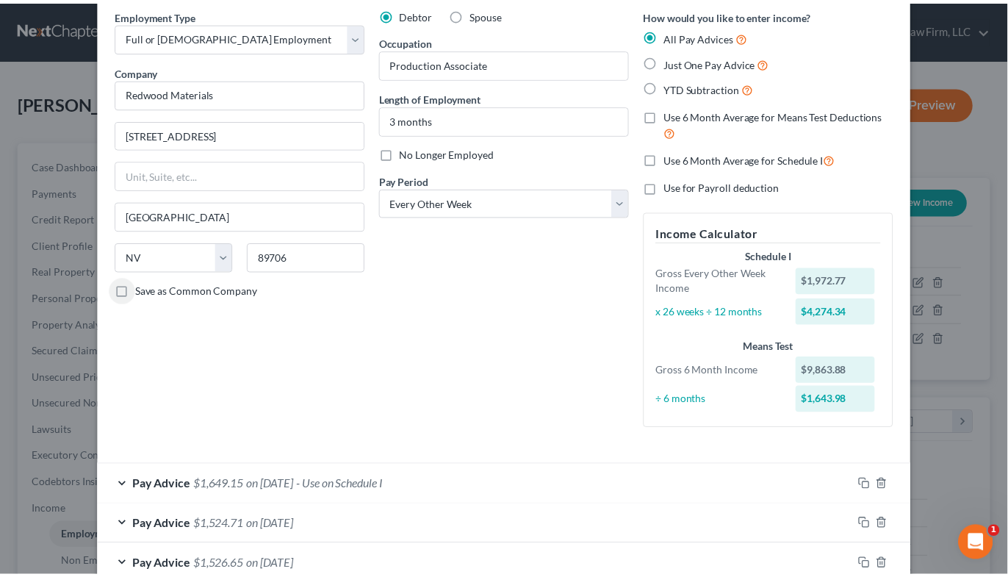
scroll to position [269, 0]
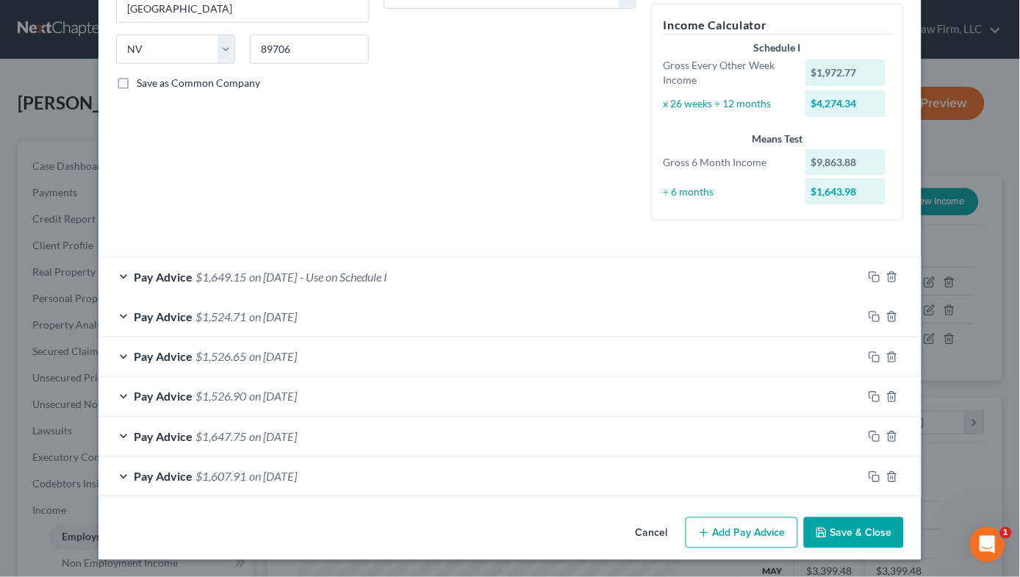
click at [843, 538] on button "Save & Close" at bounding box center [854, 532] width 100 height 31
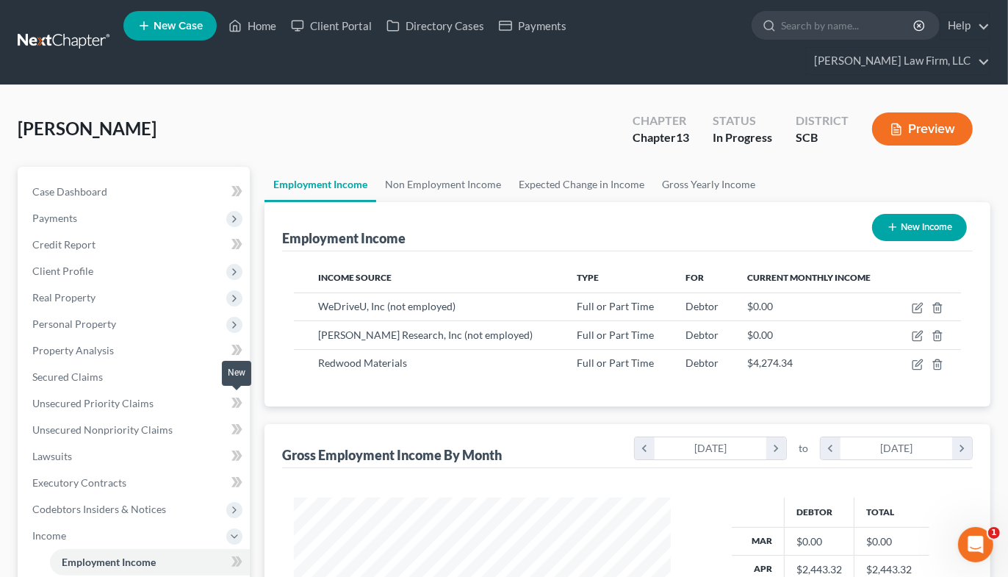
scroll to position [387, 0]
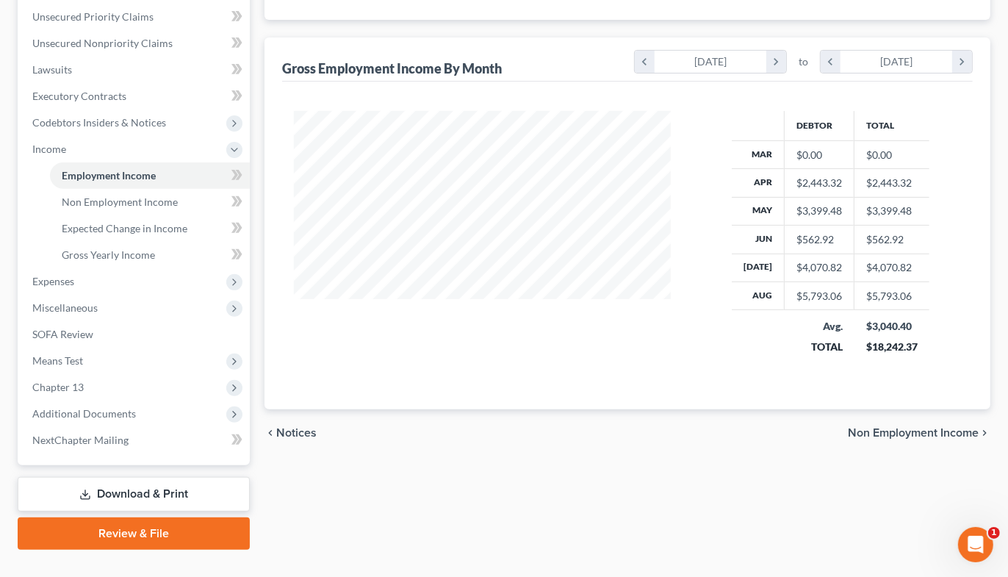
click at [210, 477] on link "Download & Print" at bounding box center [134, 494] width 232 height 35
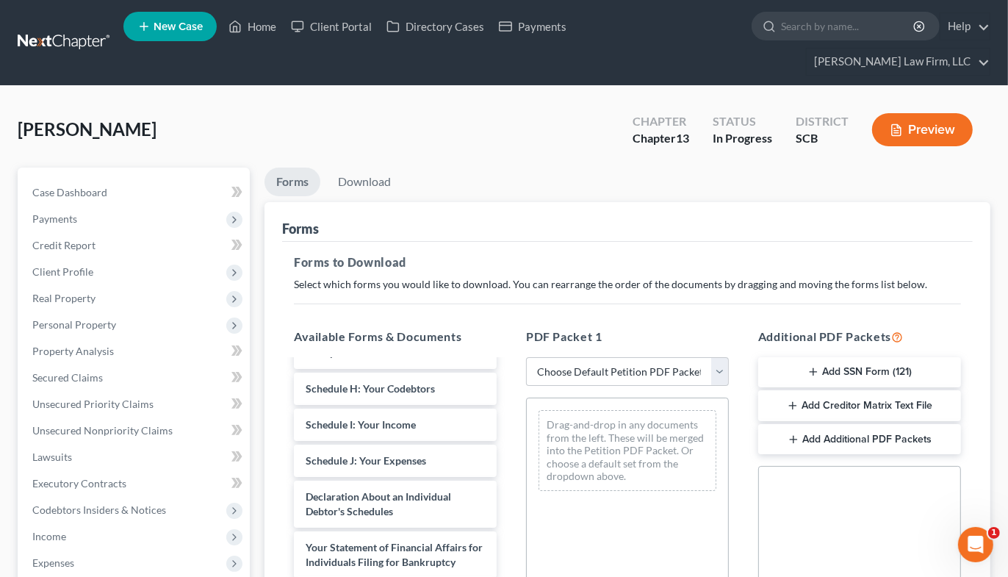
scroll to position [408, 0]
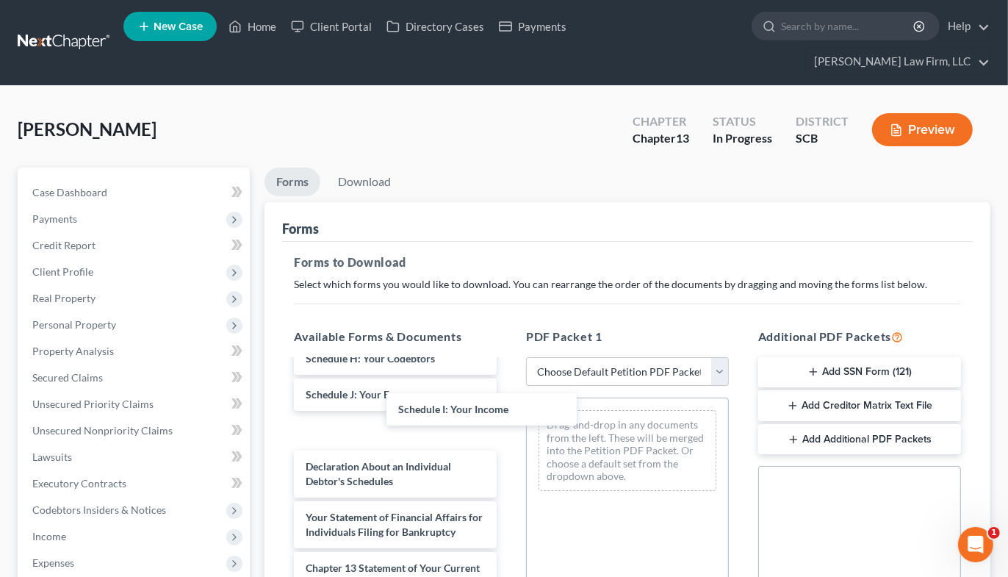
drag, startPoint x: 451, startPoint y: 387, endPoint x: 561, endPoint y: 417, distance: 114.3
click at [508, 417] on div "Schedule I: Your Income Debtor's Electronic Noticing Request (DeBN) (09/09/2025…" at bounding box center [395, 361] width 226 height 791
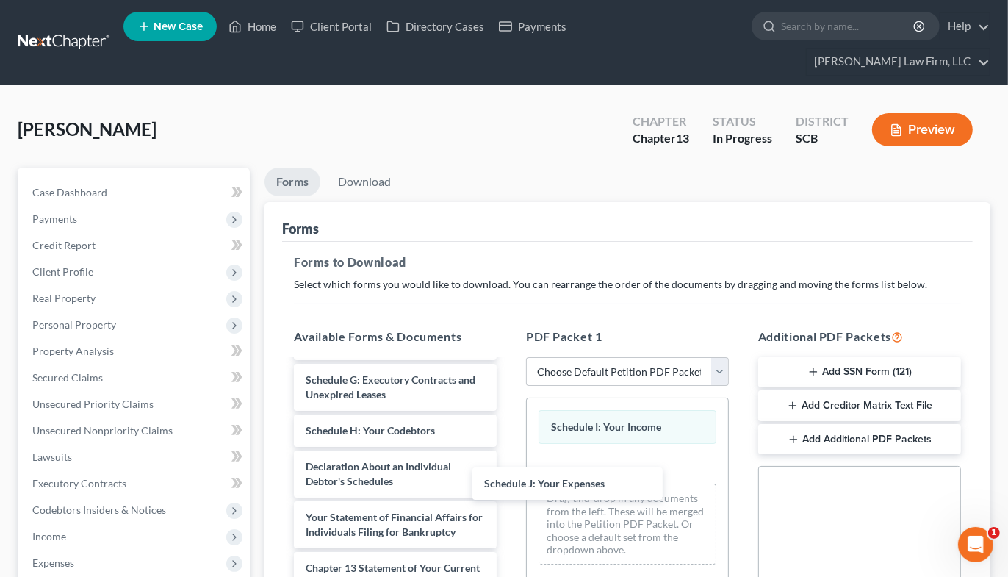
scroll to position [366, 0]
drag, startPoint x: 417, startPoint y: 373, endPoint x: 608, endPoint y: 458, distance: 209.2
click at [508, 483] on div "Schedule J: Your Expenses Debtor's Electronic Noticing Request (DeBN) (09/09/20…" at bounding box center [395, 397] width 226 height 719
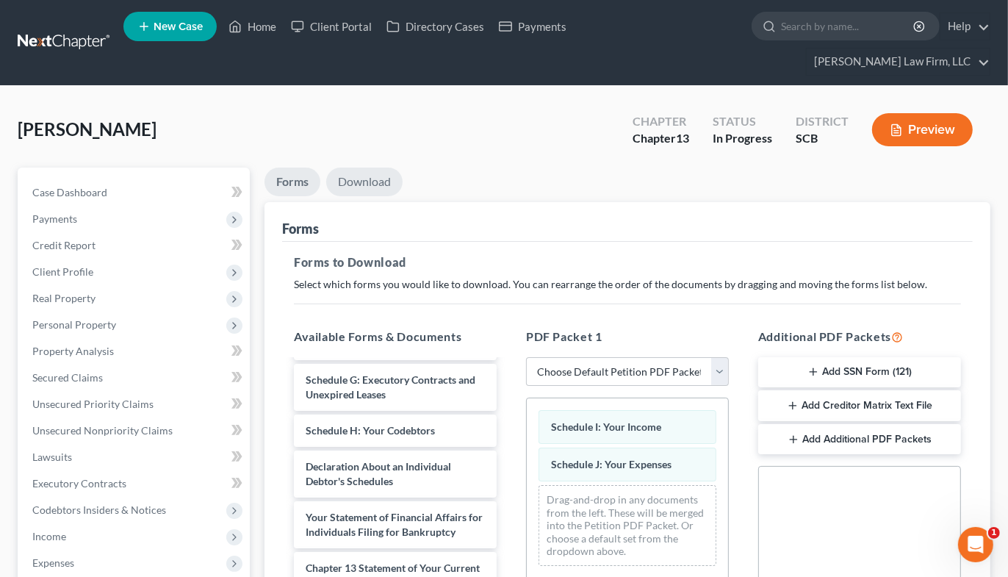
click at [375, 168] on link "Download" at bounding box center [364, 182] width 76 height 29
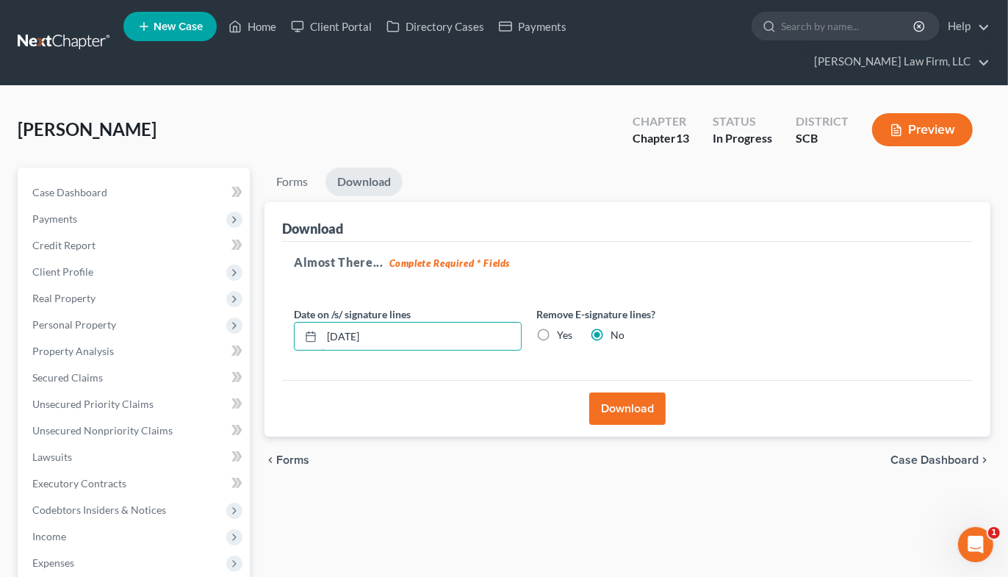
drag, startPoint x: 397, startPoint y: 306, endPoint x: 247, endPoint y: 317, distance: 150.3
click at [247, 317] on div "Petition Navigation Case Dashboard Payments Invoices Payments Payments Credit R…" at bounding box center [503, 499] width 987 height 663
click at [557, 328] on label "Yes" at bounding box center [564, 335] width 15 height 15
click at [563, 328] on input "Yes" at bounding box center [568, 333] width 10 height 10
radio input "true"
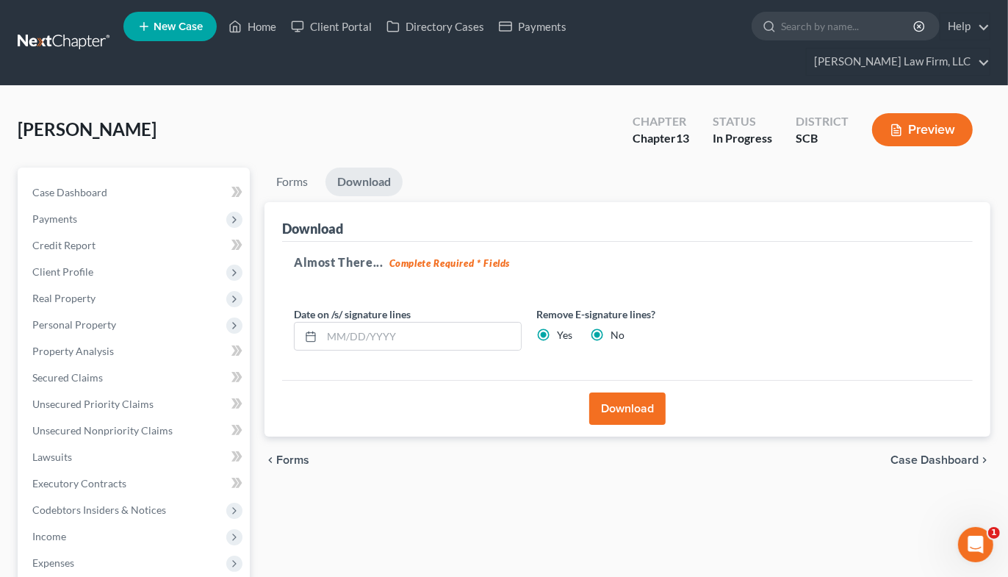
radio input "false"
click at [630, 392] on button "Download" at bounding box center [627, 408] width 76 height 32
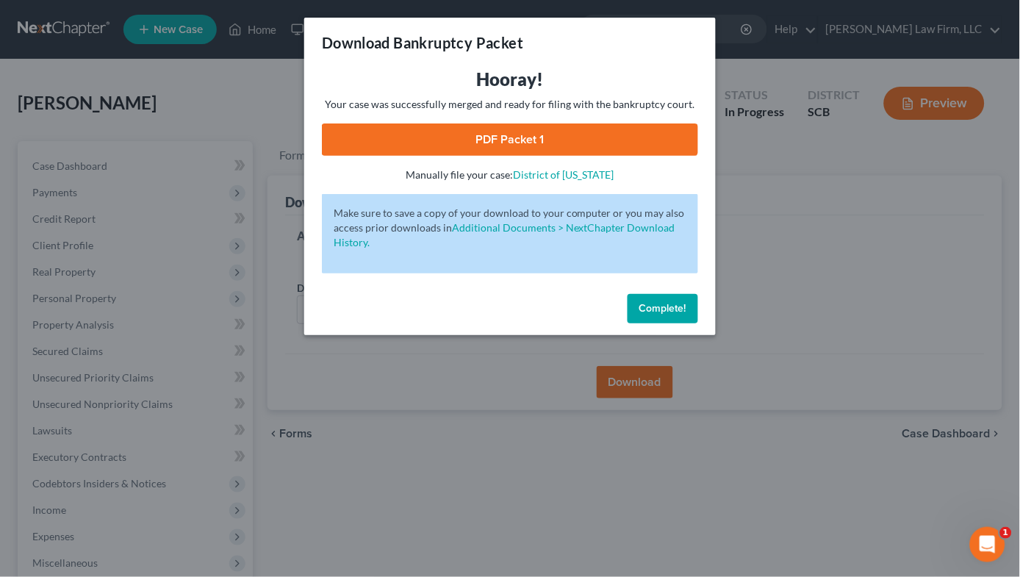
click at [558, 144] on link "PDF Packet 1" at bounding box center [510, 139] width 376 height 32
click at [291, 93] on div "Download Bankruptcy Packet Hooray! Your case was successfully merged and ready …" at bounding box center [510, 288] width 1020 height 577
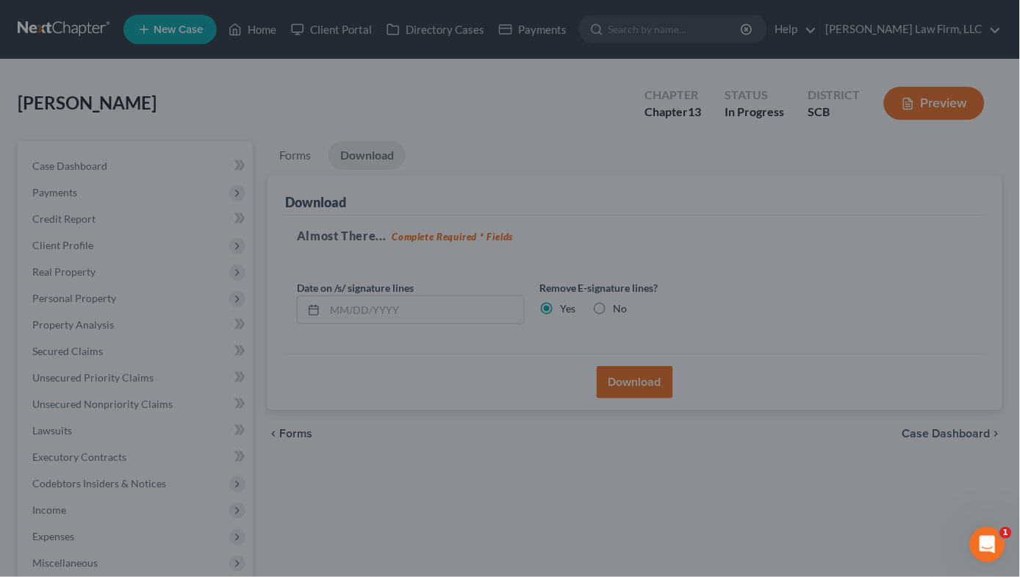
click at [281, 90] on div "Download Bankruptcy Packet Hooray! Your case was successfully merged and ready …" at bounding box center [510, 288] width 1020 height 577
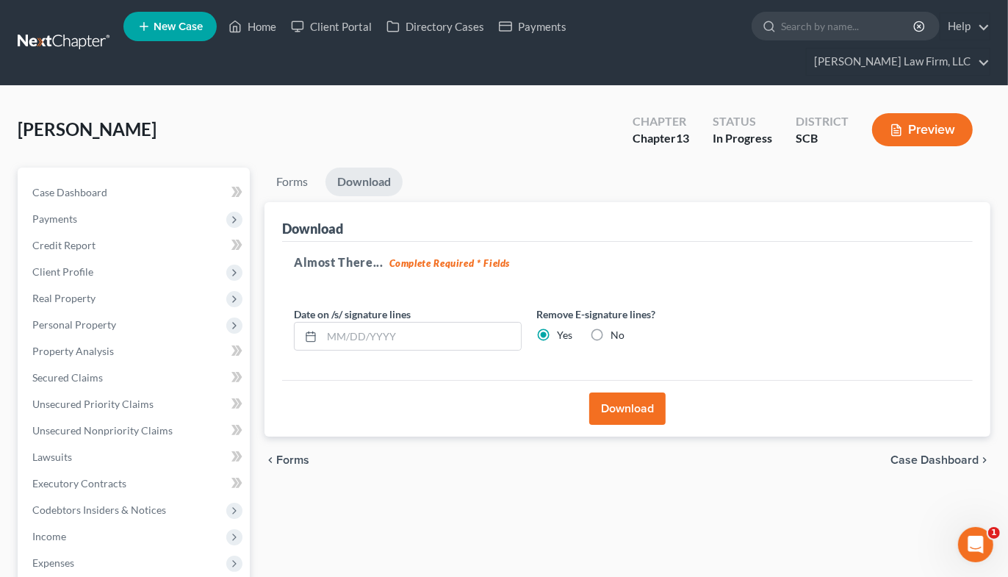
click at [76, 29] on link at bounding box center [65, 42] width 94 height 26
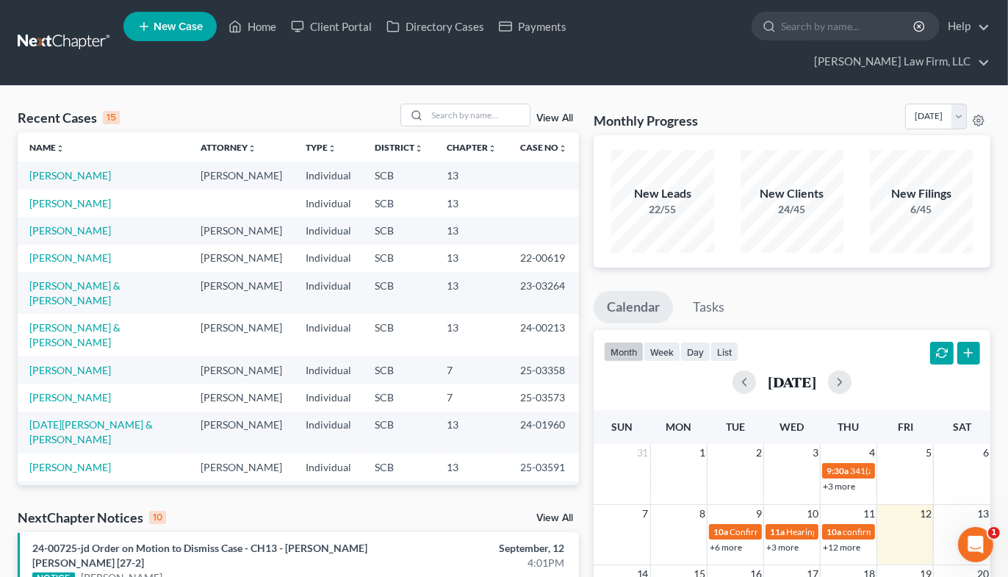
click at [461, 104] on input "search" at bounding box center [478, 114] width 103 height 21
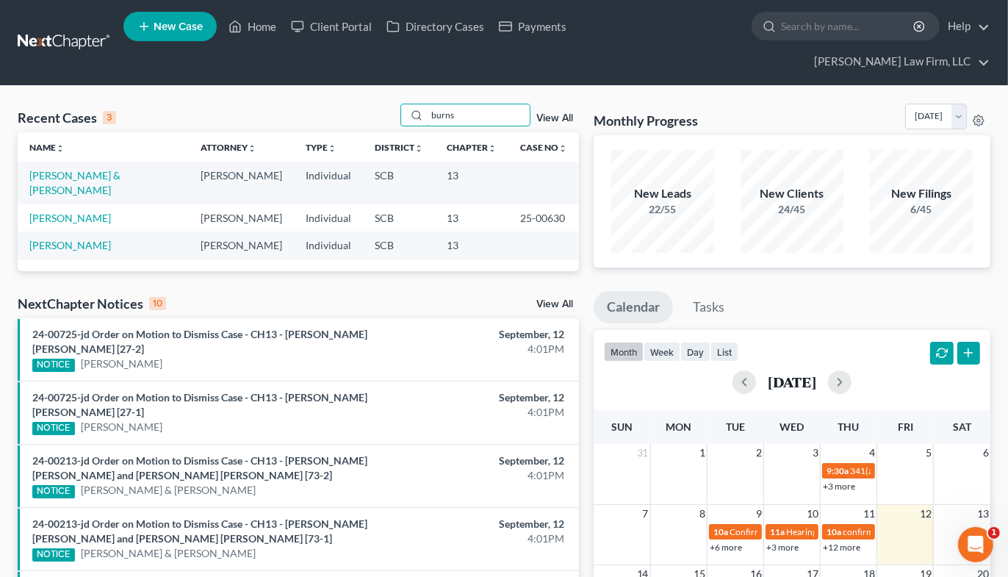
type input "burns"
click at [59, 212] on link "[PERSON_NAME]" at bounding box center [70, 218] width 82 height 12
select select "1"
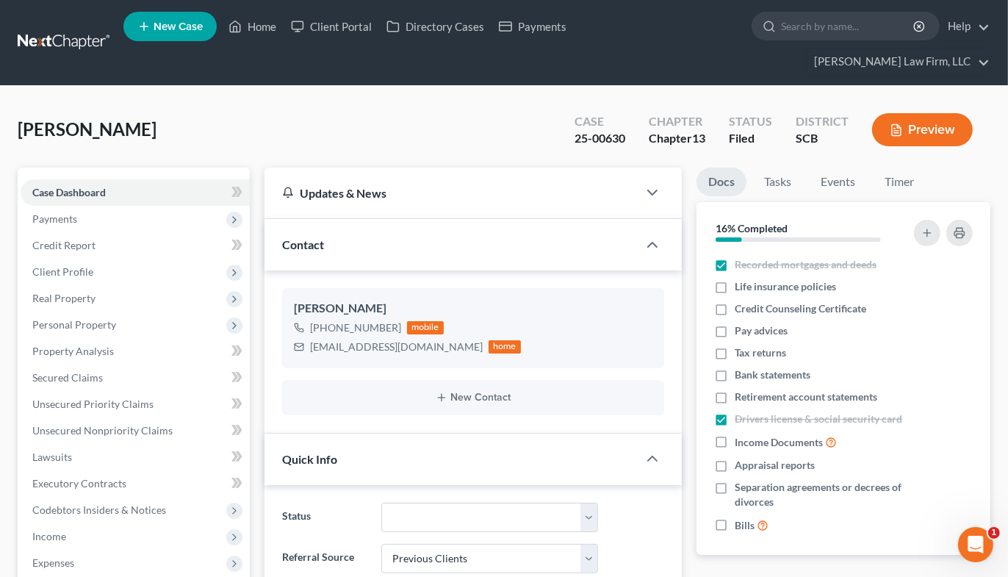
select select "0"
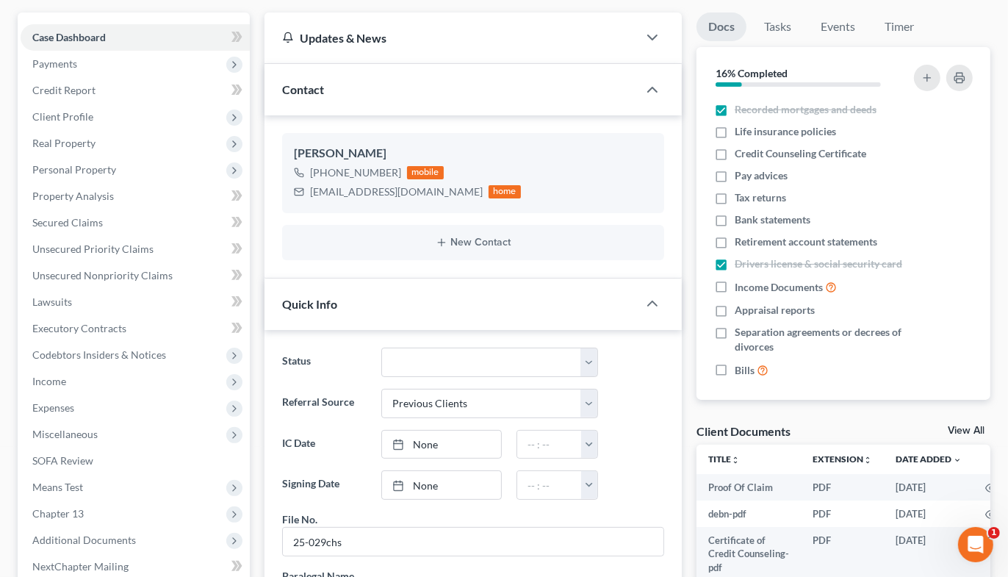
scroll to position [245, 0]
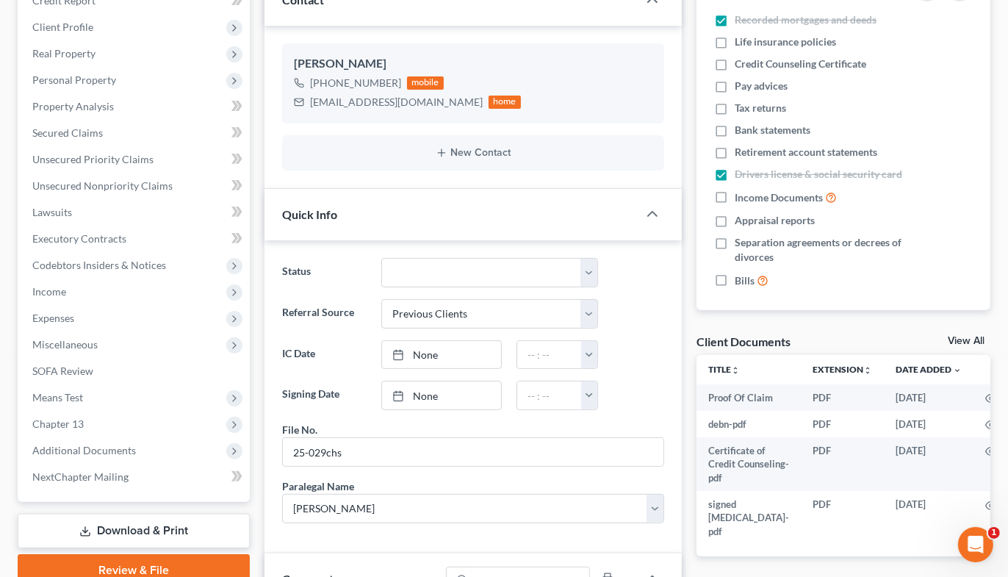
click at [60, 312] on span "Expenses" at bounding box center [53, 318] width 42 height 12
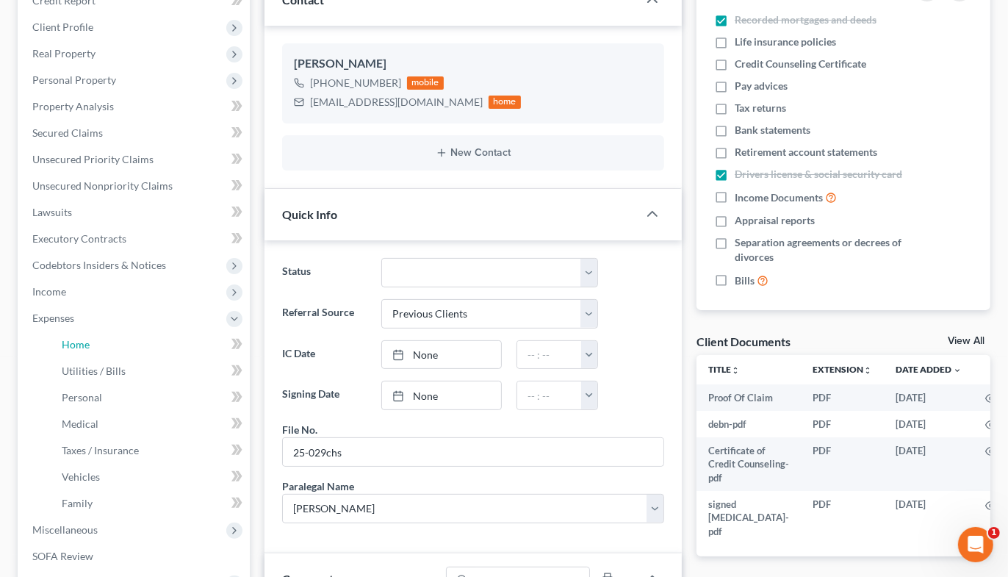
click at [84, 338] on span "Home" at bounding box center [76, 344] width 28 height 12
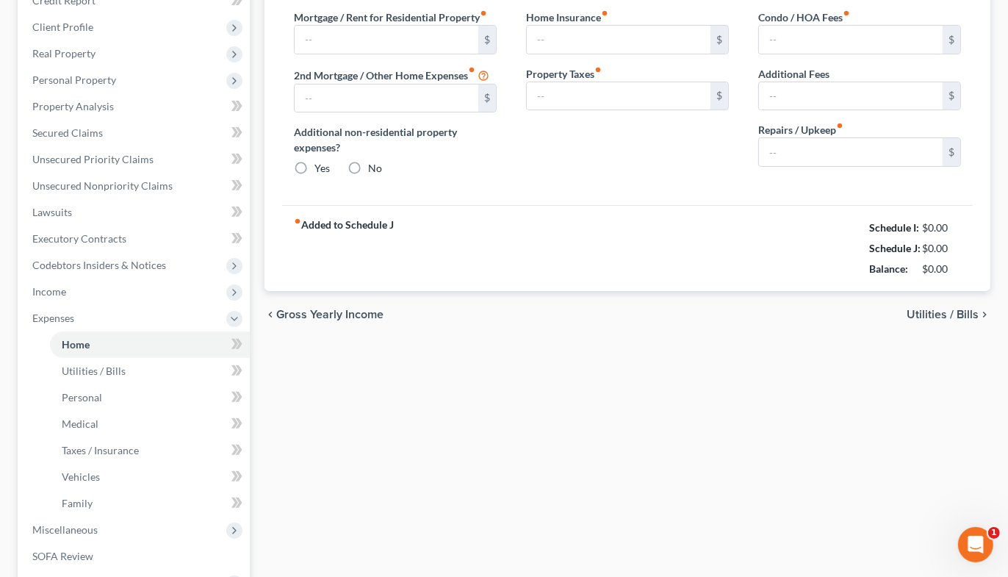
scroll to position [57, 0]
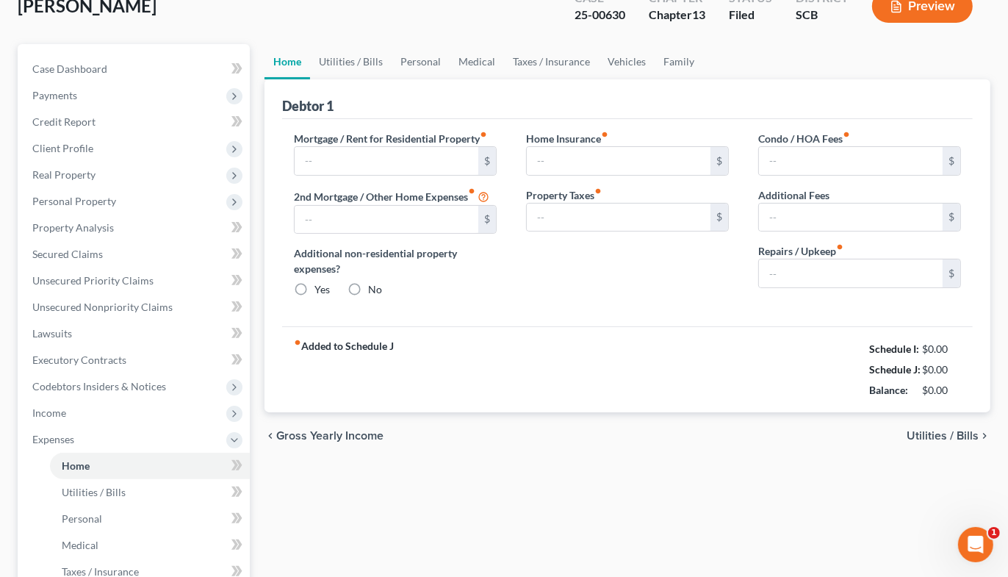
type input "0.00"
radio input "true"
type input "0.00"
type input "33.33"
type input "0.00"
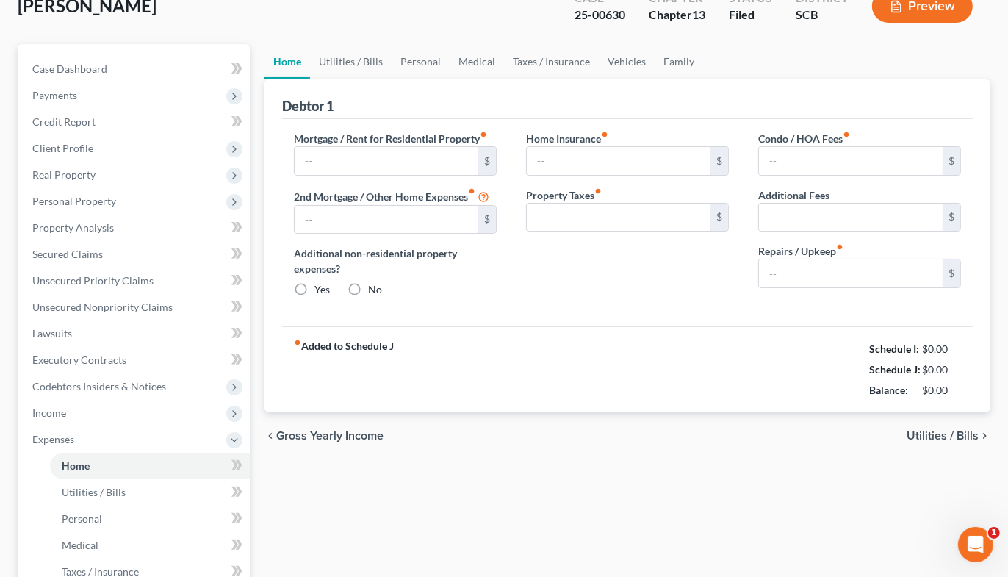
type input "0.00"
type input "100.00"
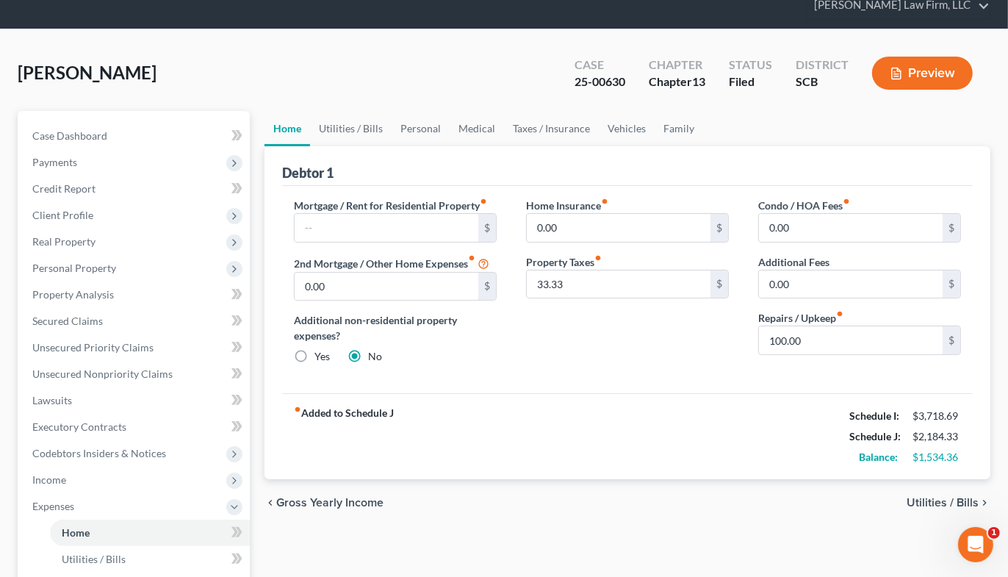
scroll to position [0, 0]
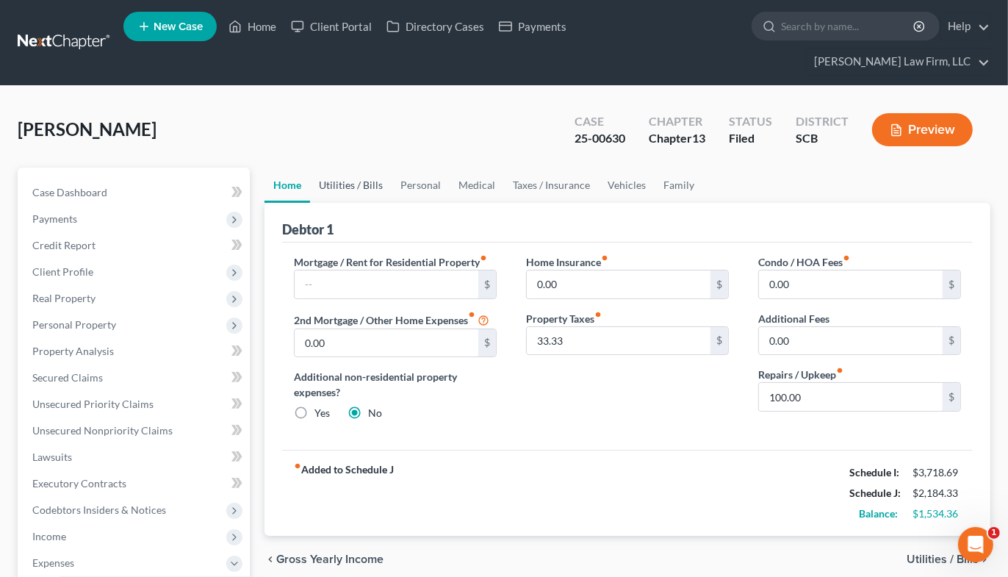
click at [332, 168] on link "Utilities / Bills" at bounding box center [351, 185] width 82 height 35
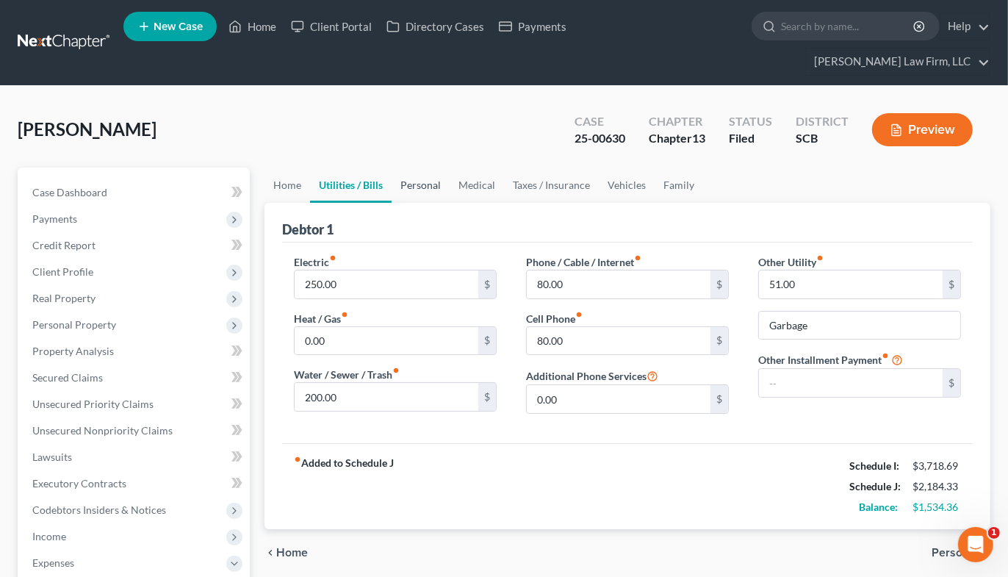
click at [421, 168] on link "Personal" at bounding box center [421, 185] width 58 height 35
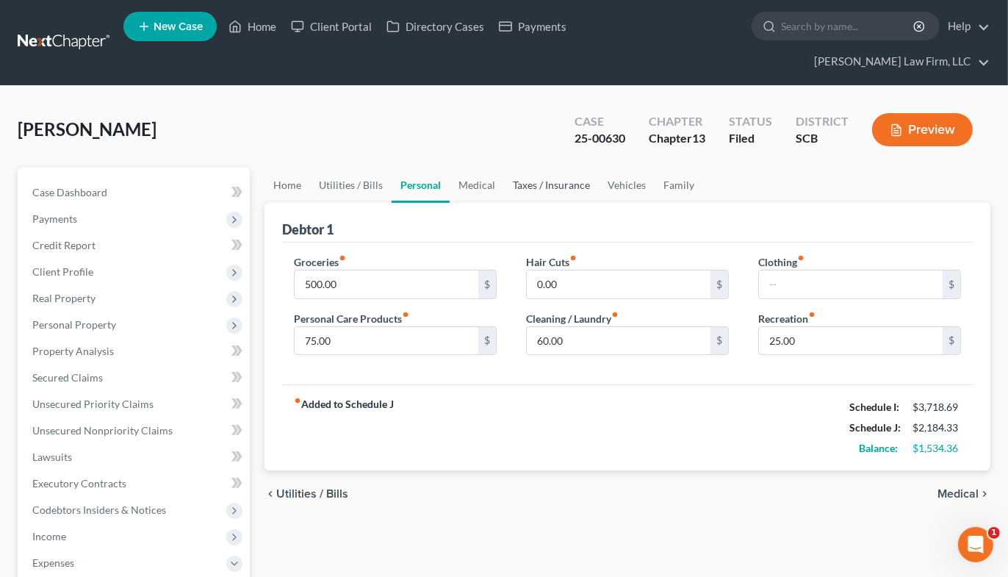
click at [511, 168] on link "Taxes / Insurance" at bounding box center [551, 185] width 95 height 35
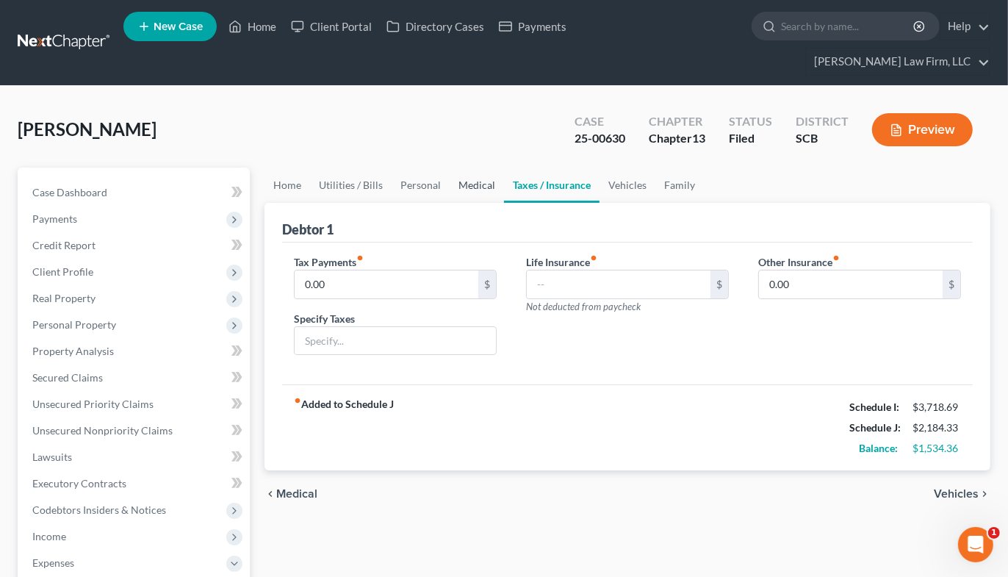
click at [475, 168] on link "Medical" at bounding box center [477, 185] width 54 height 35
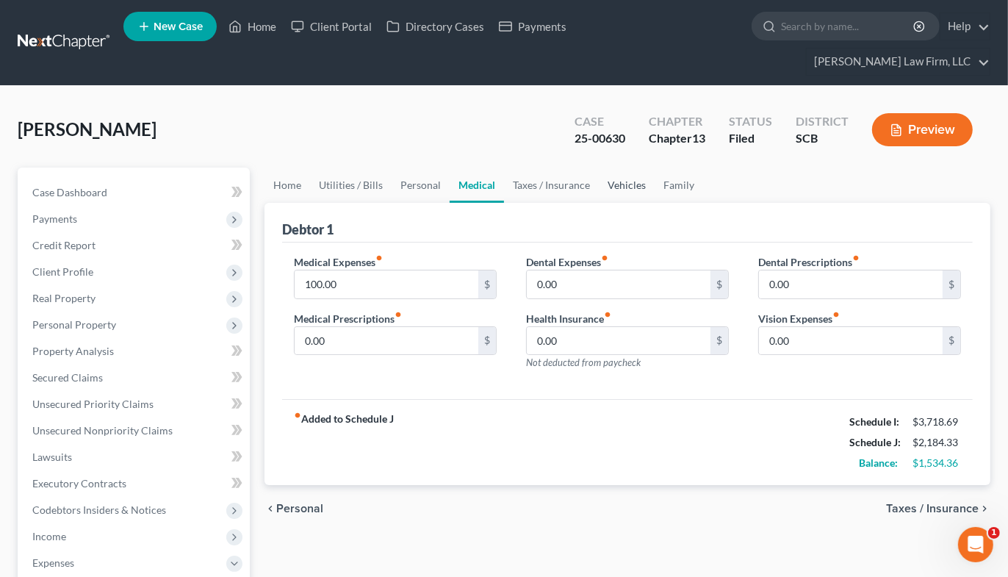
click at [614, 168] on link "Vehicles" at bounding box center [627, 185] width 56 height 35
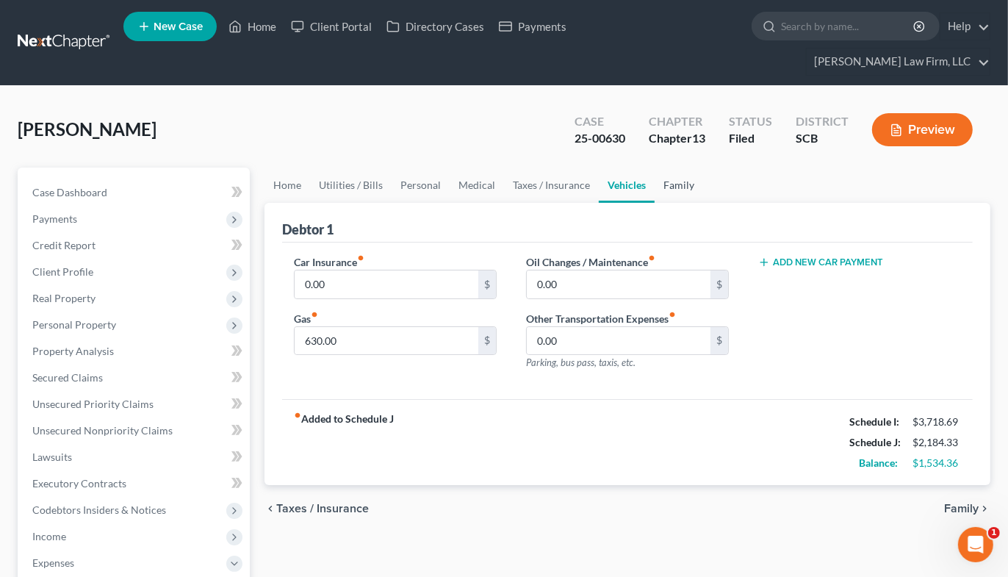
click at [674, 168] on link "Family" at bounding box center [679, 185] width 48 height 35
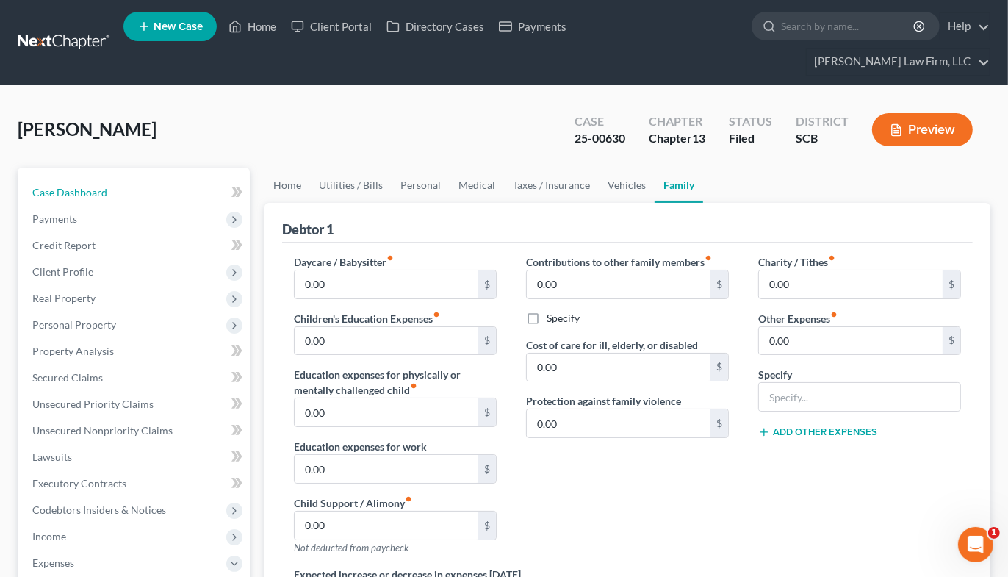
click at [68, 186] on span "Case Dashboard" at bounding box center [69, 192] width 75 height 12
select select "2"
select select "1"
select select "0"
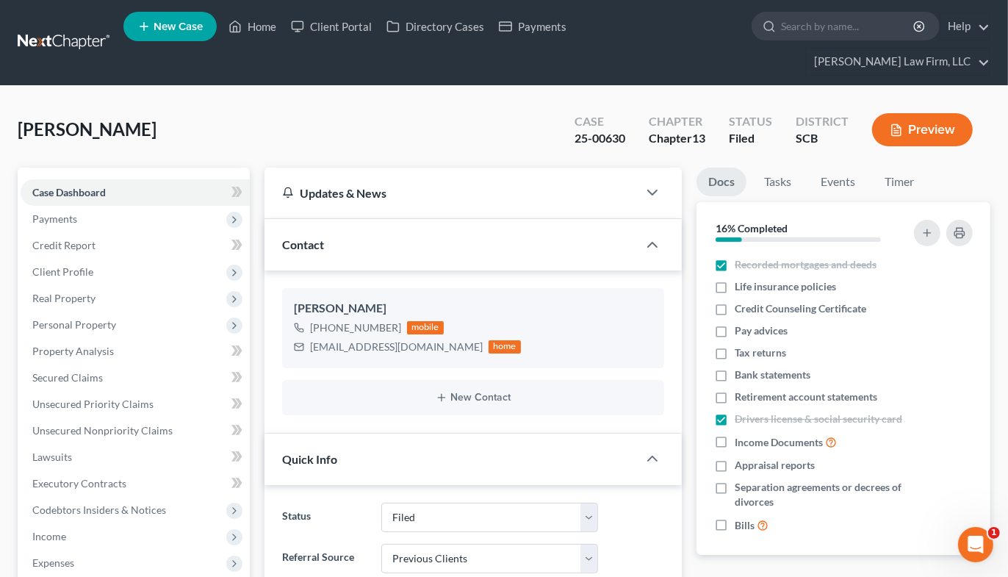
scroll to position [26, 0]
click at [75, 29] on link at bounding box center [65, 42] width 94 height 26
